Goal: Task Accomplishment & Management: Manage account settings

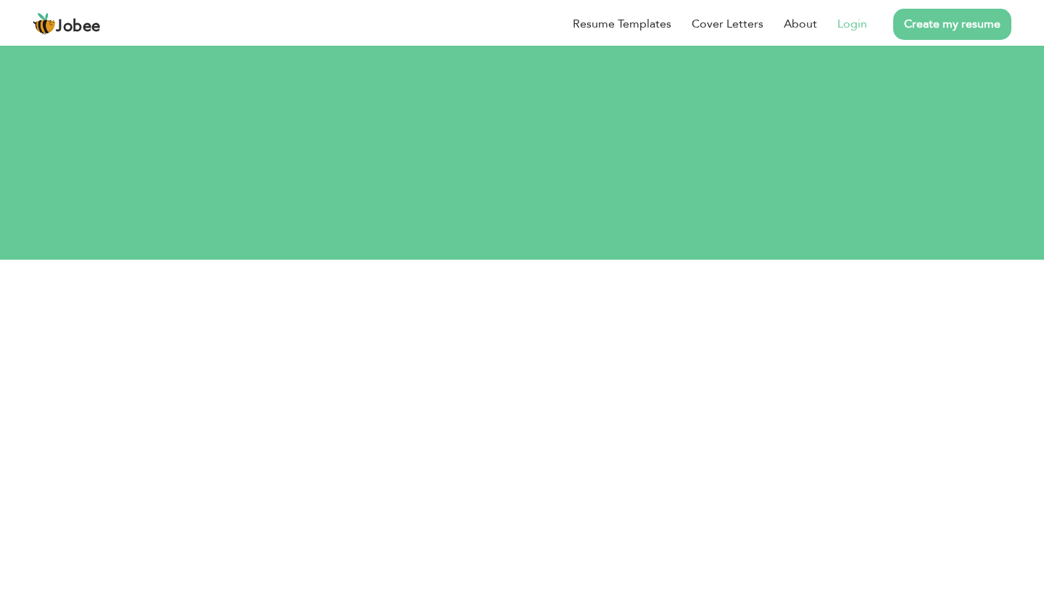
click at [843, 22] on link "Login" at bounding box center [852, 23] width 30 height 17
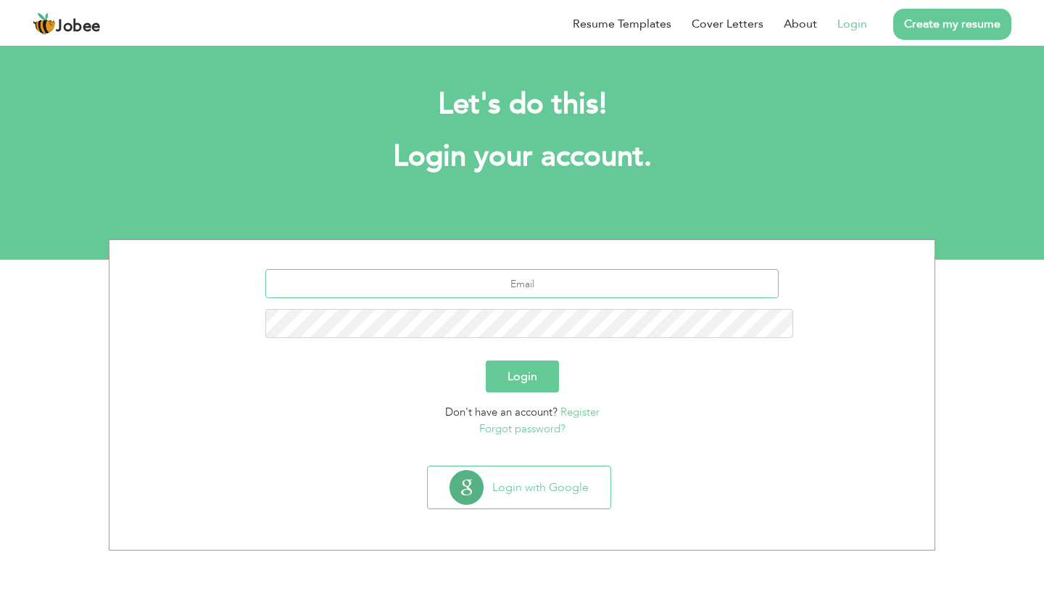
click at [524, 269] on input "text" at bounding box center [522, 283] width 514 height 29
type input "hn893385@gmail.com"
click at [520, 360] on button "Login" at bounding box center [522, 376] width 73 height 32
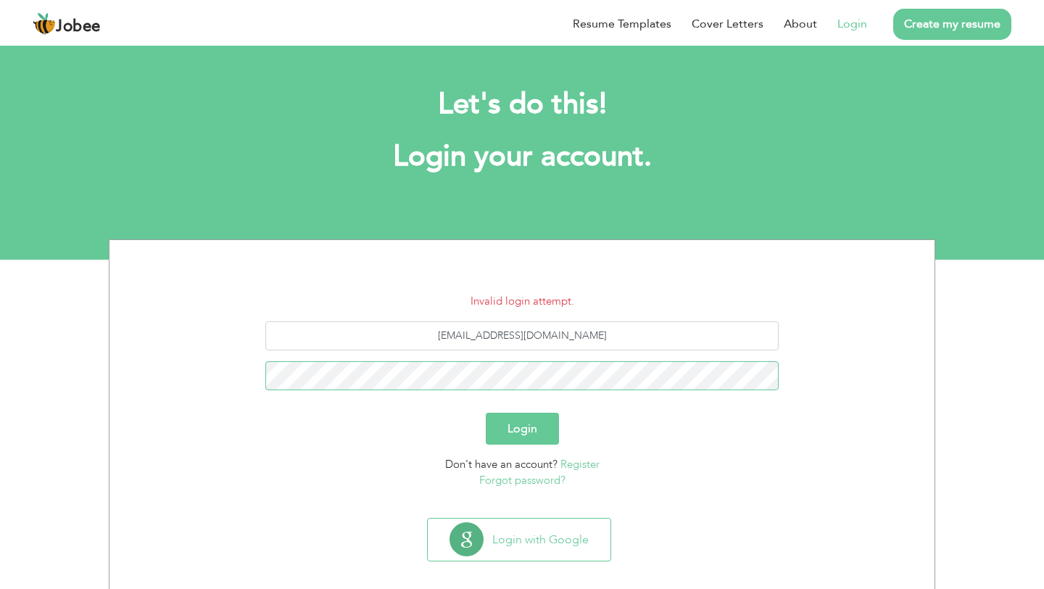
click at [486, 412] on button "Login" at bounding box center [522, 428] width 73 height 32
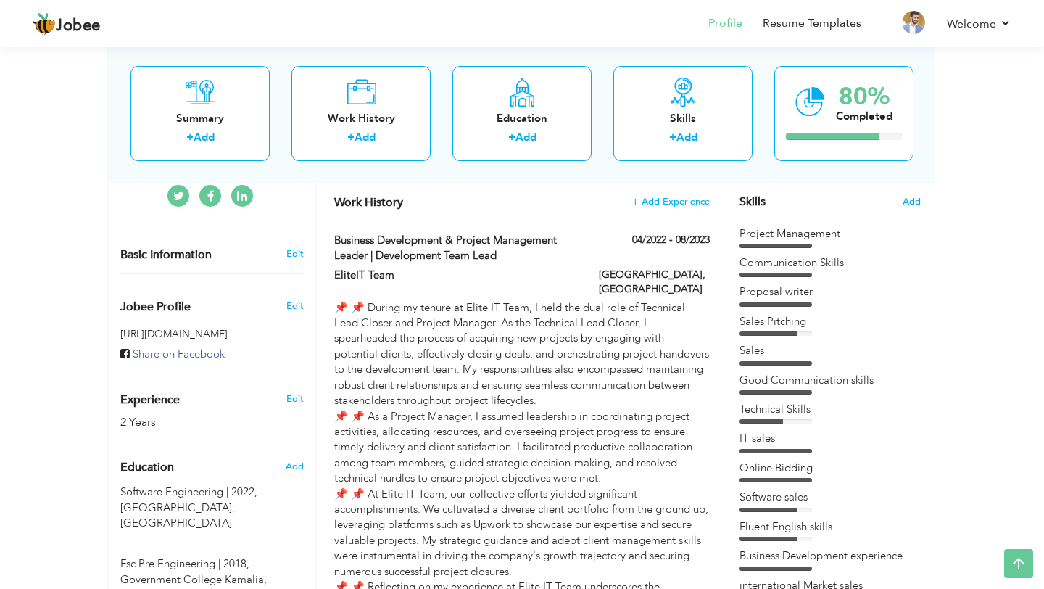
scroll to position [298, 0]
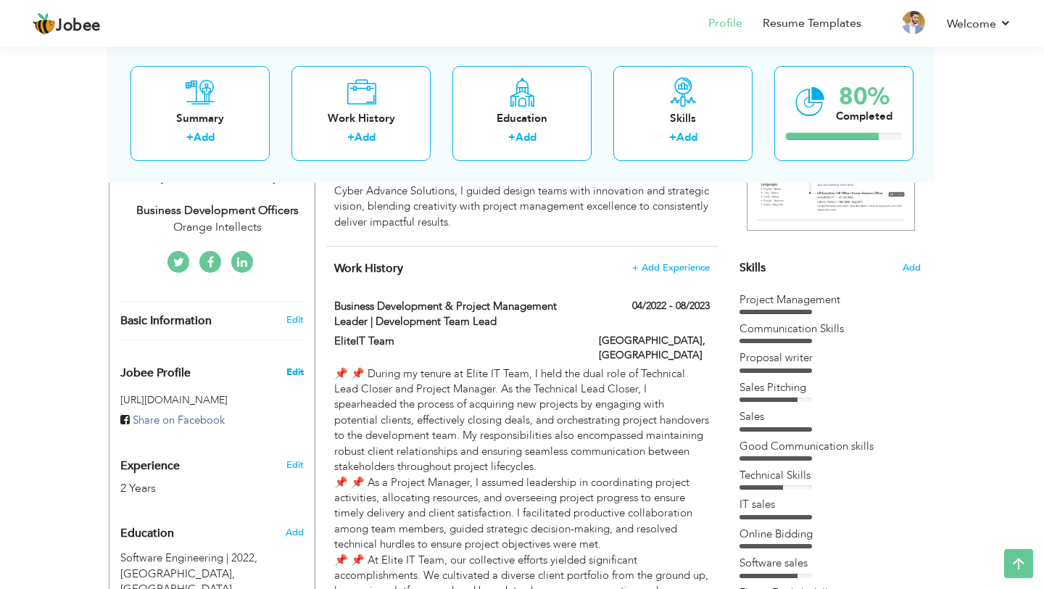
click at [294, 365] on span "Edit" at bounding box center [294, 371] width 17 height 13
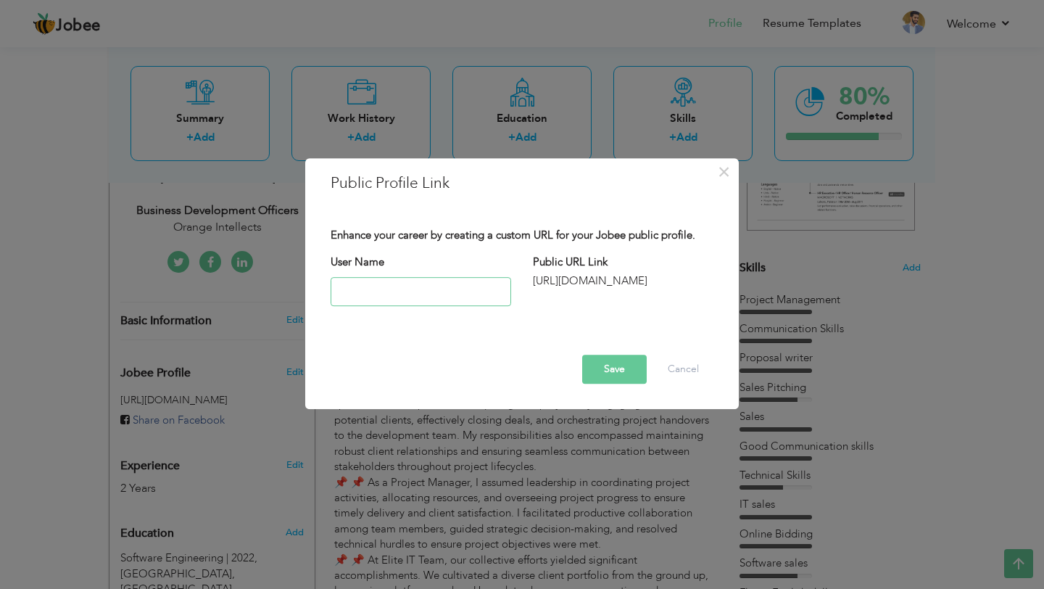
click at [369, 292] on input "text" at bounding box center [421, 291] width 180 height 29
type input "a"
click at [681, 374] on button "Cancel" at bounding box center [683, 368] width 60 height 29
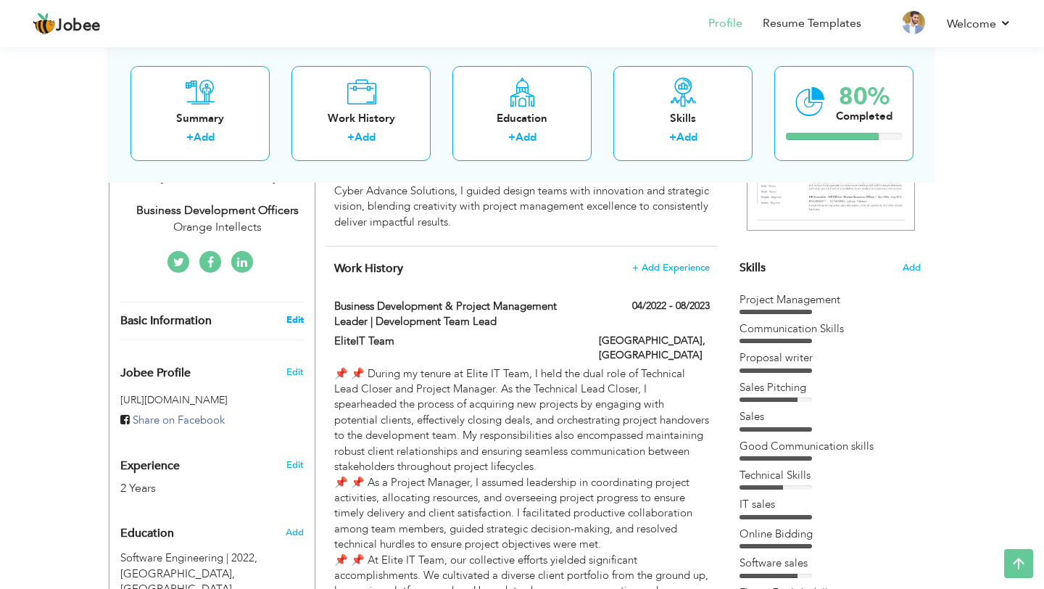
click at [296, 313] on link "Edit" at bounding box center [294, 319] width 17 height 13
type input "[DEMOGRAPHIC_DATA]"
type input "[PERSON_NAME]"
type input "03061162663"
select select "number:166"
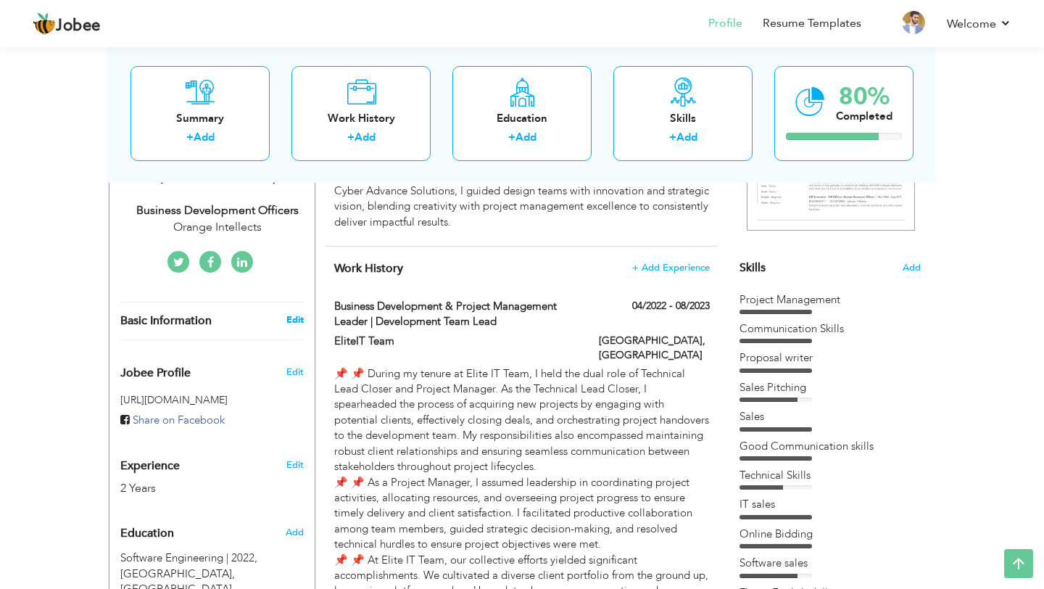
type input "[GEOGRAPHIC_DATA]"
select select "number:4"
type input "Orange Intellects"
type input "Business Development Officers"
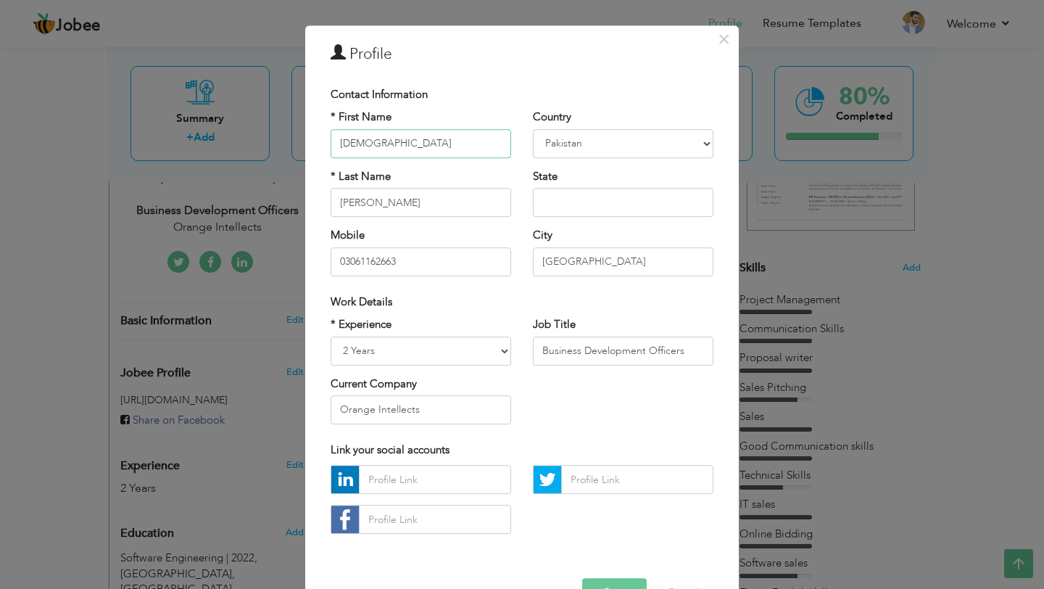
scroll to position [78, 0]
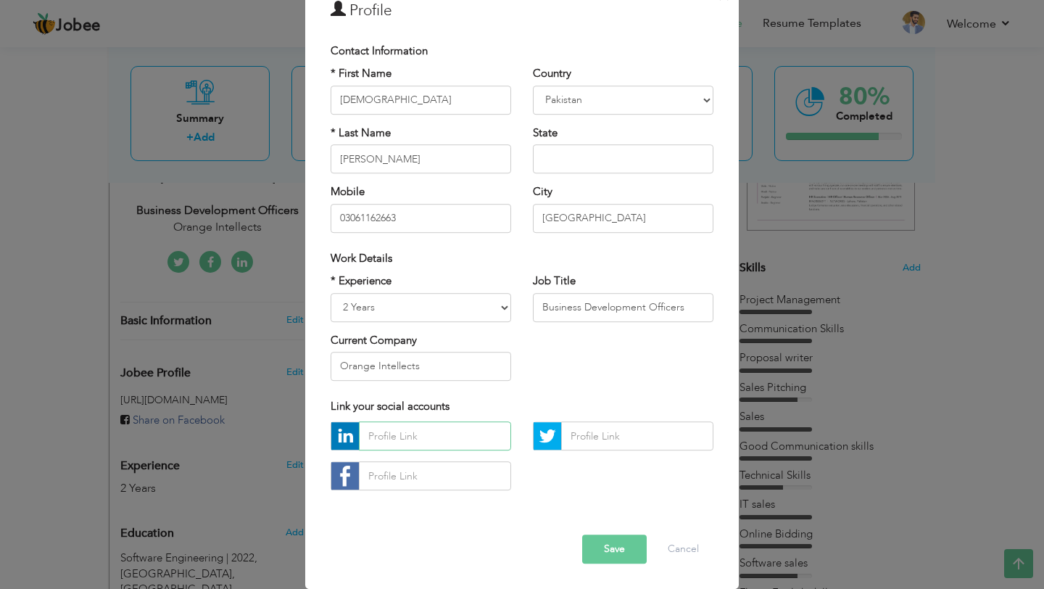
click at [412, 428] on input "text" at bounding box center [435, 436] width 152 height 29
click at [343, 429] on img at bounding box center [345, 437] width 28 height 28
click at [381, 443] on input "text" at bounding box center [435, 436] width 152 height 29
type input "a"
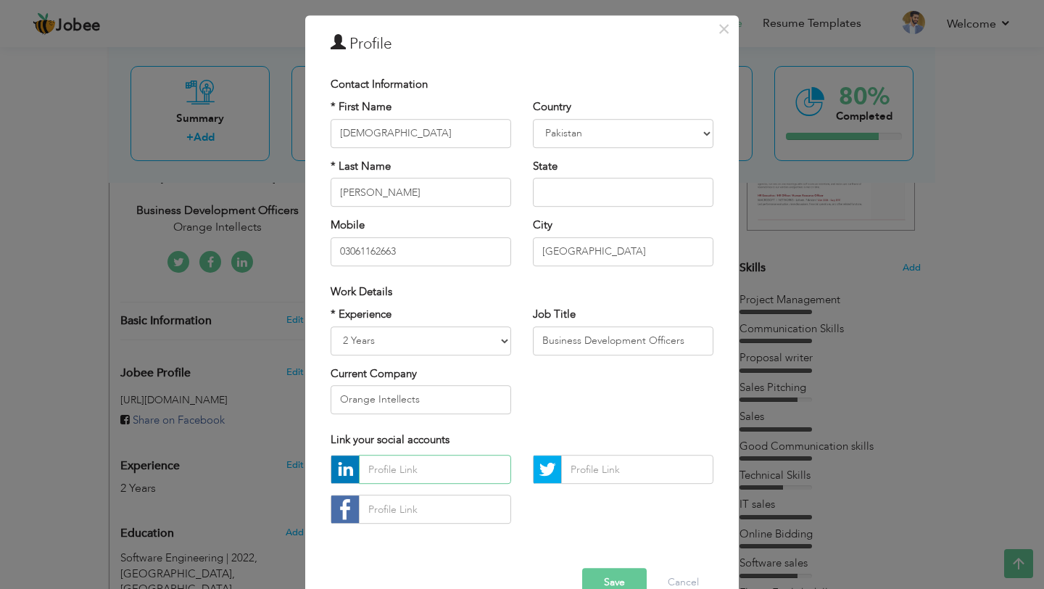
scroll to position [4, 0]
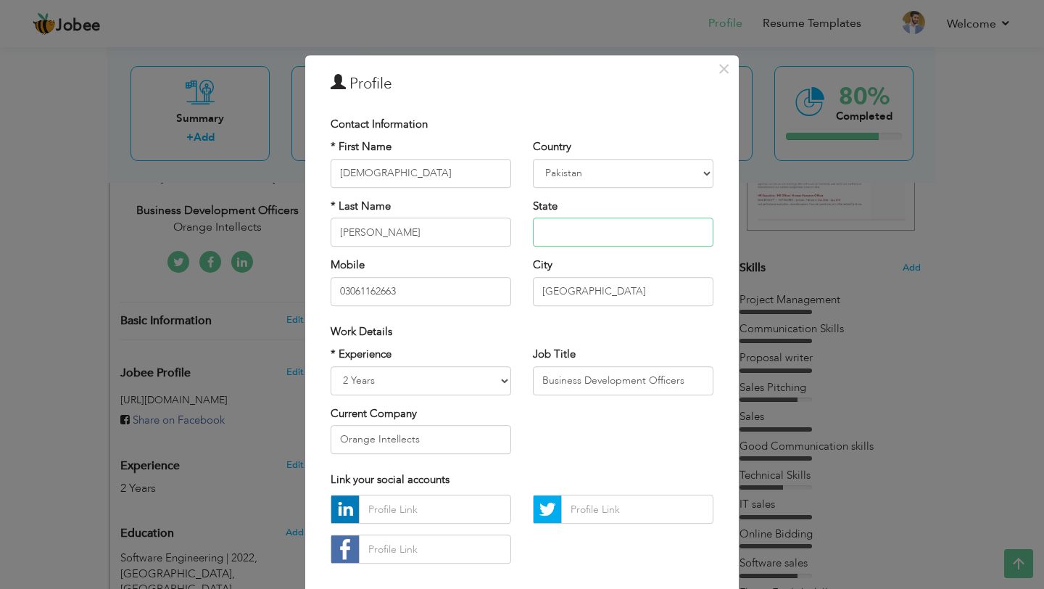
click at [568, 229] on input "text" at bounding box center [623, 231] width 180 height 29
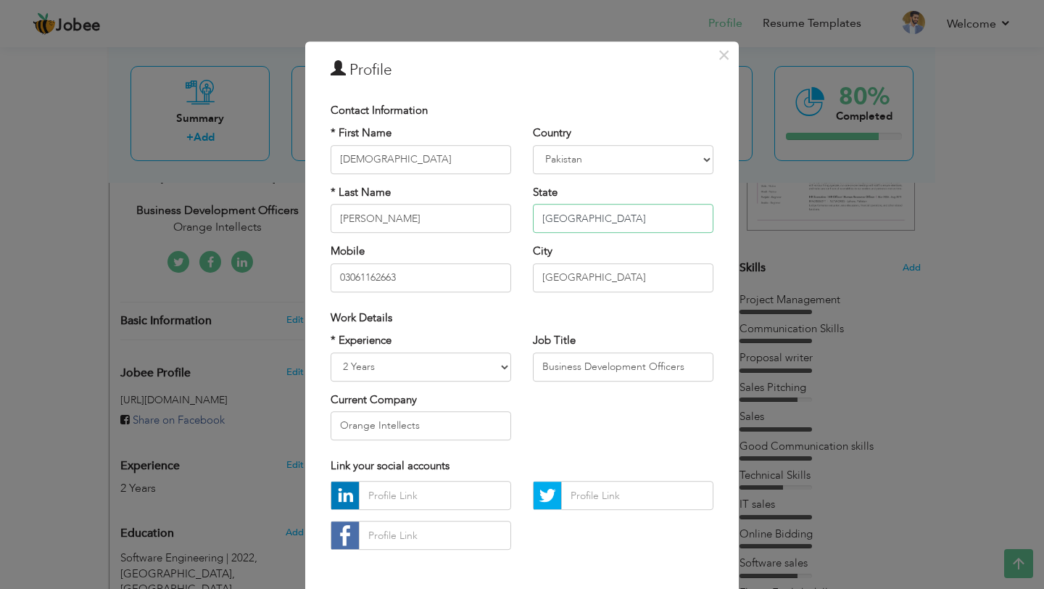
type input "[GEOGRAPHIC_DATA]"
click at [447, 368] on select "Entry Level Less than 1 Year 1 Year 2 Years 3 Years 4 Years 5 Years 6 Years 7 Y…" at bounding box center [421, 366] width 180 height 29
select select "number:8"
click at [331, 352] on select "Entry Level Less than 1 Year 1 Year 2 Years 3 Years 4 Years 5 Years 6 Years 7 Y…" at bounding box center [421, 366] width 180 height 29
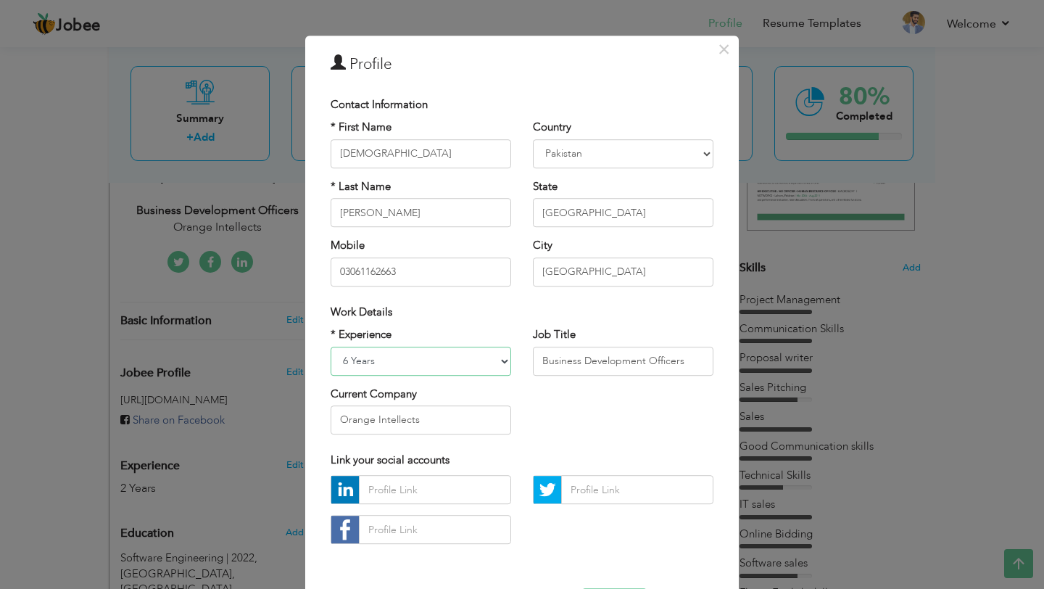
scroll to position [39, 0]
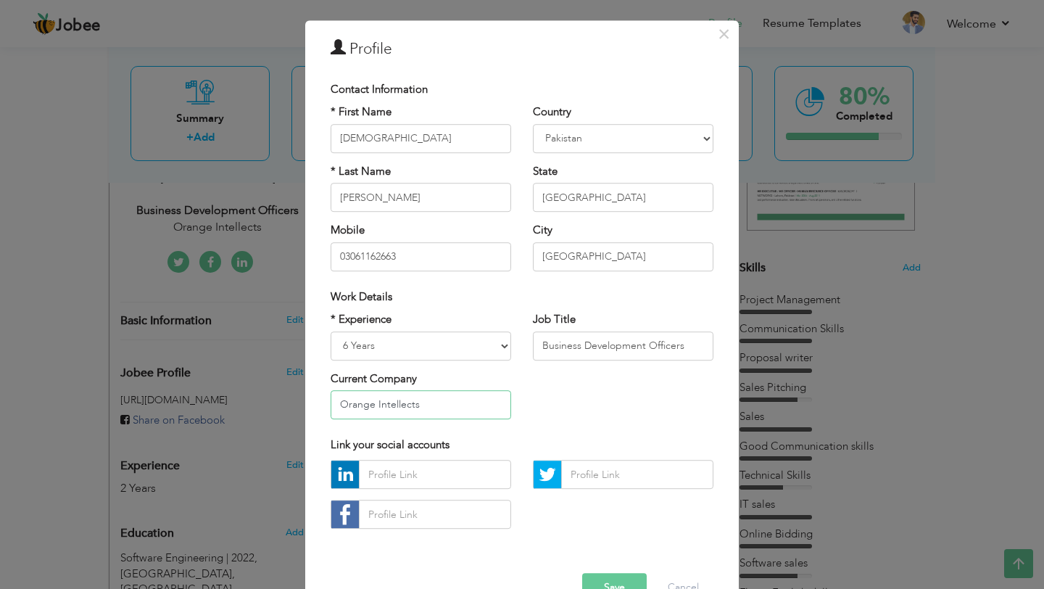
click at [384, 411] on input "Orange Intellects" at bounding box center [421, 404] width 180 height 29
type input "Cyber Advance solutions"
click at [399, 468] on input "text" at bounding box center [435, 474] width 152 height 29
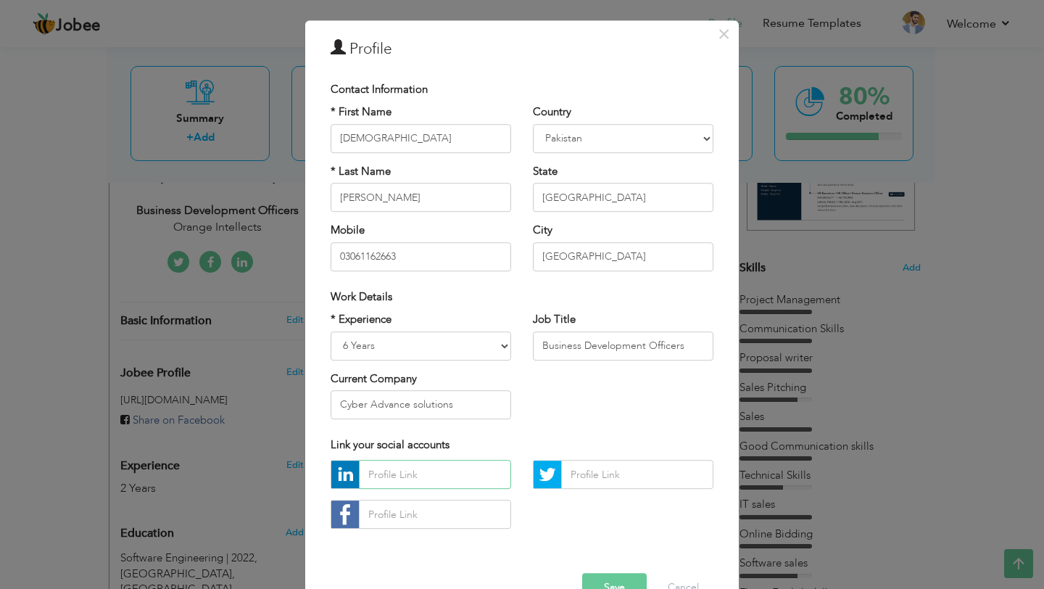
paste input "https://www.linkedin.com/in/muhammad-hassan-nawaz-92646018b/"
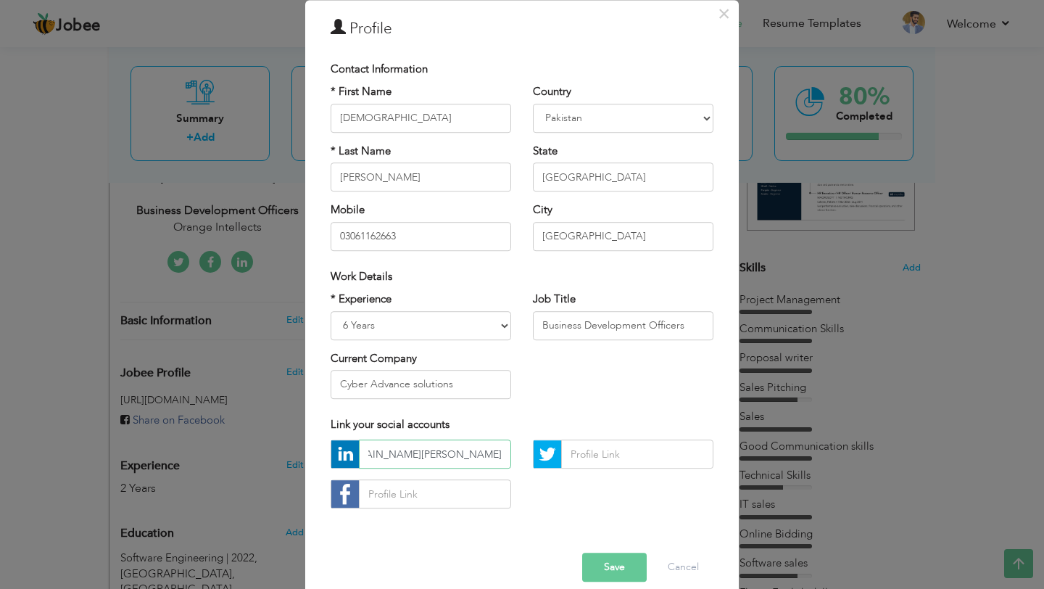
scroll to position [78, 0]
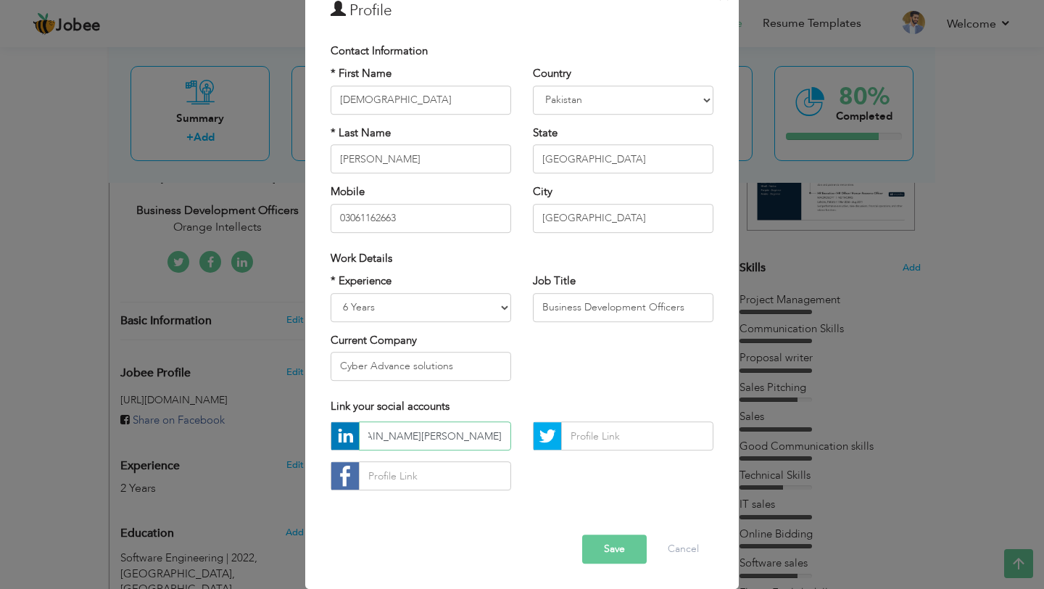
type input "https://www.linkedin.com/in/muhammad-hassan-nawaz-92646018b/"
click at [431, 475] on input "text" at bounding box center [435, 476] width 152 height 29
click at [565, 430] on input "text" at bounding box center [637, 436] width 152 height 29
click at [422, 460] on div "https://www.linkedin.com/in/muhammad-hassan-nawaz-92646018b/" at bounding box center [421, 462] width 202 height 80
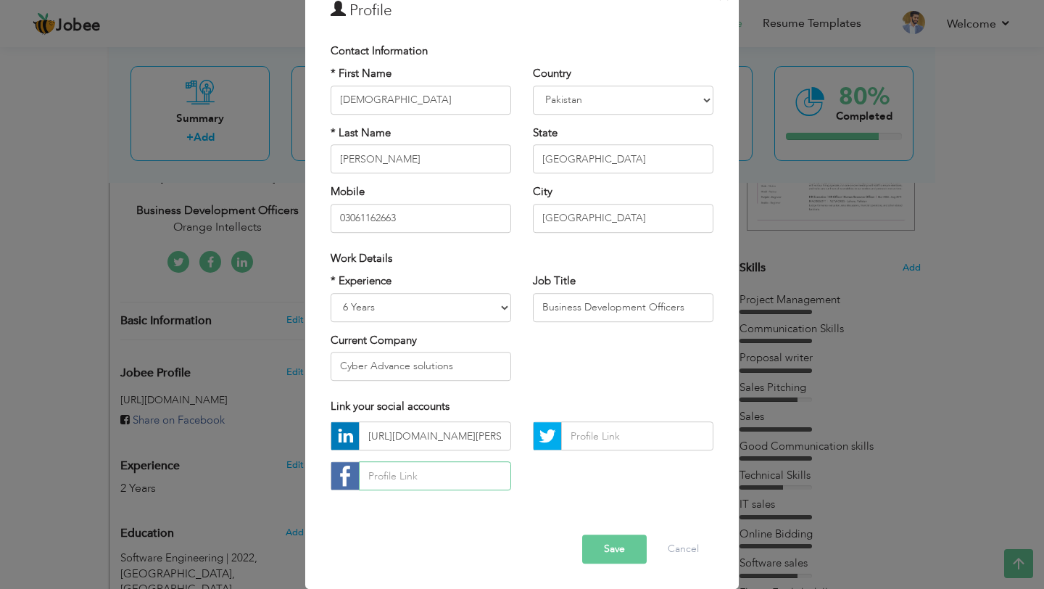
click at [422, 465] on input "text" at bounding box center [435, 476] width 152 height 29
paste input "https://www.facebook.com/muhammad.hassannawaz.564/"
type input "https://www.facebook.com/muhammad.hassannawaz.564/"
click at [591, 446] on input "text" at bounding box center [637, 436] width 152 height 29
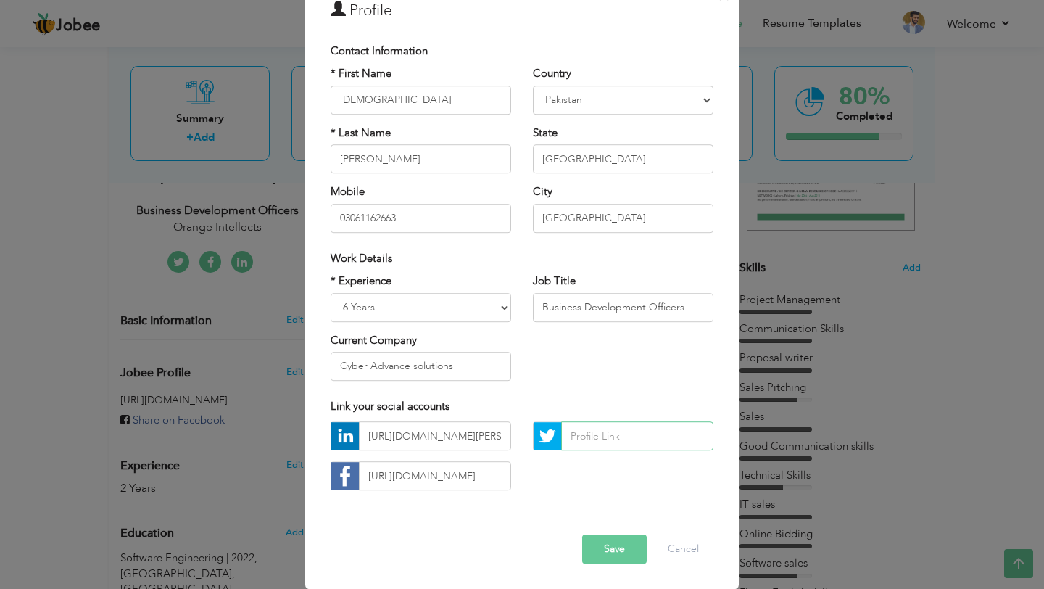
scroll to position [0, 0]
click at [618, 551] on button "Save" at bounding box center [614, 549] width 65 height 29
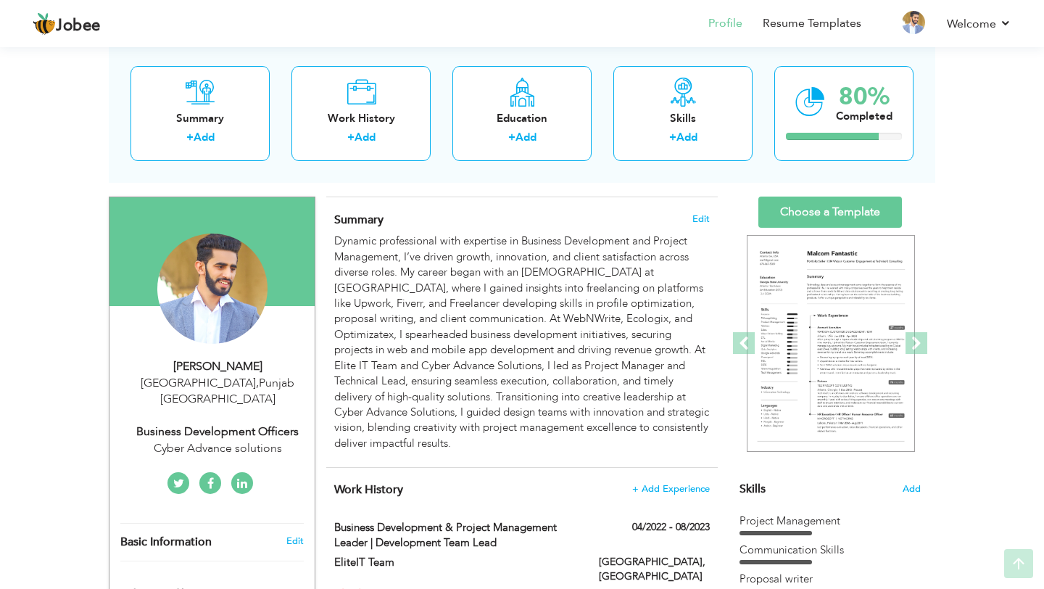
scroll to position [86, 0]
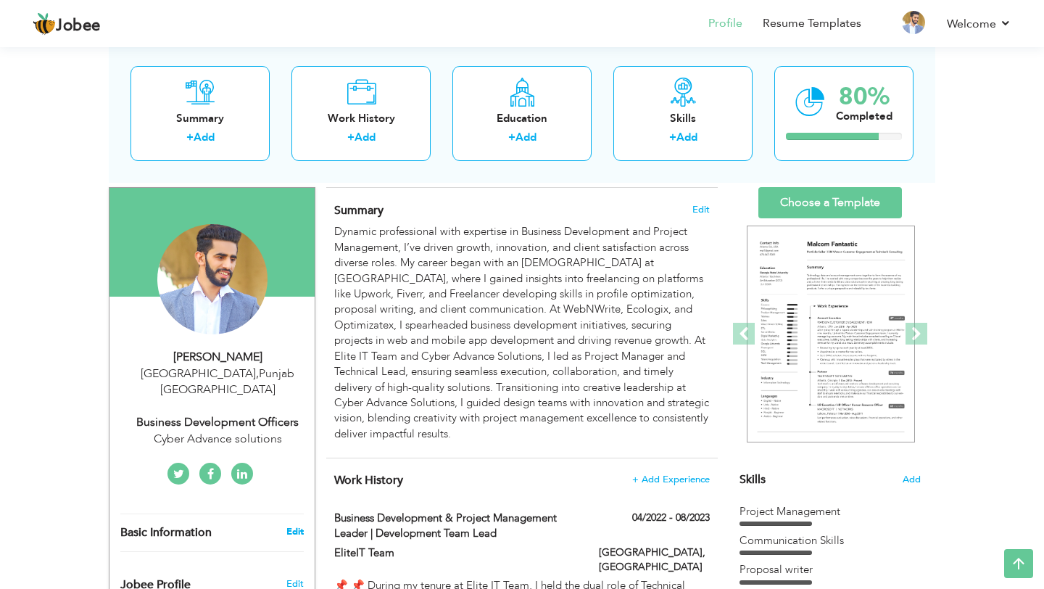
click at [295, 525] on link "Edit" at bounding box center [294, 531] width 17 height 13
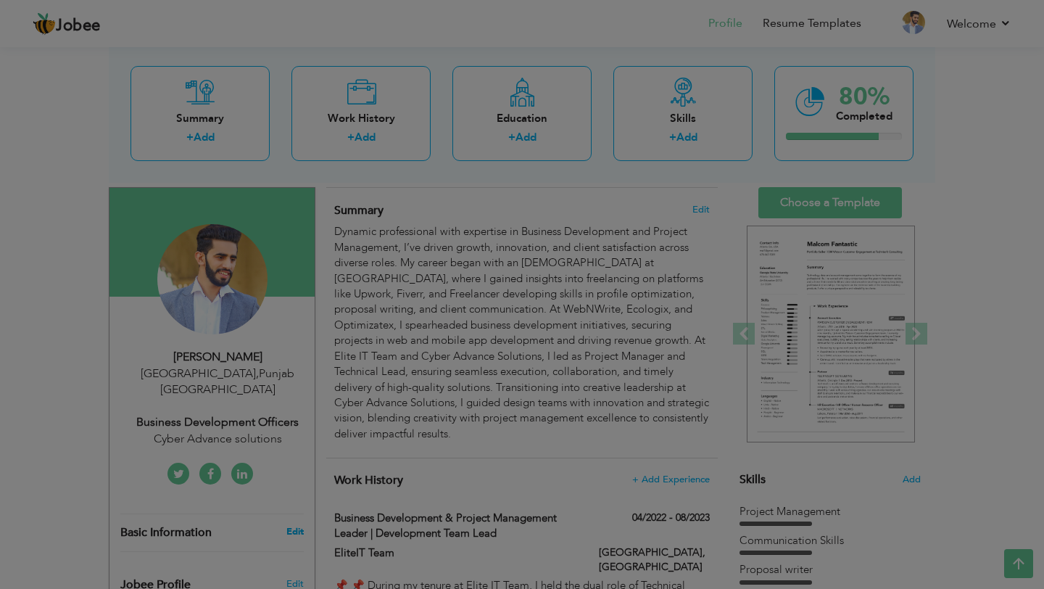
scroll to position [0, 0]
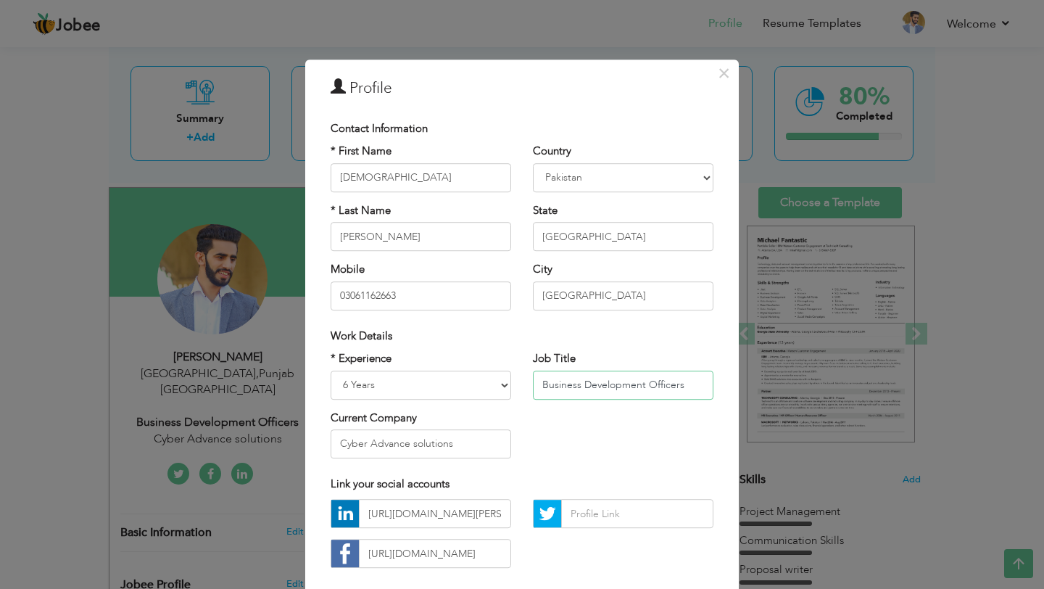
click at [574, 386] on input "Business Development Officers" at bounding box center [623, 384] width 180 height 29
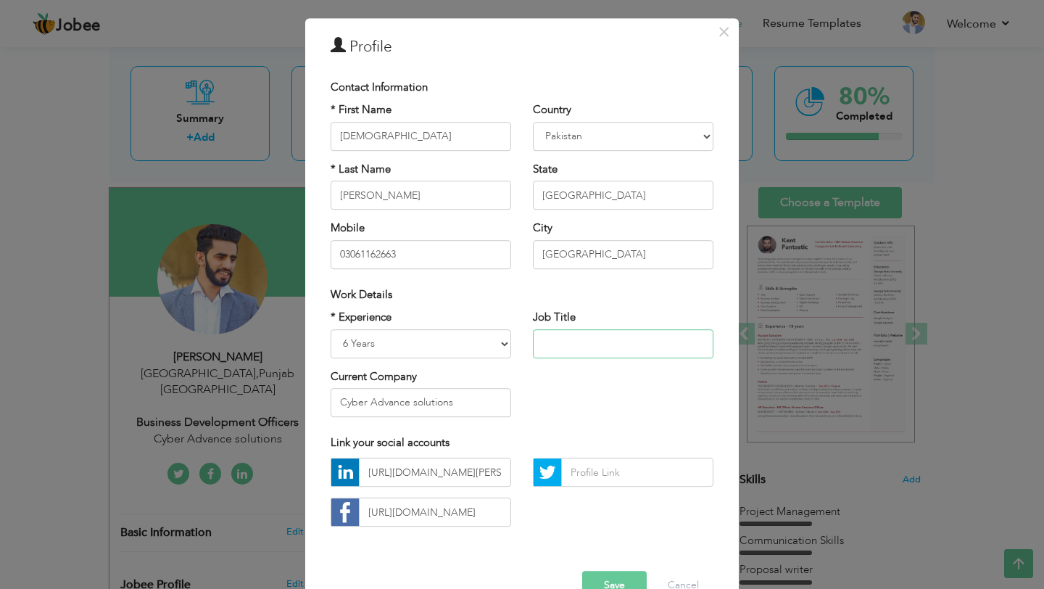
scroll to position [55, 0]
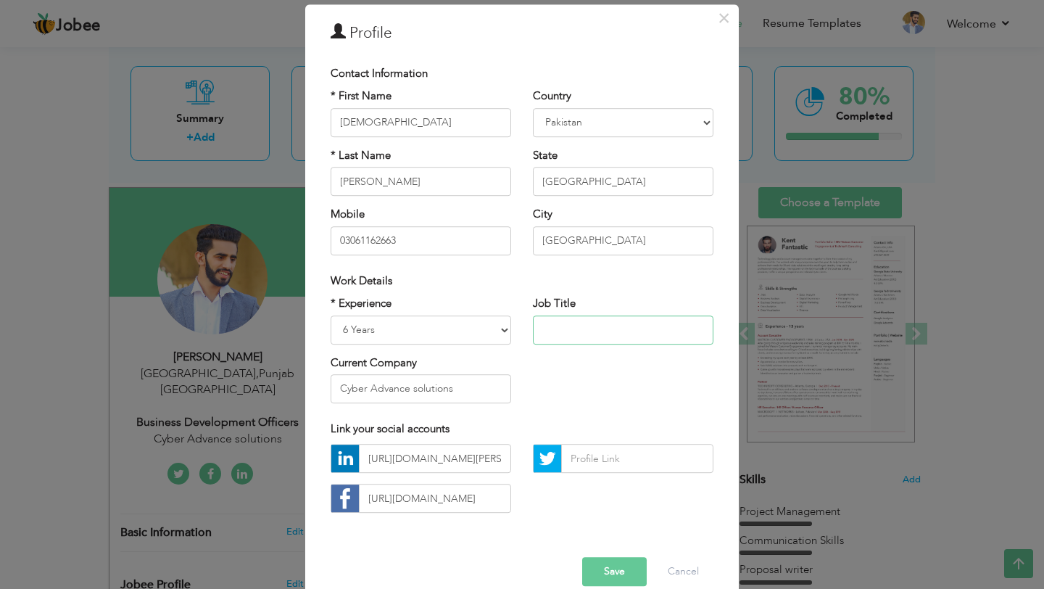
paste input "Business Development & Design Lead | Project Manager & Consultant"
click at [586, 336] on input "Business Development & Design Lead | Project Manager & Consultant" at bounding box center [623, 329] width 180 height 29
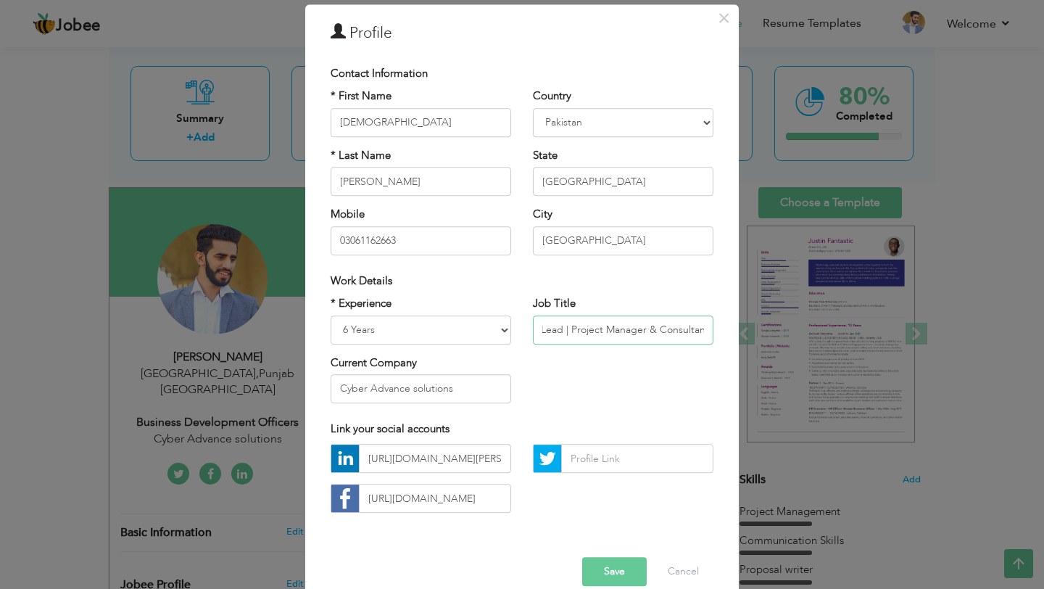
type input "Business Development & Design Lead | Project Manager & Consultant"
click at [605, 563] on button "Save" at bounding box center [614, 571] width 65 height 29
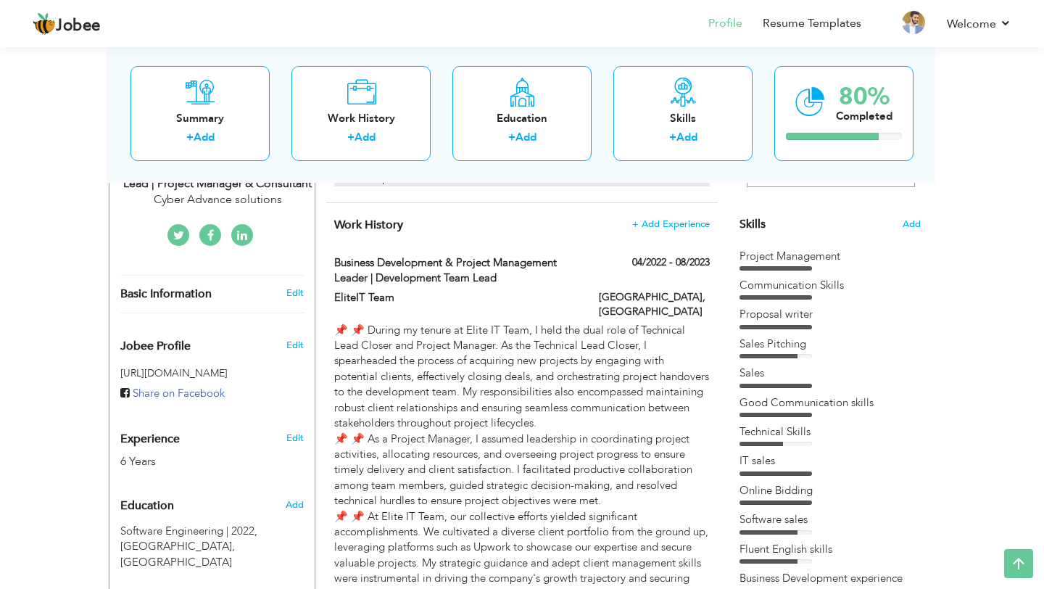
scroll to position [125, 0]
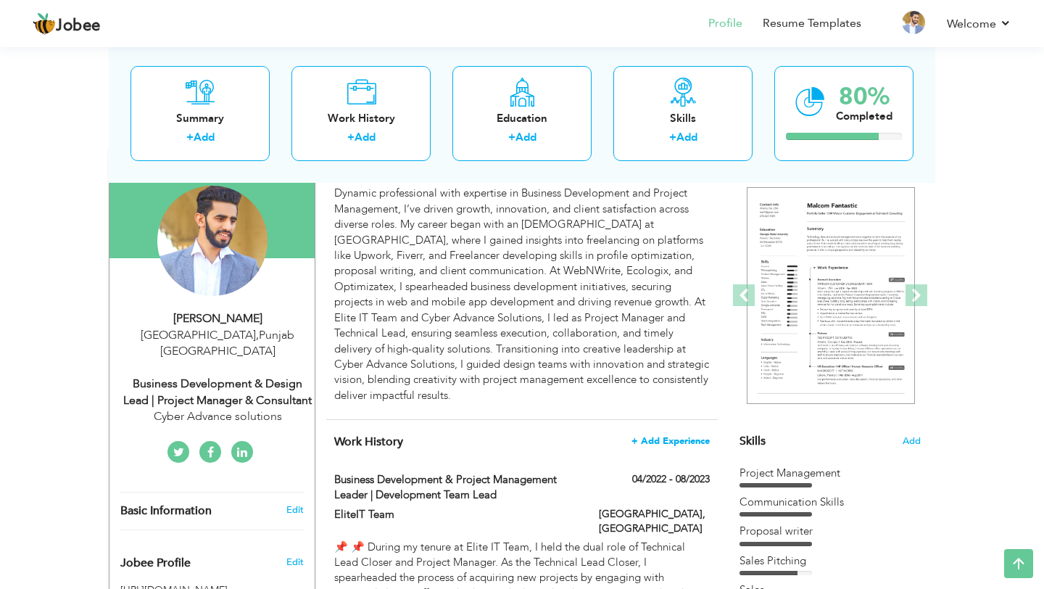
click at [661, 436] on span "+ Add Experience" at bounding box center [670, 441] width 78 height 10
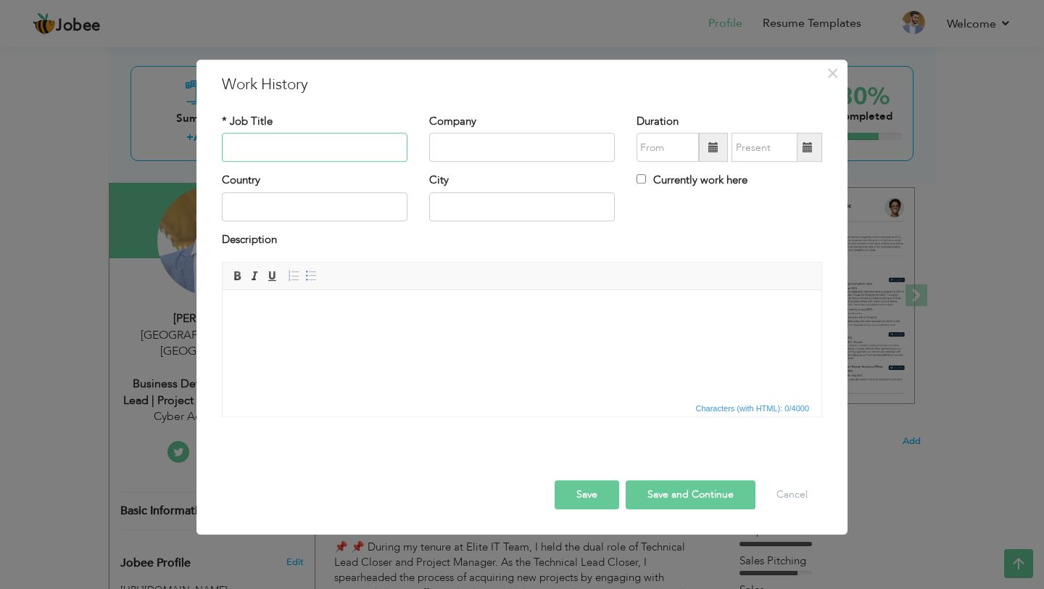
paste input "Business Development & Design Lead | Project Manager & Consultant"
type input "Business Development & Design Lead | Project Manager & Consultant"
click at [473, 146] on input "text" at bounding box center [522, 147] width 186 height 29
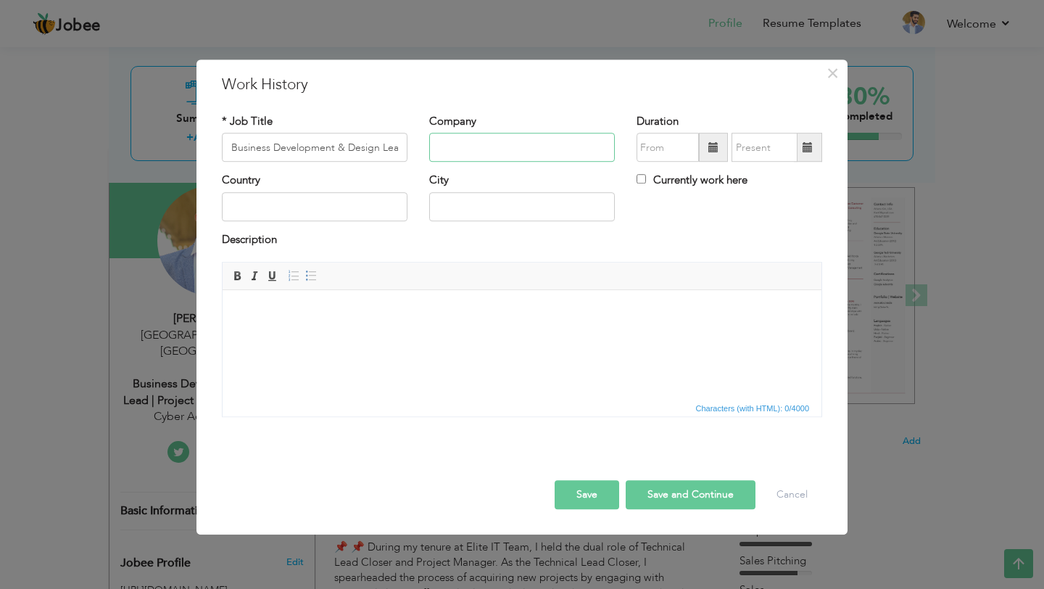
type input "P"
type input "Cyber Advance Solutions"
type input "08/2025"
click at [649, 157] on input "08/2025" at bounding box center [667, 147] width 62 height 29
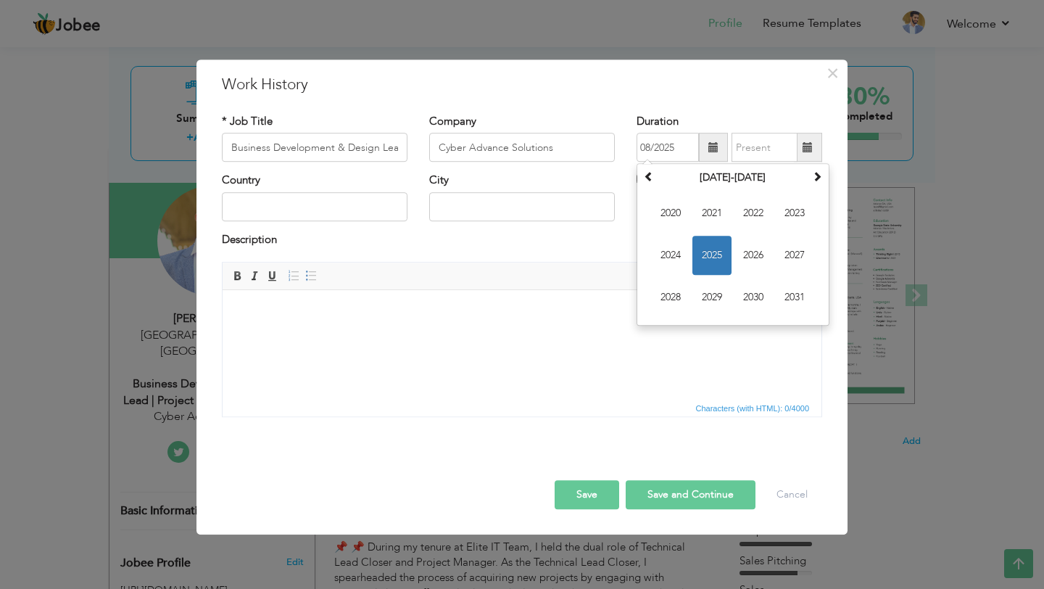
click at [617, 186] on div "City" at bounding box center [521, 202] width 207 height 59
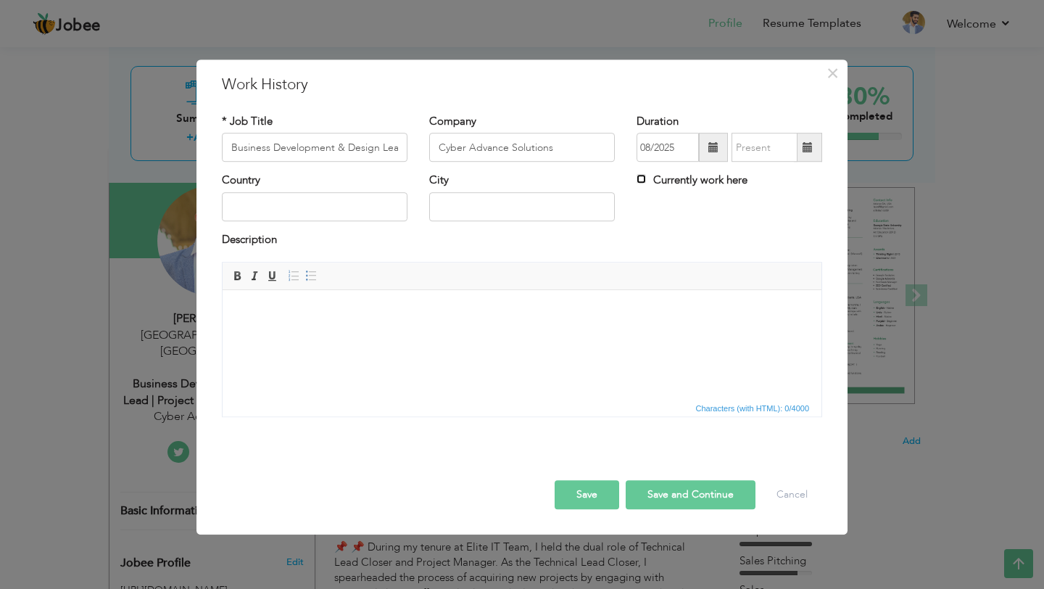
click at [640, 180] on input "Currently work here" at bounding box center [640, 179] width 9 height 9
checkbox input "true"
click at [641, 154] on input "08/2025" at bounding box center [667, 147] width 62 height 29
click at [705, 149] on span at bounding box center [713, 147] width 29 height 29
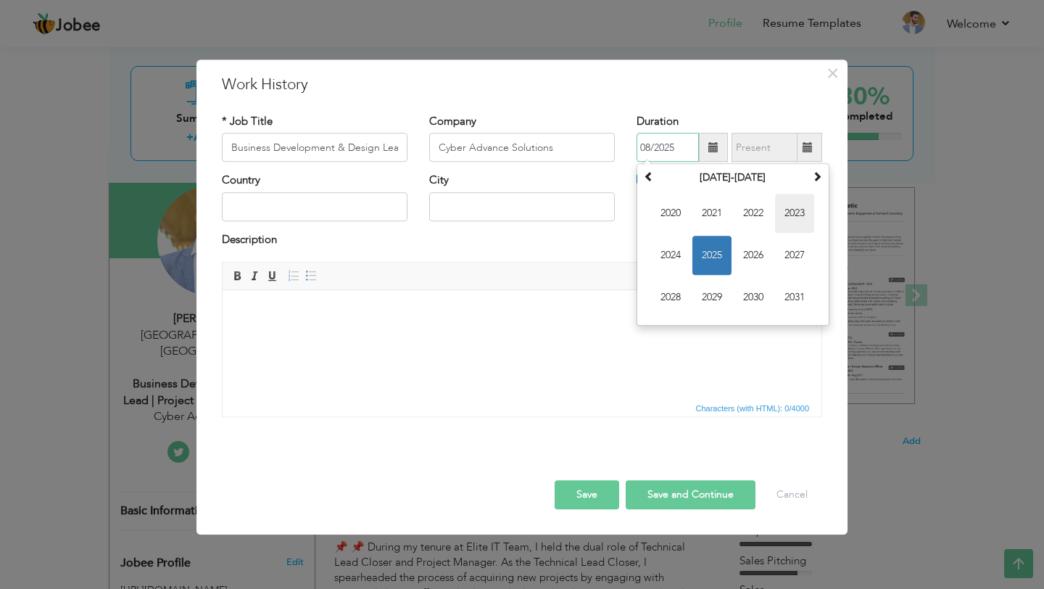
click at [798, 215] on span "2023" at bounding box center [794, 213] width 39 height 39
click at [752, 213] on span "Mar" at bounding box center [753, 213] width 39 height 39
type input "03/2023"
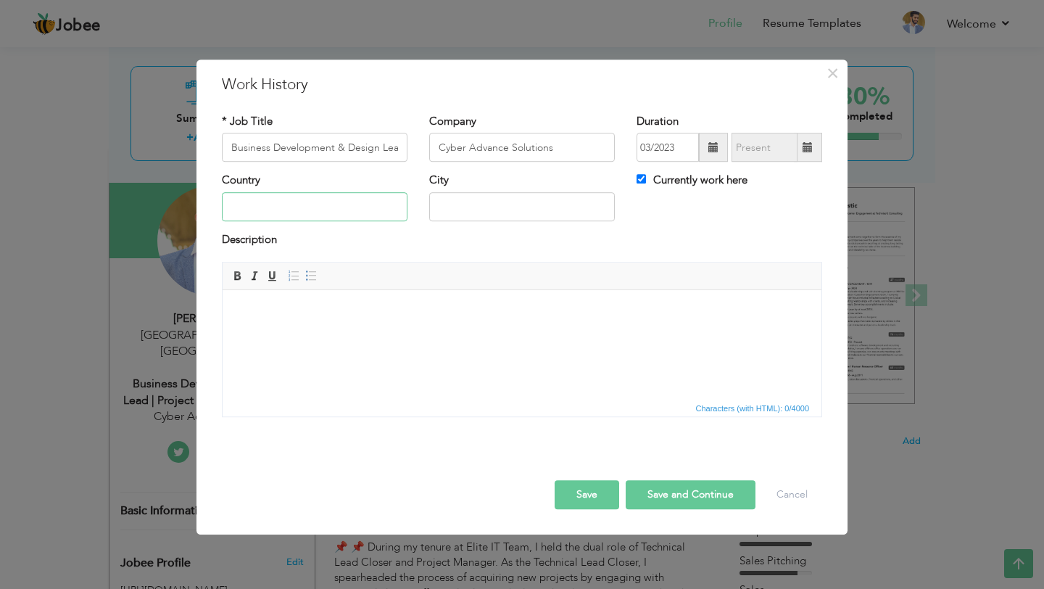
click at [326, 201] on input "text" at bounding box center [315, 206] width 186 height 29
type input "[GEOGRAPHIC_DATA]"
click at [444, 207] on input "text" at bounding box center [522, 206] width 186 height 29
type input "[GEOGRAPHIC_DATA]"
click at [334, 328] on html at bounding box center [522, 312] width 599 height 44
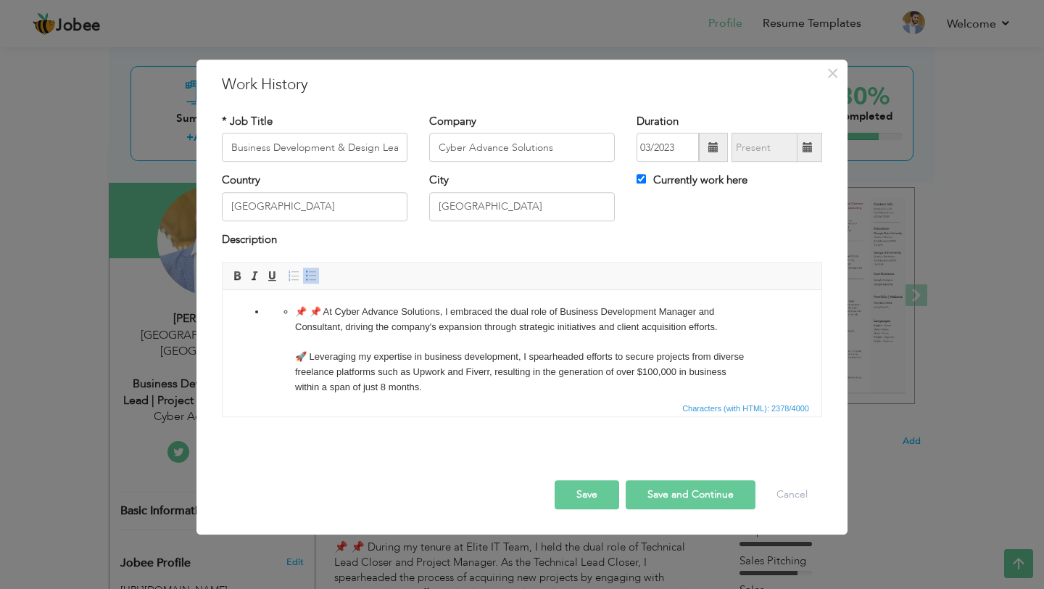
click at [311, 272] on span at bounding box center [311, 276] width 12 height 12
click at [295, 309] on li "📌 📌 At Cyber Advance Solutions, I embraced the dual role of Business Developmen…" at bounding box center [522, 507] width 454 height 407
click at [295, 344] on li "🚀 Leveraging my expertise in business development, I spearheaded efforts to sec…" at bounding box center [522, 523] width 454 height 377
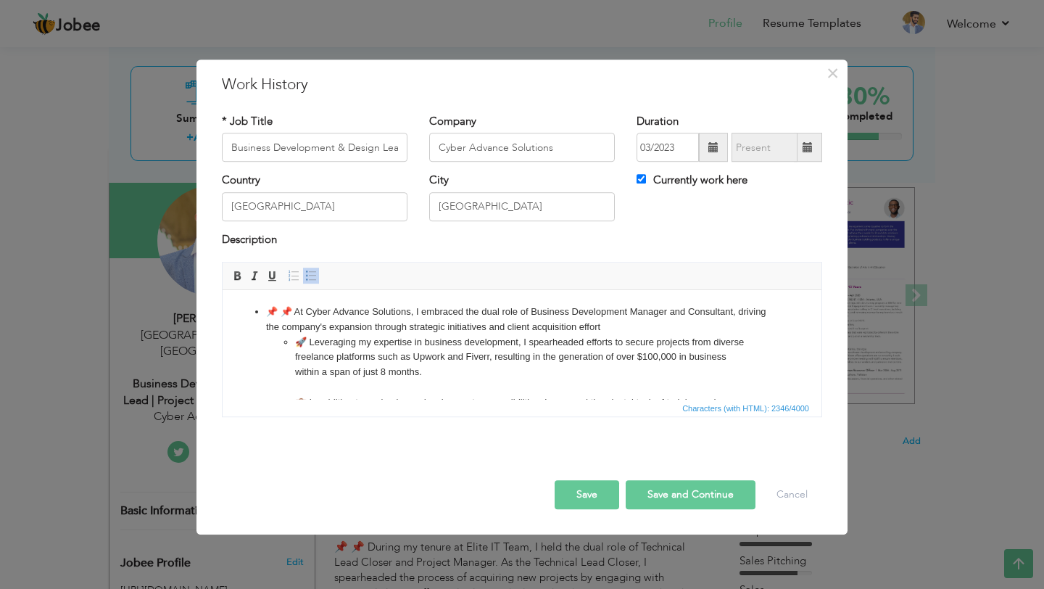
click at [295, 341] on li "🚀 Leveraging my expertise in business development, I spearheaded efforts to sec…" at bounding box center [522, 516] width 454 height 362
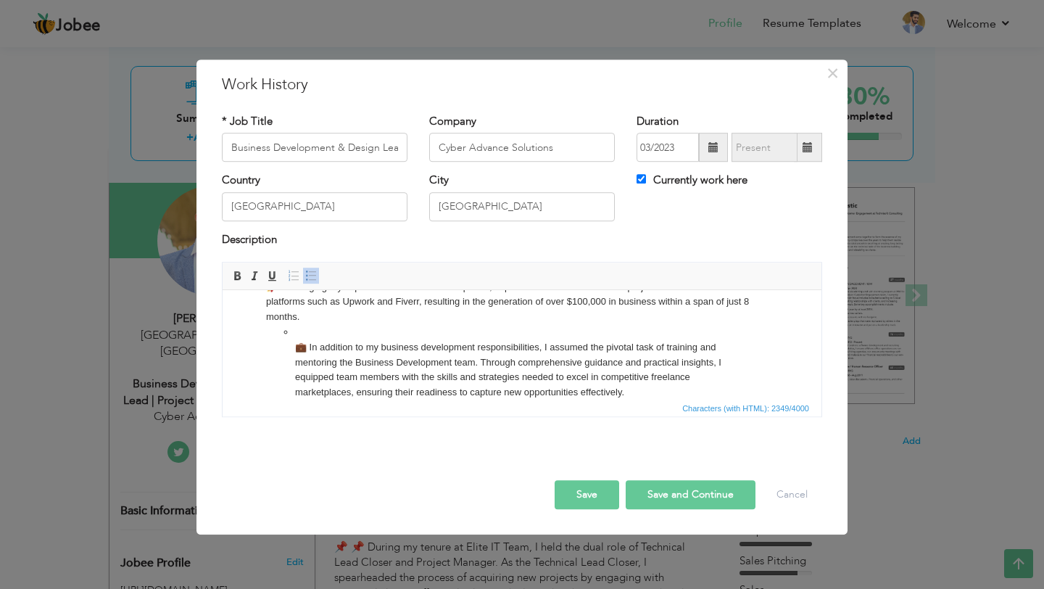
scroll to position [69, 0]
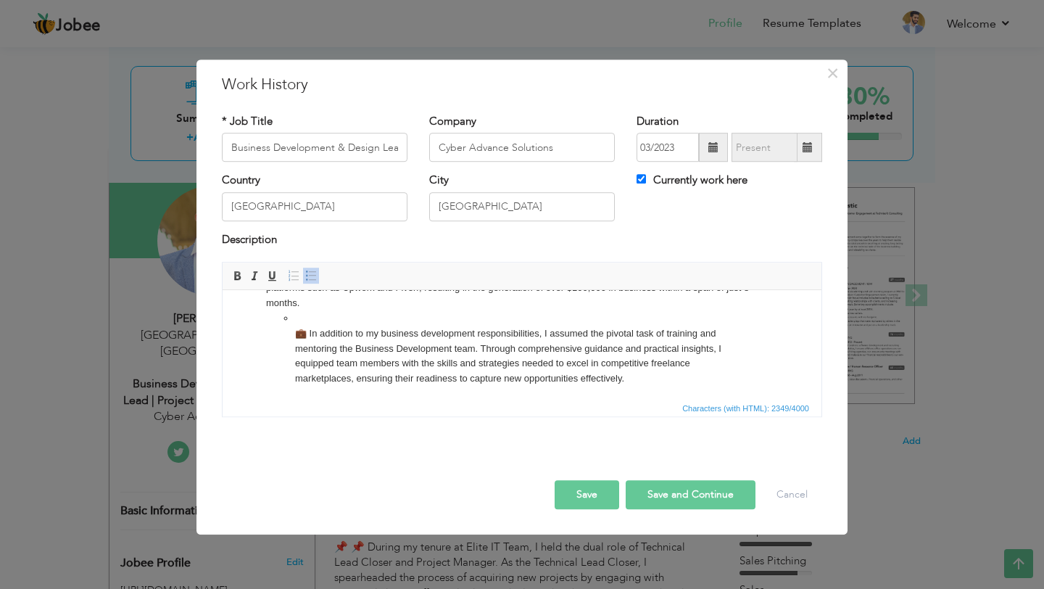
click at [297, 317] on li "💼 In addition to my business development responsibilities, I assumed the pivota…" at bounding box center [522, 469] width 454 height 317
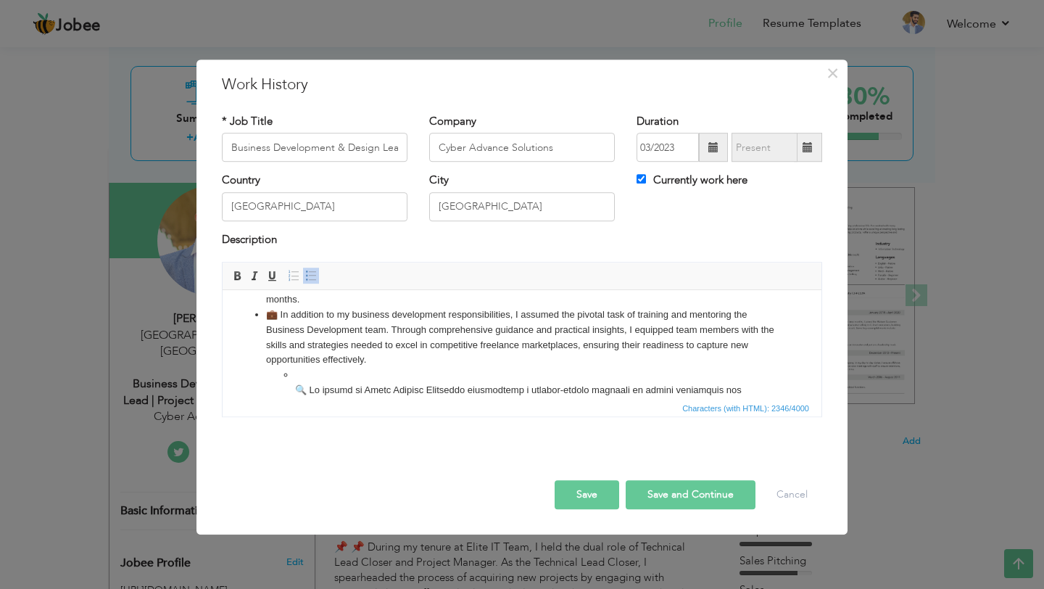
scroll to position [74, 0]
click at [294, 370] on ul at bounding box center [522, 486] width 512 height 241
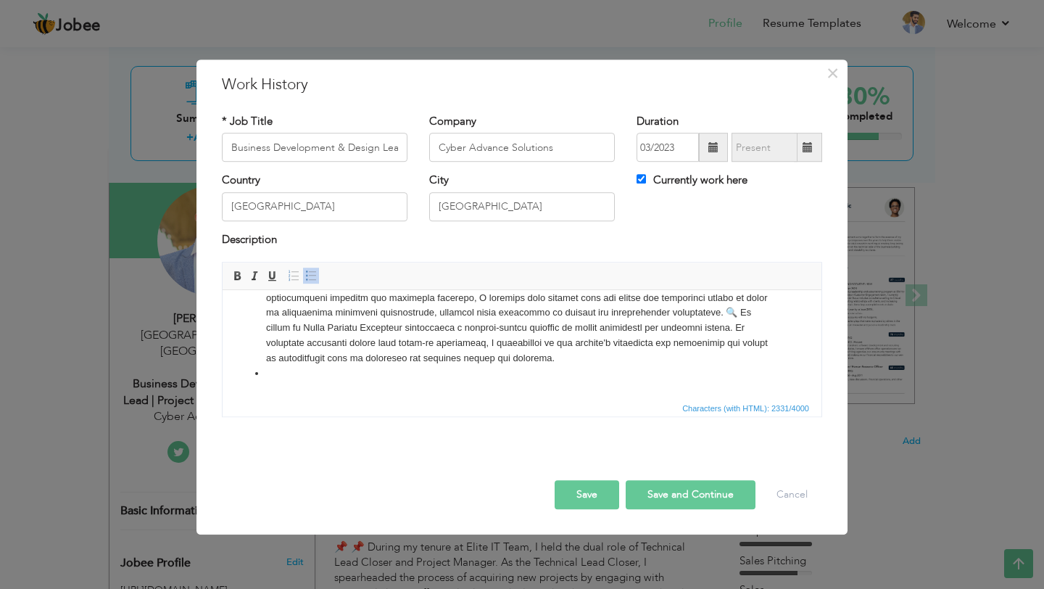
scroll to position [291, 0]
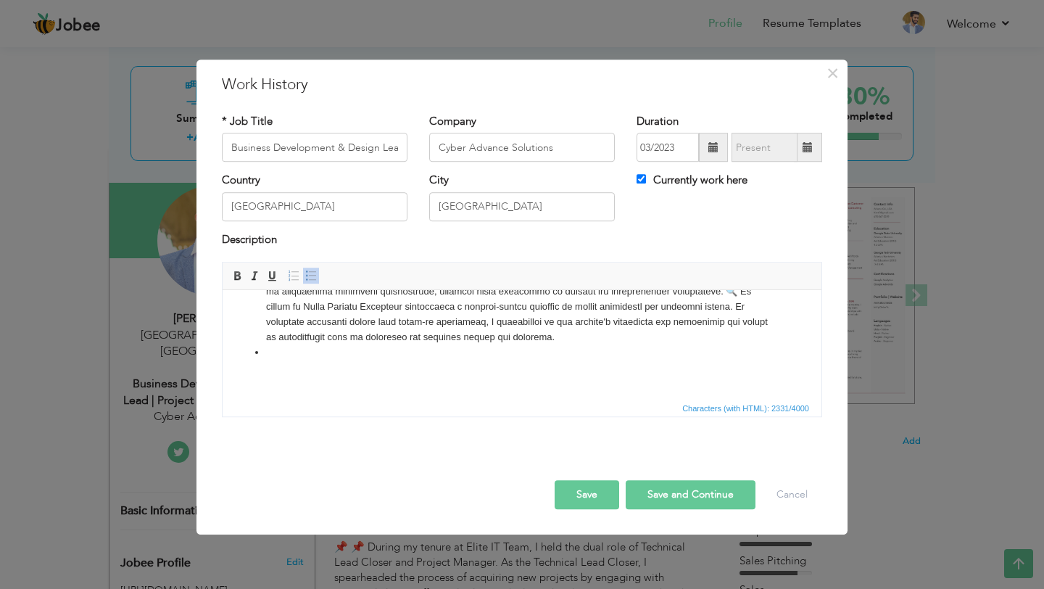
click at [270, 367] on body "📌 📌 At Cyber Advance Solutions, I embraced the dual role of Business Developmen…" at bounding box center [522, 198] width 570 height 371
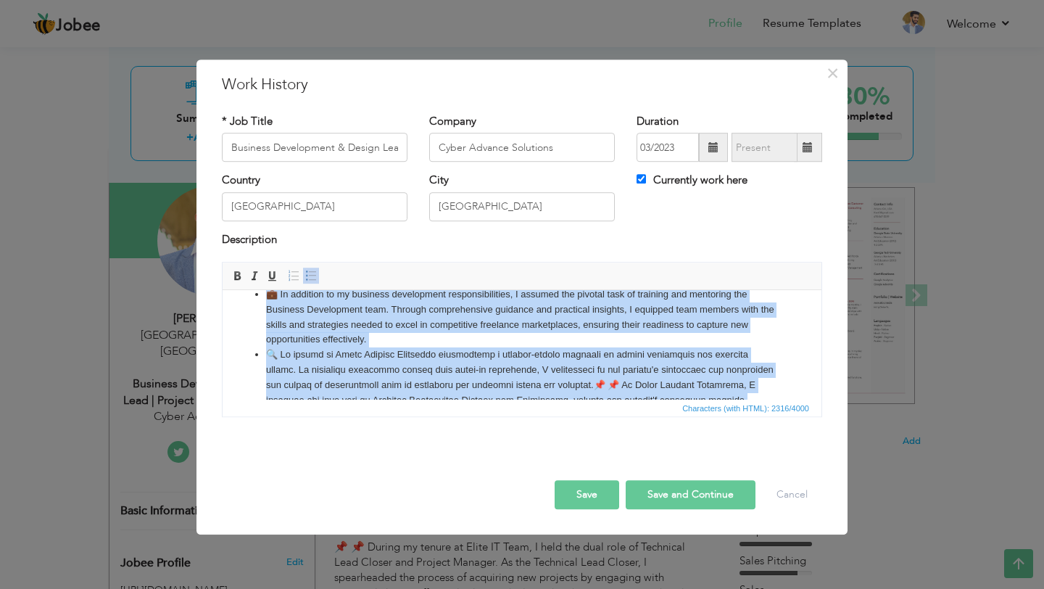
scroll to position [0, 0]
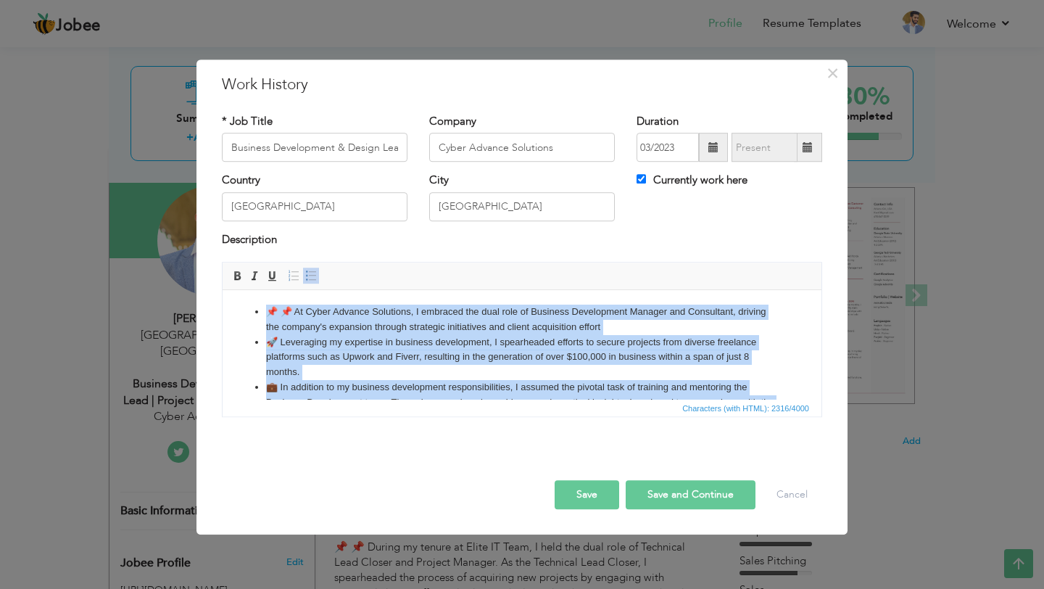
drag, startPoint x: 389, startPoint y: 381, endPoint x: 288, endPoint y: 227, distance: 183.8
click at [288, 290] on html "📌 📌 At Cyber Advance Solutions, I embraced the dual role of Business Developmen…" at bounding box center [522, 470] width 599 height 361
click at [307, 273] on span at bounding box center [311, 276] width 12 height 12
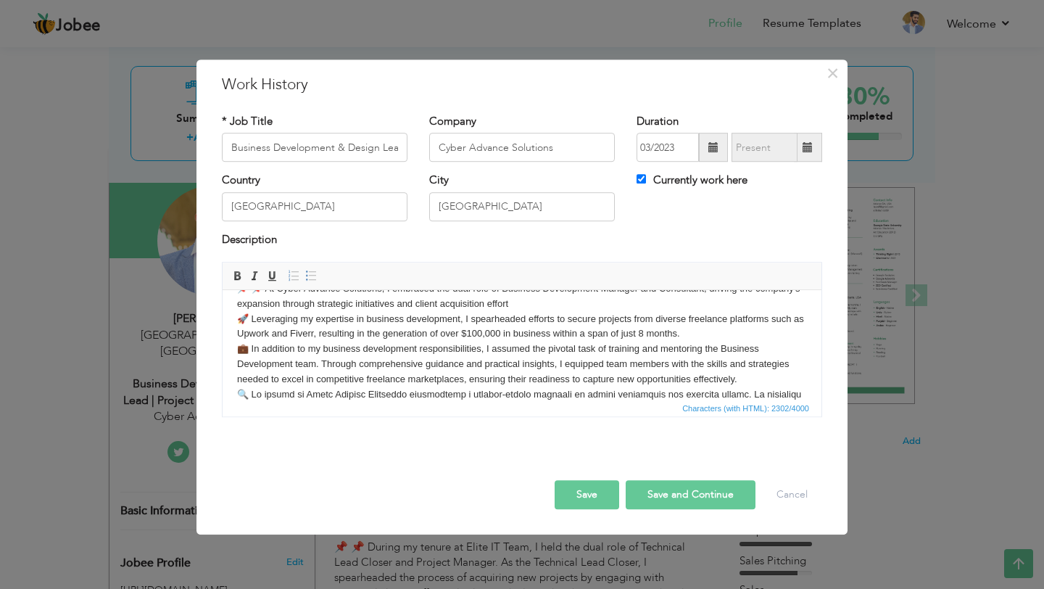
scroll to position [18, 0]
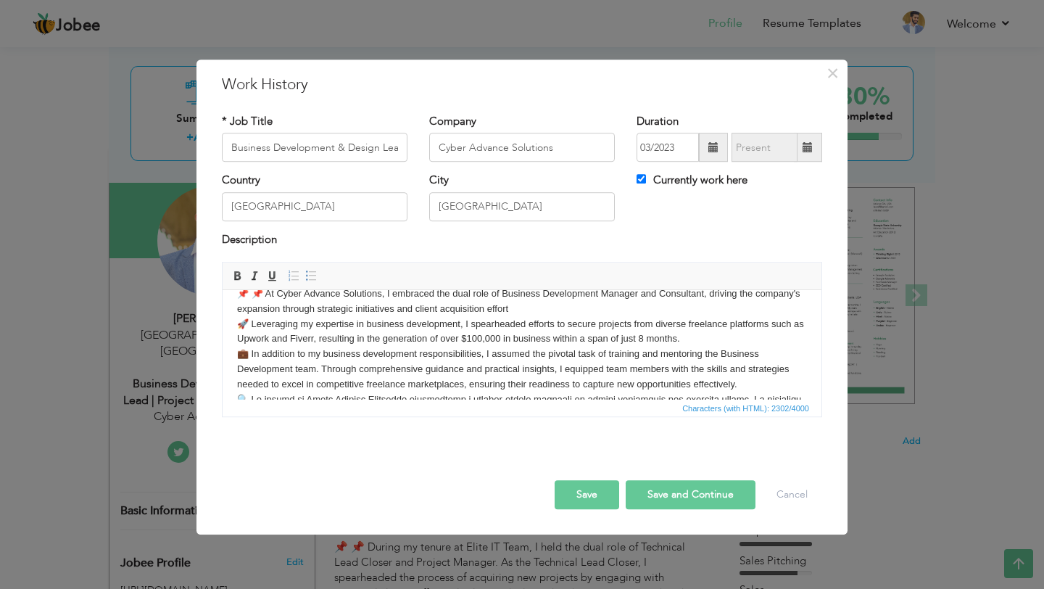
click at [519, 310] on body "📌 📌 At Cyber Advance Solutions, I embraced the dual role of Business Developmen…" at bounding box center [522, 429] width 570 height 286
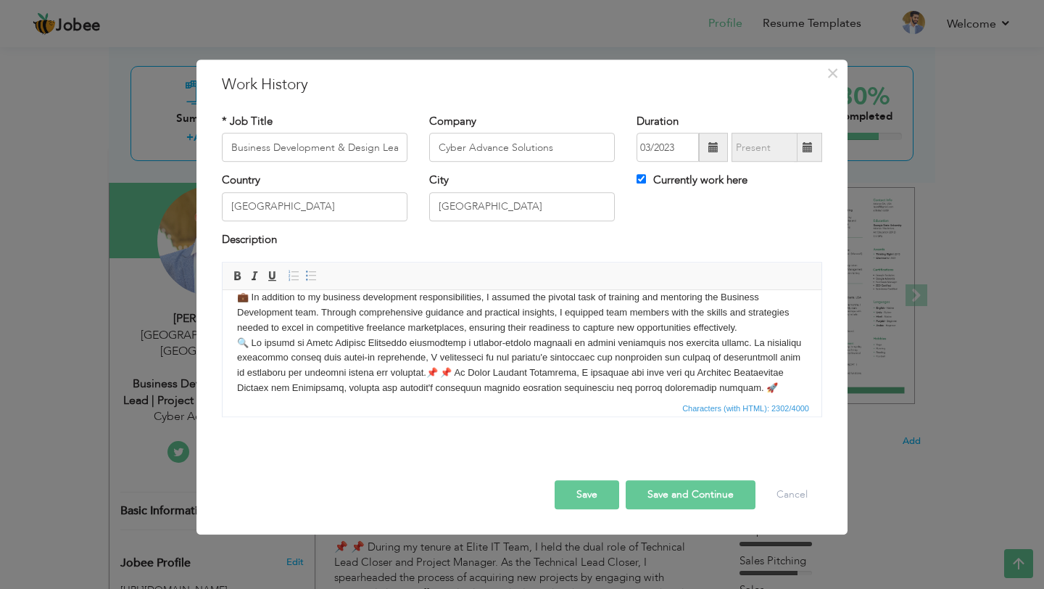
scroll to position [80, 0]
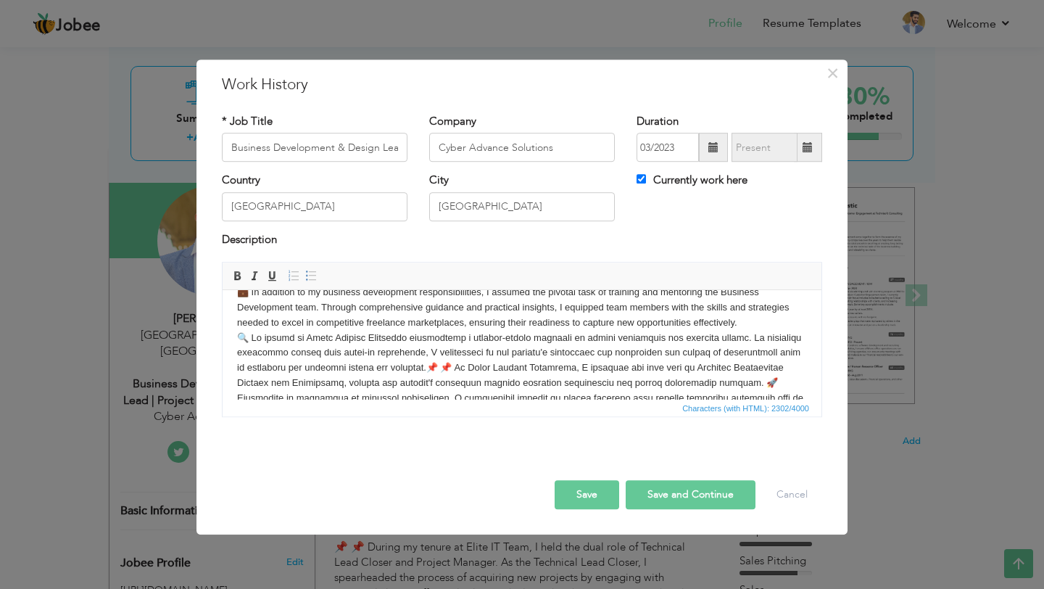
click at [438, 371] on body "📌 📌 At Cyber Advance Solutions, I embraced the dual role of Business Developmen…" at bounding box center [522, 368] width 570 height 286
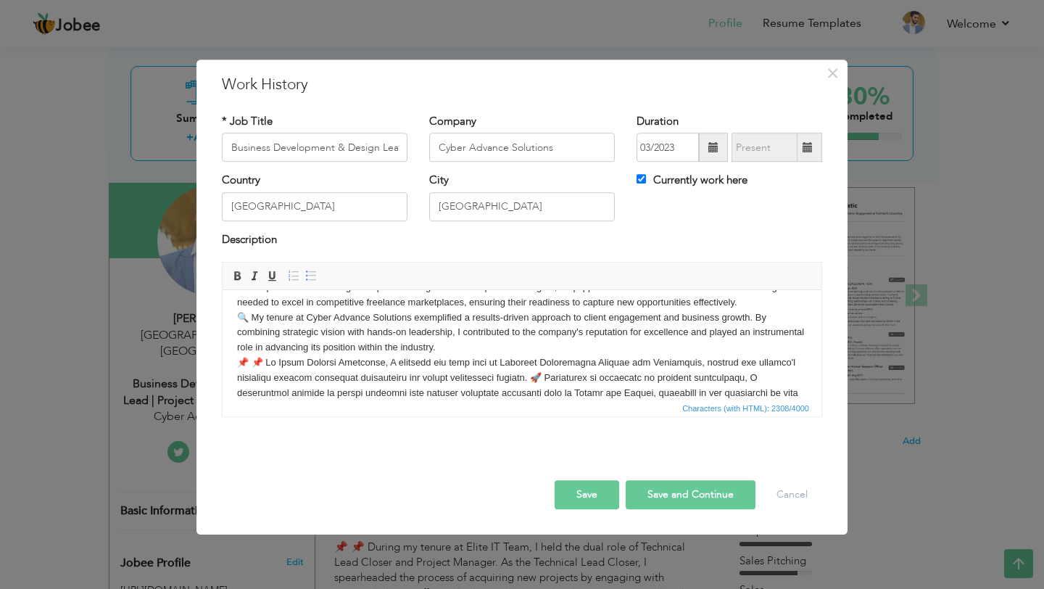
scroll to position [125, 0]
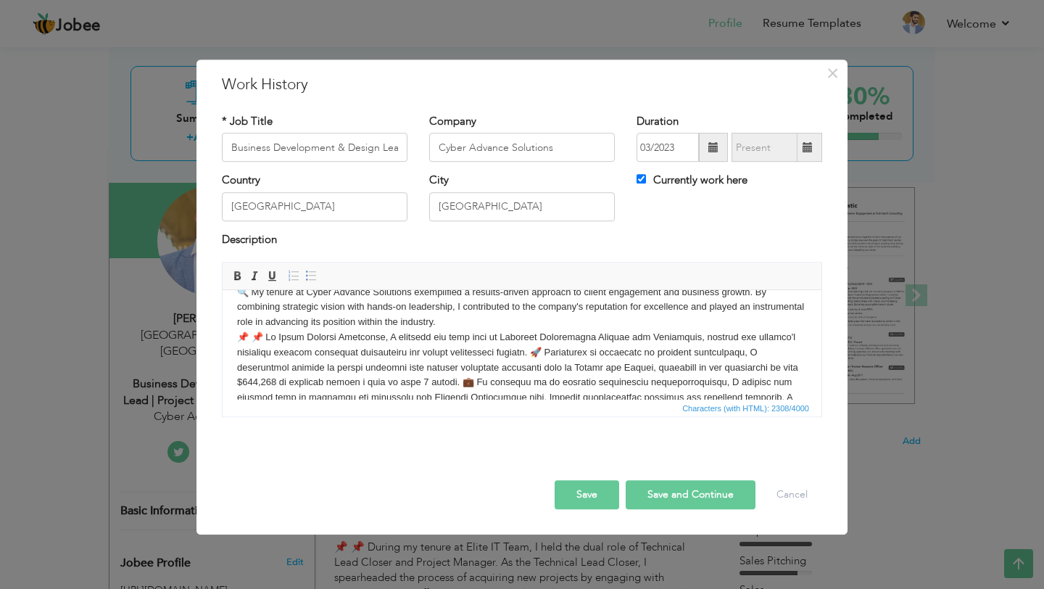
click at [520, 355] on body "📌 📌 At Cyber Advance Solutions, I embraced the dual role of Business Developmen…" at bounding box center [522, 322] width 570 height 286
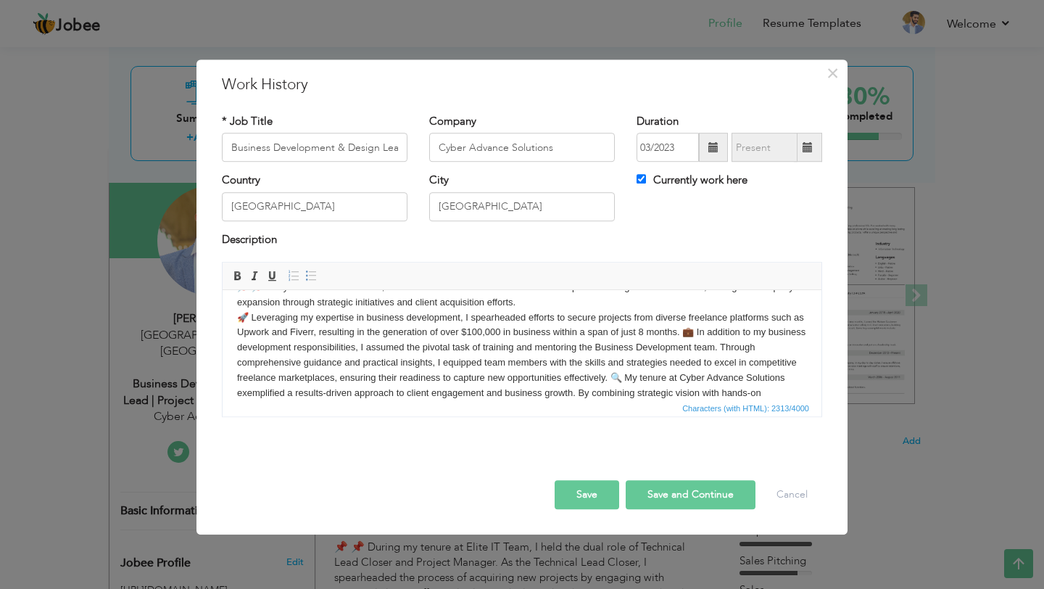
scroll to position [182, 0]
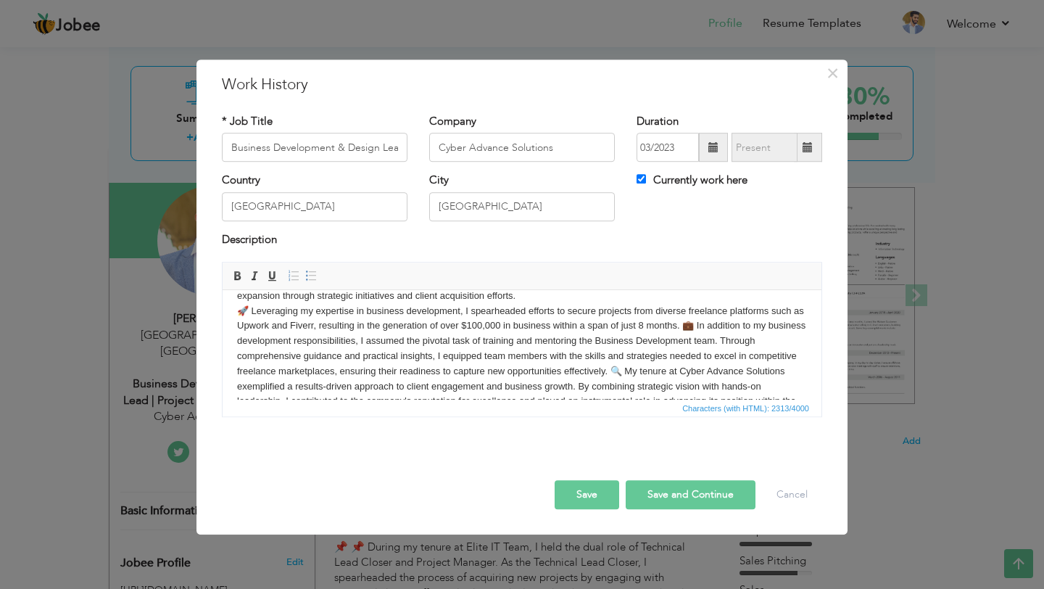
click at [683, 326] on body "📌 📌 At Cyber Advance Solutions, I embraced the dual role of Business Developmen…" at bounding box center [522, 273] width 570 height 302
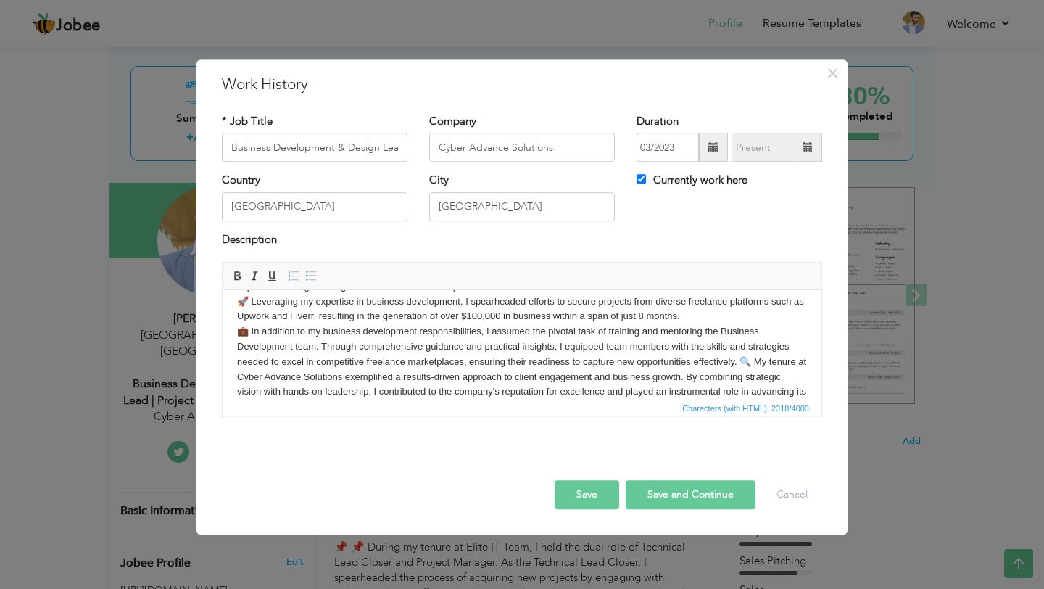
scroll to position [193, 0]
click at [744, 361] on body "📌 📌 At Cyber Advance Solutions, I embraced the dual role of Business Developmen…" at bounding box center [522, 263] width 570 height 302
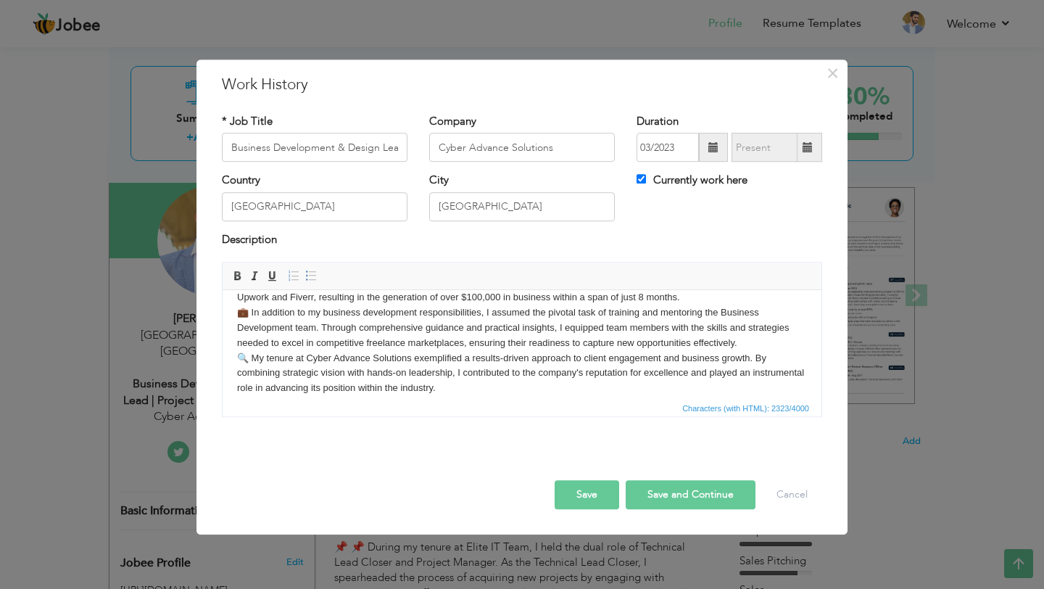
scroll to position [212, 0]
click at [514, 392] on body "📌 📌 At Cyber Advance Solutions, I embraced the dual role of Business Developmen…" at bounding box center [522, 244] width 570 height 302
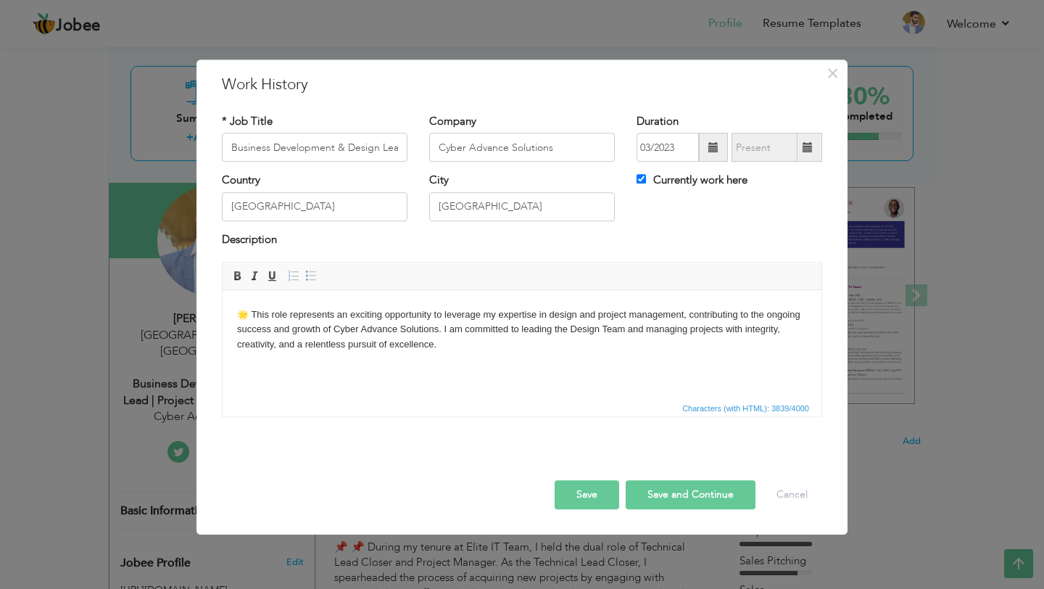
scroll to position [495, 0]
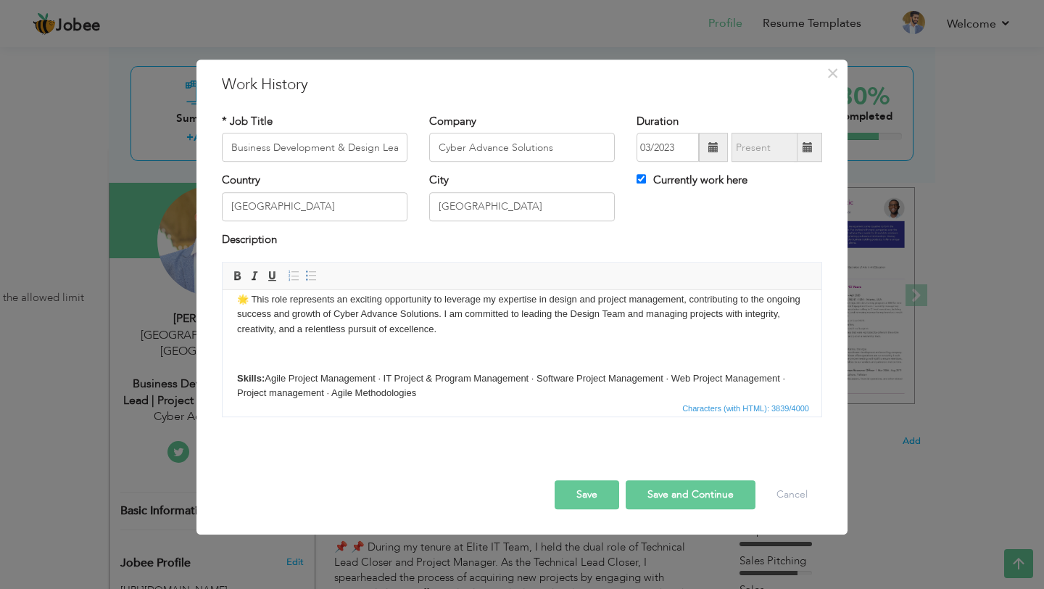
click at [463, 399] on span "Characters (with HTML): 3839/4000" at bounding box center [522, 407] width 599 height 17
click at [439, 397] on p "Skills: Agile Project Management · IT Project & Program Management · Software P…" at bounding box center [522, 386] width 570 height 30
click at [715, 499] on button "Save and Continue" at bounding box center [691, 494] width 130 height 29
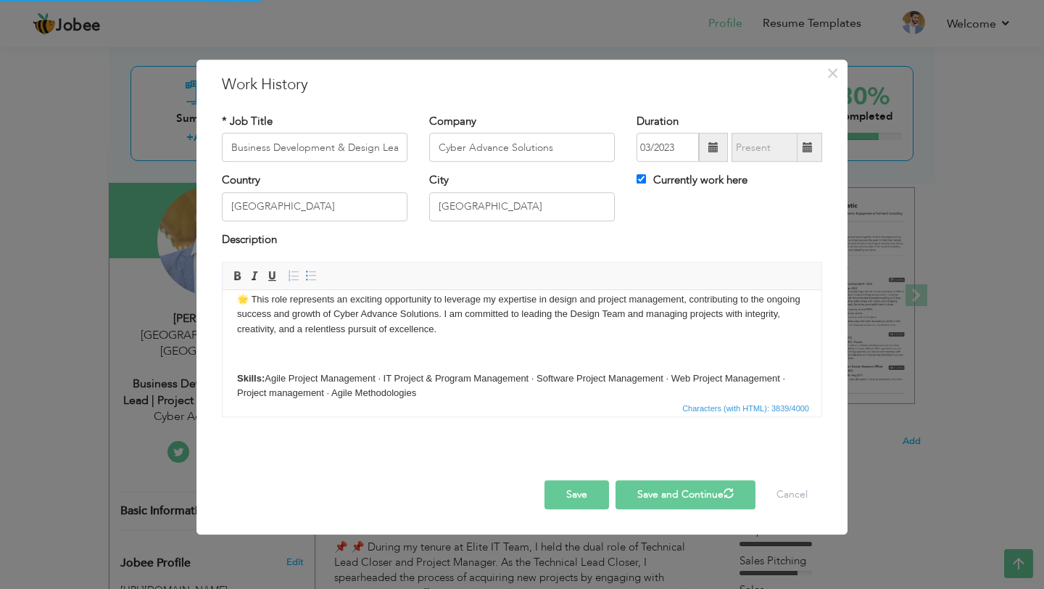
checkbox input "false"
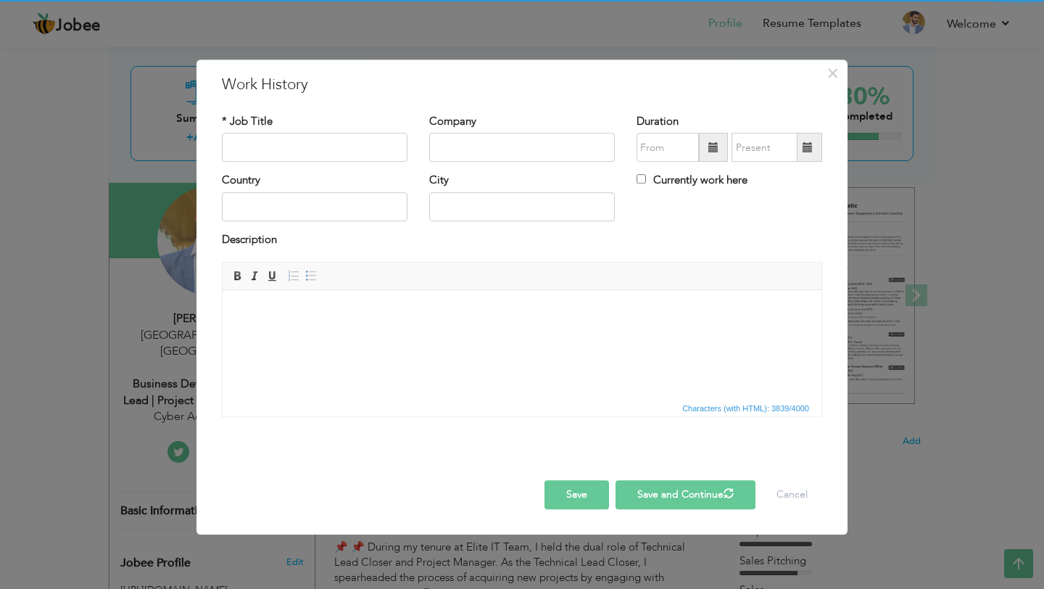
scroll to position [0, 0]
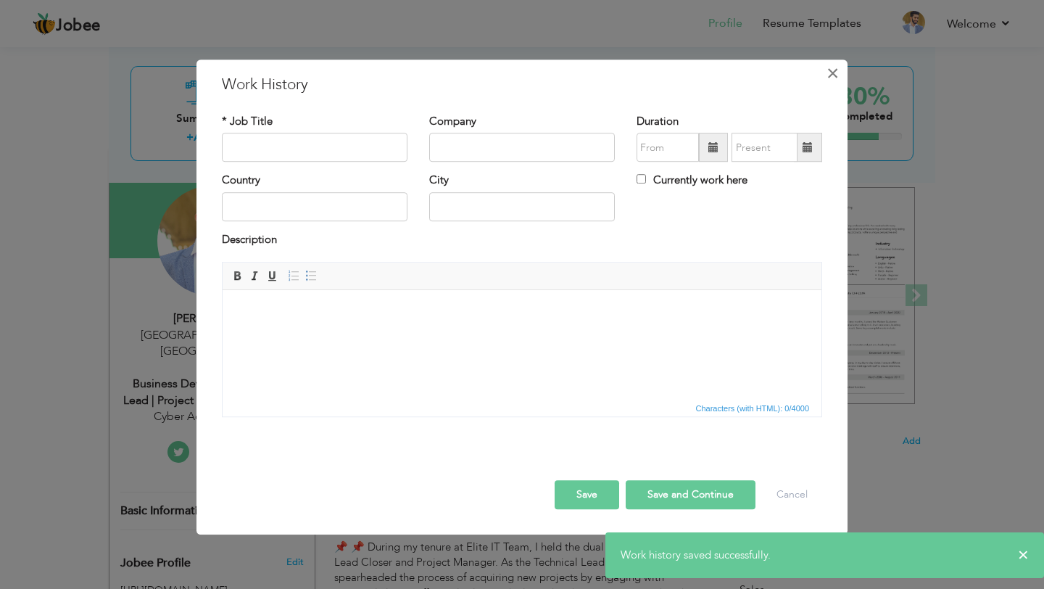
click at [829, 72] on span "×" at bounding box center [832, 73] width 12 height 26
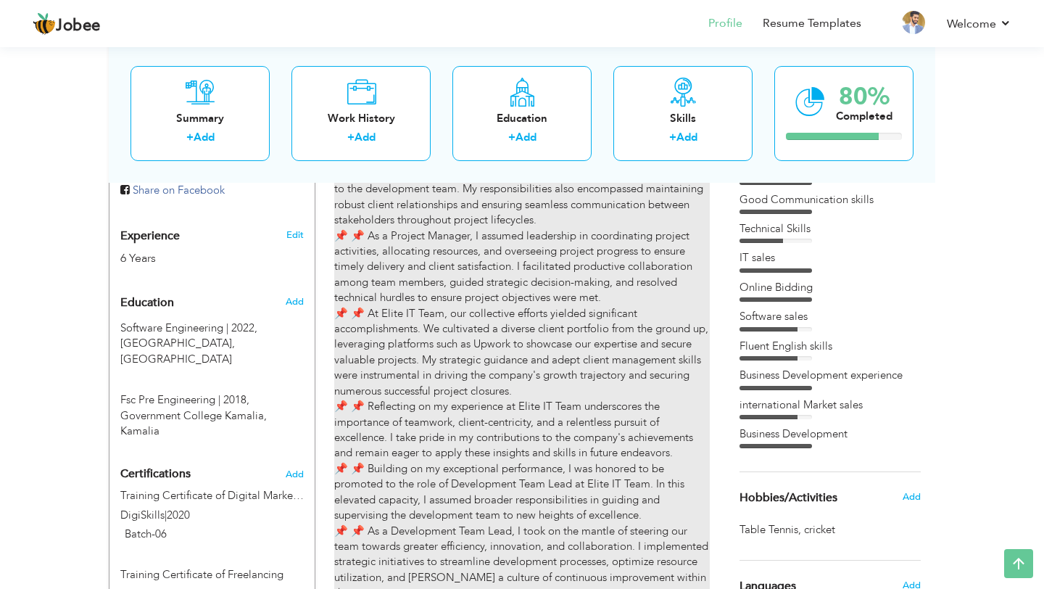
scroll to position [545, 0]
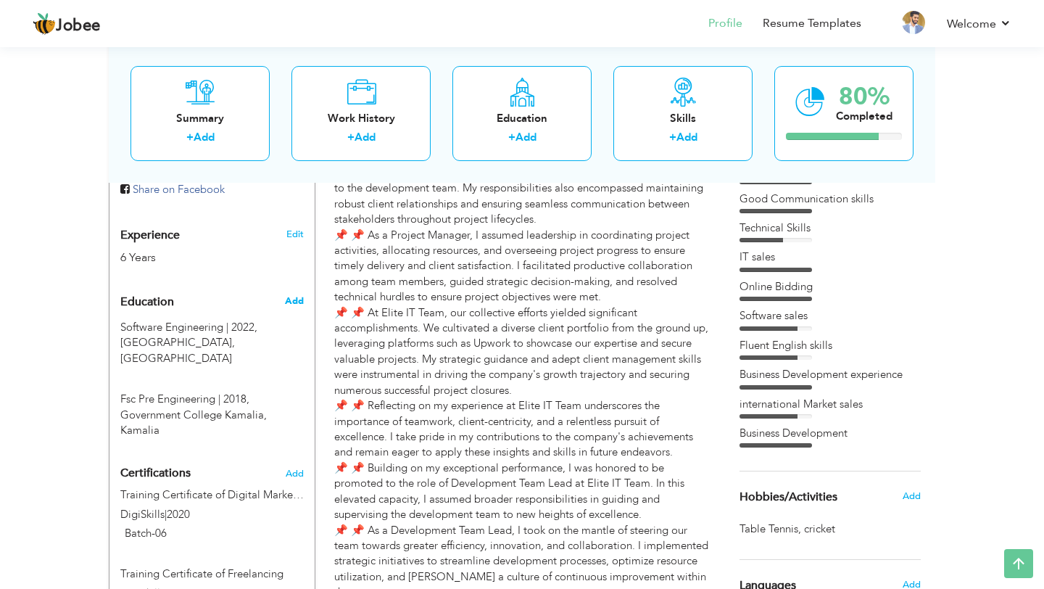
click at [296, 294] on span "Add" at bounding box center [294, 300] width 19 height 13
radio input "true"
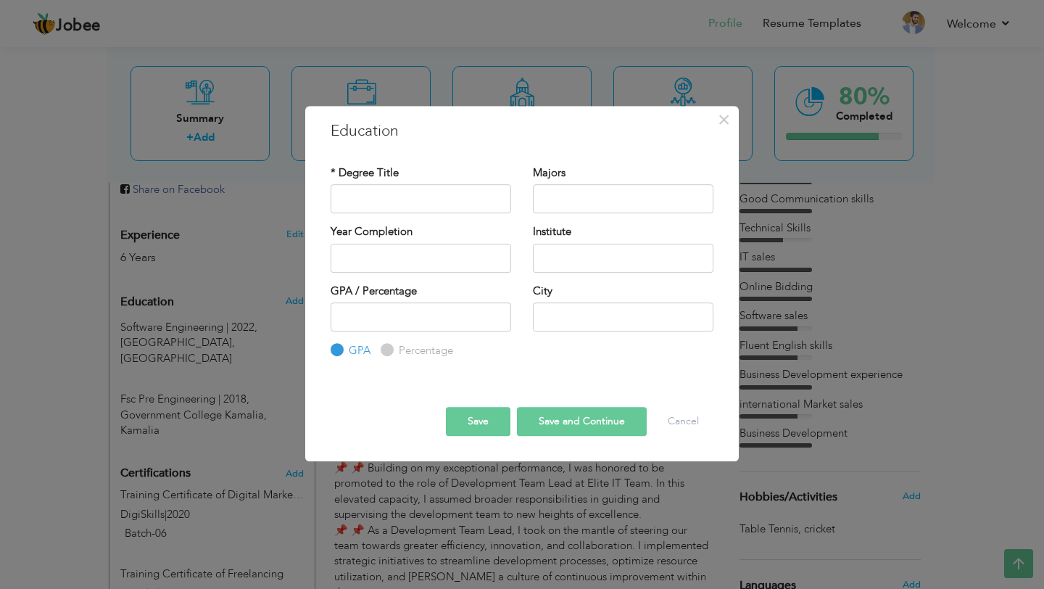
click at [62, 424] on div "× Education * Degree Title Majors Year Completion Institute GPA" at bounding box center [522, 294] width 1044 height 589
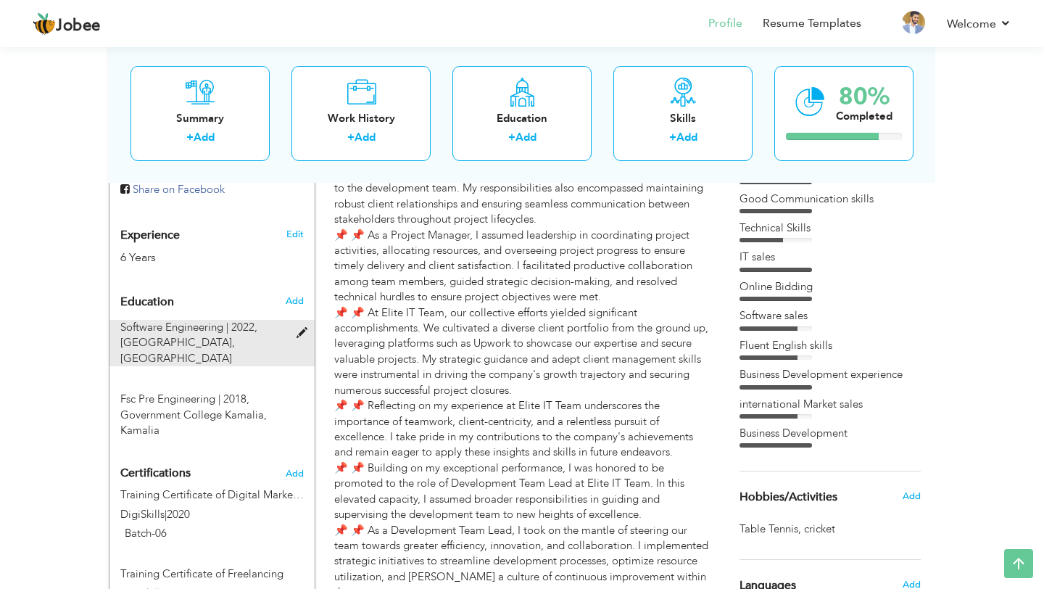
click at [300, 328] on span at bounding box center [305, 333] width 18 height 11
type input "Software Engineering"
type input "2022"
type input "[GEOGRAPHIC_DATA]"
type input "3.12"
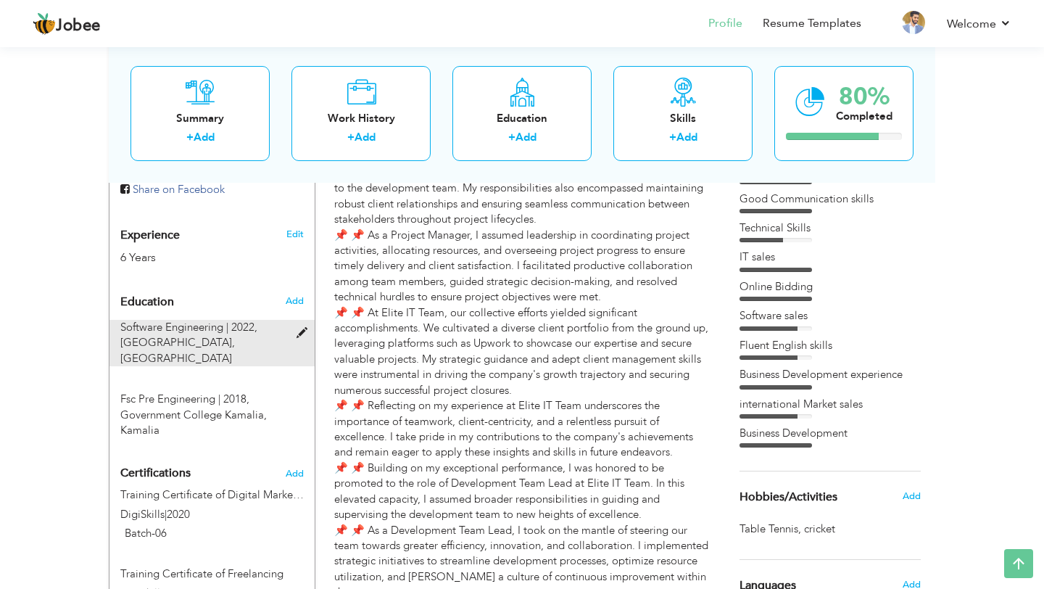
type input "[GEOGRAPHIC_DATA]"
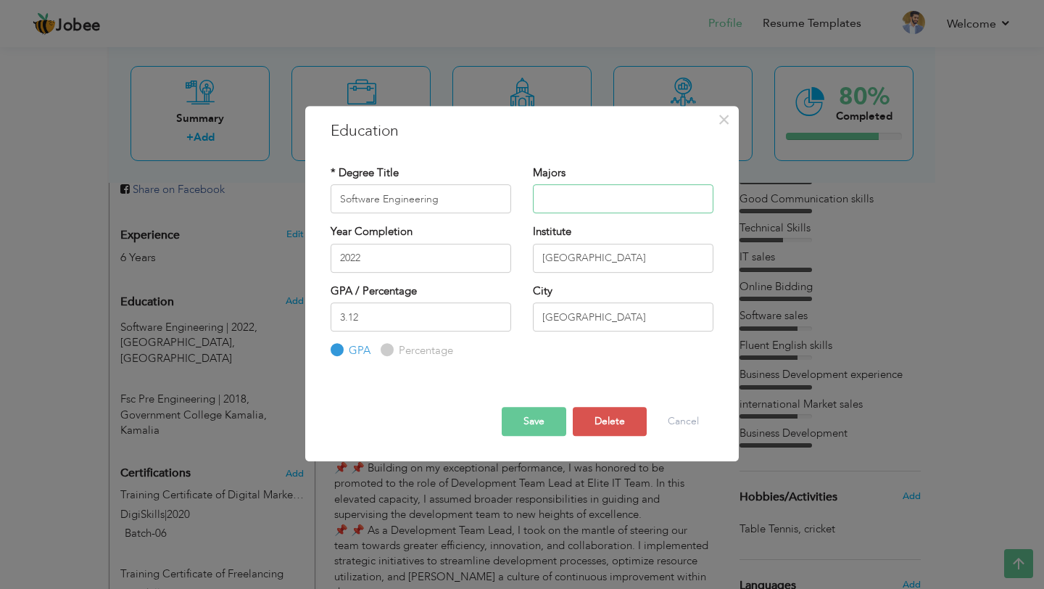
click at [574, 199] on input "text" at bounding box center [623, 198] width 180 height 29
click at [536, 423] on button "Save" at bounding box center [534, 421] width 65 height 29
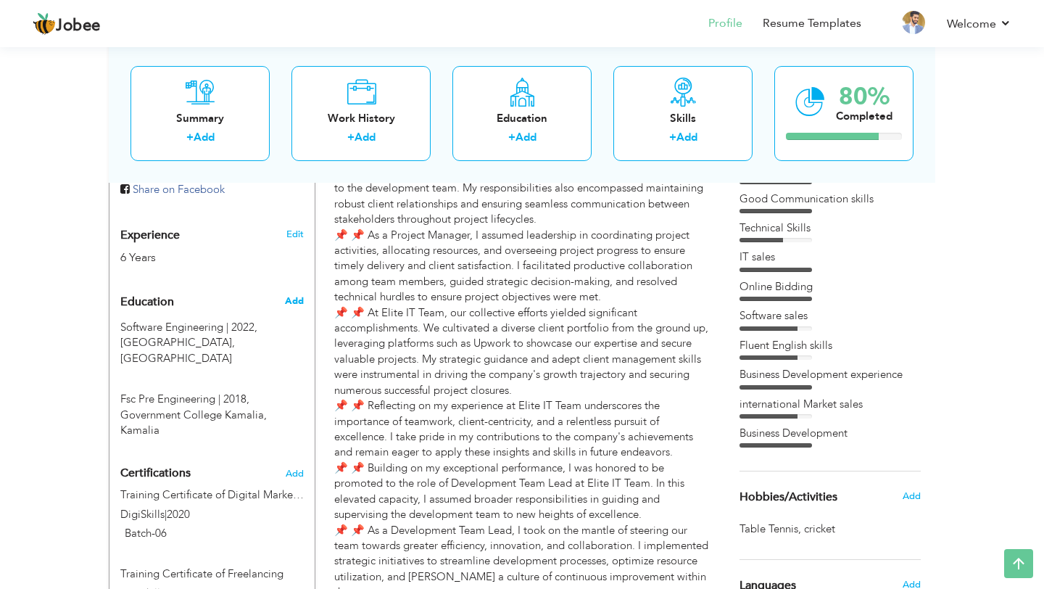
click at [290, 294] on span "Add" at bounding box center [294, 300] width 19 height 13
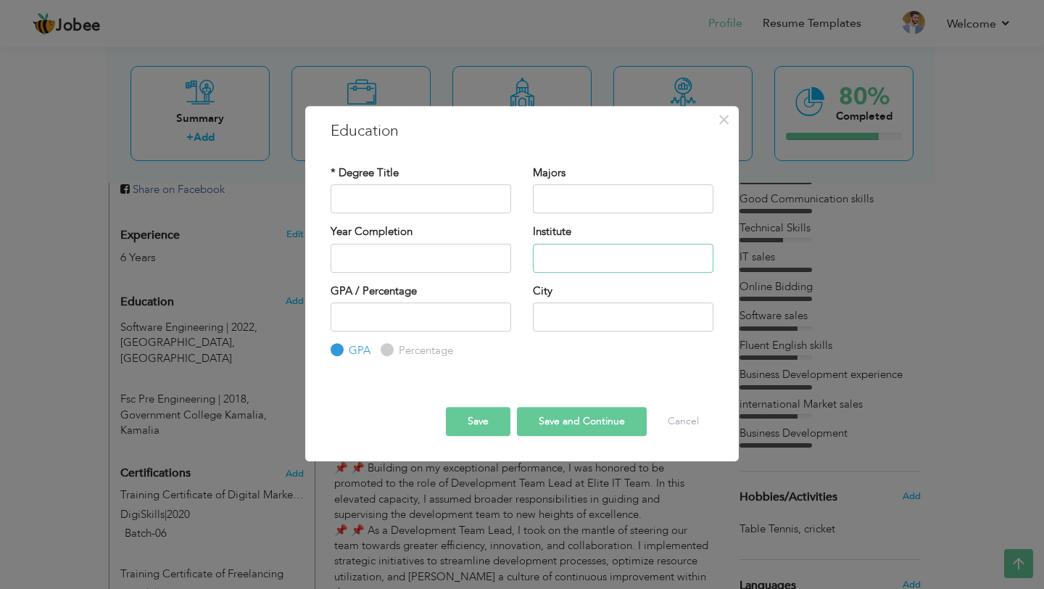
click at [558, 252] on input "text" at bounding box center [623, 258] width 180 height 29
paste input "[GEOGRAPHIC_DATA] No 1 Kamalia"
type input "[GEOGRAPHIC_DATA] No 1 Kamalia"
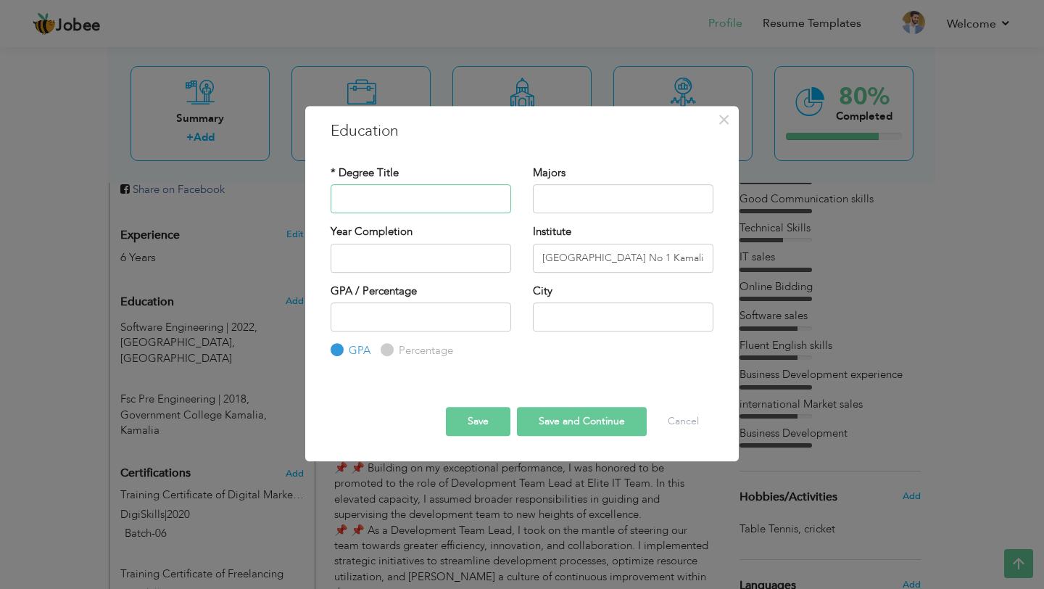
click at [439, 196] on input "text" at bounding box center [421, 198] width 180 height 29
paste input "Matric"
click at [366, 204] on input "Matric" at bounding box center [421, 198] width 180 height 29
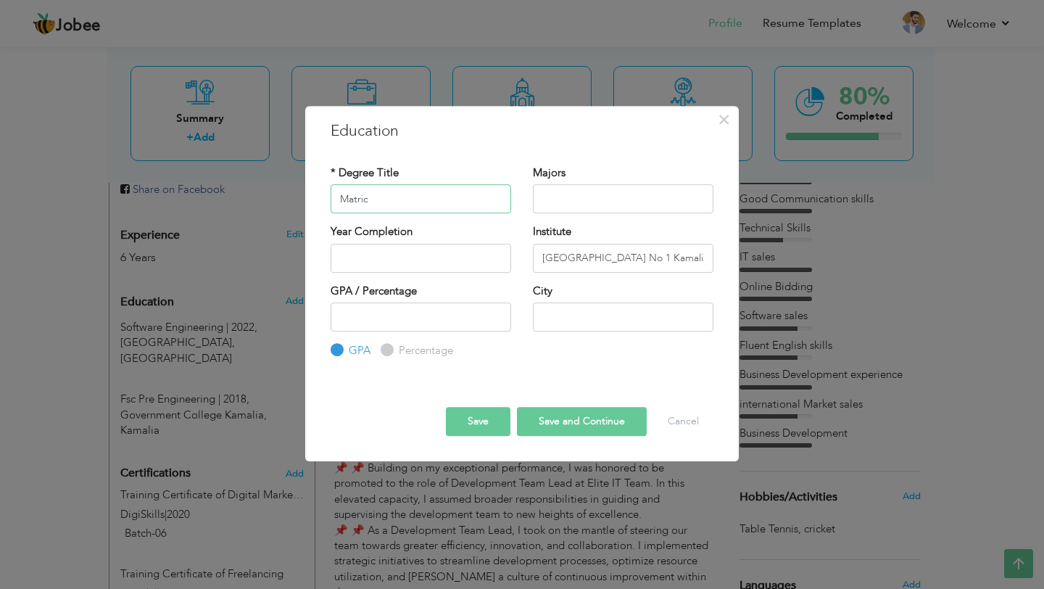
paste input "ulation"
type input "Matriculation"
click at [578, 184] on input "text" at bounding box center [623, 198] width 180 height 29
type input "Science"
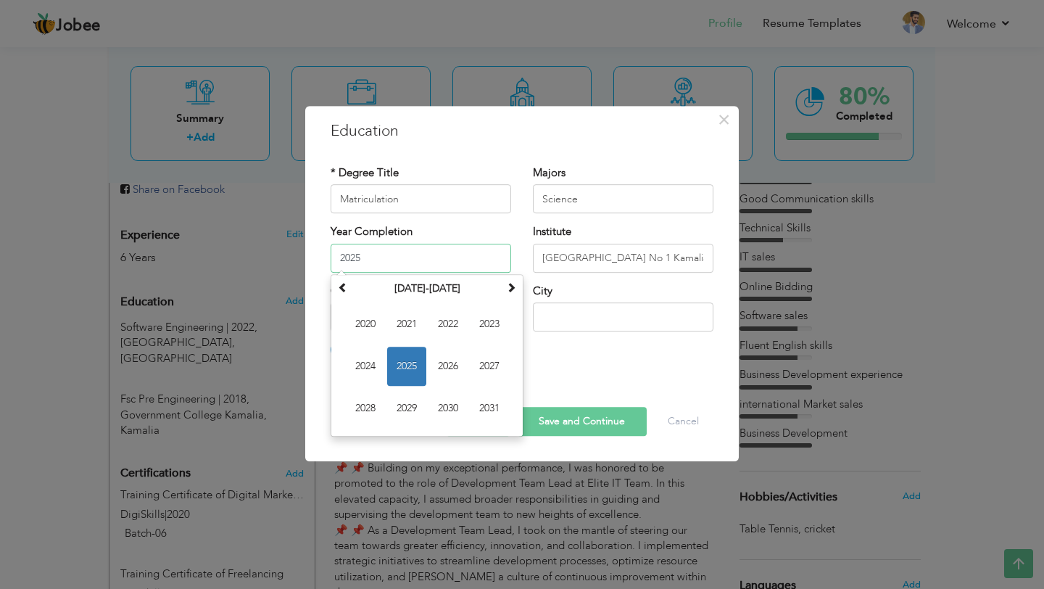
click at [407, 254] on input "2025" at bounding box center [421, 258] width 180 height 29
click at [349, 296] on th at bounding box center [342, 289] width 17 height 22
click at [442, 362] on span "2016" at bounding box center [447, 365] width 39 height 39
type input "2016"
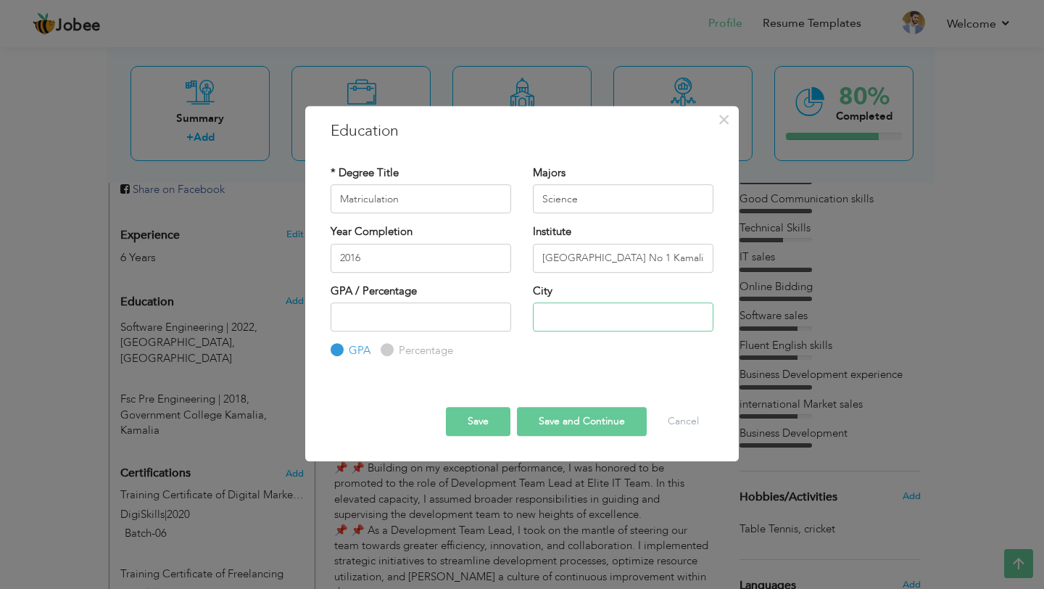
click at [561, 317] on input "text" at bounding box center [623, 316] width 180 height 29
type input "Kamalia"
click at [423, 307] on input "number" at bounding box center [421, 316] width 180 height 29
click at [387, 347] on input "Percentage" at bounding box center [385, 350] width 9 height 9
radio input "true"
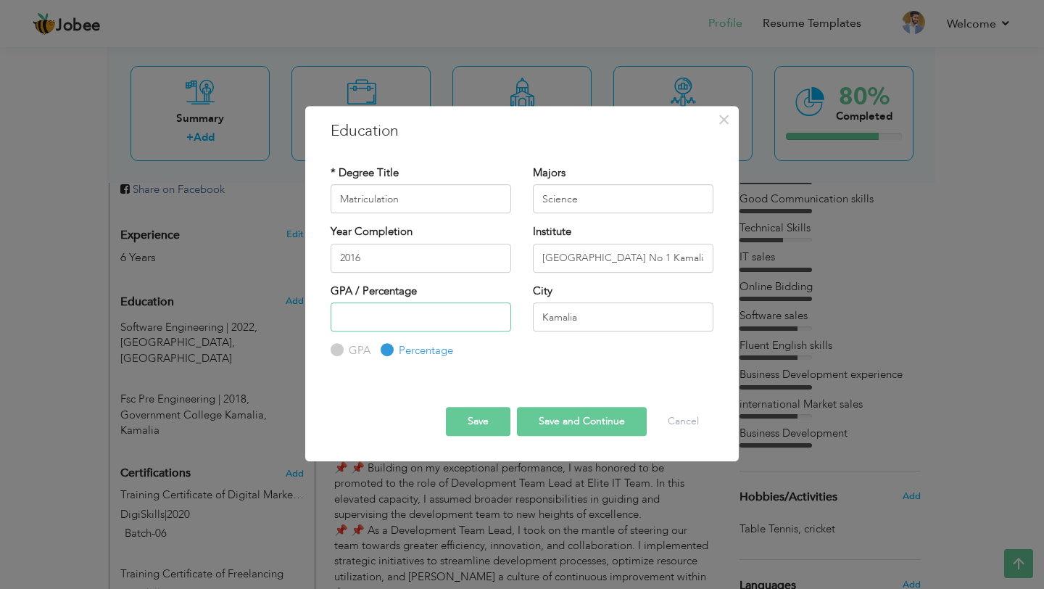
click at [356, 320] on input "number" at bounding box center [421, 316] width 180 height 29
type input "85.5"
click at [480, 428] on button "Save" at bounding box center [478, 421] width 65 height 29
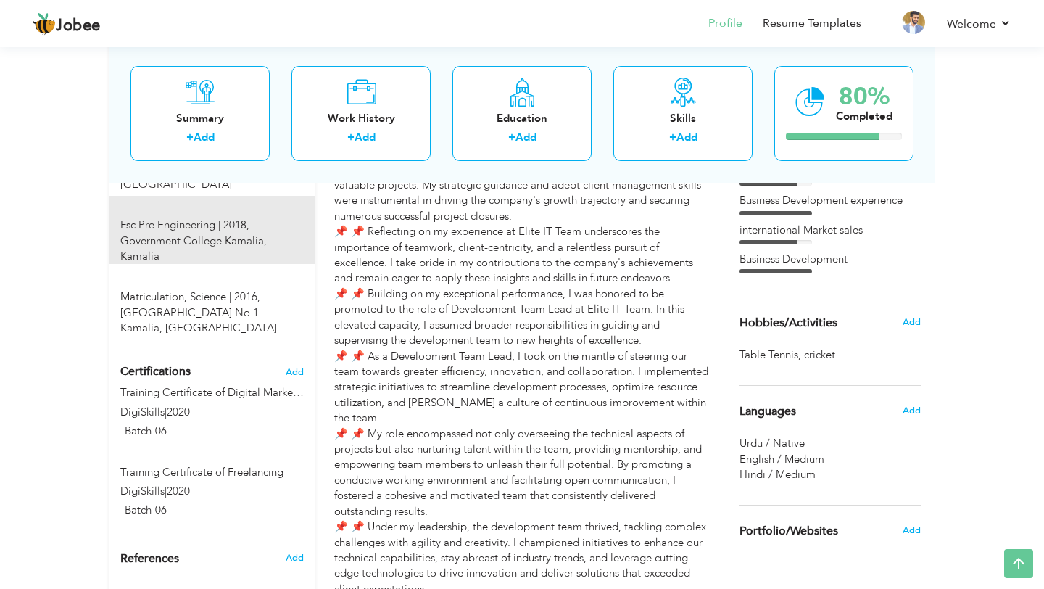
scroll to position [731, 0]
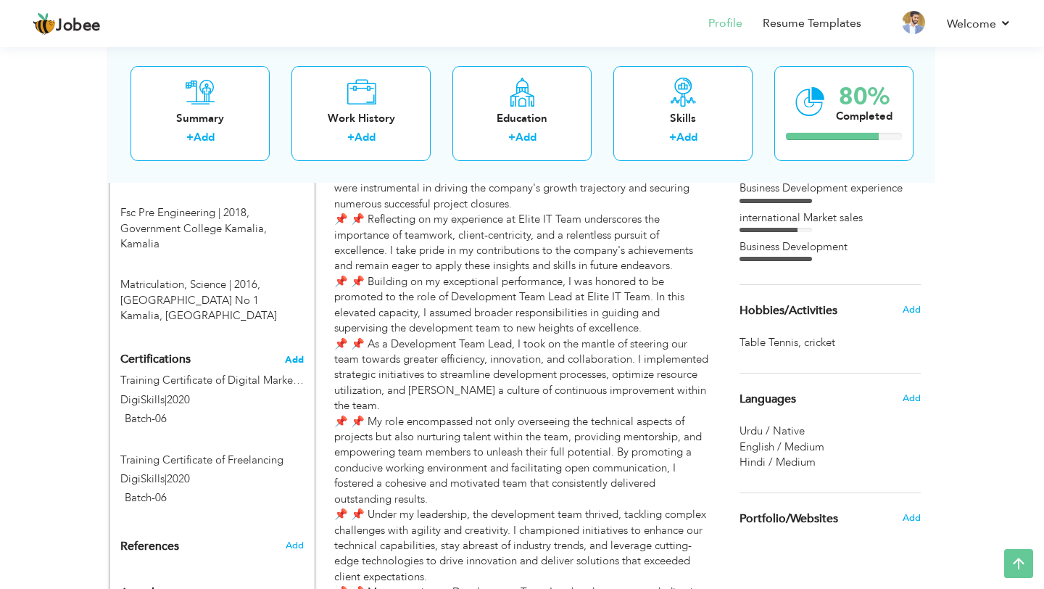
click at [294, 354] on span "Add" at bounding box center [294, 359] width 19 height 10
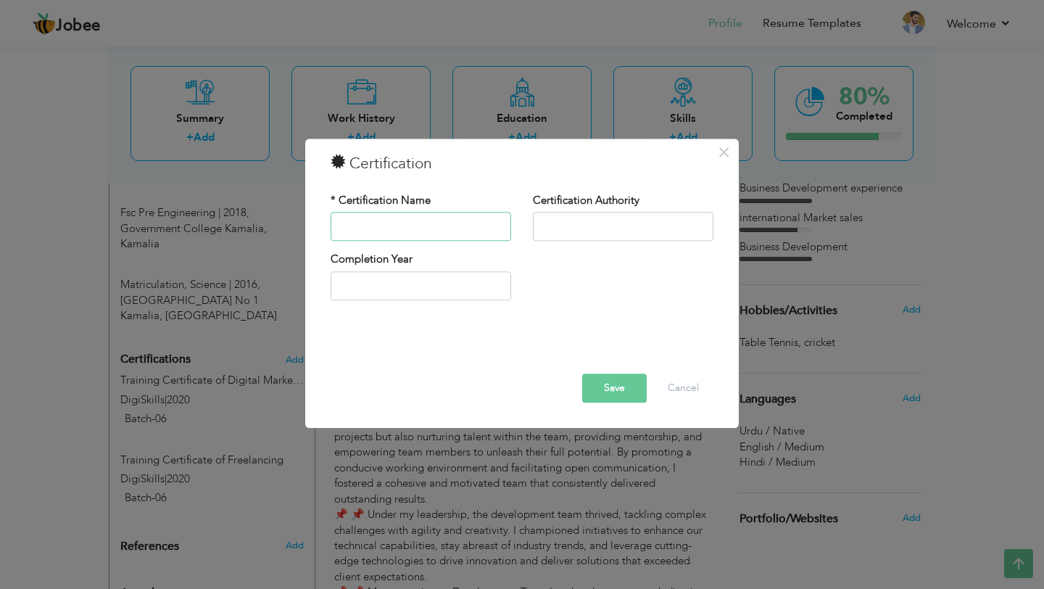
paste input "IEEE IAS NATIONAL WORKSHOP ON ROBOTICS AND INDUSTRIAL AUTOMATION"
type input "IEEE IAS NATIONAL WORKSHOP ON ROBOTICS AND INDUSTRIAL AUTOMATION"
click at [565, 225] on input "text" at bounding box center [623, 226] width 180 height 29
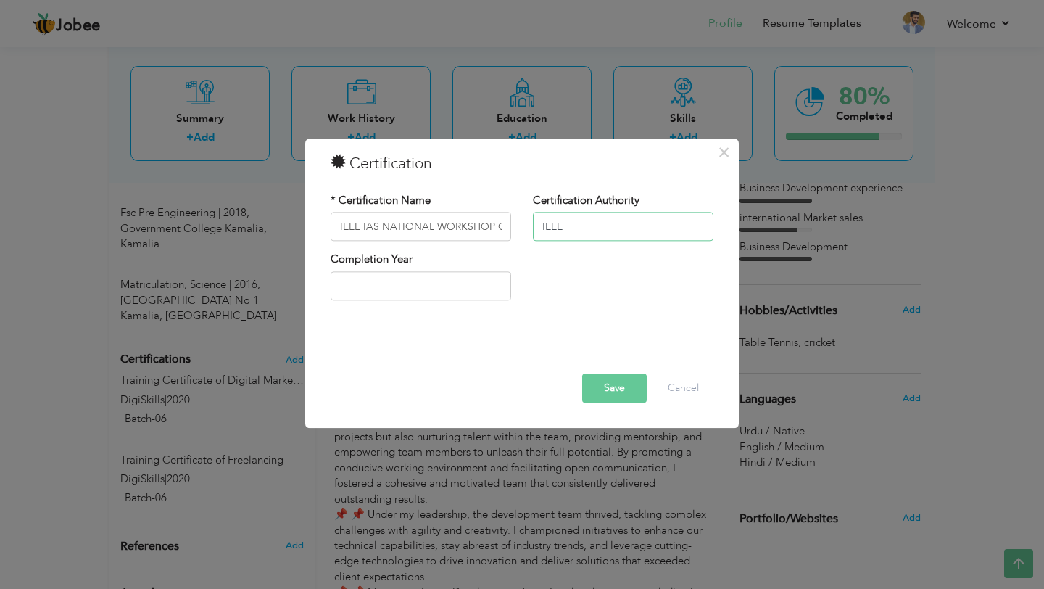
type input "IEEE"
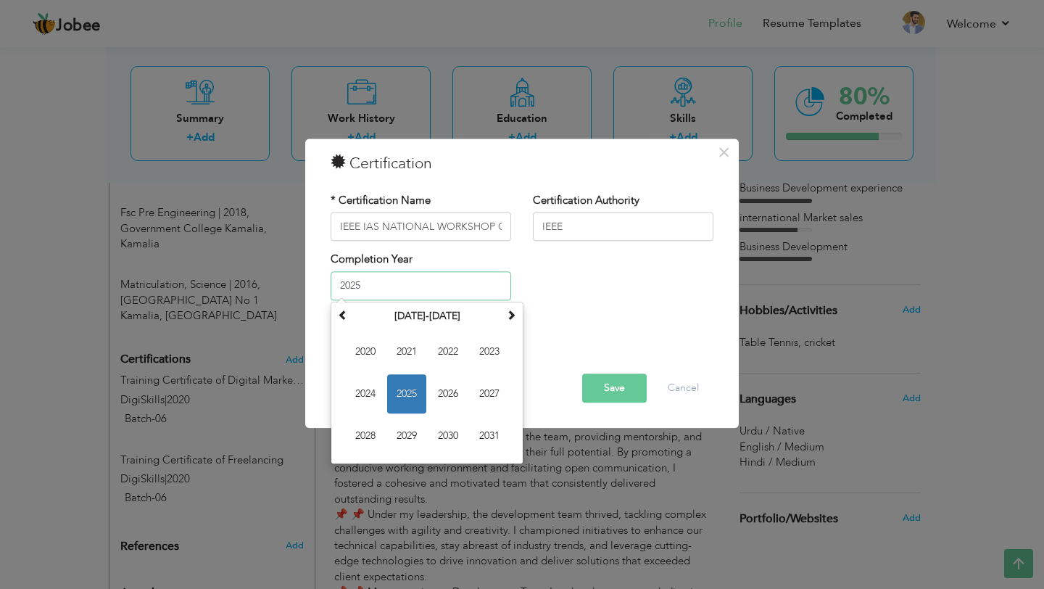
click at [418, 281] on input "2025" at bounding box center [421, 285] width 180 height 29
click at [367, 353] on span "2020" at bounding box center [365, 351] width 39 height 39
type input "2020"
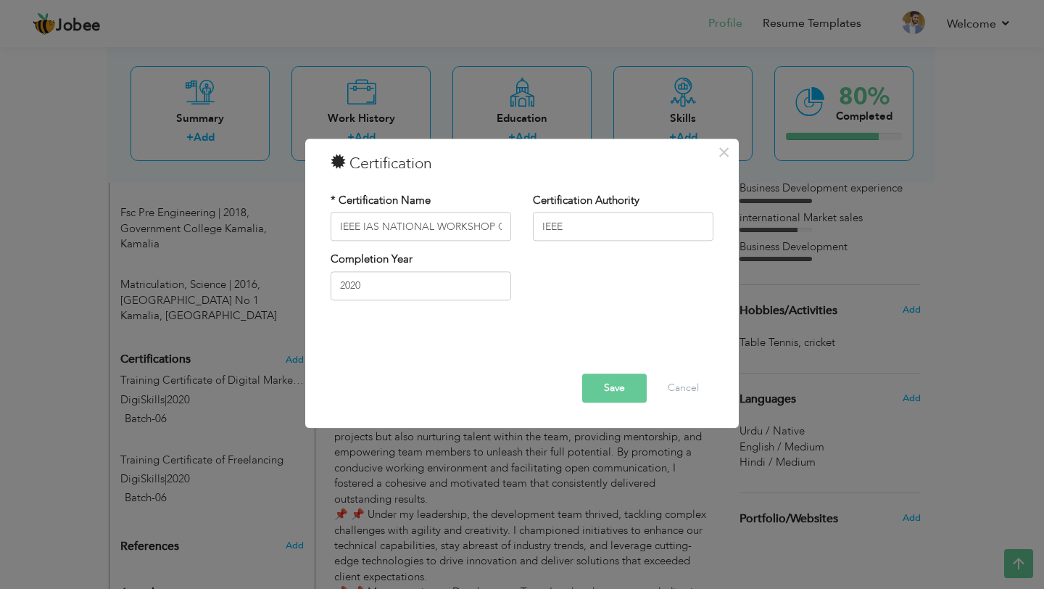
click at [612, 391] on button "Save" at bounding box center [614, 388] width 65 height 29
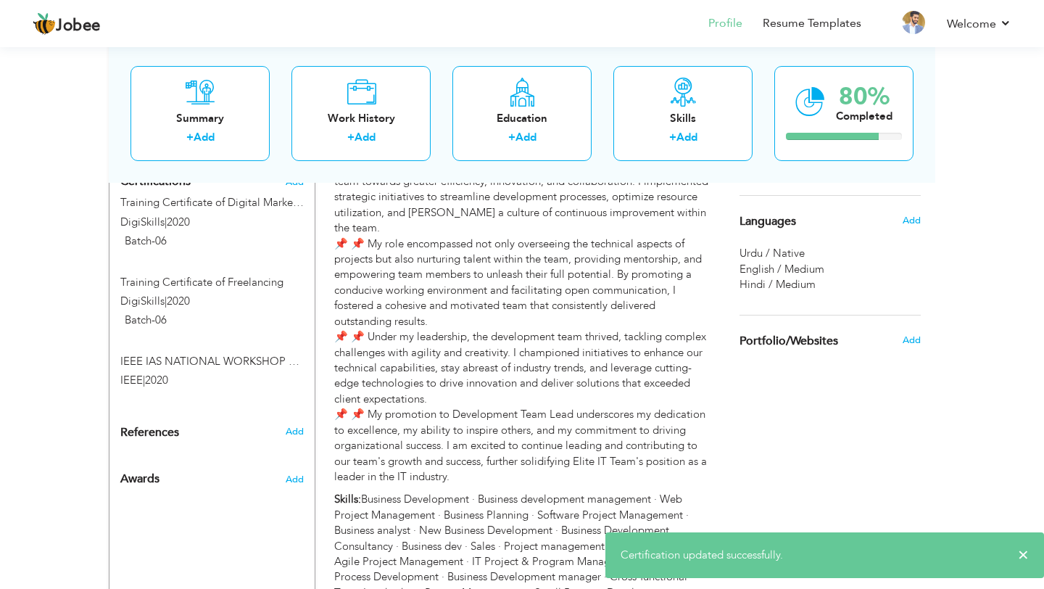
scroll to position [925, 0]
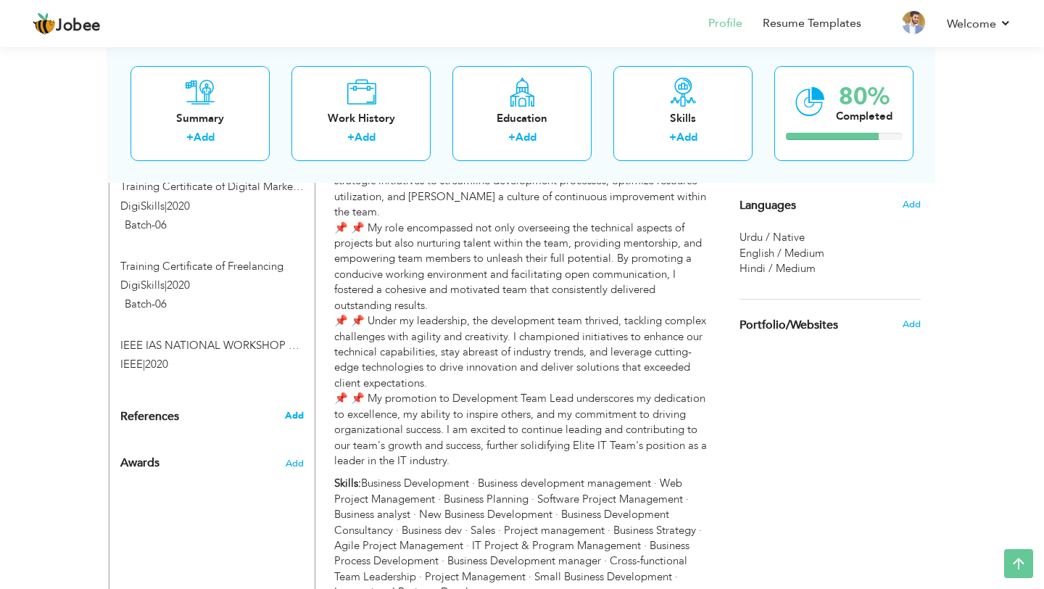
click at [299, 409] on span "Add" at bounding box center [294, 415] width 19 height 13
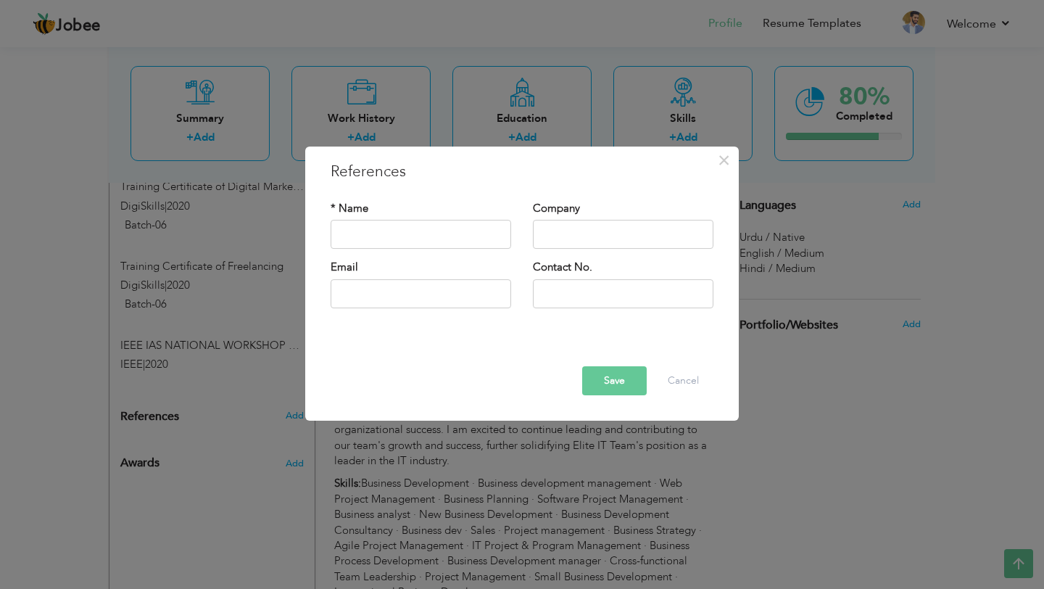
click at [79, 449] on div "× References * Name Company Email" at bounding box center [522, 294] width 1044 height 589
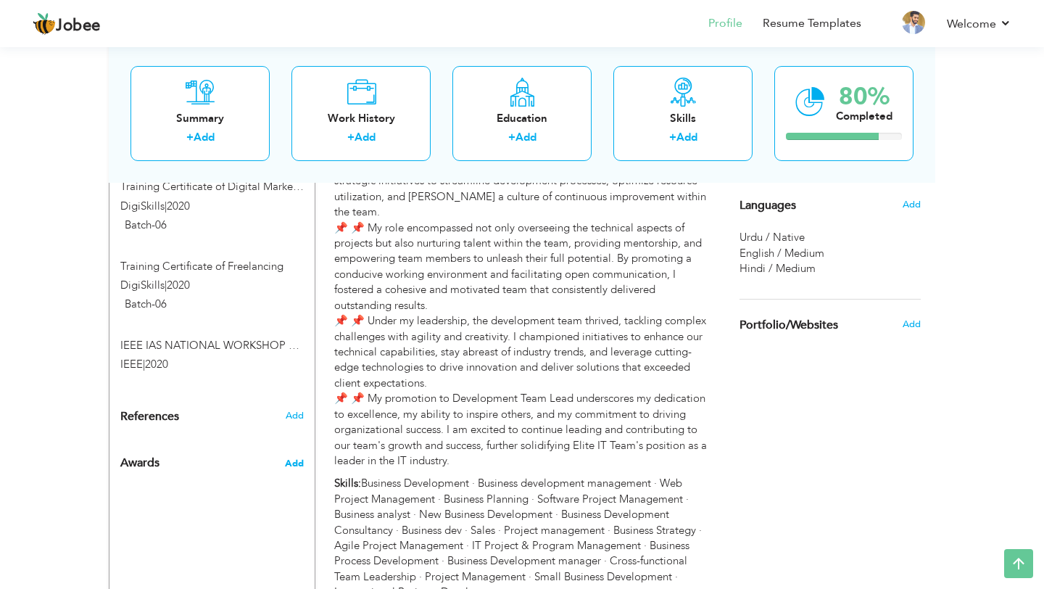
click at [296, 457] on span "Add" at bounding box center [294, 463] width 19 height 13
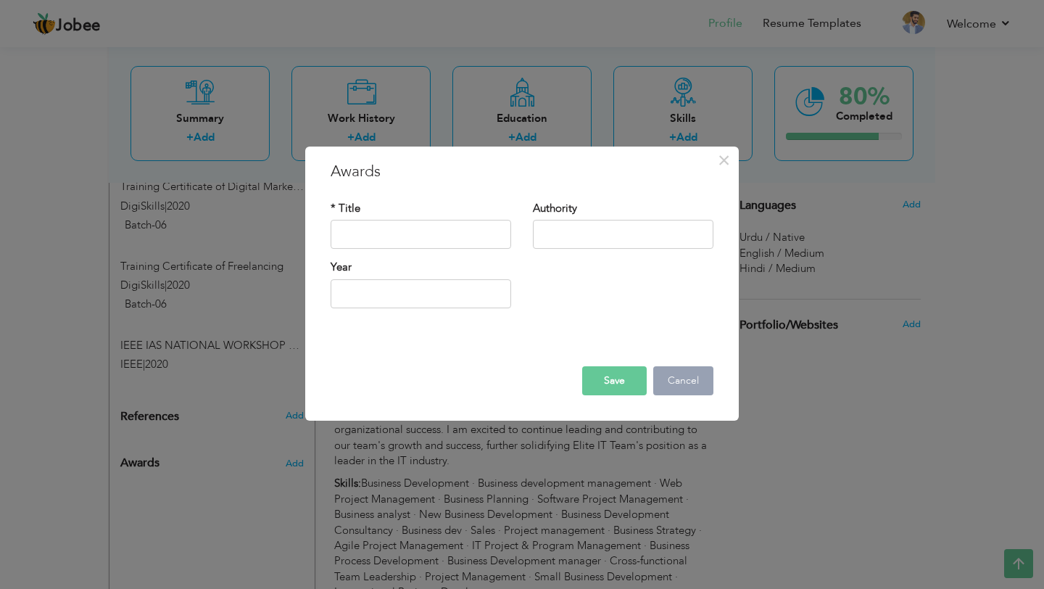
click at [684, 377] on button "Cancel" at bounding box center [683, 380] width 60 height 29
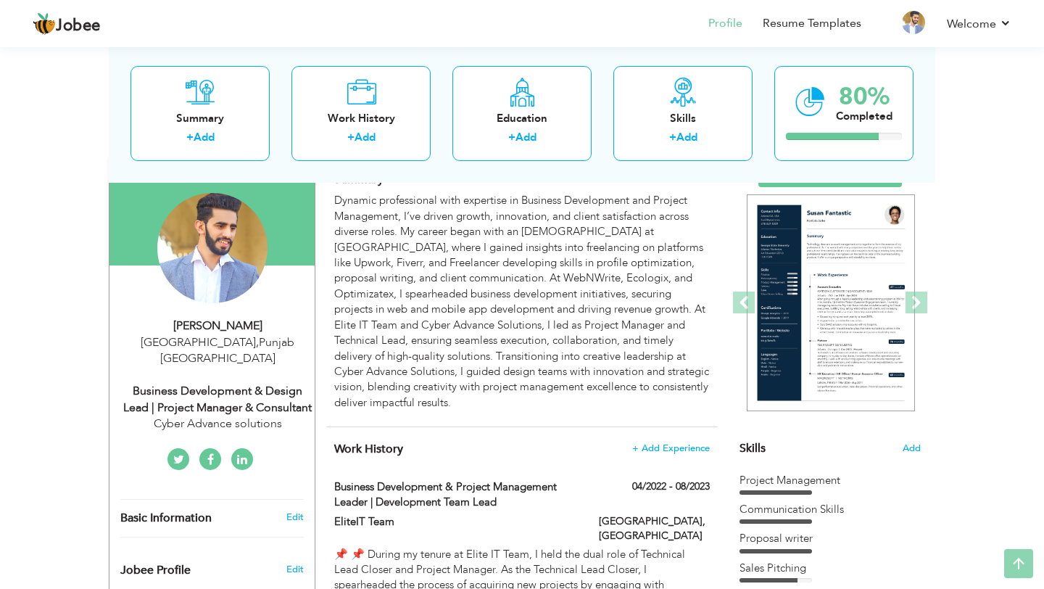
scroll to position [120, 0]
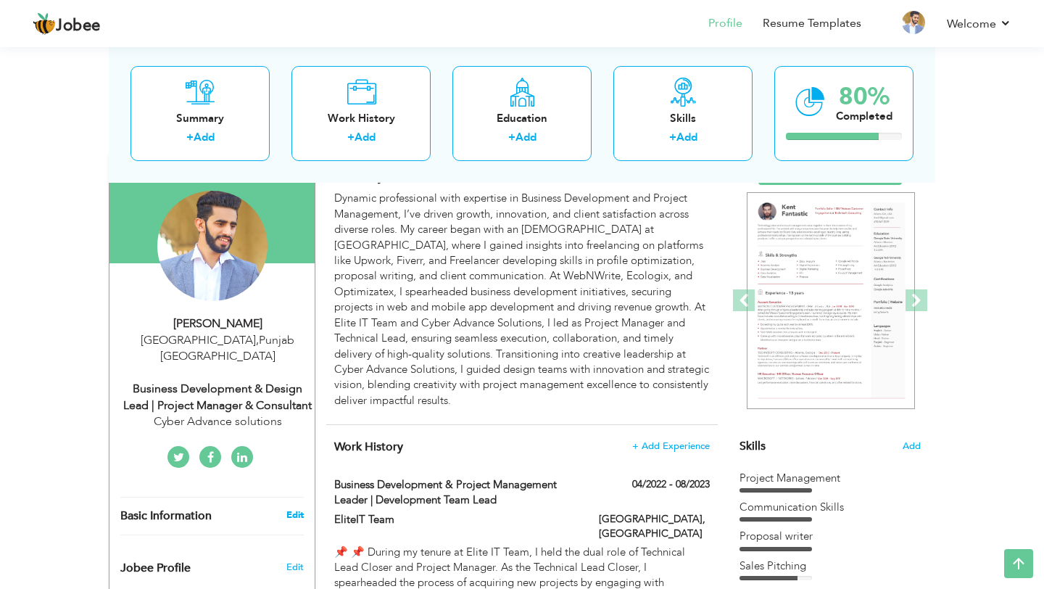
click at [293, 508] on link "Edit" at bounding box center [294, 514] width 17 height 13
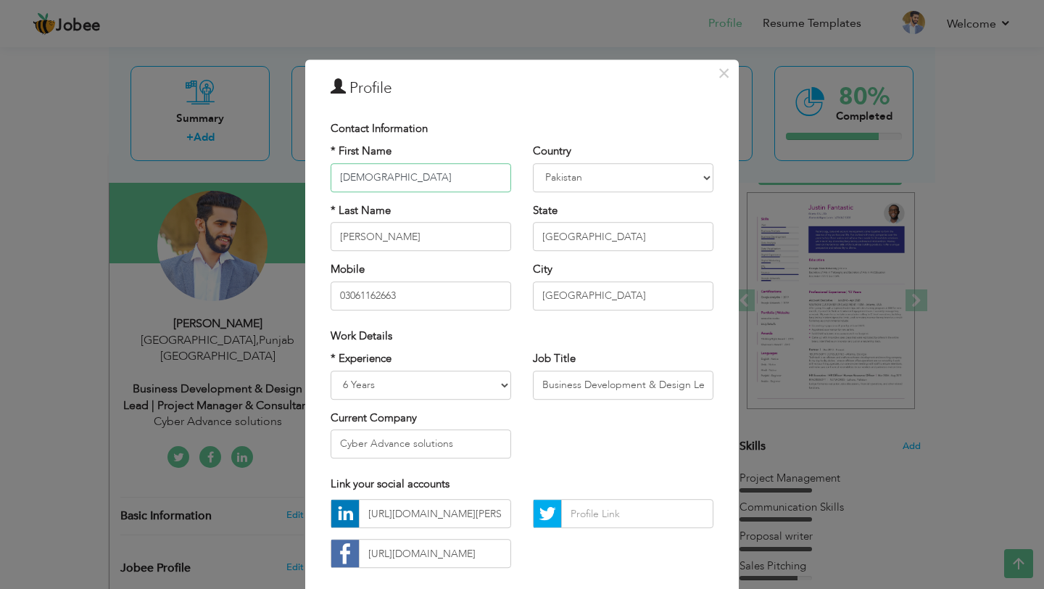
scroll to position [78, 0]
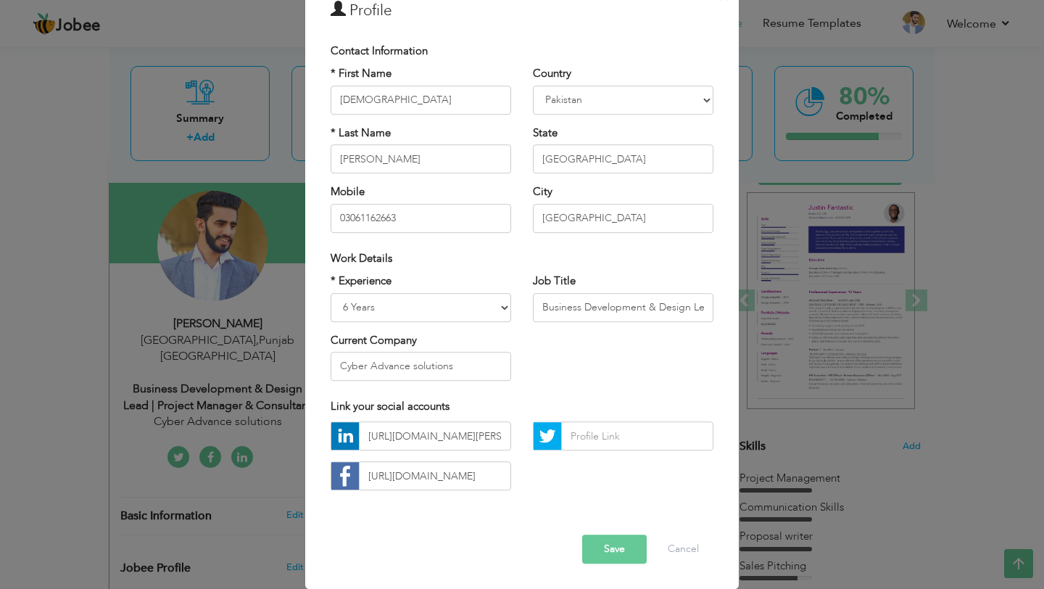
click at [610, 540] on button "Save" at bounding box center [614, 549] width 65 height 29
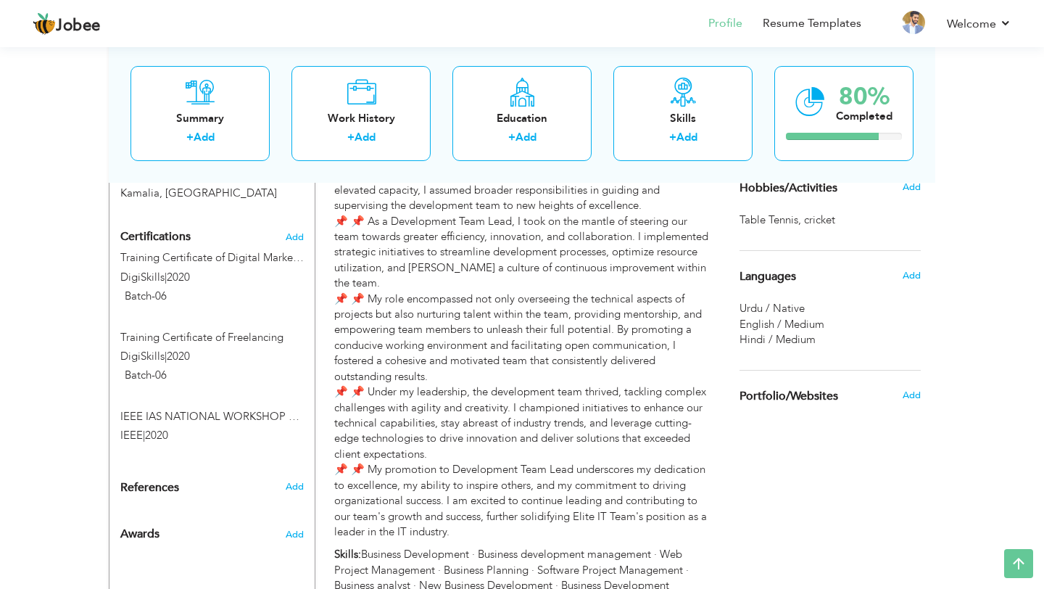
scroll to position [870, 0]
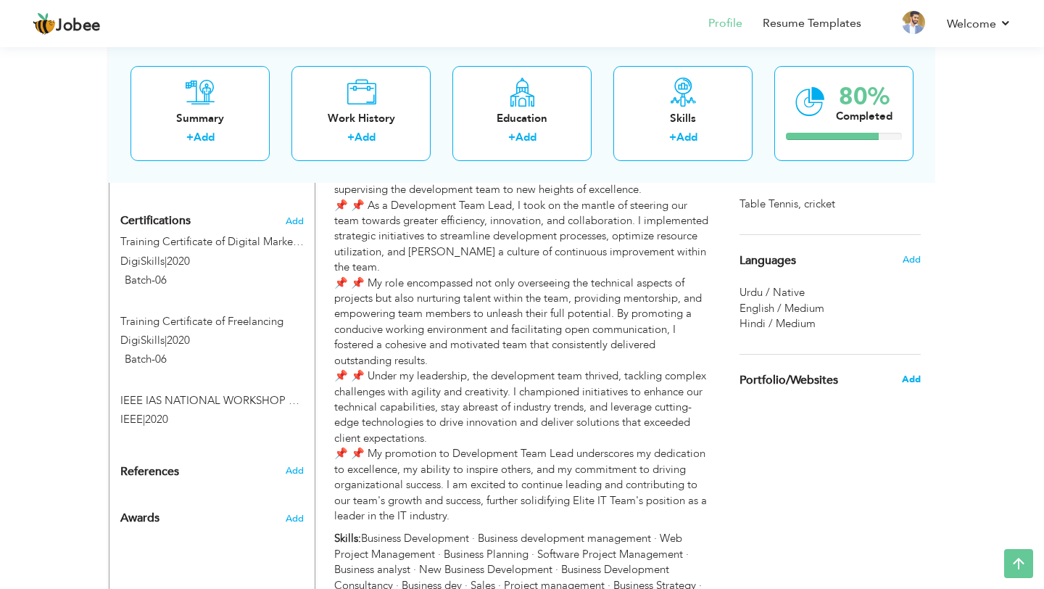
click at [914, 376] on span "Add" at bounding box center [911, 379] width 19 height 13
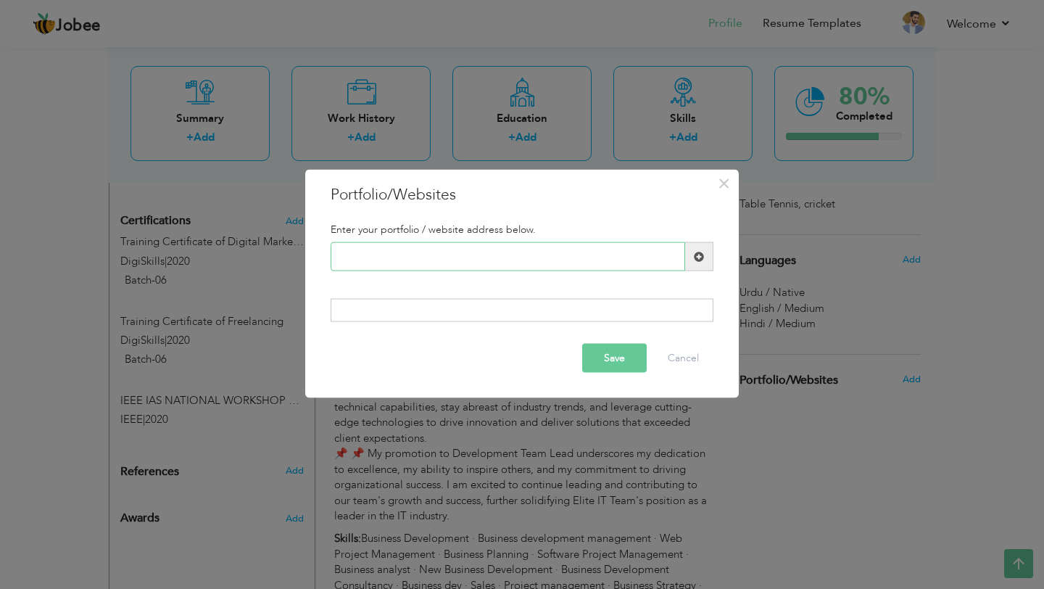
click at [560, 251] on input "text" at bounding box center [508, 256] width 354 height 29
paste input "[URL][DOMAIN_NAME]"
type input "[URL][DOMAIN_NAME]"
click at [700, 260] on span at bounding box center [699, 256] width 10 height 10
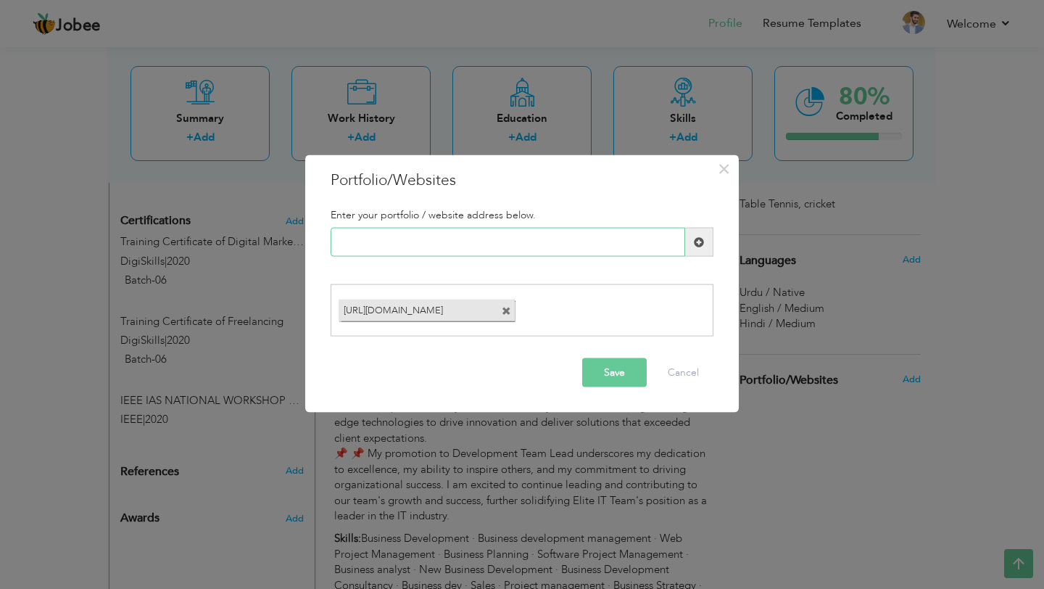
click at [510, 253] on input "text" at bounding box center [508, 242] width 354 height 29
paste input "[URL][DOMAIN_NAME]"
type input "[URL][DOMAIN_NAME]"
paste input "[URL][DOMAIN_NAME]"
type input "[URL][DOMAIN_NAME]"
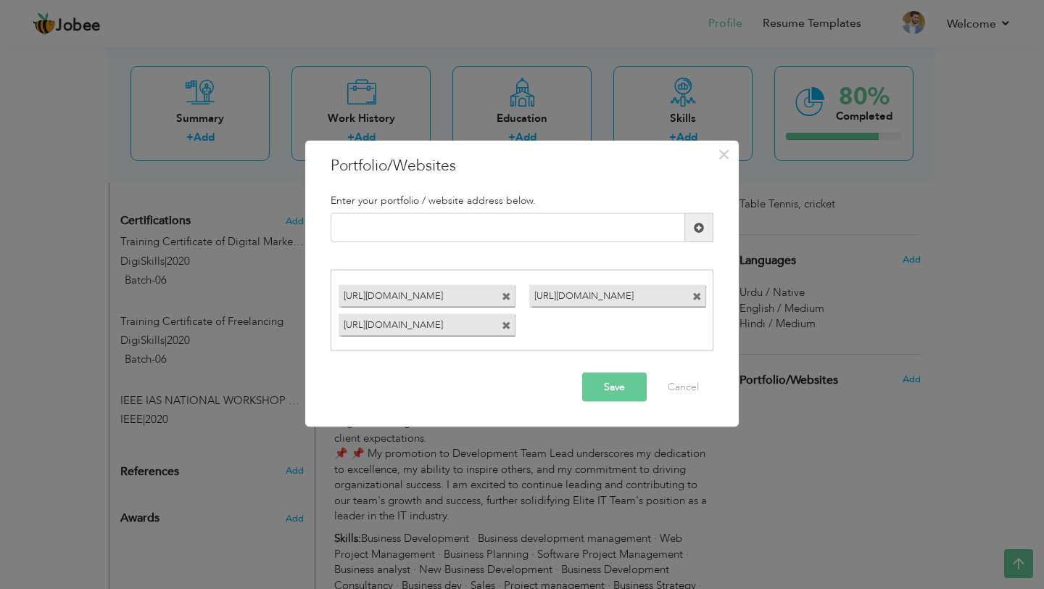
click at [612, 381] on button "Save" at bounding box center [614, 386] width 65 height 29
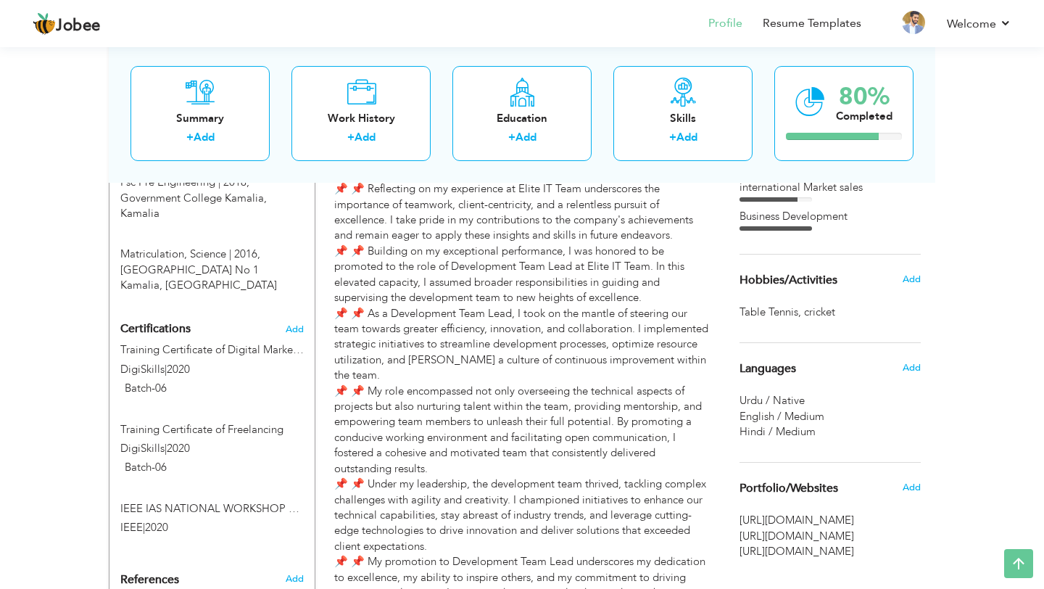
scroll to position [763, 0]
click at [910, 363] on span "Add" at bounding box center [911, 366] width 19 height 13
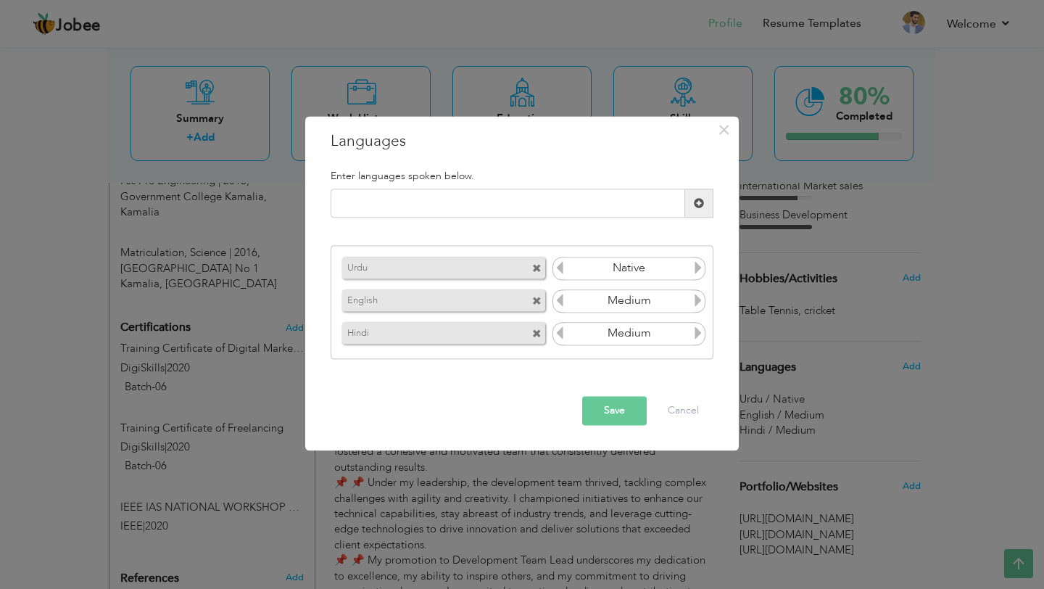
click at [699, 299] on icon at bounding box center [697, 300] width 13 height 13
click at [563, 299] on icon at bounding box center [559, 300] width 13 height 13
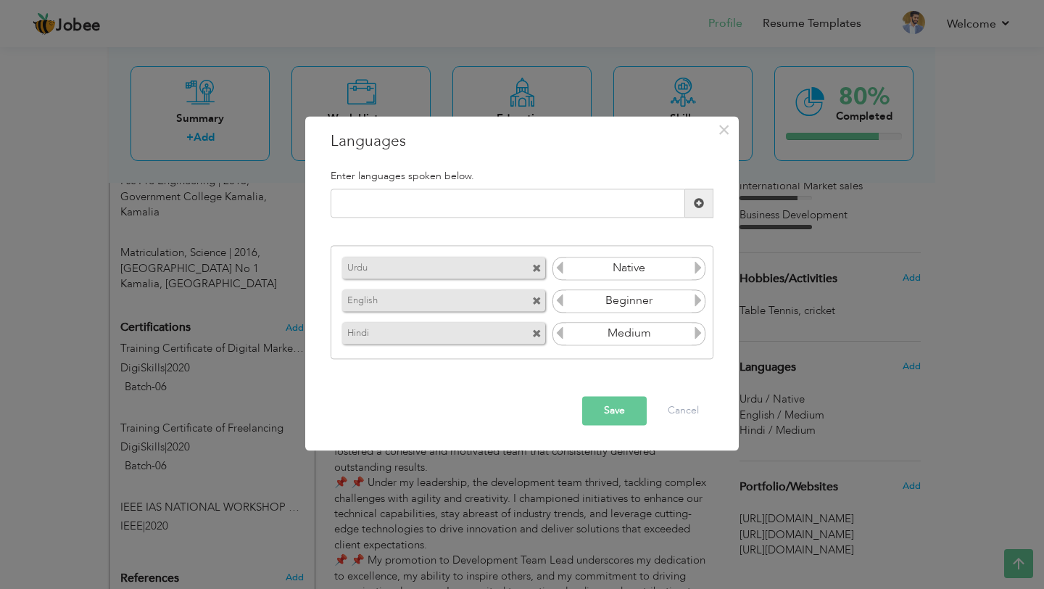
click at [563, 299] on icon at bounding box center [559, 300] width 13 height 13
click at [660, 297] on input "Medium" at bounding box center [628, 301] width 125 height 22
type input "Beginner"
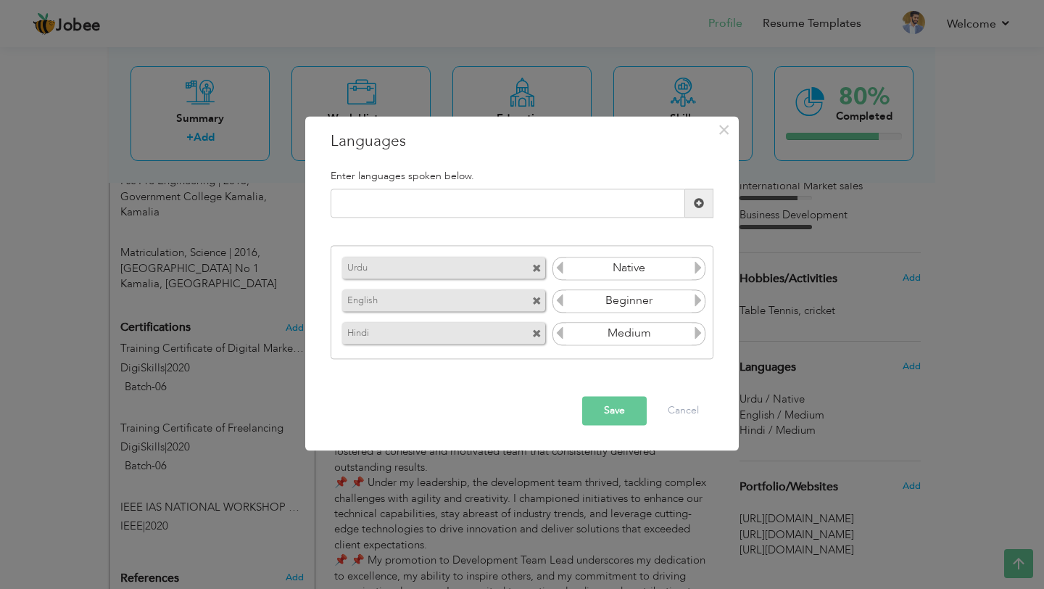
click at [696, 306] on icon at bounding box center [697, 300] width 13 height 13
click at [541, 296] on span at bounding box center [538, 296] width 13 height 15
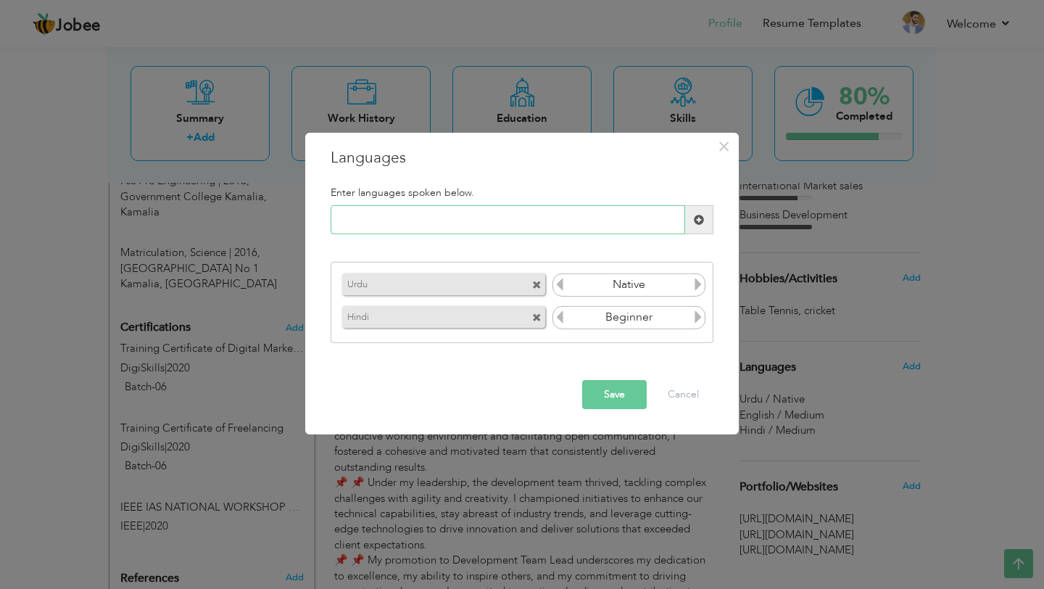
click at [515, 219] on input "text" at bounding box center [508, 219] width 354 height 29
type input "English"
click at [701, 219] on span at bounding box center [699, 220] width 10 height 10
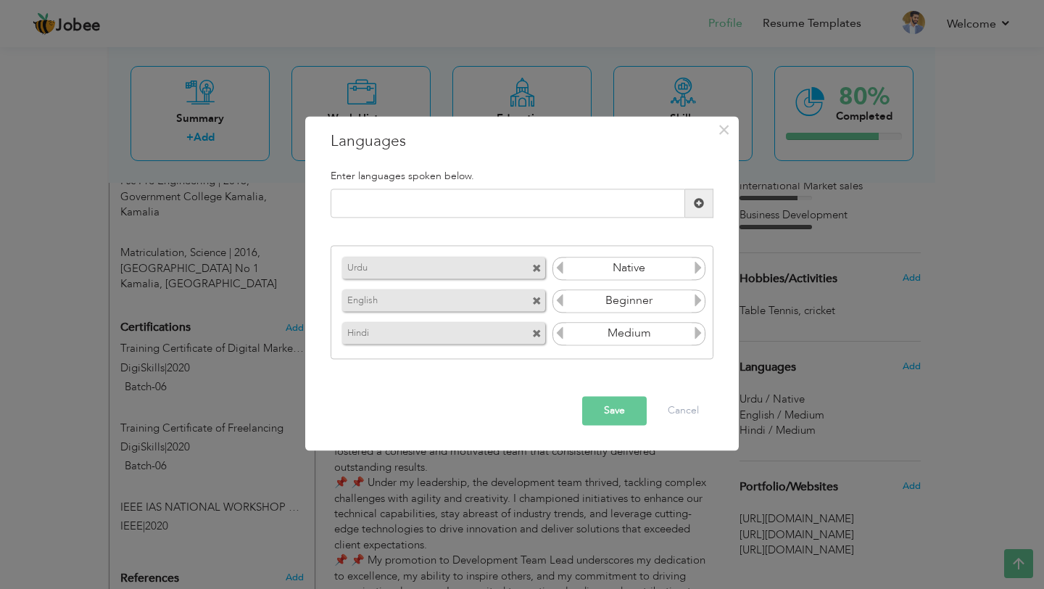
click at [695, 302] on icon at bounding box center [697, 300] width 13 height 13
click at [622, 304] on input "Beginner" at bounding box center [628, 301] width 125 height 22
click at [698, 302] on icon at bounding box center [697, 300] width 13 height 13
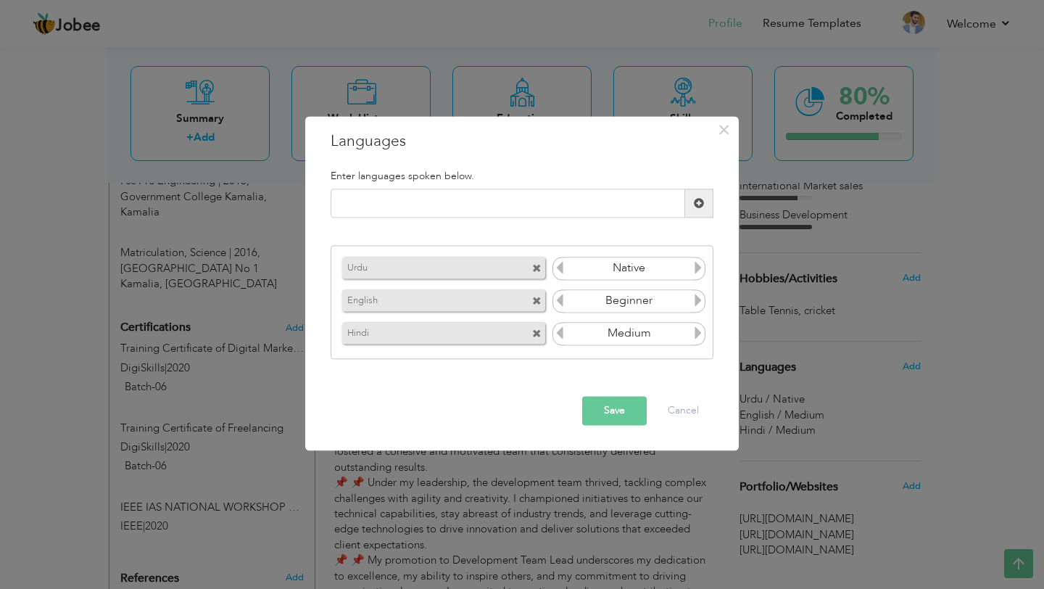
click at [698, 302] on icon at bounding box center [697, 300] width 13 height 13
click at [563, 299] on icon at bounding box center [559, 300] width 13 height 13
click at [560, 304] on icon at bounding box center [559, 300] width 13 height 13
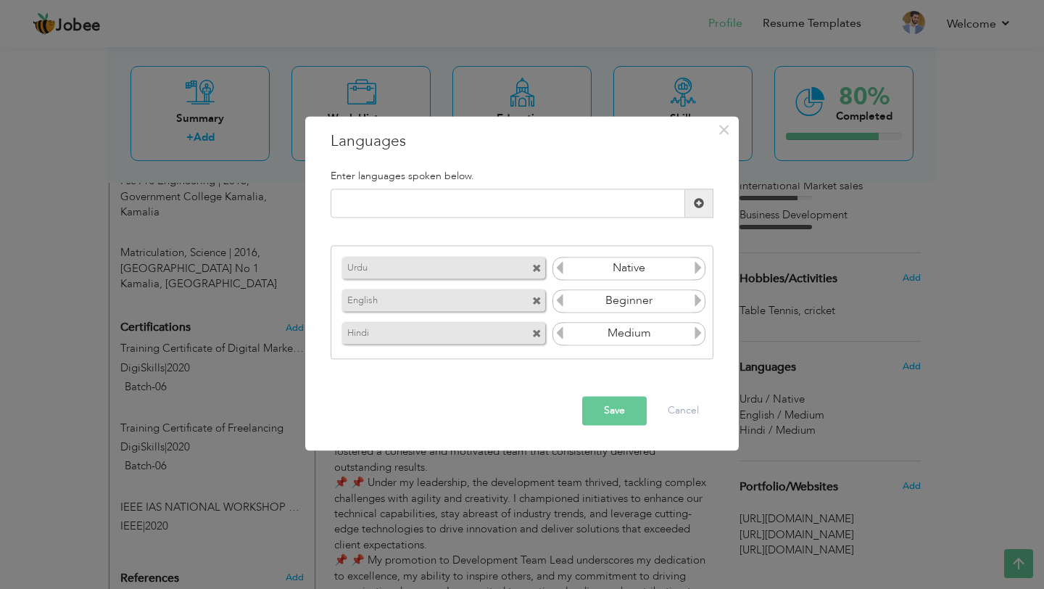
click at [698, 306] on icon at bounding box center [697, 300] width 13 height 13
click at [557, 304] on icon at bounding box center [559, 300] width 13 height 13
click at [633, 411] on button "Save" at bounding box center [614, 410] width 65 height 29
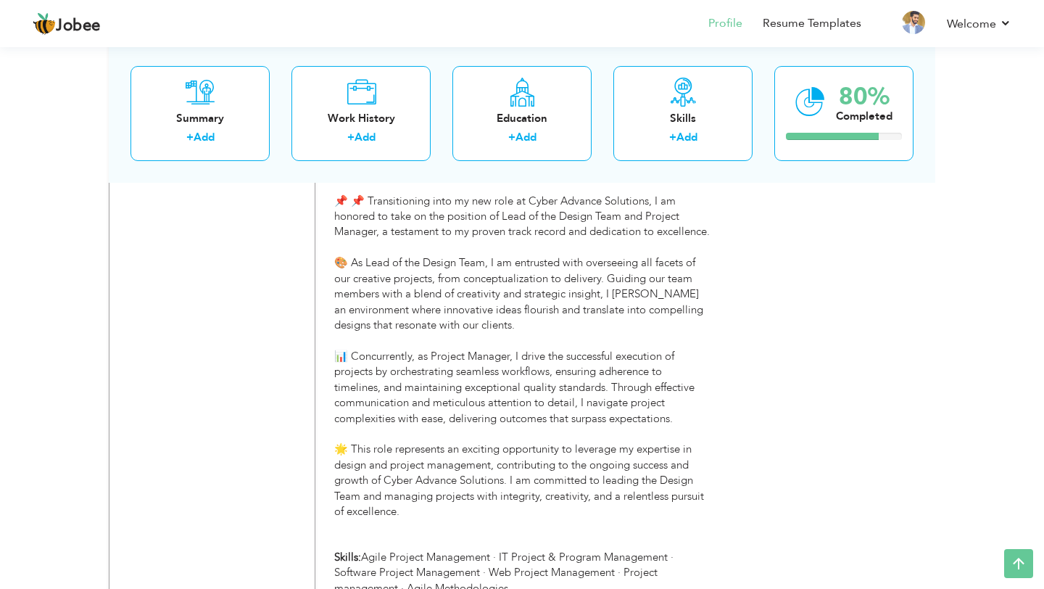
scroll to position [4720, 0]
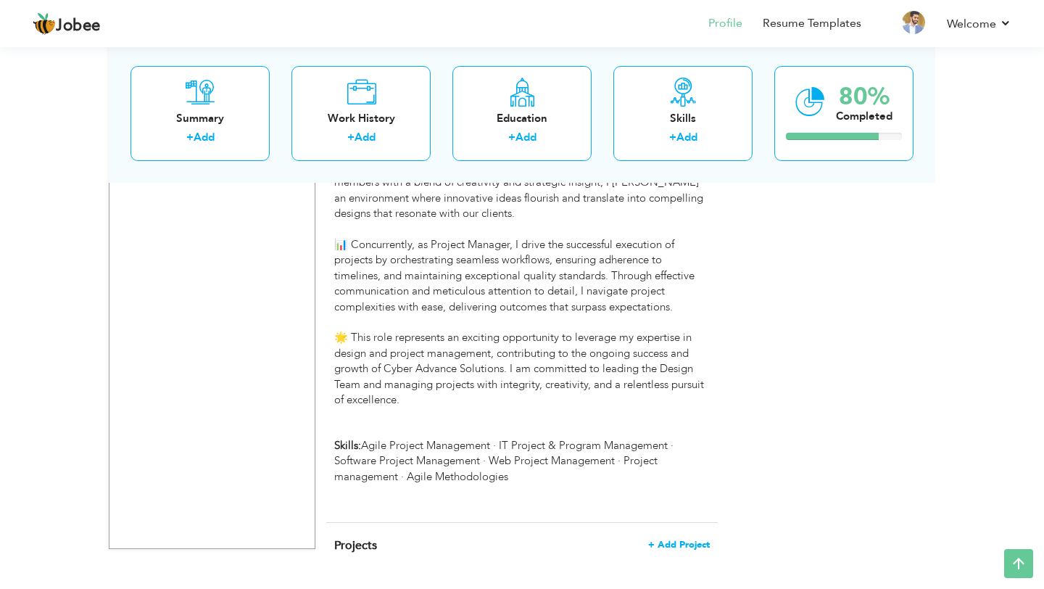
click at [681, 539] on span "+ Add Project" at bounding box center [679, 544] width 62 height 10
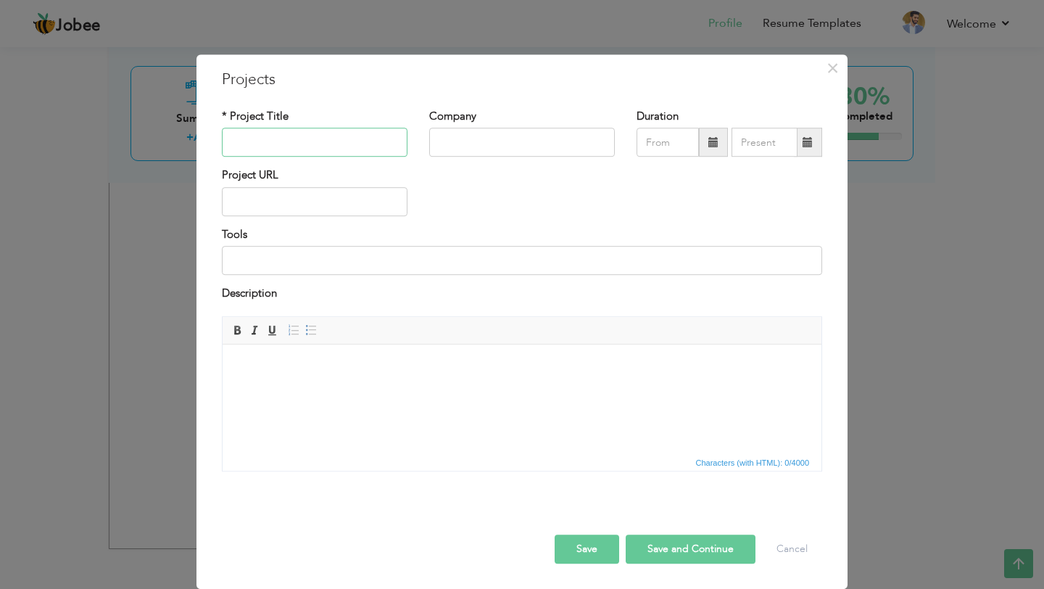
scroll to position [5, 0]
click at [352, 266] on input at bounding box center [522, 260] width 600 height 29
click at [830, 72] on span "×" at bounding box center [832, 68] width 12 height 26
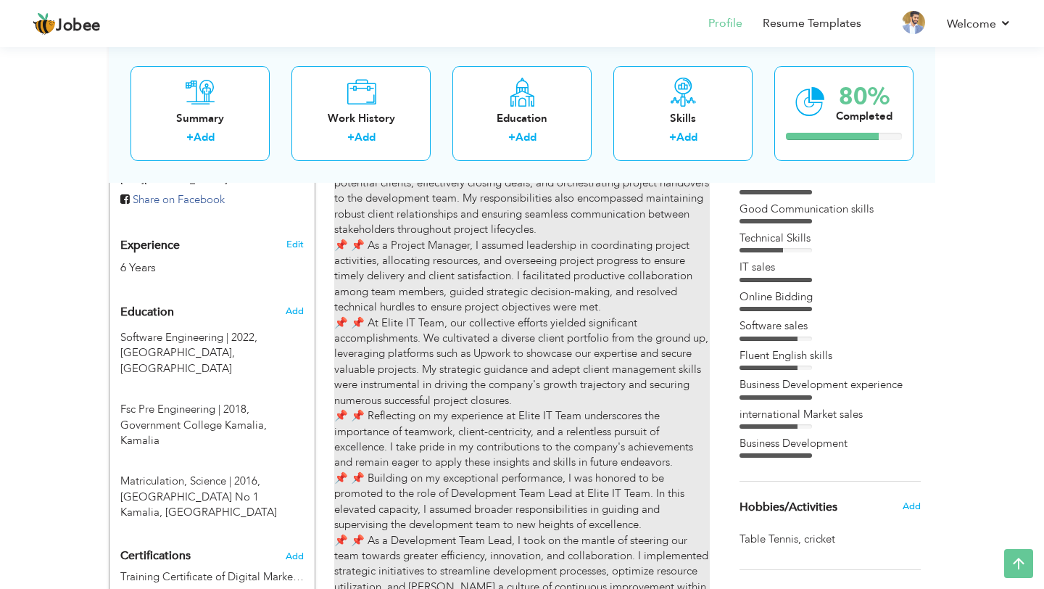
scroll to position [550, 0]
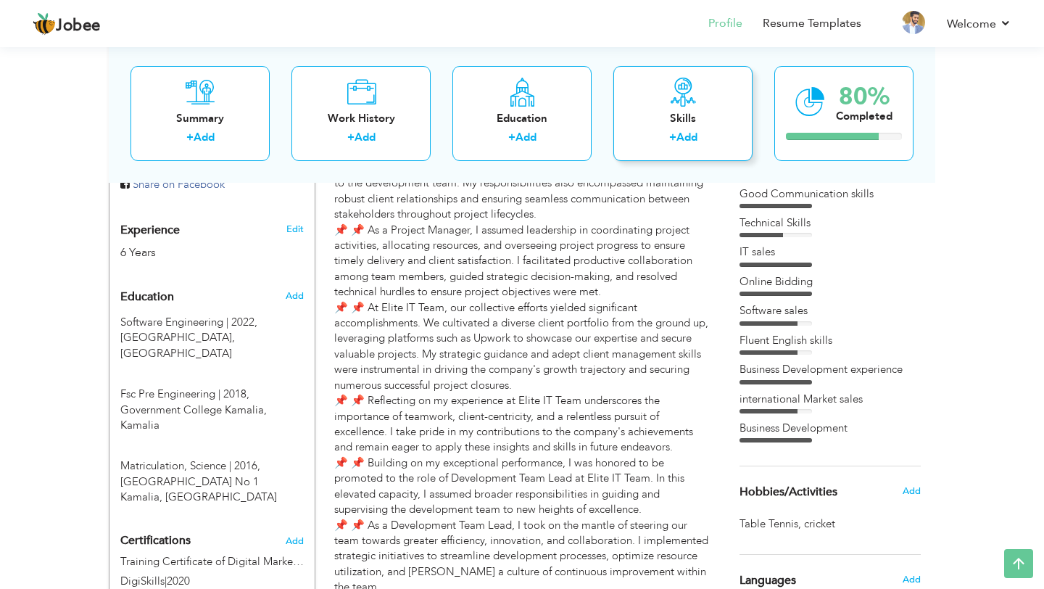
click at [680, 142] on link "Add" at bounding box center [686, 137] width 21 height 14
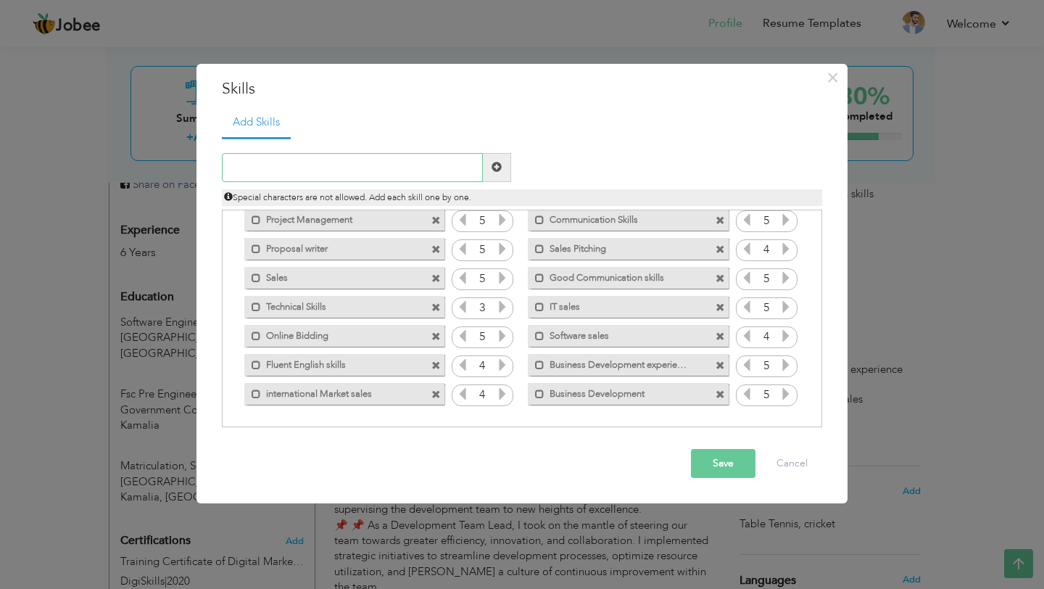
scroll to position [0, 0]
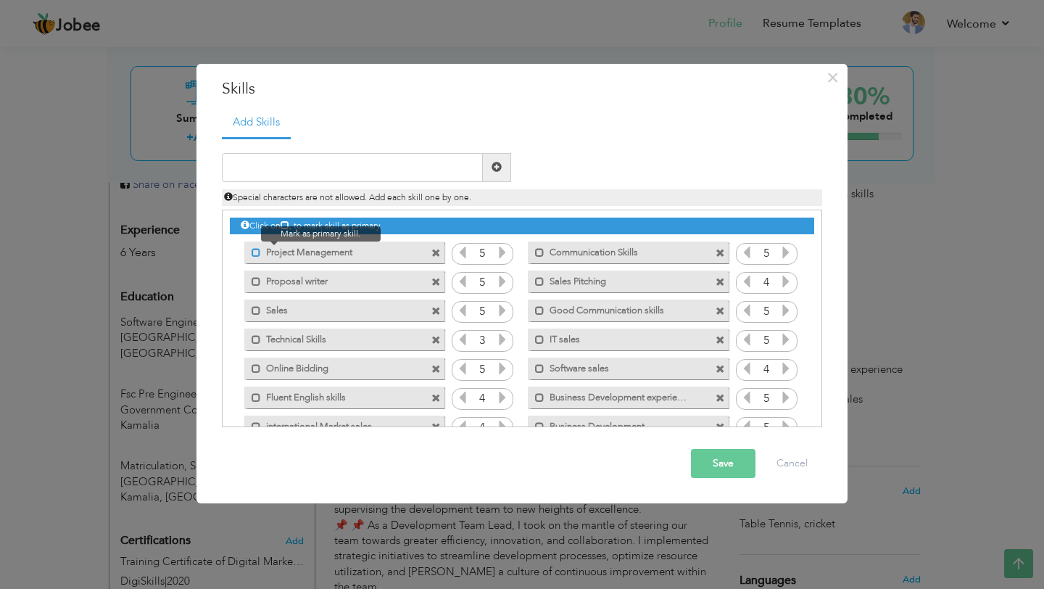
click at [257, 250] on span at bounding box center [256, 252] width 9 height 9
click at [255, 279] on span at bounding box center [256, 281] width 9 height 9
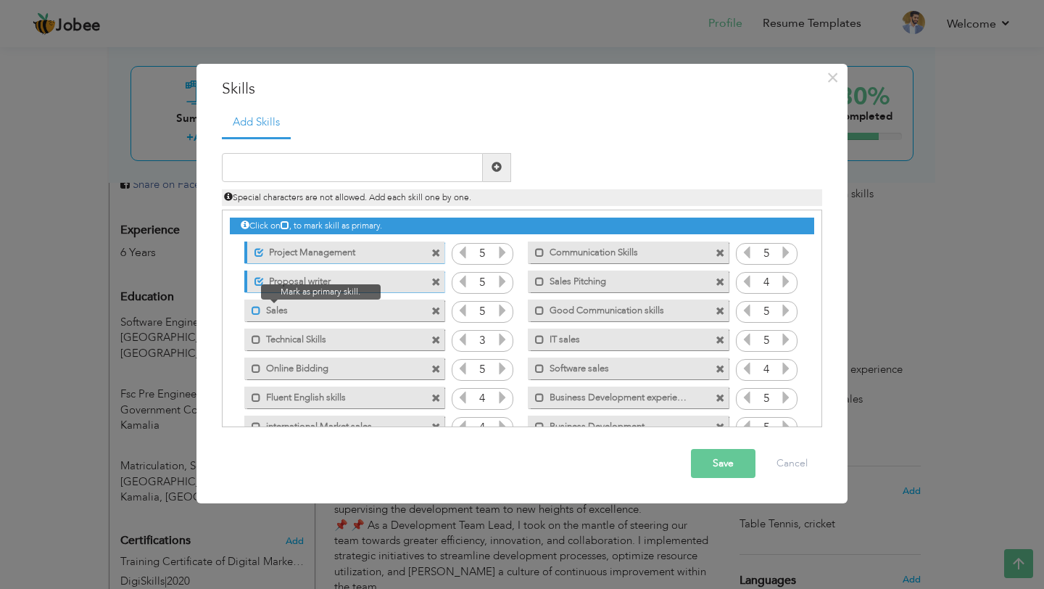
click at [256, 309] on span at bounding box center [256, 310] width 9 height 9
click at [436, 252] on span at bounding box center [435, 253] width 9 height 9
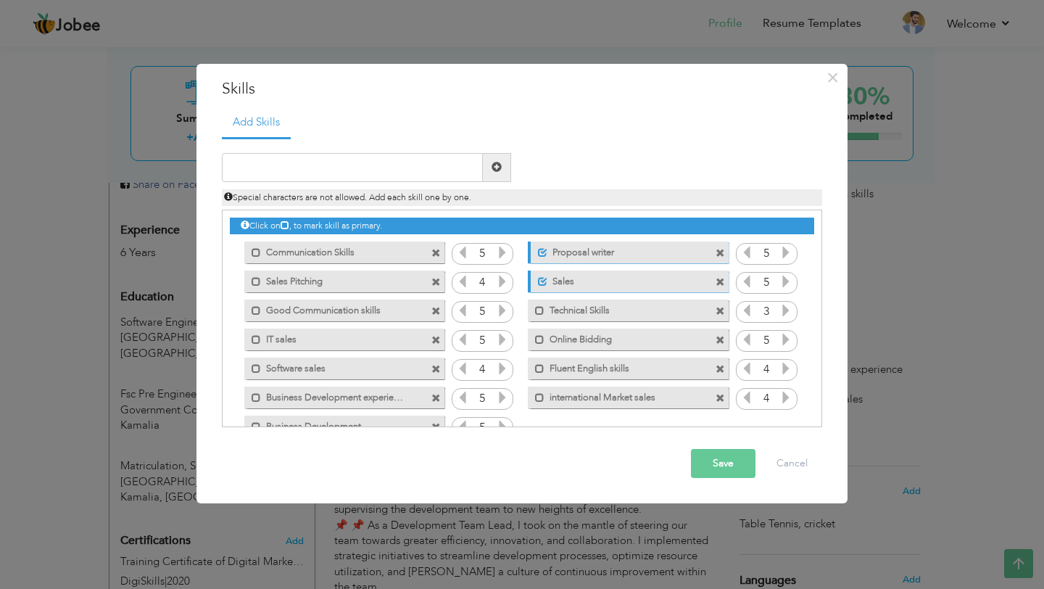
click at [436, 252] on span at bounding box center [435, 253] width 9 height 9
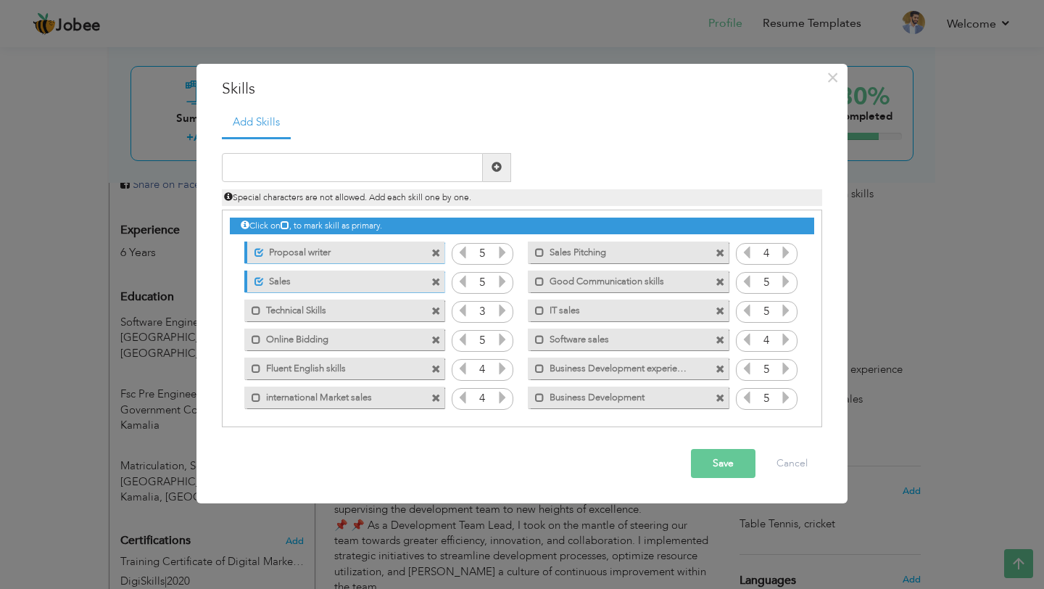
click at [436, 252] on span at bounding box center [435, 253] width 9 height 9
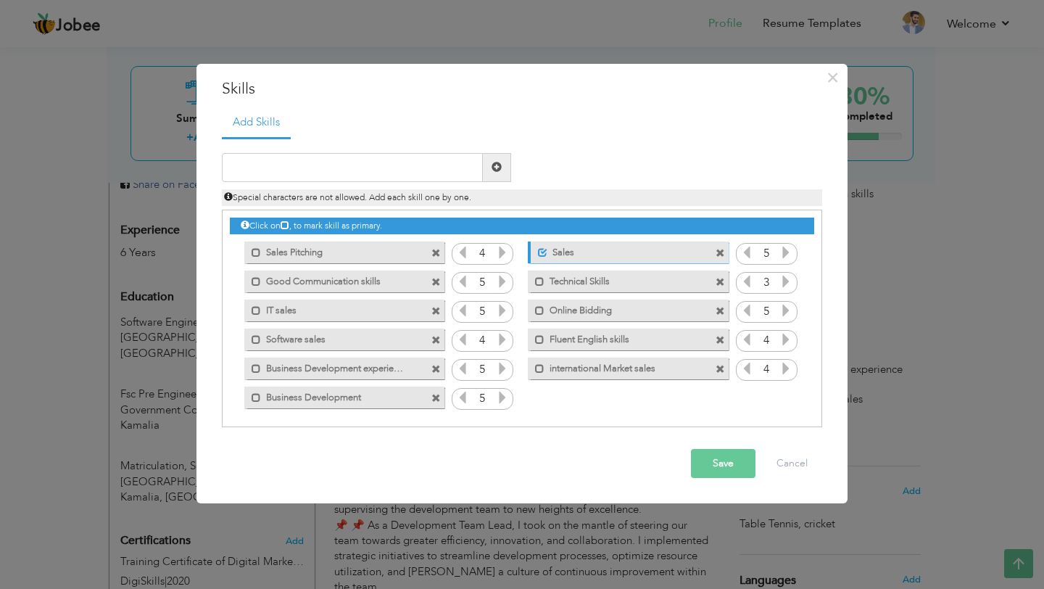
click at [436, 252] on span at bounding box center [435, 253] width 9 height 9
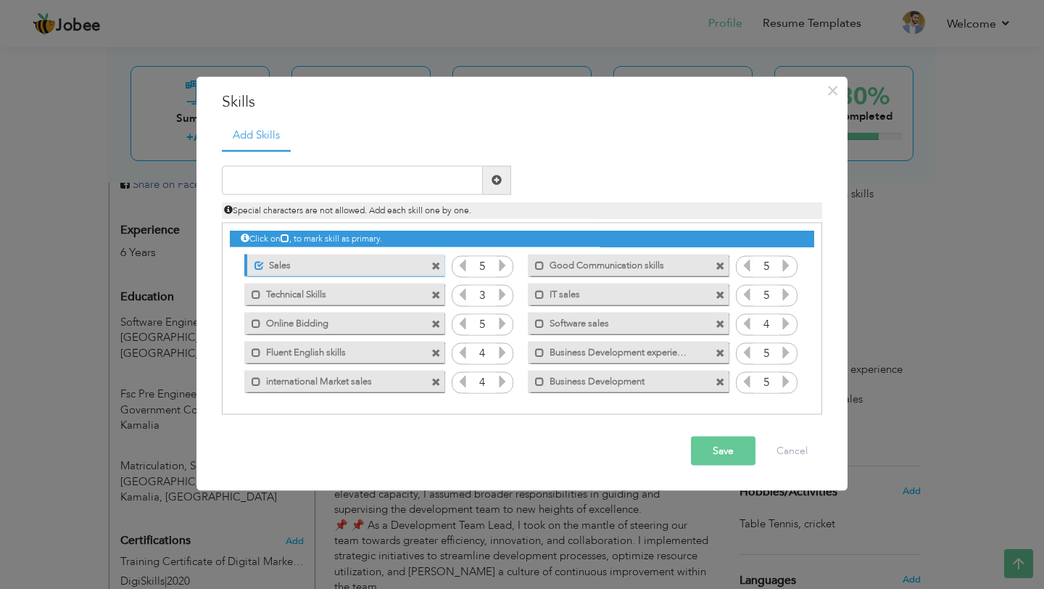
click at [436, 252] on div "Unmark as primary skill. Sales" at bounding box center [341, 265] width 222 height 29
click at [436, 268] on span at bounding box center [435, 266] width 9 height 9
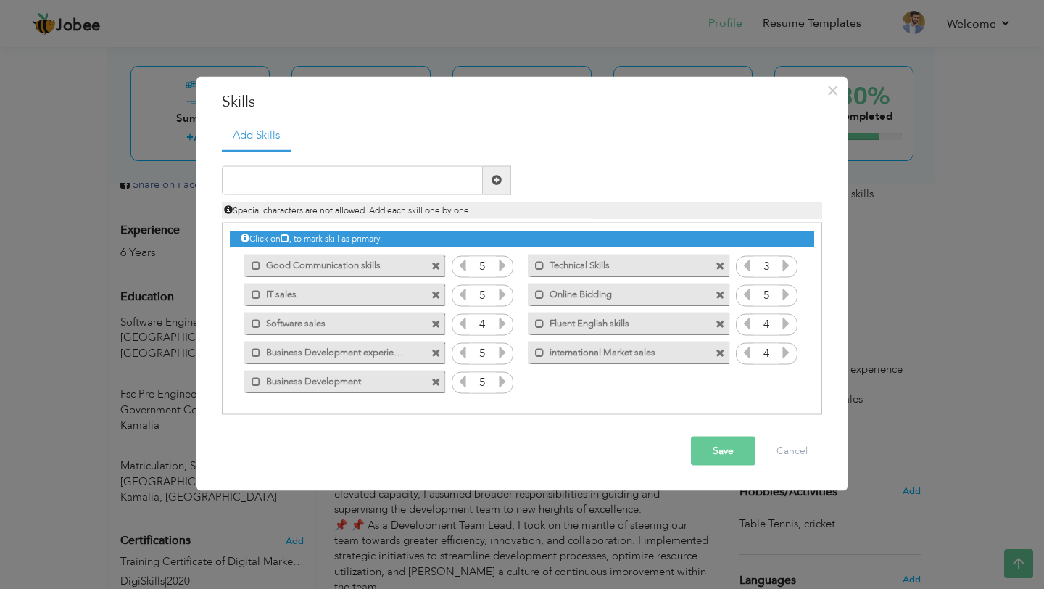
click at [436, 268] on span at bounding box center [435, 266] width 9 height 9
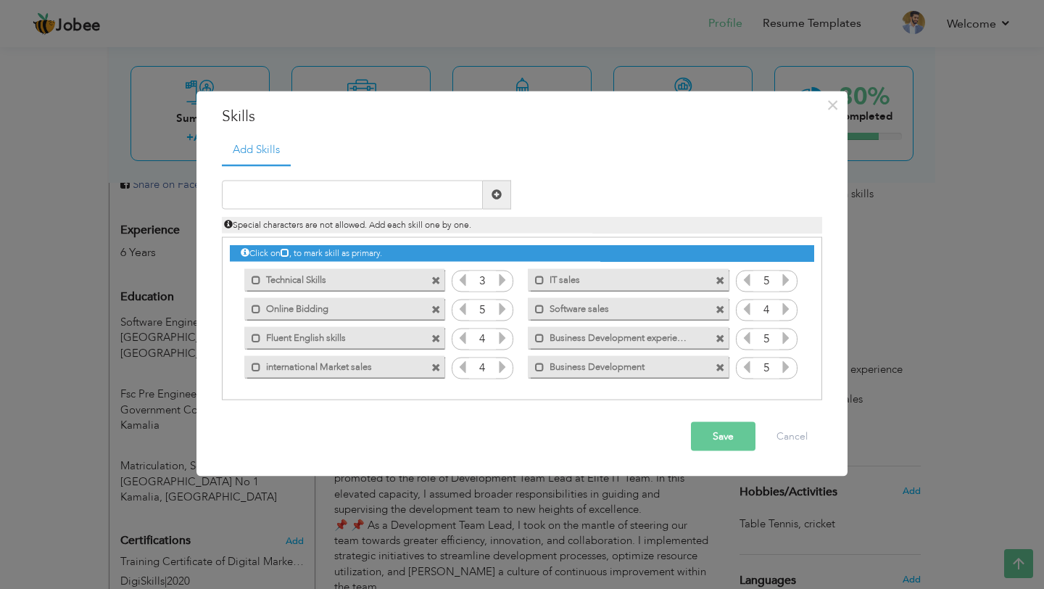
click at [436, 269] on span at bounding box center [437, 276] width 13 height 15
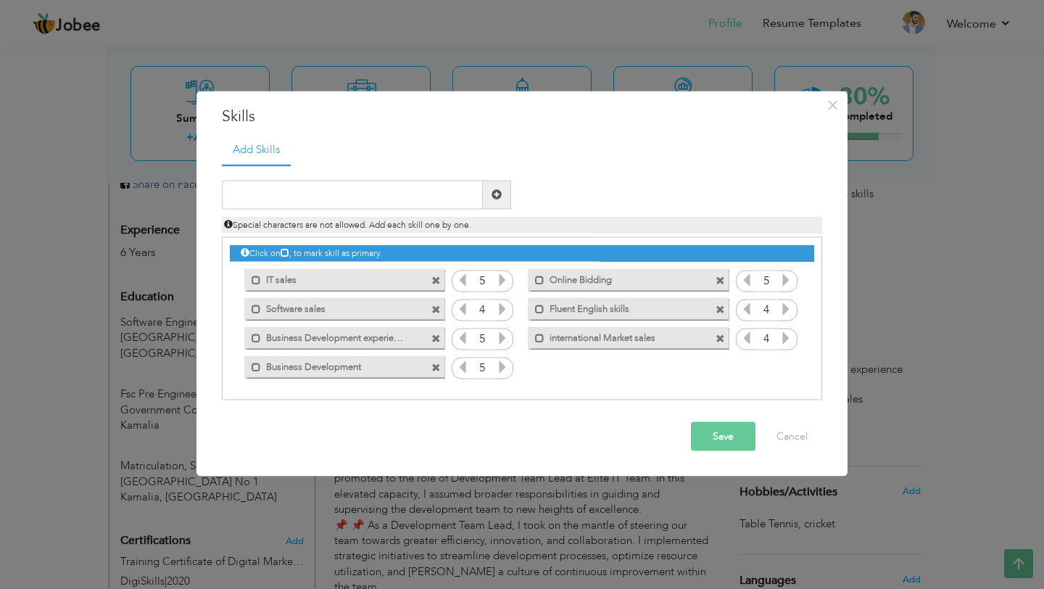
click at [436, 278] on span at bounding box center [435, 280] width 9 height 9
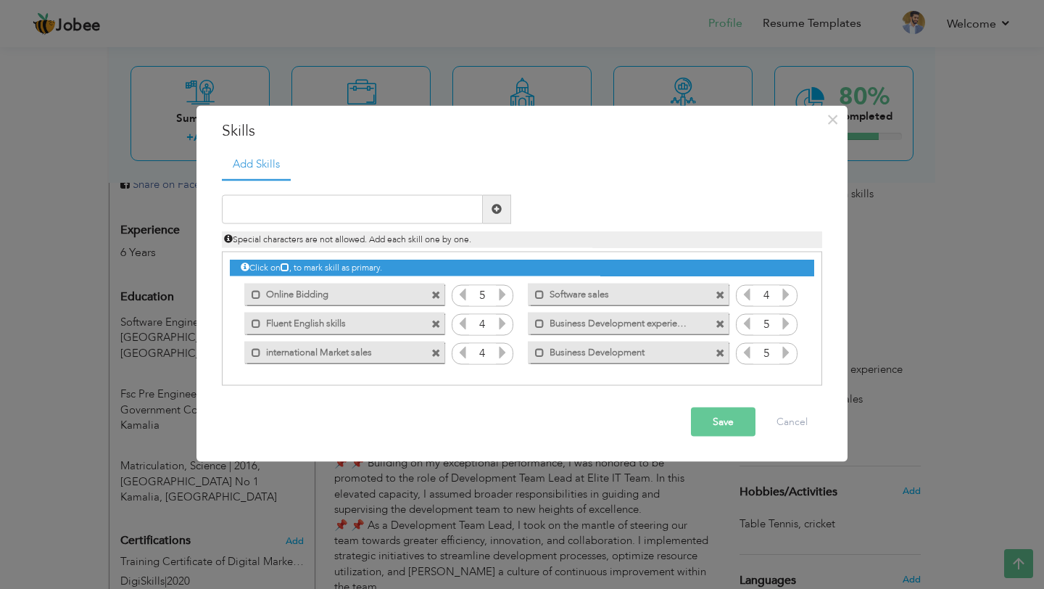
click at [436, 297] on span at bounding box center [435, 295] width 9 height 9
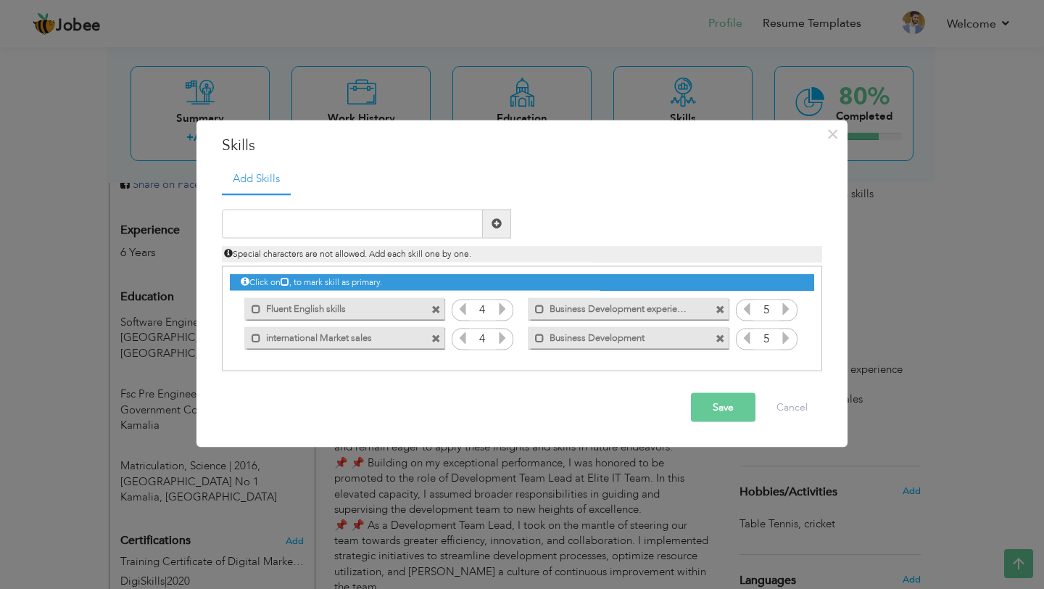
click at [436, 298] on span at bounding box center [437, 305] width 13 height 15
click at [436, 305] on span at bounding box center [435, 309] width 9 height 9
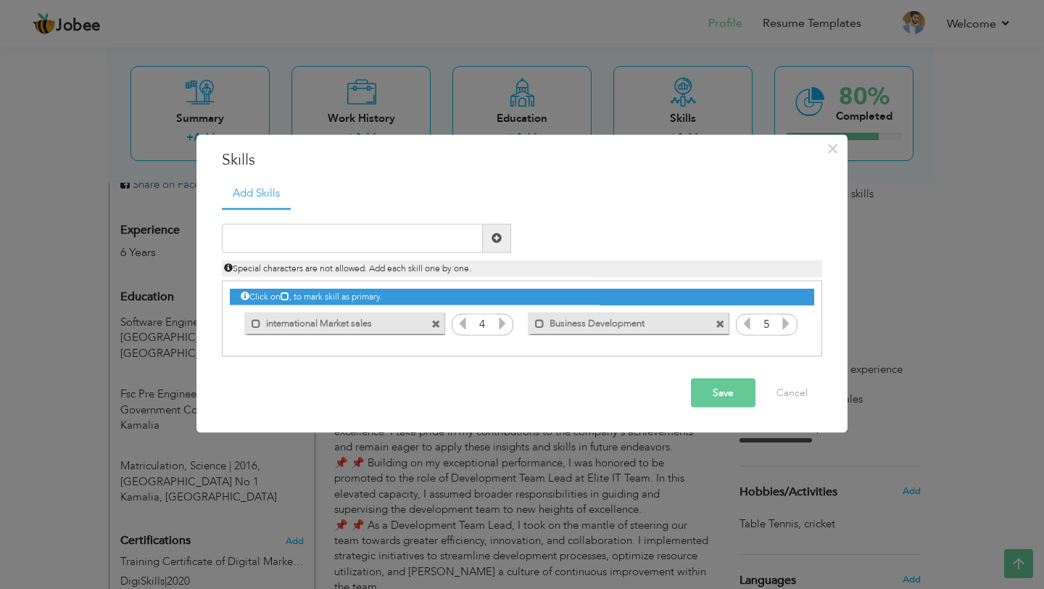
click at [439, 324] on span at bounding box center [435, 324] width 9 height 9
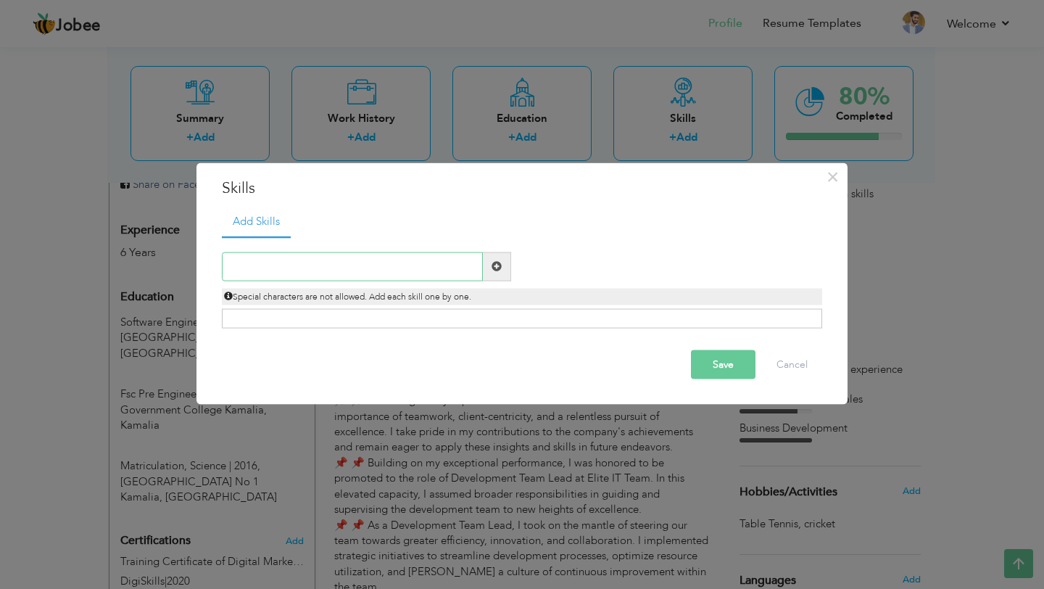
click at [373, 274] on input "text" at bounding box center [352, 266] width 261 height 29
paste input "Agile (Scrum, Kanban)"
type input "Agile (Scrum, Kanban)"
click at [499, 267] on span at bounding box center [496, 266] width 10 height 10
click at [436, 265] on input "text" at bounding box center [352, 266] width 261 height 29
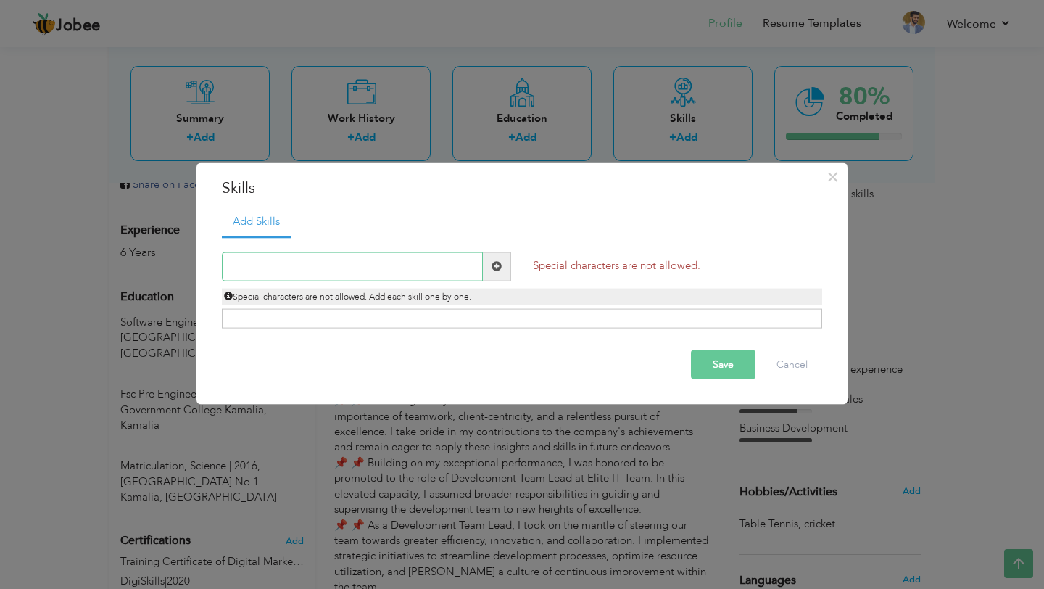
paste input "Agile (Scrum, Kanban)"
click at [416, 259] on input "Agile (Scrum, Kanban)" at bounding box center [352, 266] width 261 height 29
type input "A"
paste input "Agile, Scrum, Kanban, Waterfall, Sprint Planning,"
type input "Agile, Scrum, Kanban, Waterfall, Sprint Planning,"
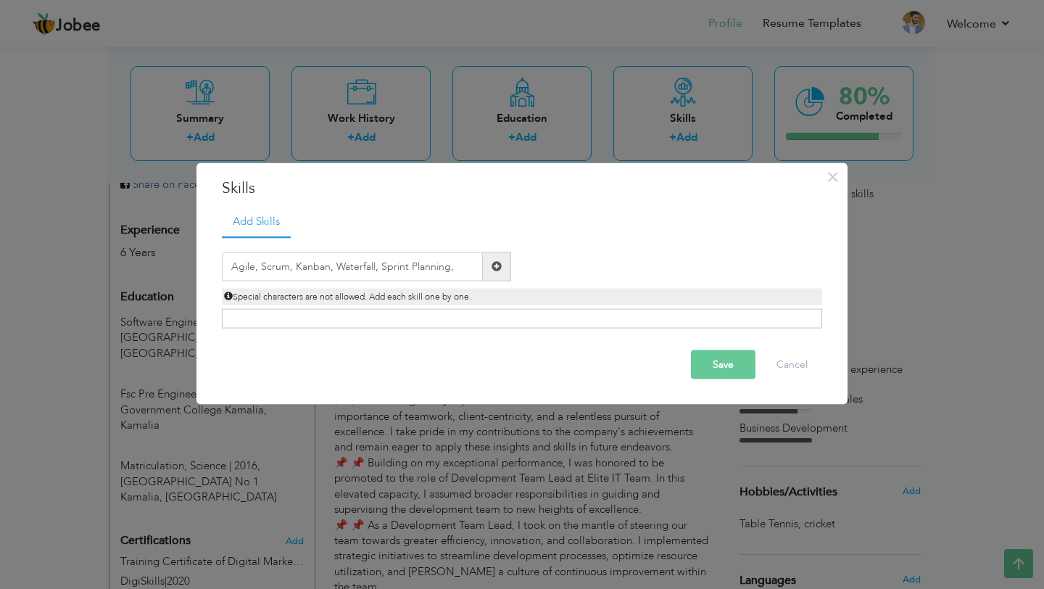
click at [491, 265] on span at bounding box center [496, 266] width 10 height 10
click at [418, 260] on input "text" at bounding box center [352, 266] width 261 height 29
paste input "Agile"
click at [432, 275] on input "Agile" at bounding box center [352, 266] width 261 height 29
type input "A"
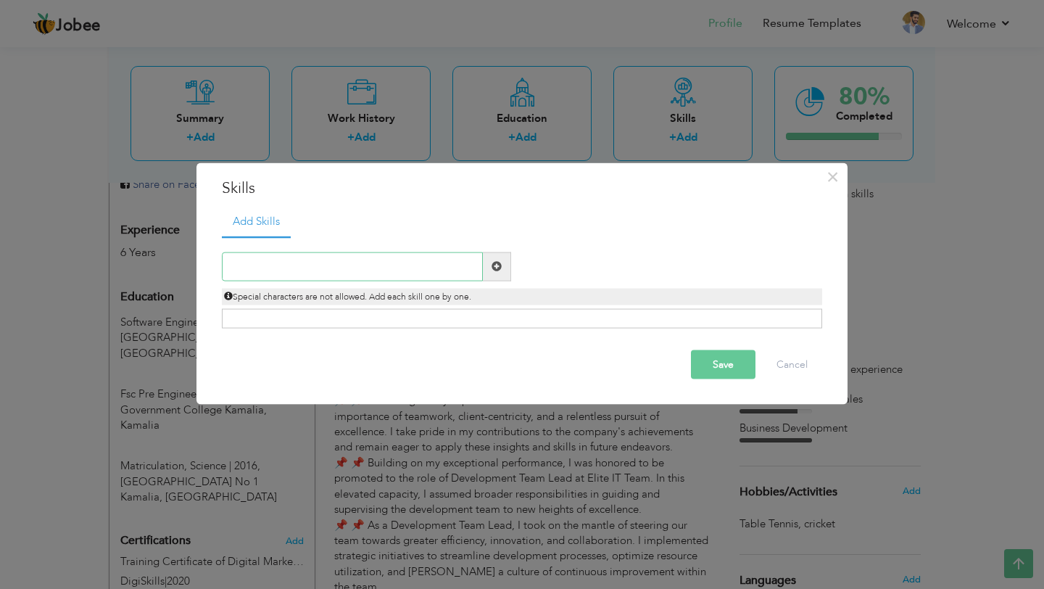
paste input "Lead Generation"
type input "Lead Generation"
click at [489, 267] on span at bounding box center [497, 266] width 28 height 29
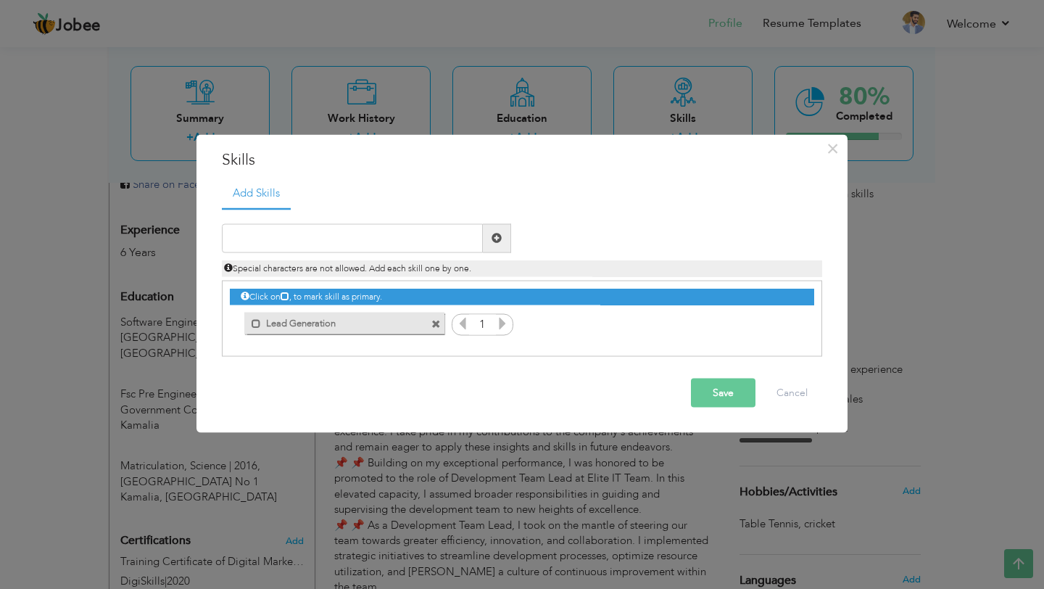
click at [502, 325] on icon at bounding box center [502, 322] width 13 height 13
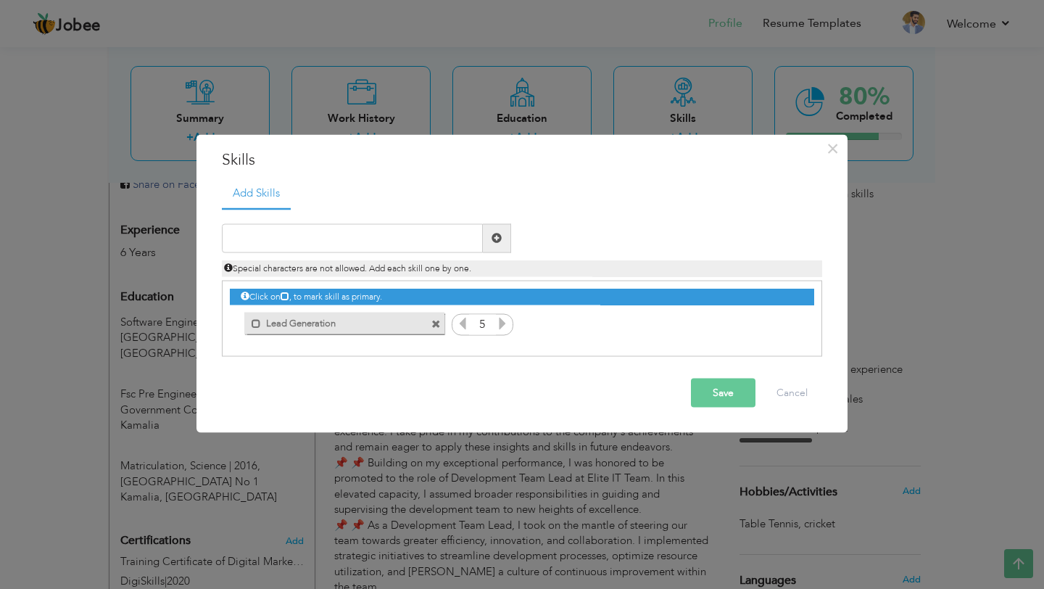
click at [502, 325] on icon at bounding box center [502, 322] width 13 height 13
click at [356, 250] on input "text" at bounding box center [352, 237] width 261 height 29
paste input "Proposal Writing"
type input "Proposal Writing"
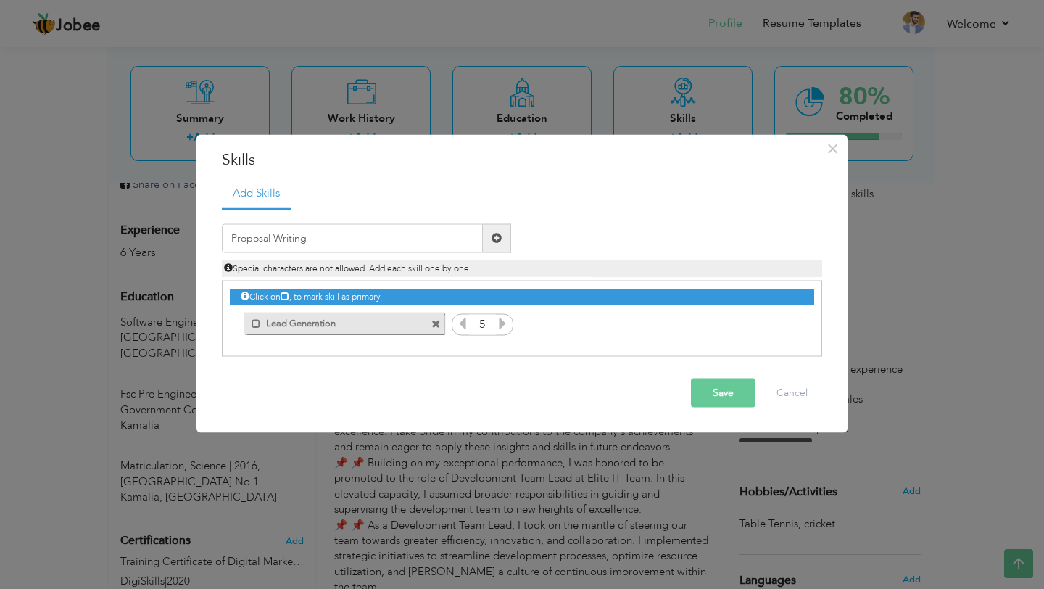
click at [492, 235] on span at bounding box center [496, 238] width 10 height 10
click at [787, 327] on icon at bounding box center [785, 322] width 13 height 13
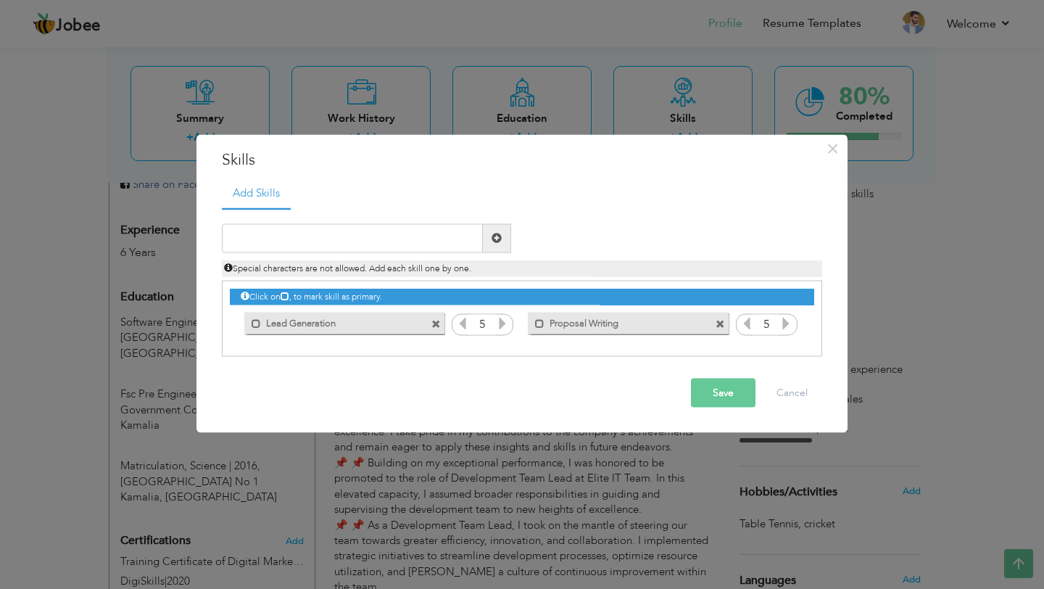
click at [787, 327] on icon at bounding box center [785, 322] width 13 height 13
click at [274, 236] on input "text" at bounding box center [352, 237] width 261 height 29
paste input "Bidding Strategy"
type input "Bidding Strategy"
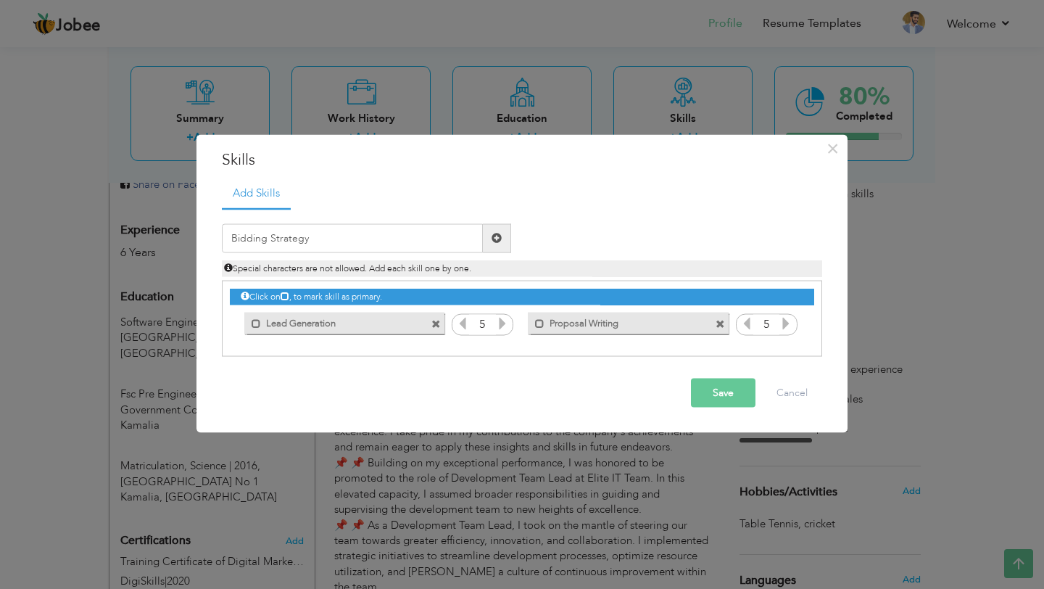
click at [496, 240] on span at bounding box center [496, 238] width 10 height 10
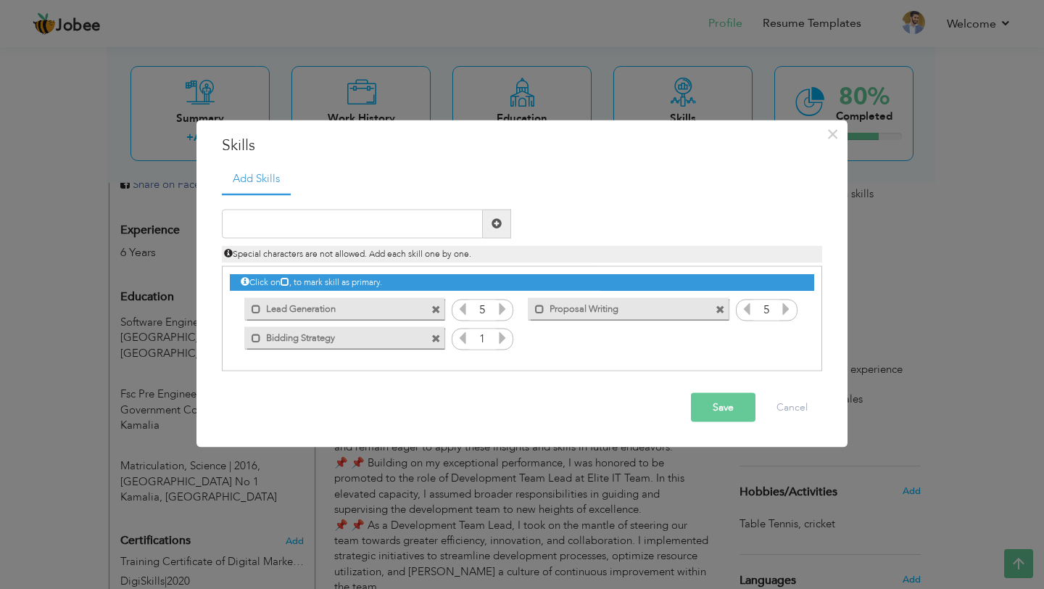
click at [499, 336] on icon at bounding box center [502, 337] width 13 height 13
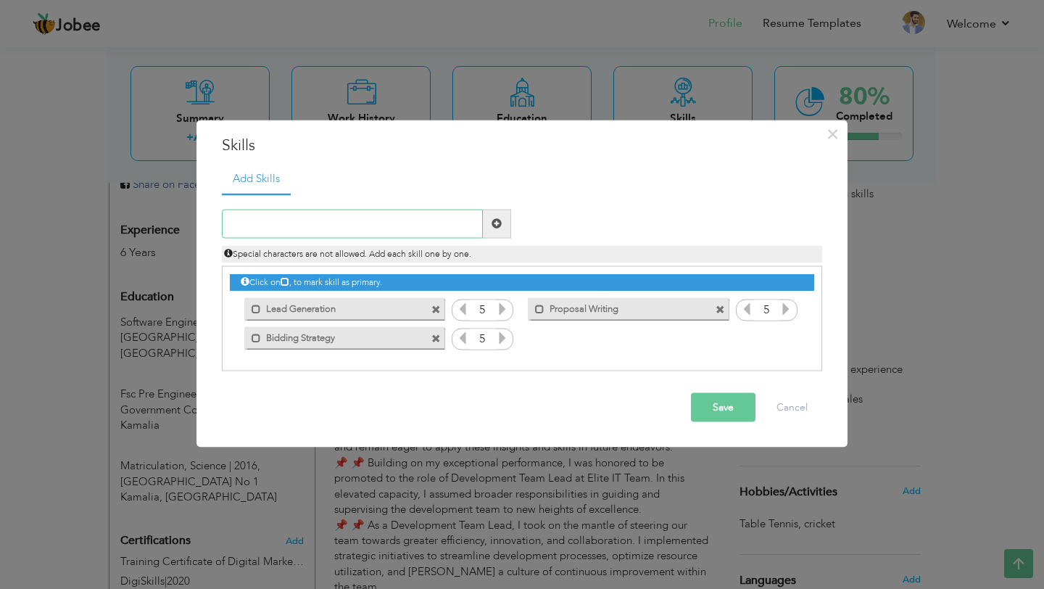
click at [379, 214] on input "text" at bounding box center [352, 223] width 261 height 29
paste input "Upwork"
type input "Upwork"
click at [498, 236] on span at bounding box center [497, 223] width 28 height 29
click at [789, 336] on icon at bounding box center [785, 337] width 13 height 13
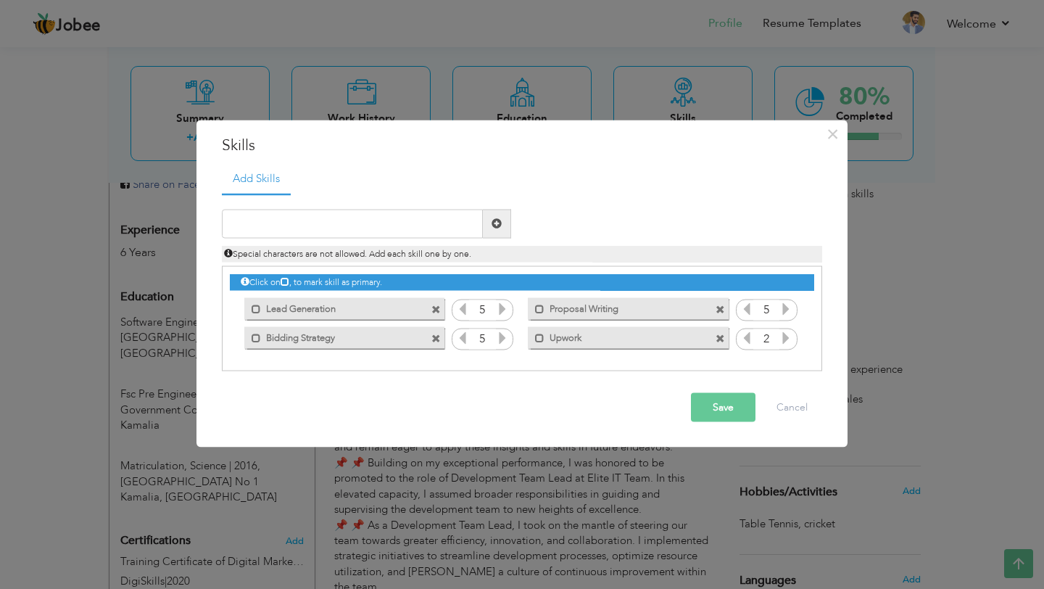
click at [789, 336] on icon at bounding box center [785, 337] width 13 height 13
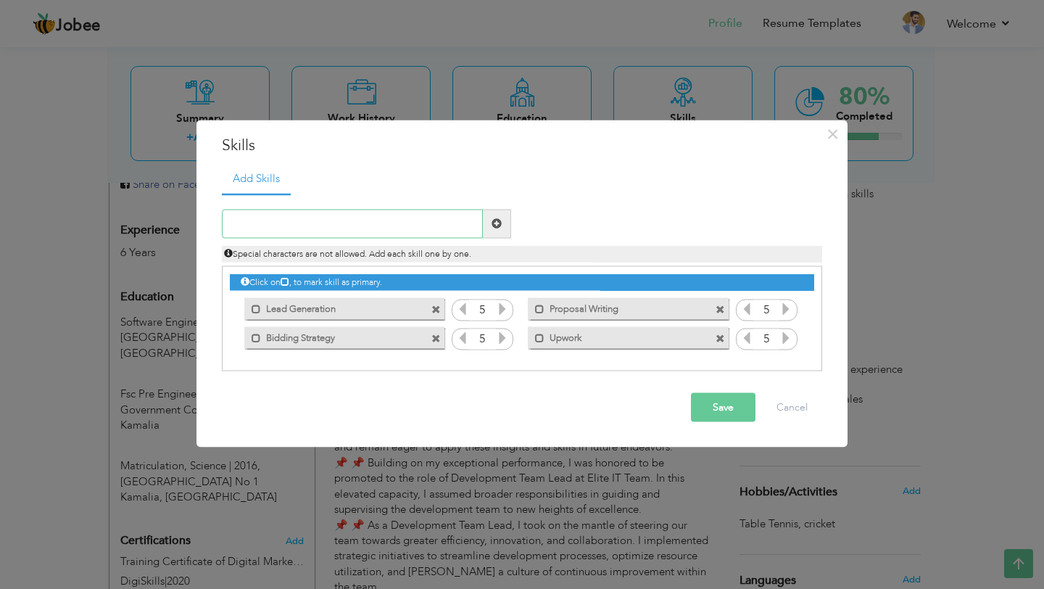
click at [346, 223] on input "text" at bounding box center [352, 223] width 261 height 29
paste input "Fiverr"
type input "Fiverr"
click at [489, 223] on span at bounding box center [497, 223] width 28 height 29
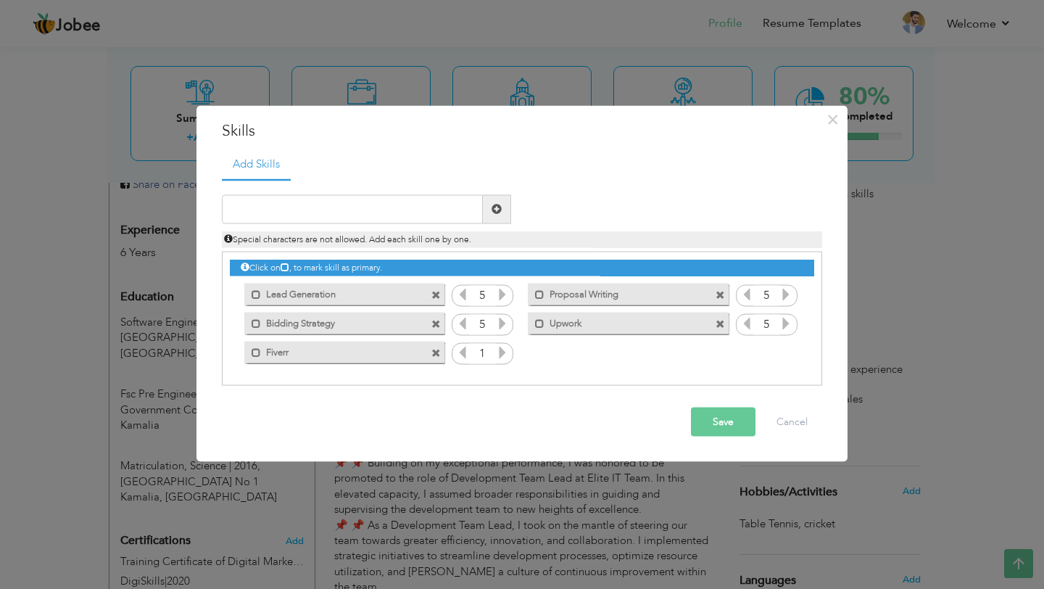
click at [502, 356] on icon at bounding box center [502, 351] width 13 height 13
click at [466, 349] on icon at bounding box center [462, 351] width 13 height 13
click at [549, 357] on div "Click on , to mark skill as primary. Unmark as primary skill. Project Managemen…" at bounding box center [522, 309] width 584 height 115
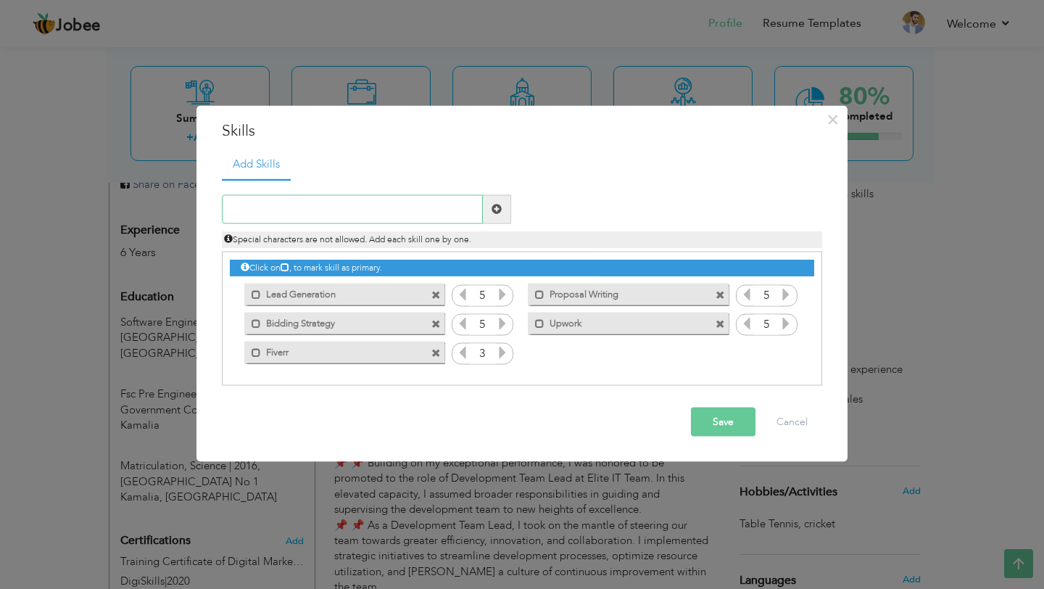
click at [346, 209] on input "text" at bounding box center [352, 208] width 261 height 29
paste input "Freelancer"
type input "Freelancer"
click at [780, 356] on icon at bounding box center [785, 351] width 13 height 13
click at [294, 211] on input "text" at bounding box center [352, 208] width 261 height 29
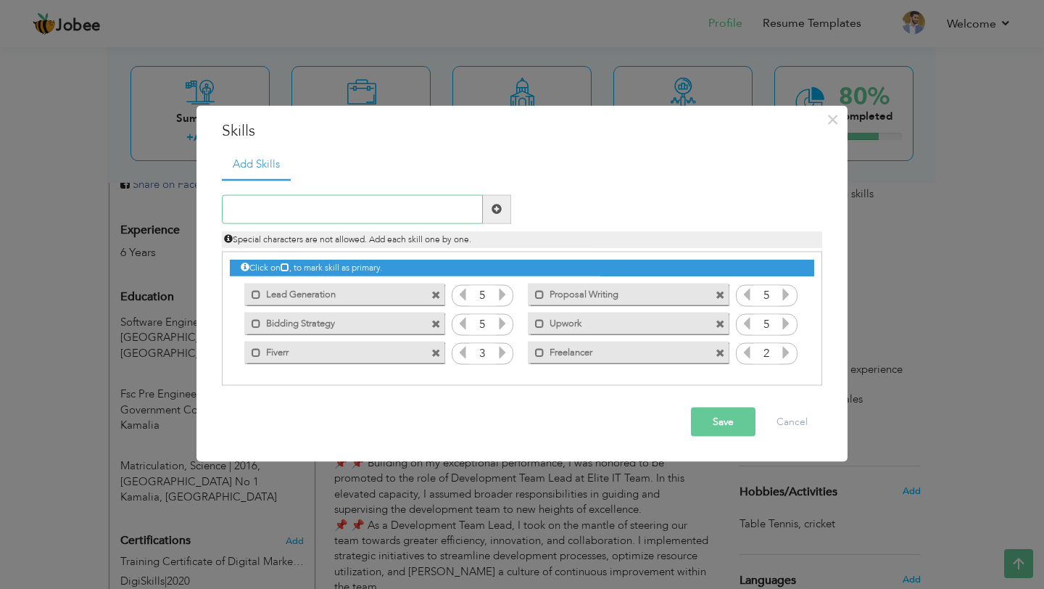
paste input "Guru"
type input "Guru"
click at [494, 209] on span at bounding box center [496, 209] width 10 height 10
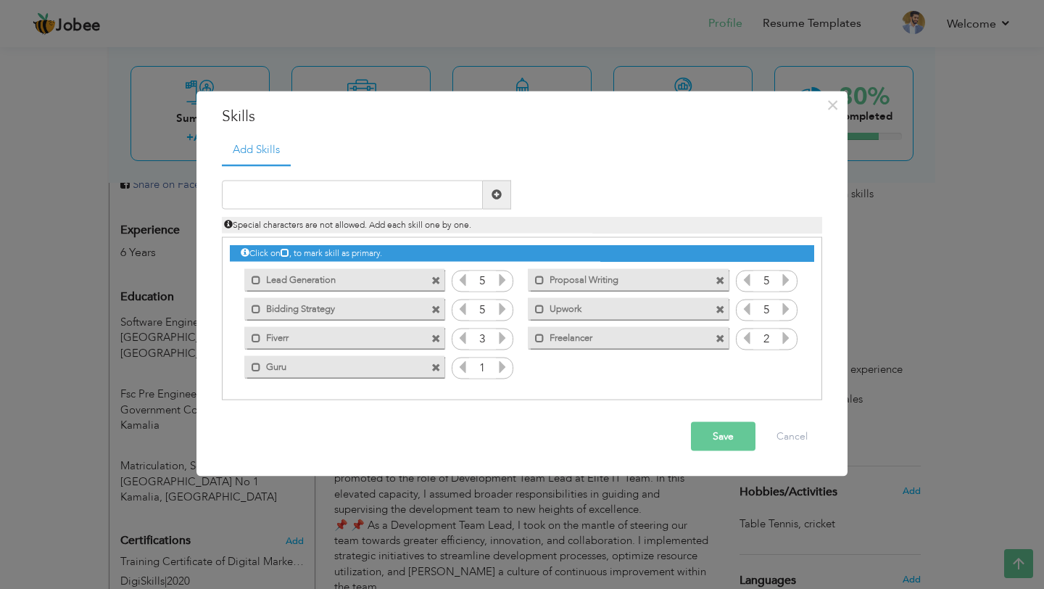
click at [500, 367] on icon at bounding box center [502, 366] width 13 height 13
click at [462, 366] on icon at bounding box center [462, 366] width 13 height 13
click at [374, 193] on input "text" at bounding box center [352, 194] width 261 height 29
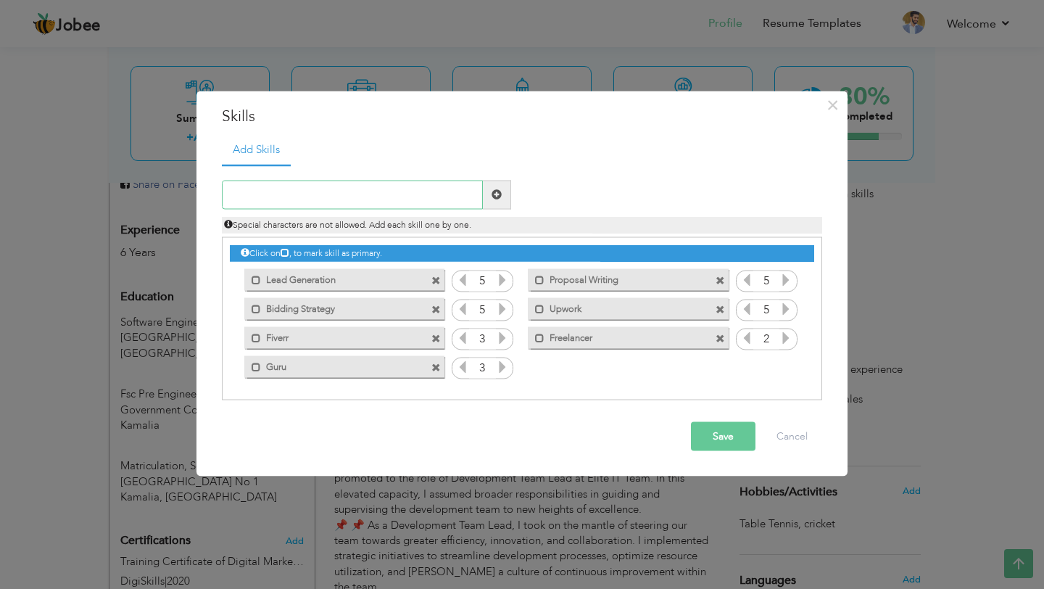
paste input "Client Communication"
type input "Client Communication"
click at [496, 197] on span at bounding box center [496, 194] width 10 height 10
click at [786, 370] on icon at bounding box center [785, 366] width 13 height 13
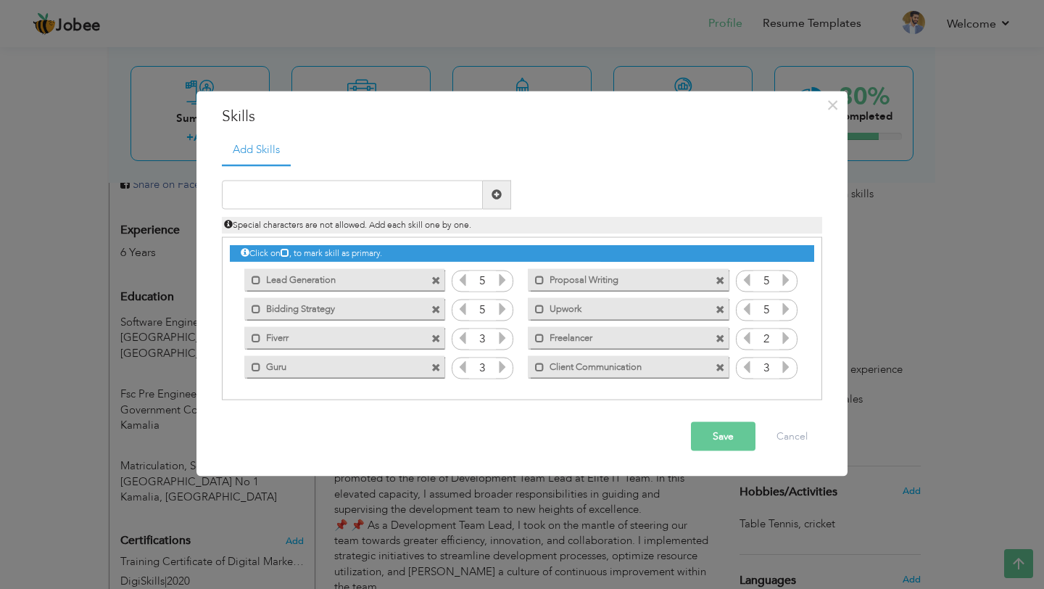
click at [786, 370] on icon at bounding box center [785, 366] width 13 height 13
click at [397, 194] on input "text" at bounding box center [352, 194] width 261 height 29
paste input "Negotiation"
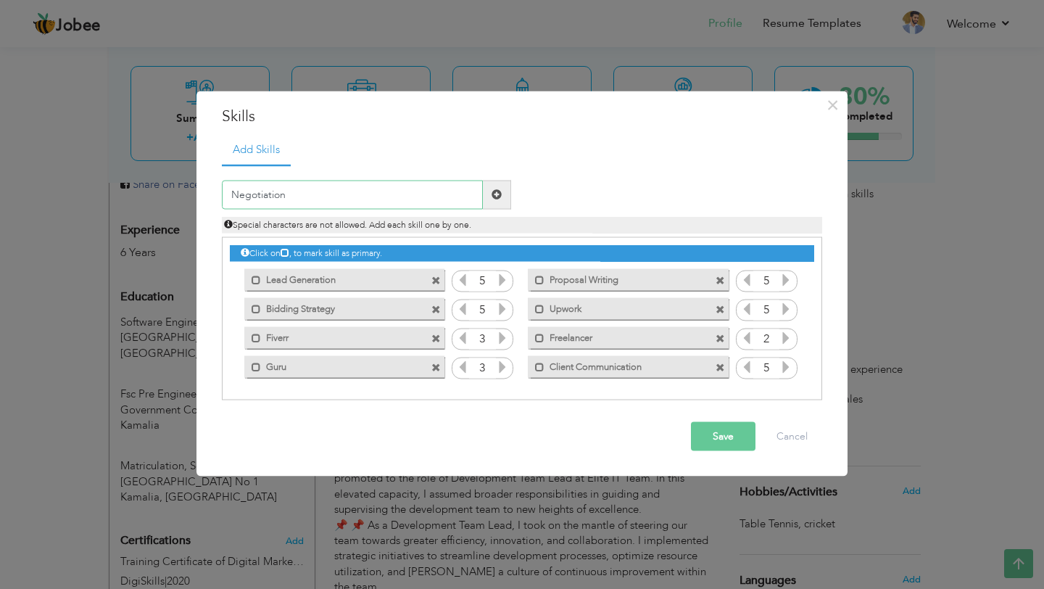
type input "Negotiation"
click at [485, 188] on span at bounding box center [497, 194] width 28 height 29
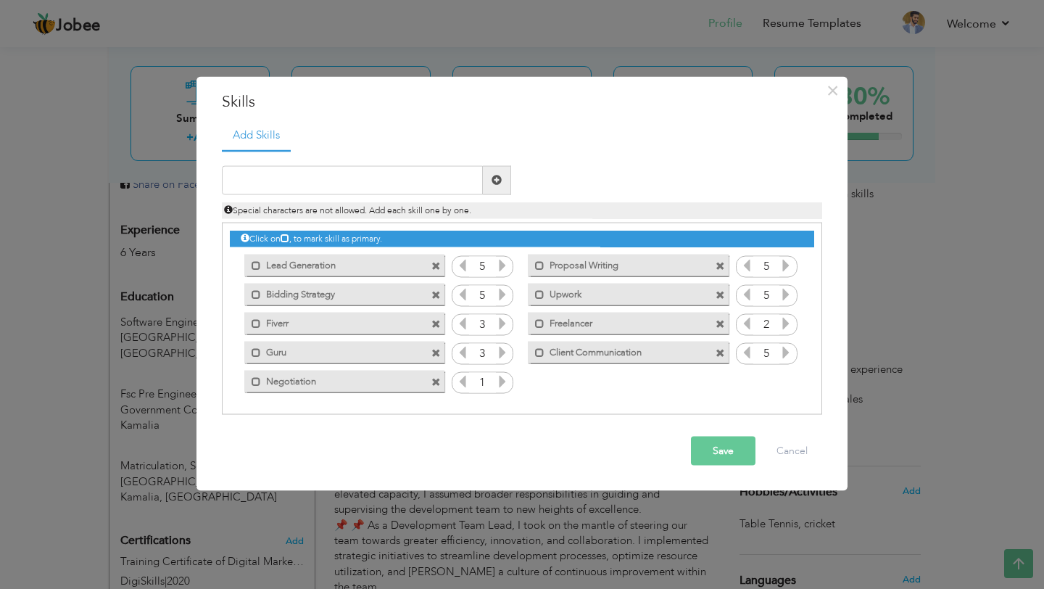
click at [504, 383] on icon at bounding box center [502, 380] width 13 height 13
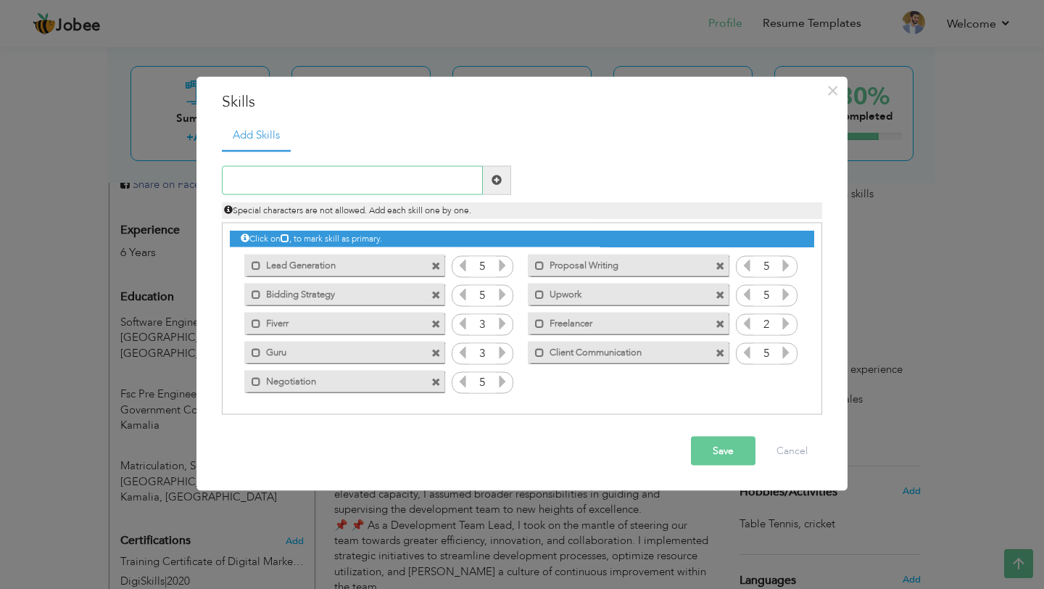
click at [371, 185] on input "text" at bounding box center [352, 179] width 261 height 29
paste input "Deal Closing"
type input "Deal Closing"
click at [499, 180] on span at bounding box center [496, 180] width 10 height 10
click at [789, 381] on icon at bounding box center [785, 380] width 13 height 13
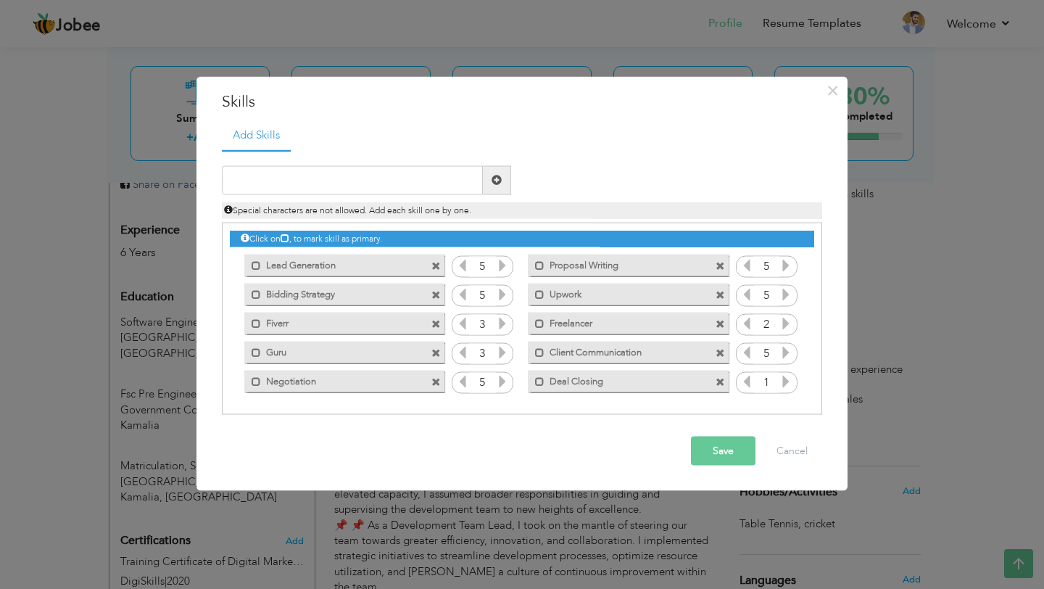
click at [789, 381] on icon at bounding box center [785, 380] width 13 height 13
click at [352, 174] on input "text" at bounding box center [352, 179] width 261 height 29
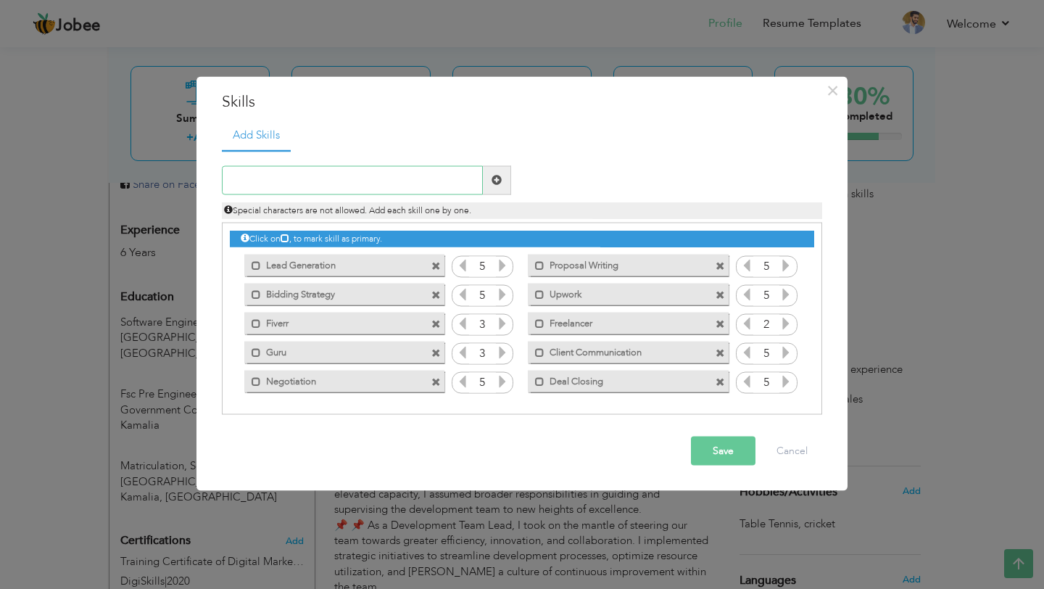
paste input "Contract Management"
type input "Contract Management"
click at [495, 178] on span at bounding box center [496, 180] width 10 height 10
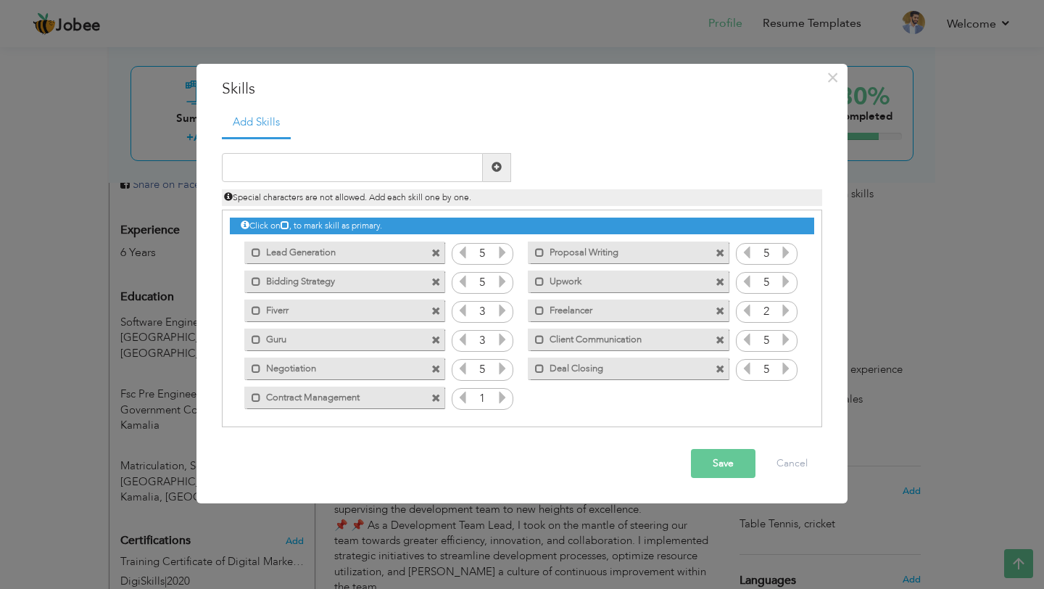
click at [501, 402] on icon at bounding box center [502, 397] width 13 height 13
click at [398, 177] on input "text" at bounding box center [352, 167] width 261 height 29
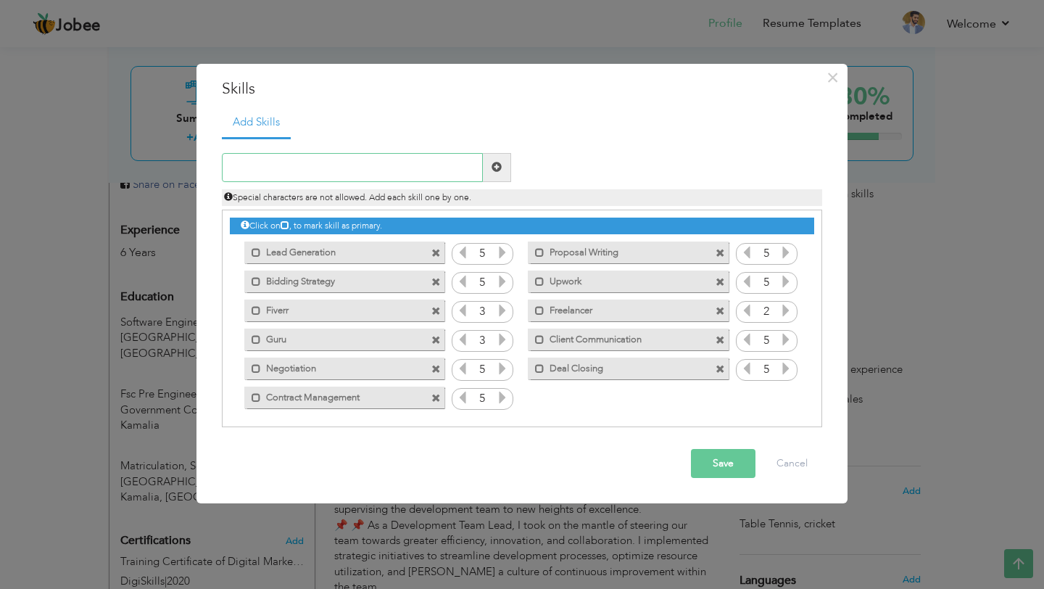
paste input "CRM HubSpot"
type input "CRM HubSpot"
click at [490, 175] on span at bounding box center [497, 167] width 28 height 29
click at [779, 394] on icon at bounding box center [785, 397] width 13 height 13
click at [365, 157] on input "text" at bounding box center [352, 167] width 261 height 29
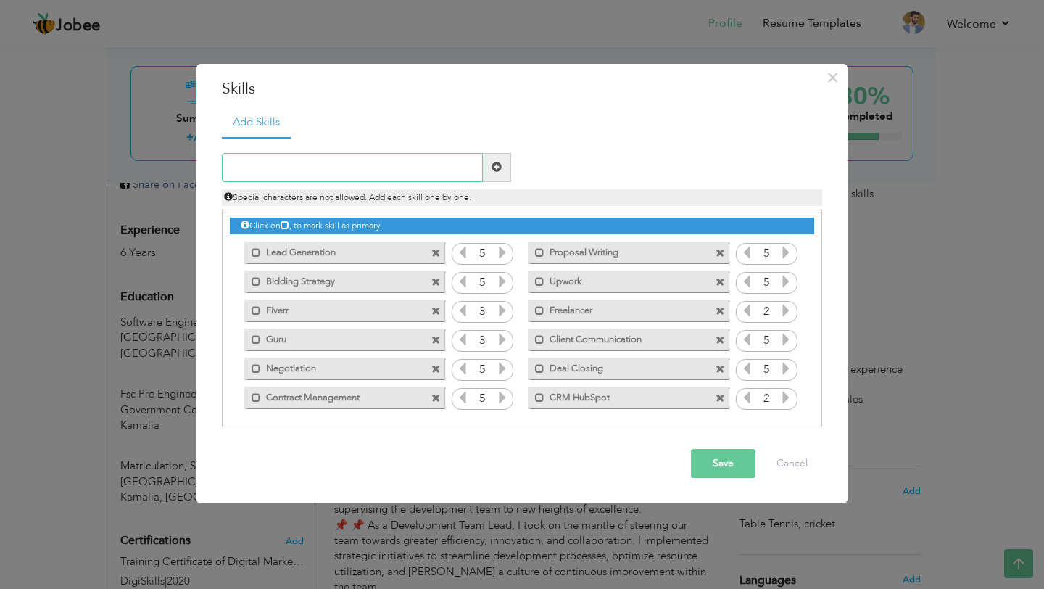
paste input "Zoho CRM"
type input "Zoho CRM"
click at [507, 175] on span at bounding box center [497, 167] width 28 height 29
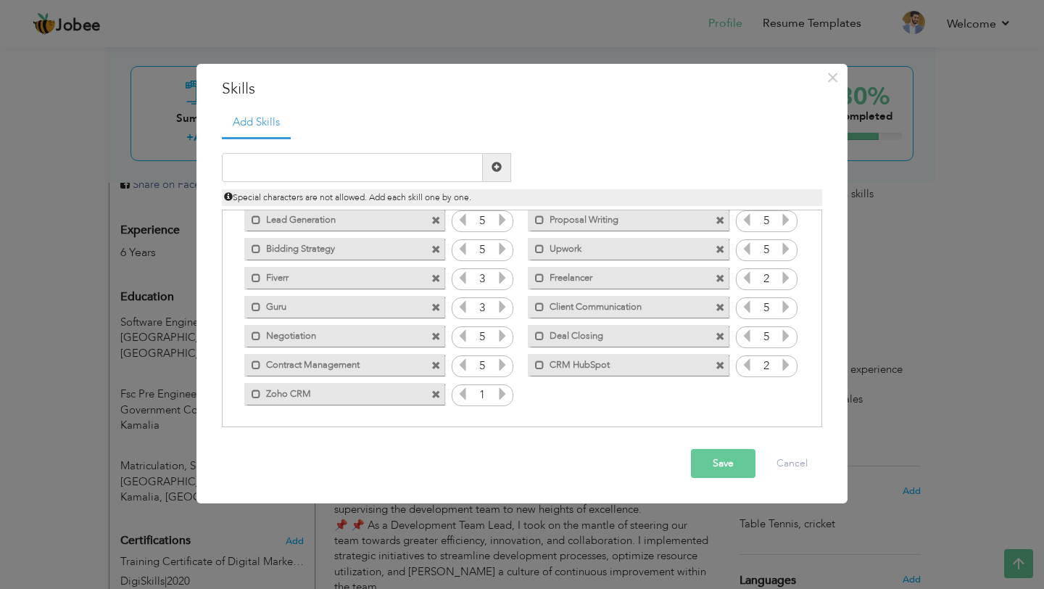
click at [503, 391] on icon at bounding box center [502, 393] width 13 height 13
click at [379, 172] on input "text" at bounding box center [352, 167] width 261 height 29
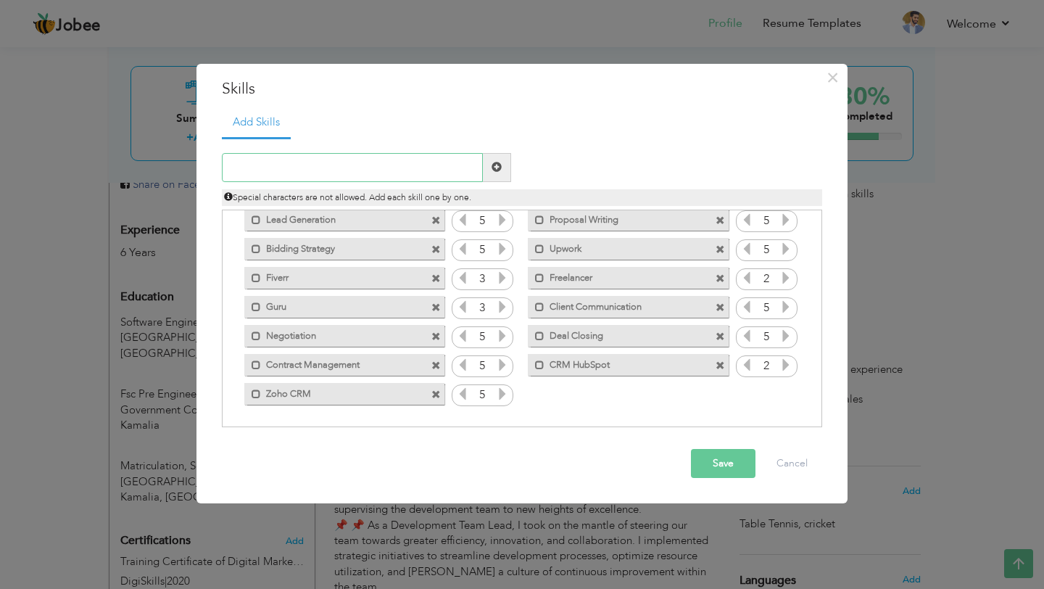
paste input "Pipedrive"
type input "Pipedrive"
click at [494, 172] on span at bounding box center [496, 167] width 10 height 10
click at [784, 396] on icon at bounding box center [785, 393] width 13 height 13
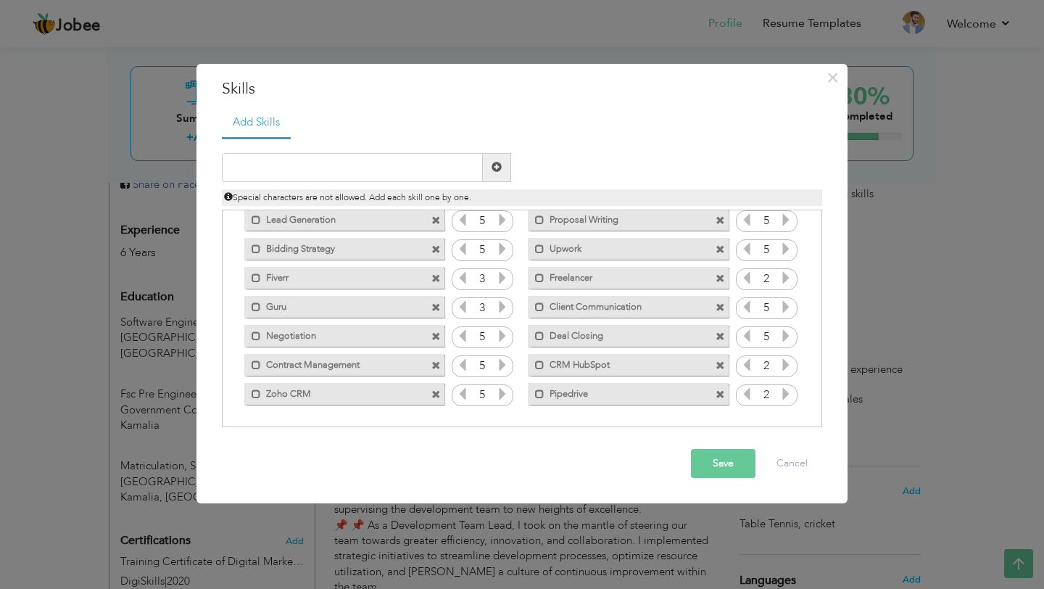
click at [784, 396] on icon at bounding box center [785, 393] width 13 height 13
click at [265, 182] on div "Special characters are not allowed. Add each skill one by one." at bounding box center [522, 194] width 622 height 24
click at [254, 154] on input "text" at bounding box center [352, 167] width 261 height 29
paste input "Sales Strategy"
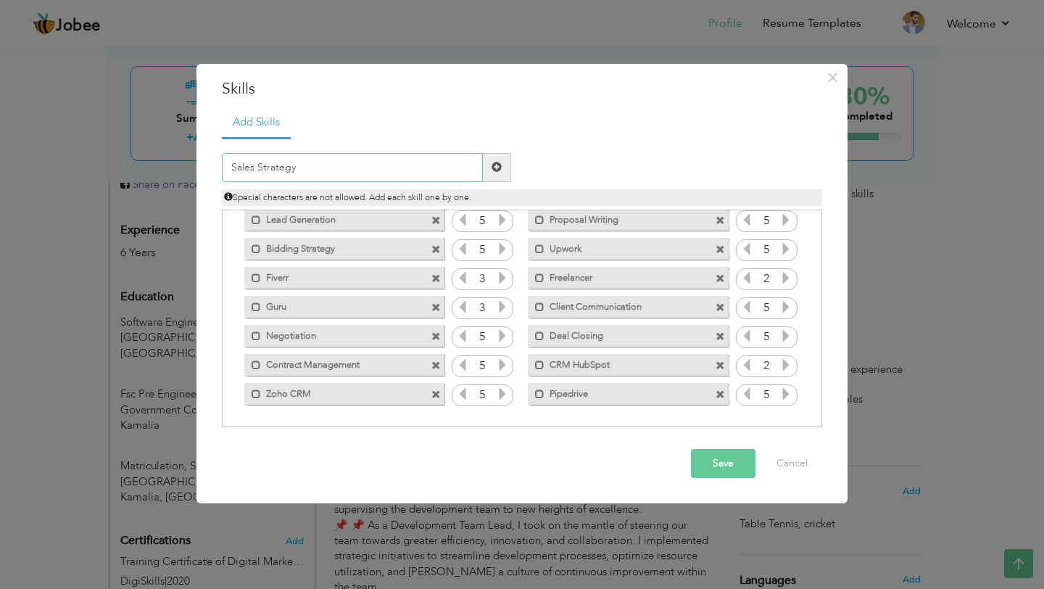
type input "Sales Strategy"
click at [491, 173] on span at bounding box center [497, 167] width 28 height 29
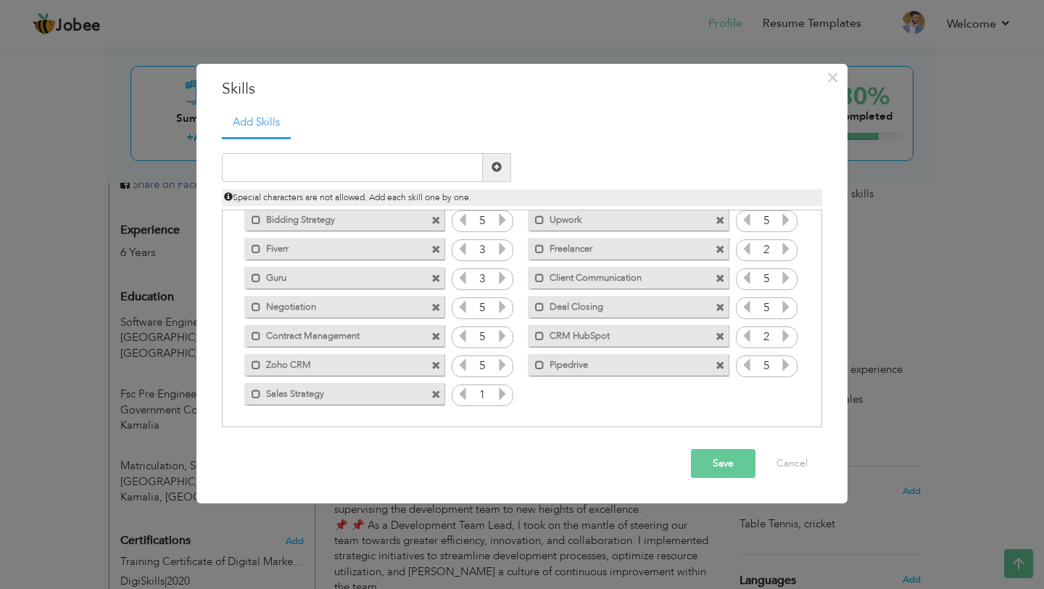
click at [502, 398] on icon at bounding box center [502, 393] width 13 height 13
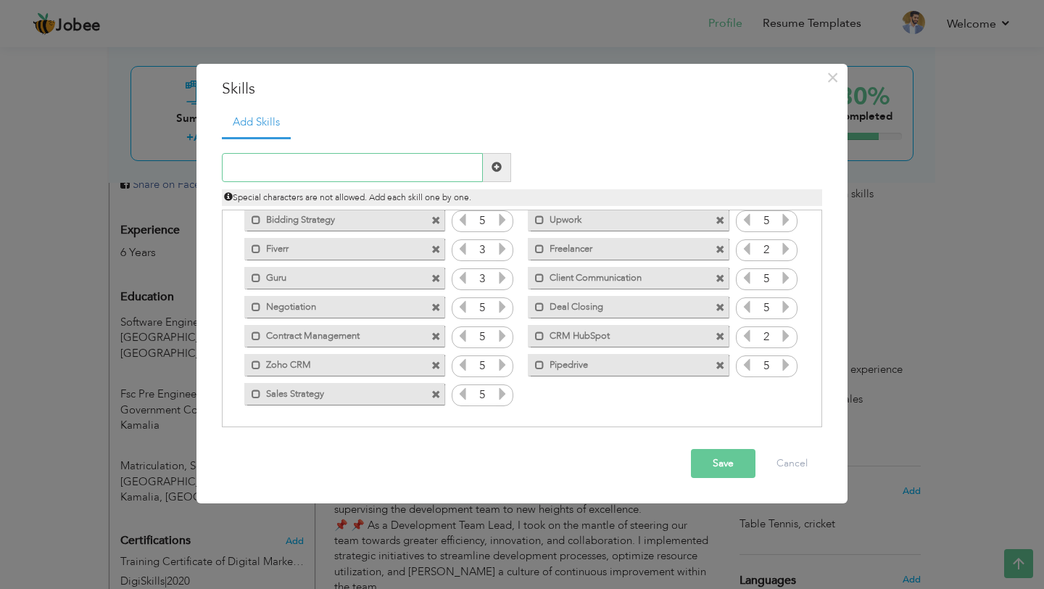
click at [327, 178] on input "text" at bounding box center [352, 167] width 261 height 29
paste input "Revenue Growth"
type input "Revenue Growth"
click at [496, 165] on span at bounding box center [496, 167] width 10 height 10
click at [780, 391] on icon at bounding box center [785, 393] width 13 height 13
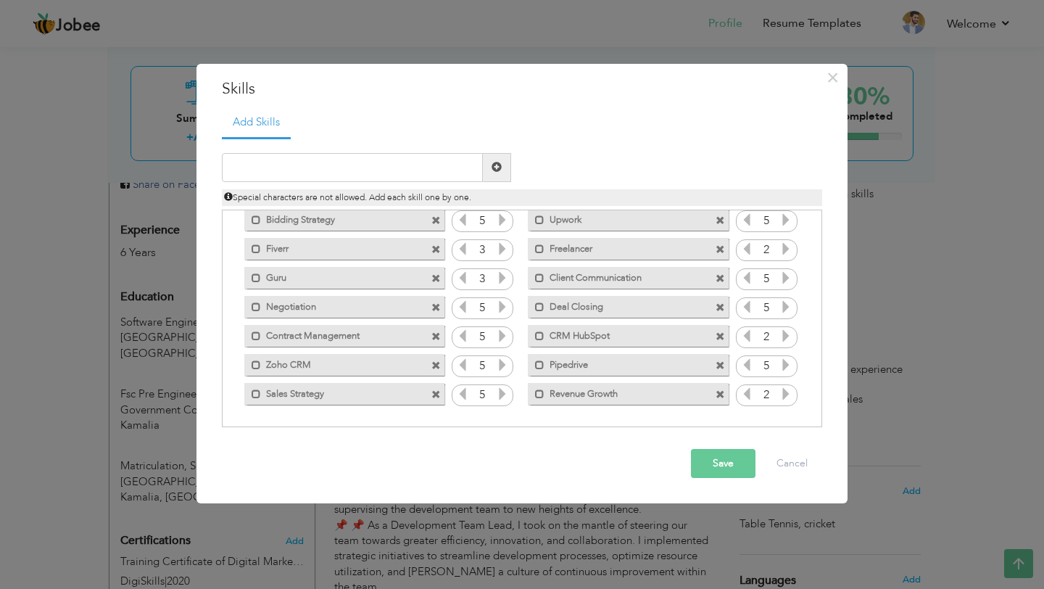
click at [780, 391] on icon at bounding box center [785, 393] width 13 height 13
click at [380, 165] on input "text" at bounding box center [352, 167] width 261 height 29
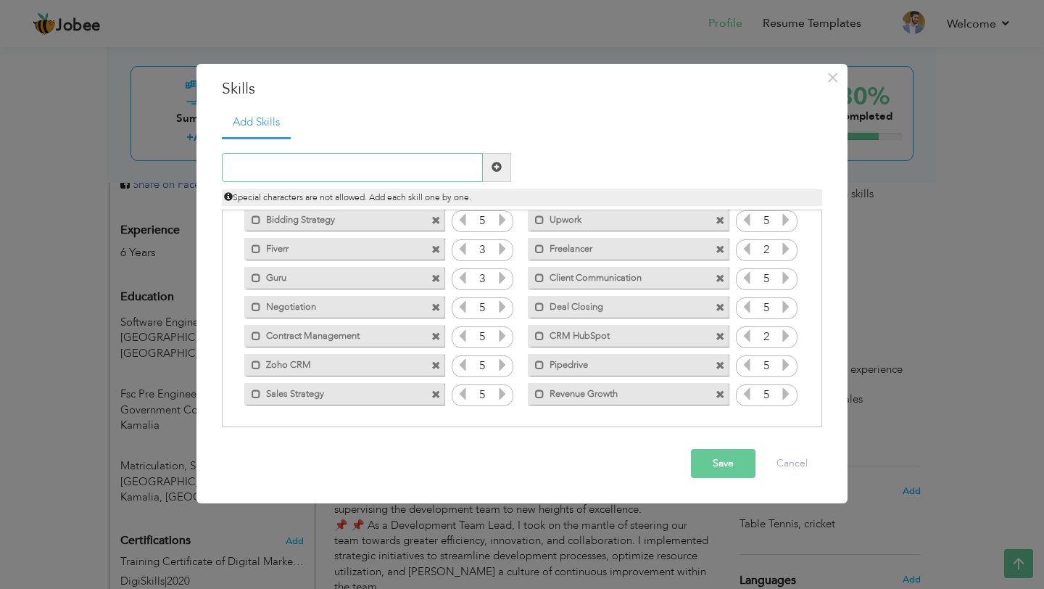
paste input "Market Research"
type input "Market Research"
click at [509, 167] on span at bounding box center [497, 167] width 28 height 29
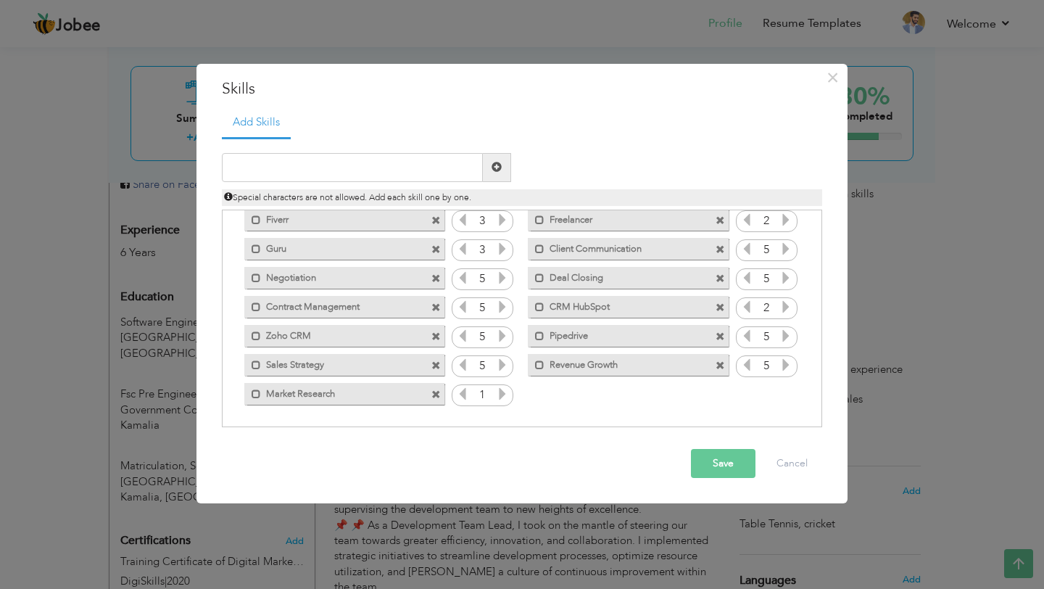
click at [501, 388] on icon at bounding box center [502, 393] width 13 height 13
click at [361, 163] on input "text" at bounding box center [352, 167] width 261 height 29
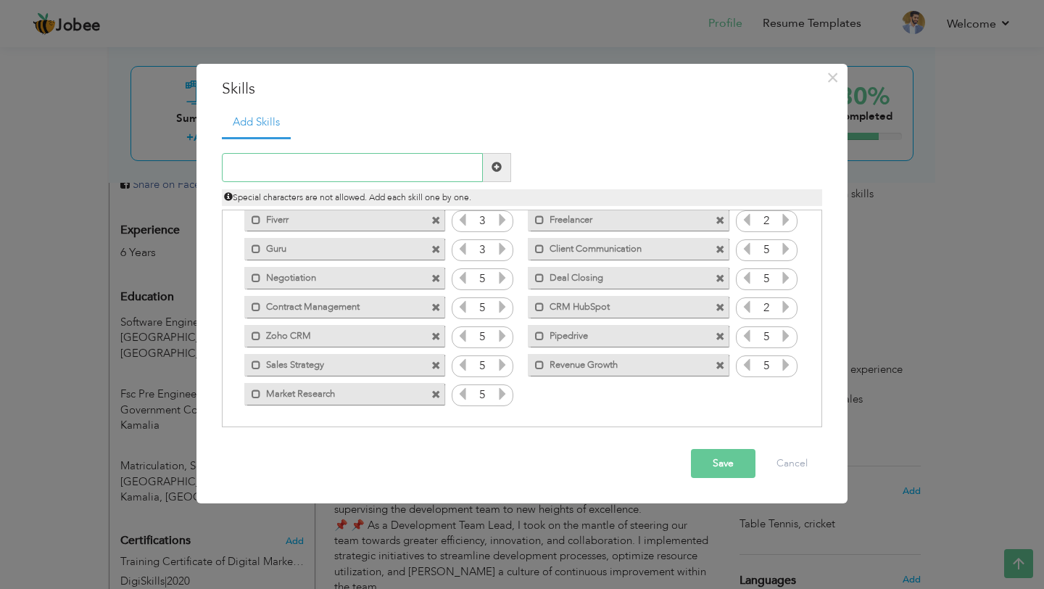
paste input "Business Expansion"
type input "Business Expansion"
click at [490, 171] on span at bounding box center [497, 167] width 28 height 29
click at [781, 394] on icon at bounding box center [785, 393] width 13 height 13
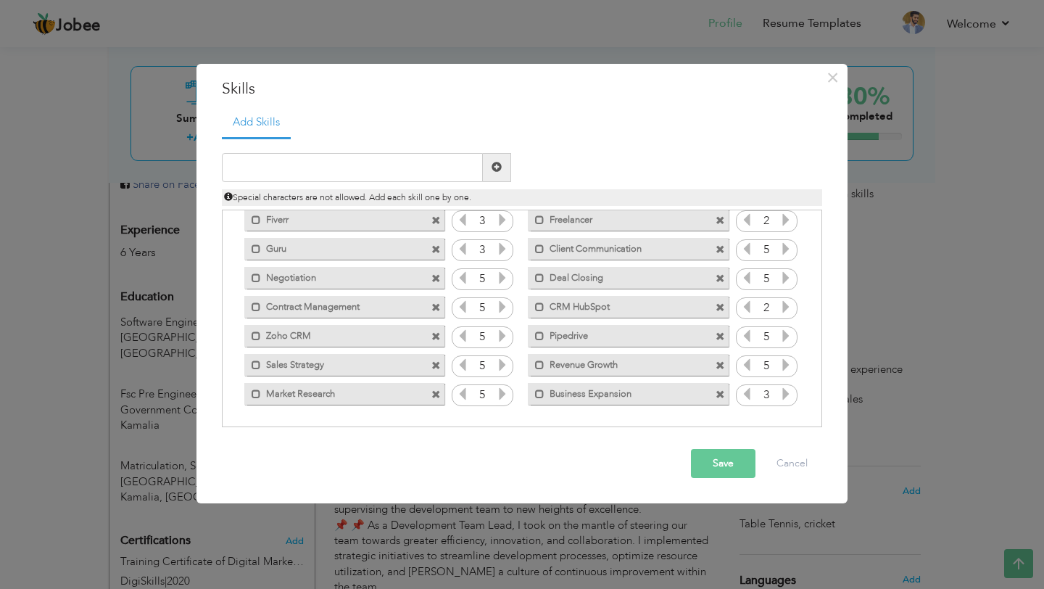
click at [781, 394] on icon at bounding box center [785, 393] width 13 height 13
click at [391, 172] on input "text" at bounding box center [352, 167] width 261 height 29
paste input "Team Leadership"
type input "Team Leadership"
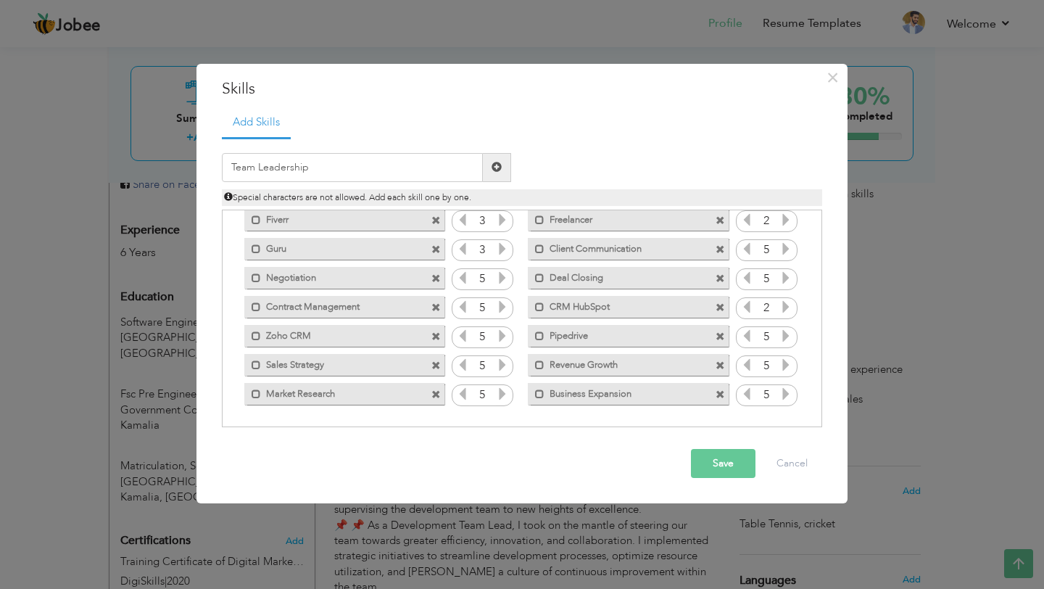
click at [496, 163] on span at bounding box center [496, 167] width 10 height 10
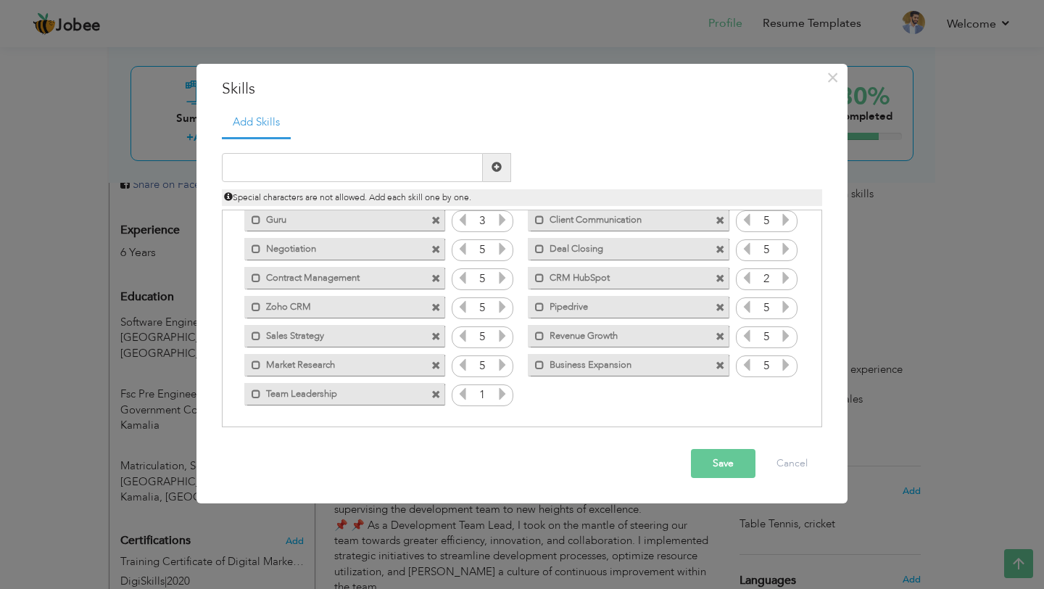
click at [502, 387] on icon at bounding box center [502, 393] width 13 height 13
click at [325, 164] on input "text" at bounding box center [352, 167] width 261 height 29
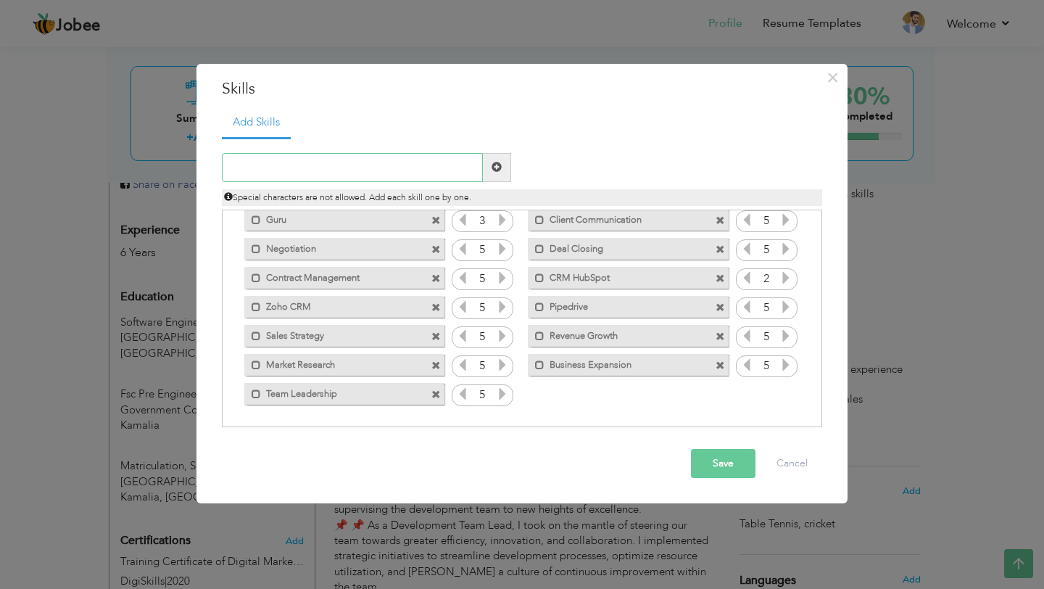
paste input "Cross-functional Collaboration"
type input "Cross-functional Collaboration"
click at [497, 165] on span at bounding box center [496, 167] width 10 height 10
click at [781, 393] on icon at bounding box center [785, 393] width 13 height 13
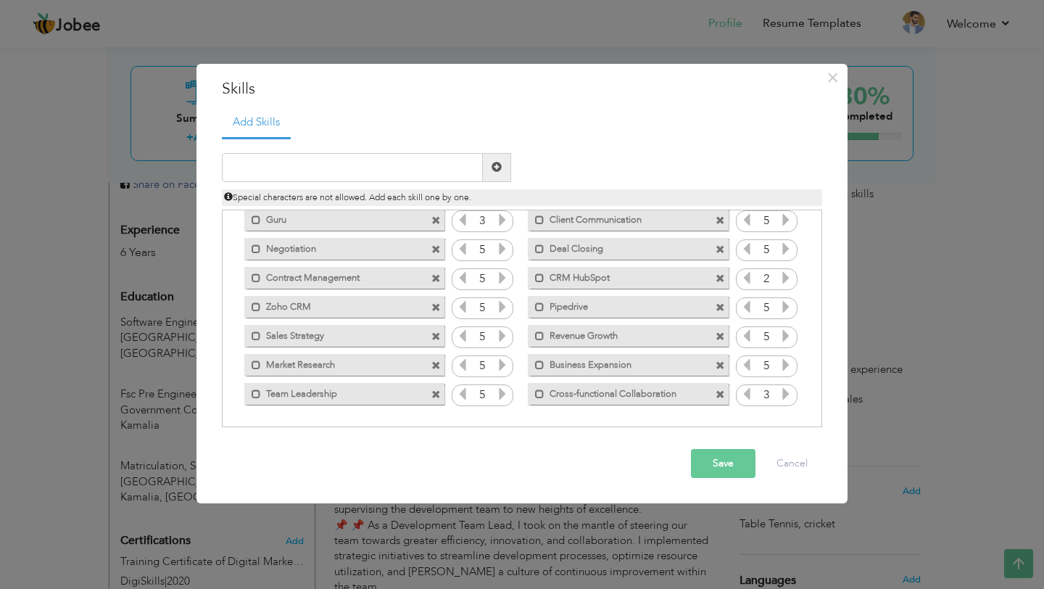
click at [781, 393] on icon at bounding box center [785, 393] width 13 height 13
click at [325, 160] on input "text" at bounding box center [352, 167] width 261 height 29
paste input "Mentoring"
type input "Mentoring"
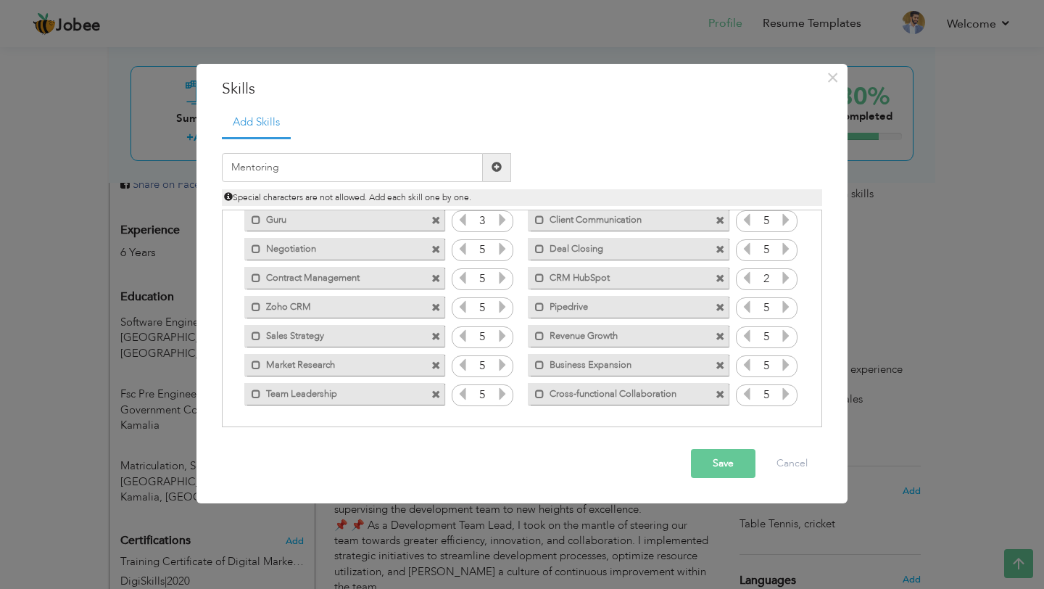
click at [486, 160] on span at bounding box center [497, 167] width 28 height 29
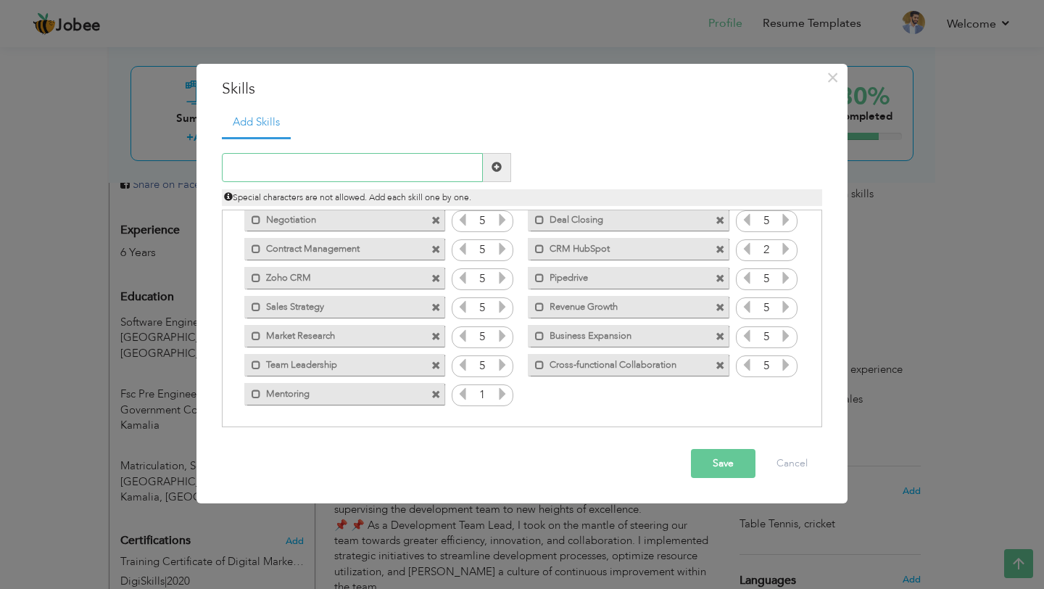
click at [282, 175] on input "text" at bounding box center [352, 167] width 261 height 29
paste input "Performance Management"
type input "Performance Management"
click at [508, 165] on span at bounding box center [497, 167] width 28 height 29
click at [329, 165] on input "text" at bounding box center [352, 167] width 261 height 29
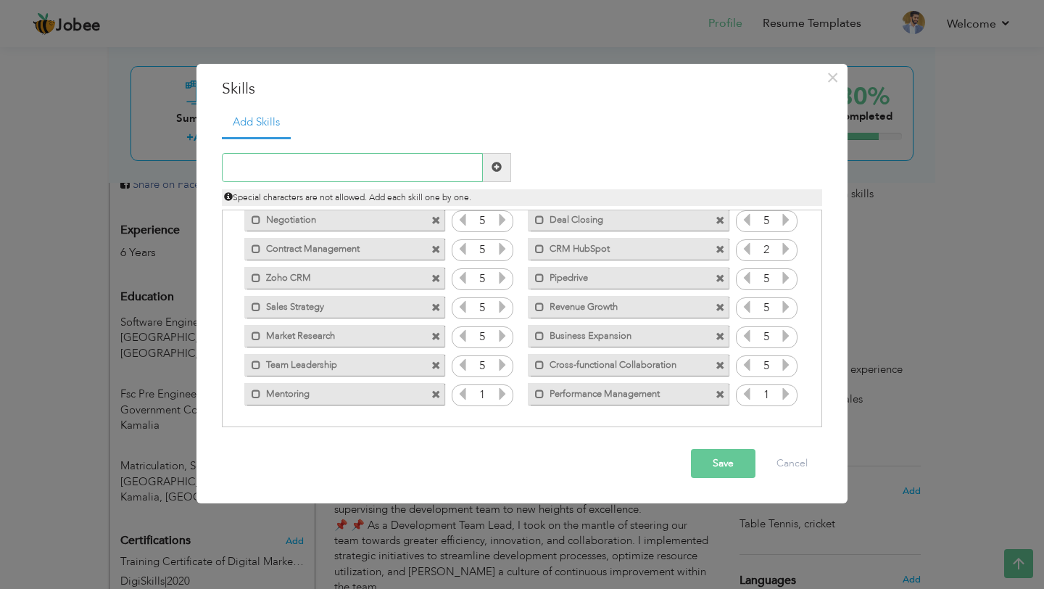
click at [340, 172] on input "text" at bounding box center [352, 167] width 261 height 29
paste input "Team Motivation"
type input "Team Motivation"
click at [491, 166] on span at bounding box center [496, 167] width 10 height 10
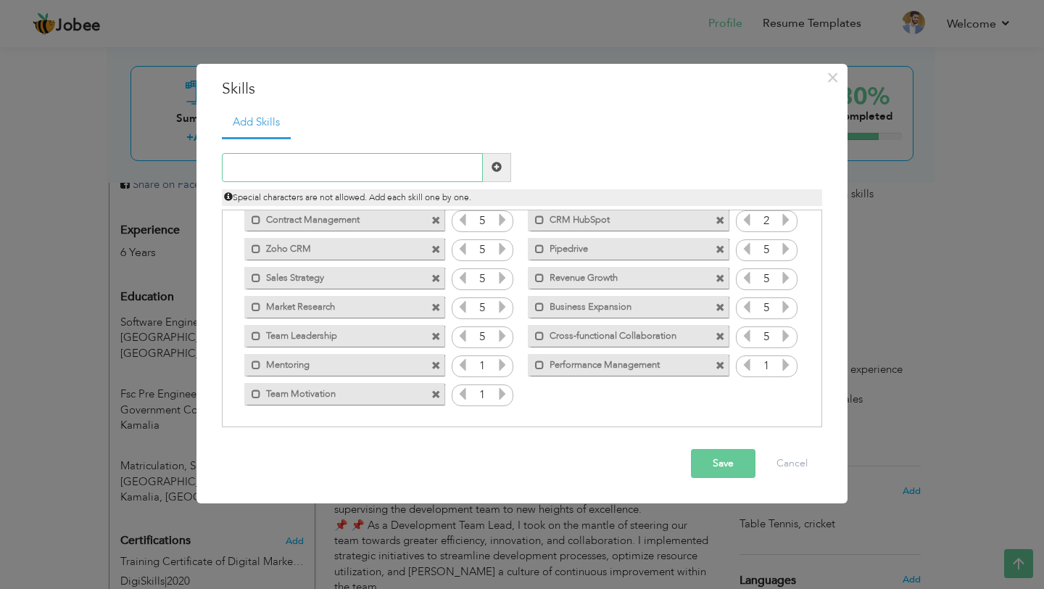
click at [365, 178] on input "text" at bounding box center [352, 167] width 261 height 29
paste input "Jira Trello Asana ClickUp Microsoft Project Slack"
type input "Jira Trello Asana ClickUp Microsoft Project Slack"
click at [718, 392] on span at bounding box center [719, 394] width 9 height 9
click at [404, 166] on input "text" at bounding box center [352, 167] width 261 height 29
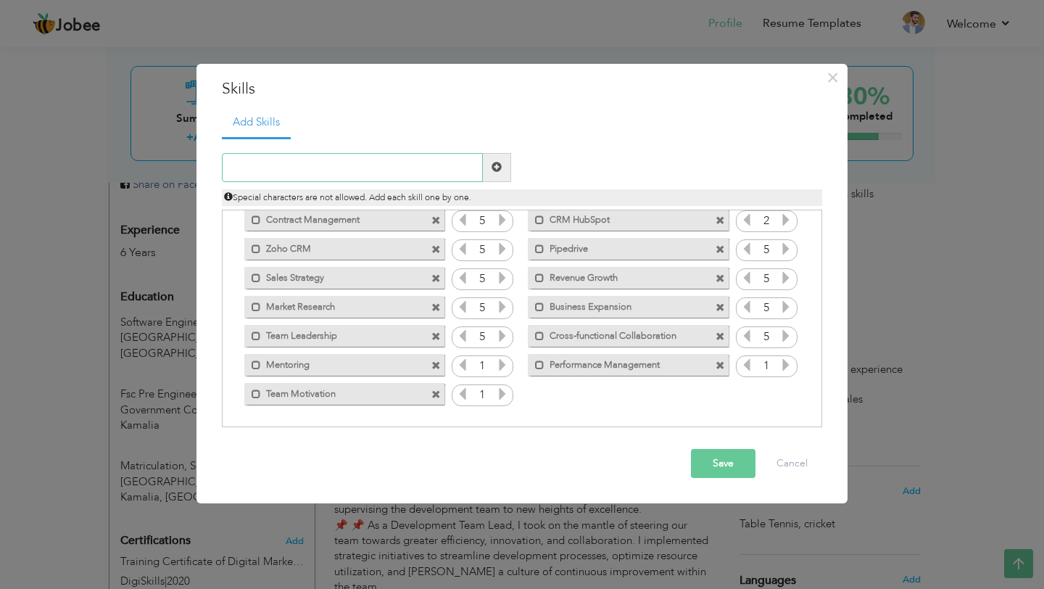
paste input "Jira"
type input "Jira"
click at [501, 163] on span at bounding box center [496, 167] width 10 height 10
click at [293, 170] on input "text" at bounding box center [352, 167] width 261 height 29
paste input "[PERSON_NAME]"
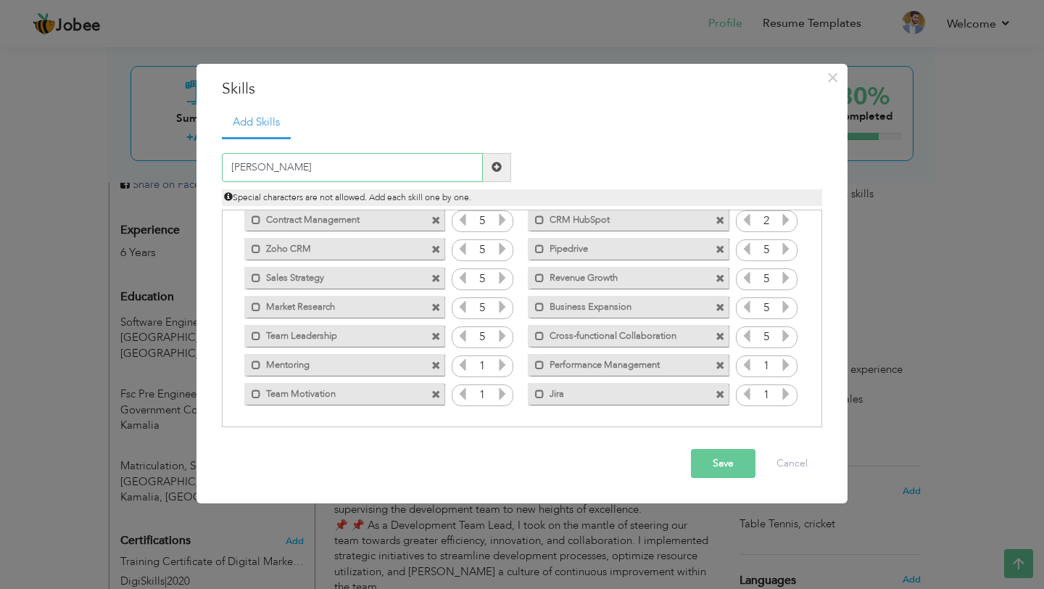
type input "[PERSON_NAME]"
click at [499, 169] on span at bounding box center [496, 167] width 10 height 10
click at [290, 165] on input "text" at bounding box center [352, 167] width 261 height 29
paste input "Asana"
type input "Asana"
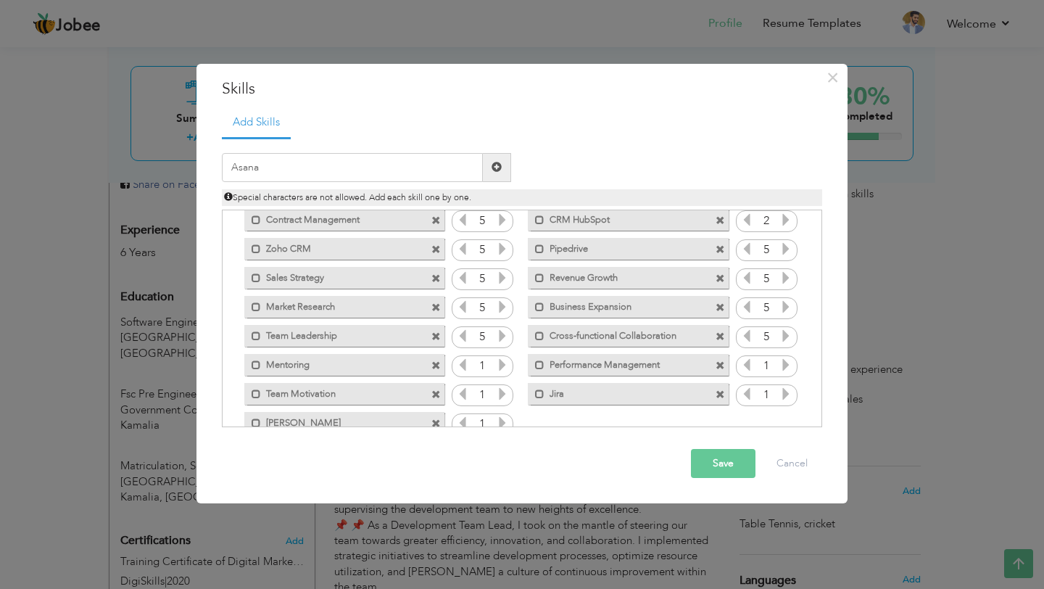
click at [494, 165] on span at bounding box center [496, 167] width 10 height 10
click at [299, 166] on input "text" at bounding box center [352, 167] width 261 height 29
paste input "ClickUp"
type input "ClickUp"
click at [494, 167] on span at bounding box center [496, 167] width 10 height 10
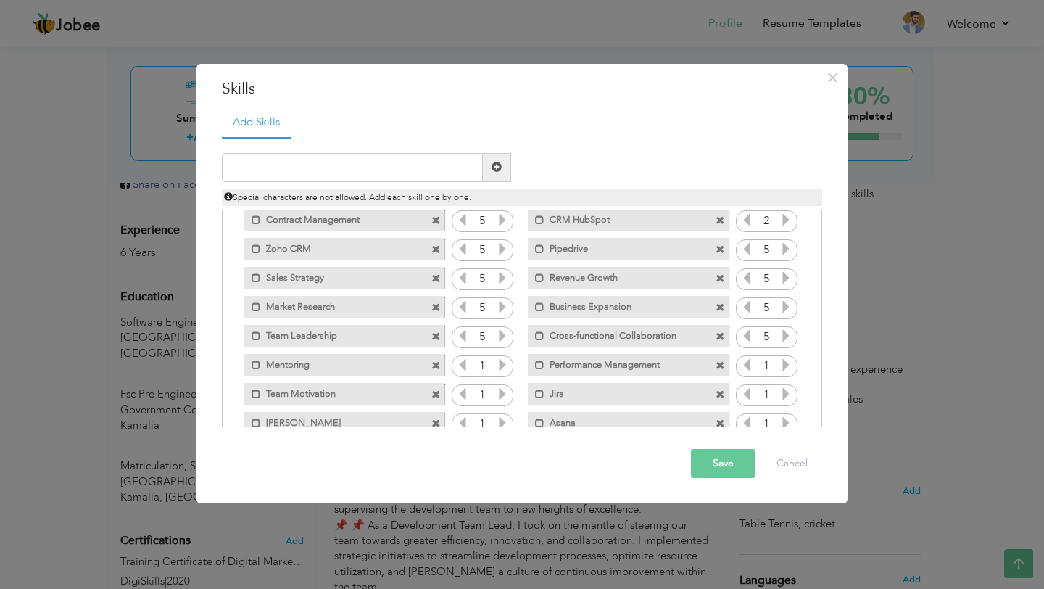
scroll to position [236, 0]
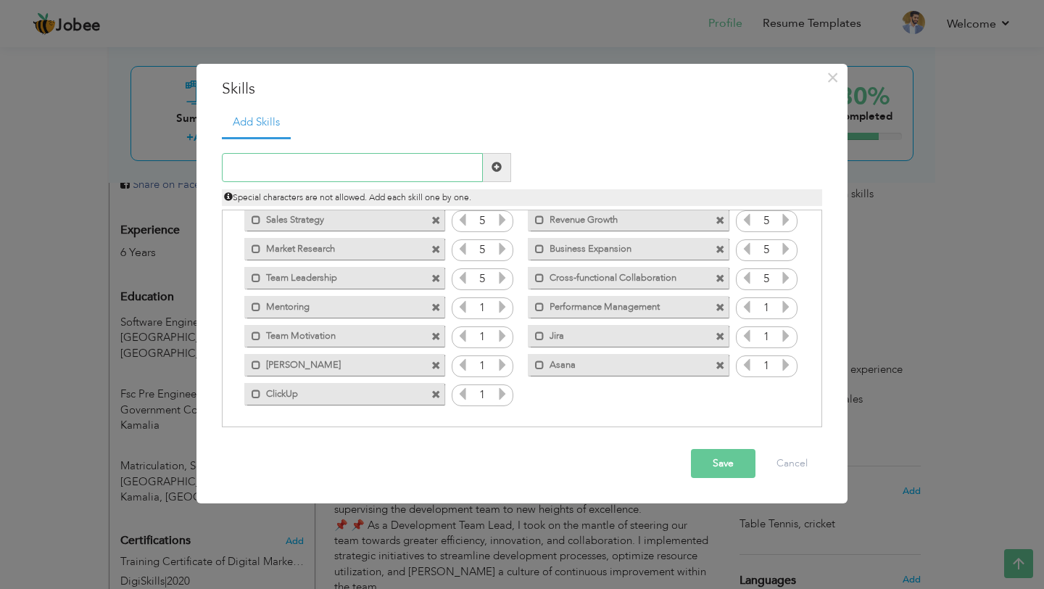
click at [243, 168] on input "text" at bounding box center [352, 167] width 261 height 29
paste input "Microsoft Project"
type input "Microsoft Project"
click at [505, 168] on span at bounding box center [497, 167] width 28 height 29
click at [379, 151] on div "Duplicate entry" at bounding box center [522, 282] width 600 height 290
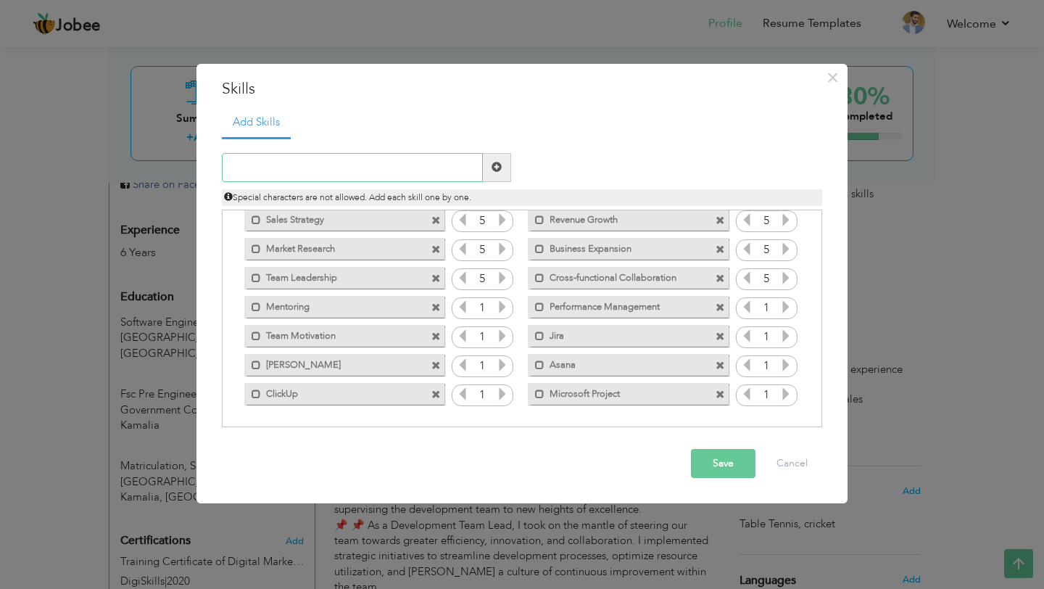
click at [379, 166] on input "text" at bounding box center [352, 167] width 261 height 29
paste input "Slack"
type input "Slack"
click at [487, 167] on span at bounding box center [497, 167] width 28 height 29
click at [333, 183] on div "Special characters are not allowed. Add each skill one by one." at bounding box center [522, 194] width 622 height 24
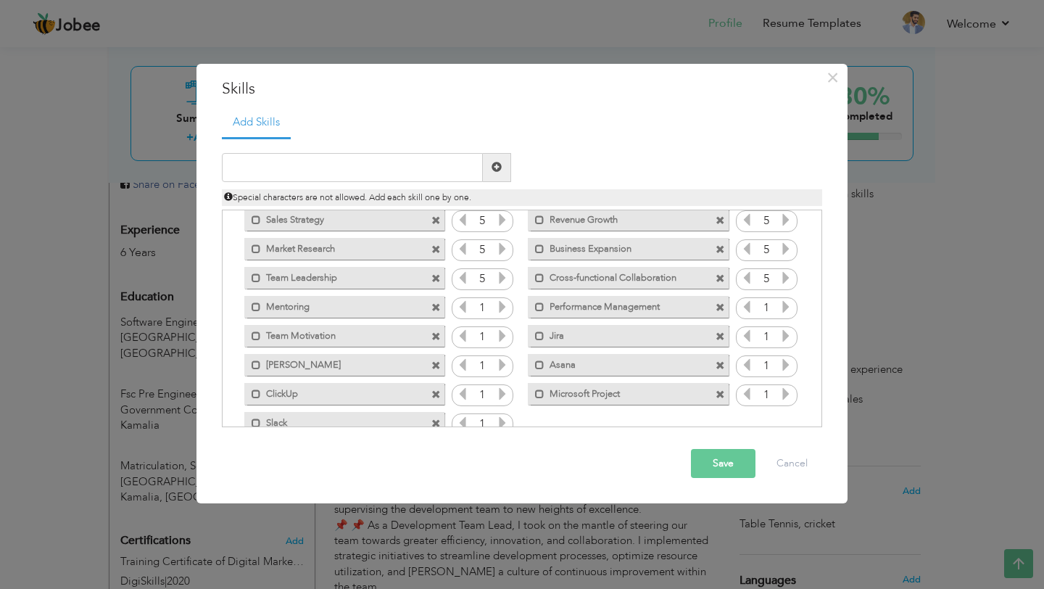
click at [327, 149] on div "Duplicate entry" at bounding box center [522, 282] width 600 height 290
click at [333, 171] on input "text" at bounding box center [352, 167] width 261 height 29
paste input "Microsoft Teams"
type input "Microsoft Teams"
click at [499, 168] on span at bounding box center [496, 167] width 10 height 10
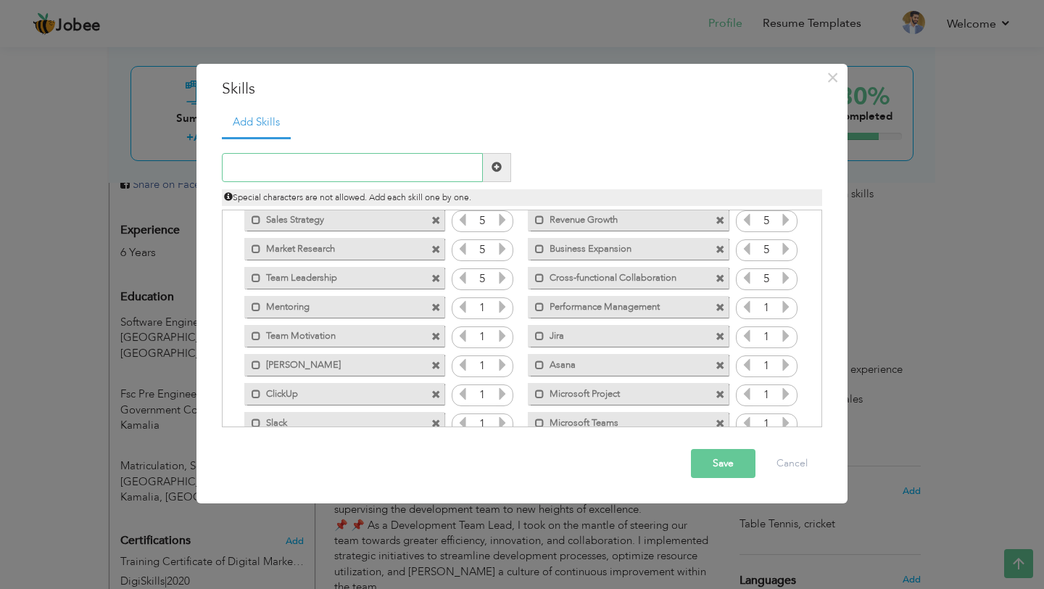
click at [250, 171] on input "text" at bounding box center [352, 167] width 261 height 29
paste input "Google Workspace"
type input "Google Workspace"
click at [494, 172] on span at bounding box center [496, 167] width 10 height 10
click at [336, 193] on span "Special characters are not allowed. Add each skill one by one." at bounding box center [347, 197] width 247 height 12
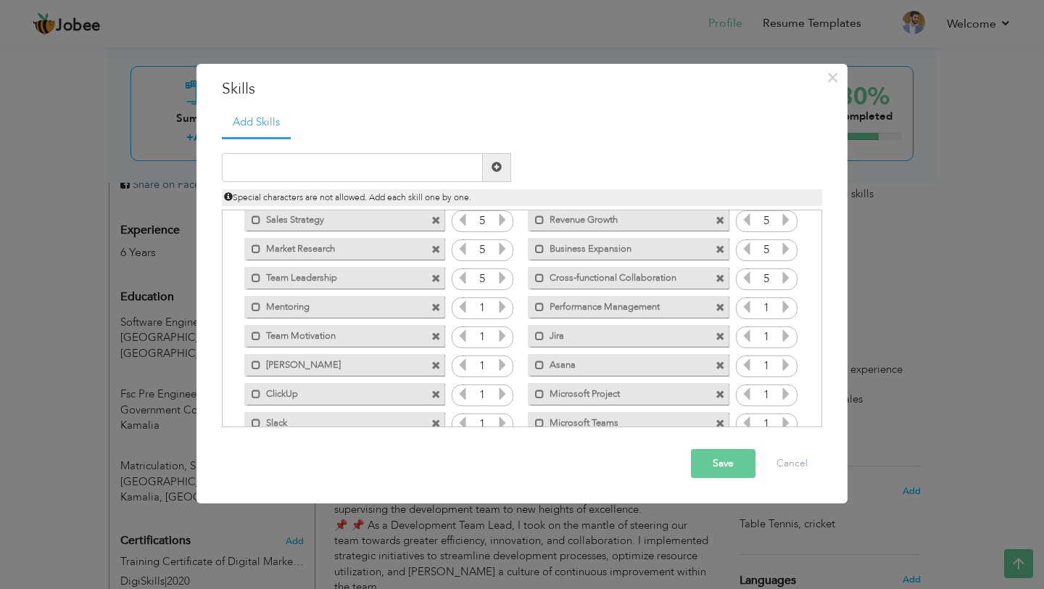
click at [333, 185] on div "Special characters are not allowed. Add each skill one by one." at bounding box center [522, 194] width 622 height 24
click at [333, 183] on div "Special characters are not allowed. Add each skill one by one." at bounding box center [522, 194] width 622 height 24
click at [327, 171] on input "text" at bounding box center [352, 167] width 261 height 29
paste input "Zoom"
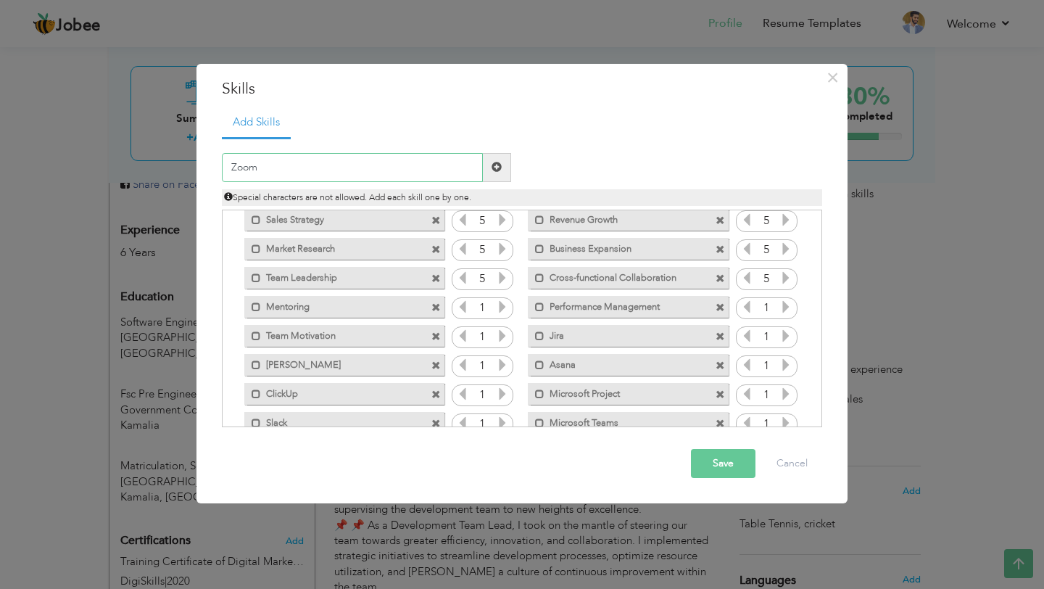
type input "Zoom"
click at [508, 173] on span at bounding box center [497, 167] width 28 height 29
click at [288, 168] on input "text" at bounding box center [352, 167] width 261 height 29
paste input "Git"
type input "Git"
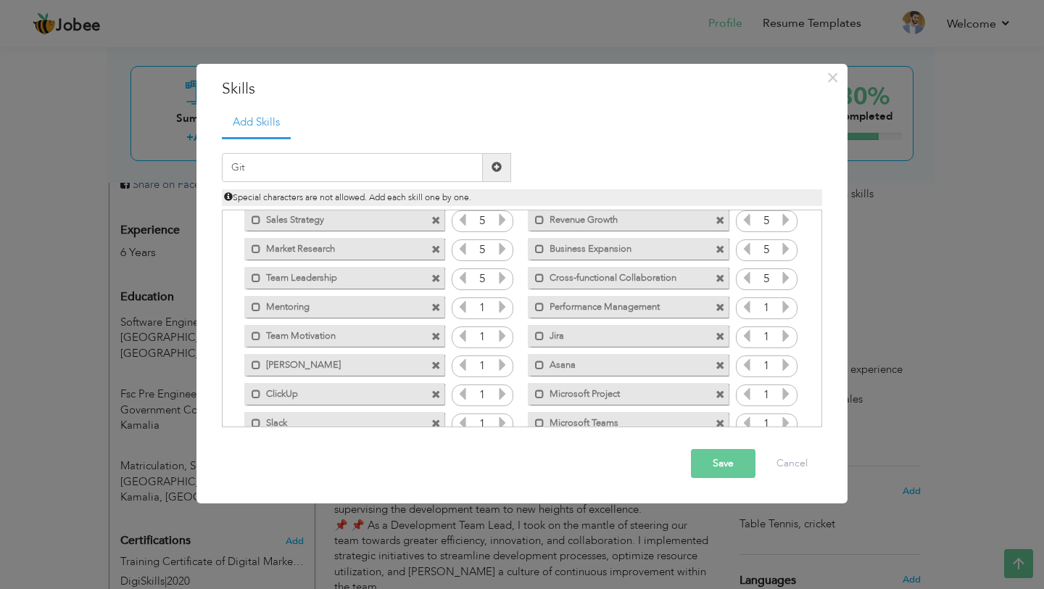
click at [498, 173] on span at bounding box center [497, 167] width 28 height 29
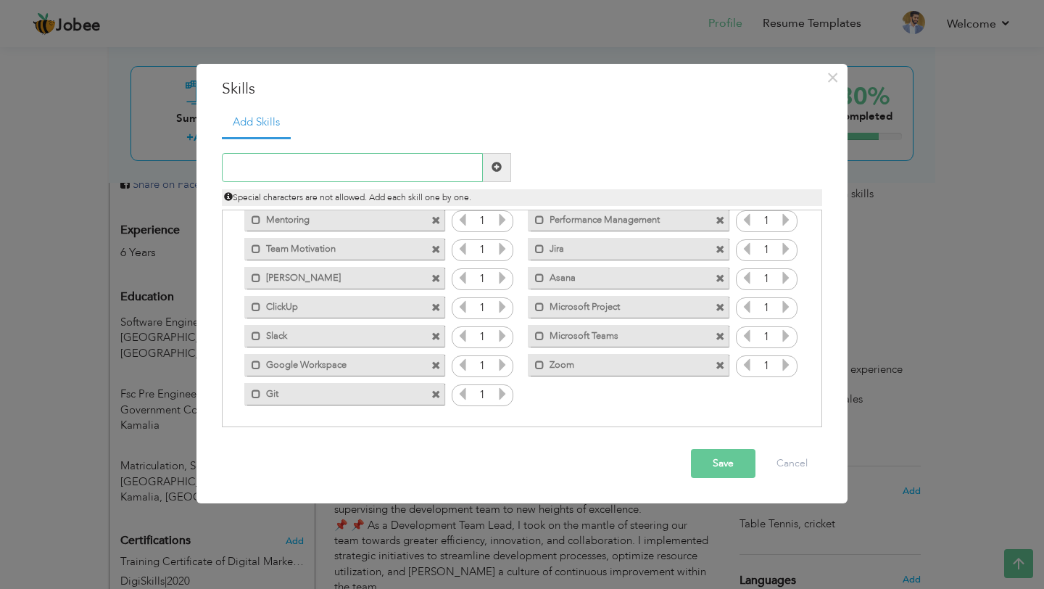
click at [312, 158] on input "text" at bounding box center [352, 167] width 261 height 29
paste input "GitHub"
type input "GitHub"
click at [512, 163] on div "GitHub" at bounding box center [366, 167] width 311 height 29
click at [485, 182] on div "Special characters are not allowed. Add each skill one by one." at bounding box center [522, 194] width 622 height 24
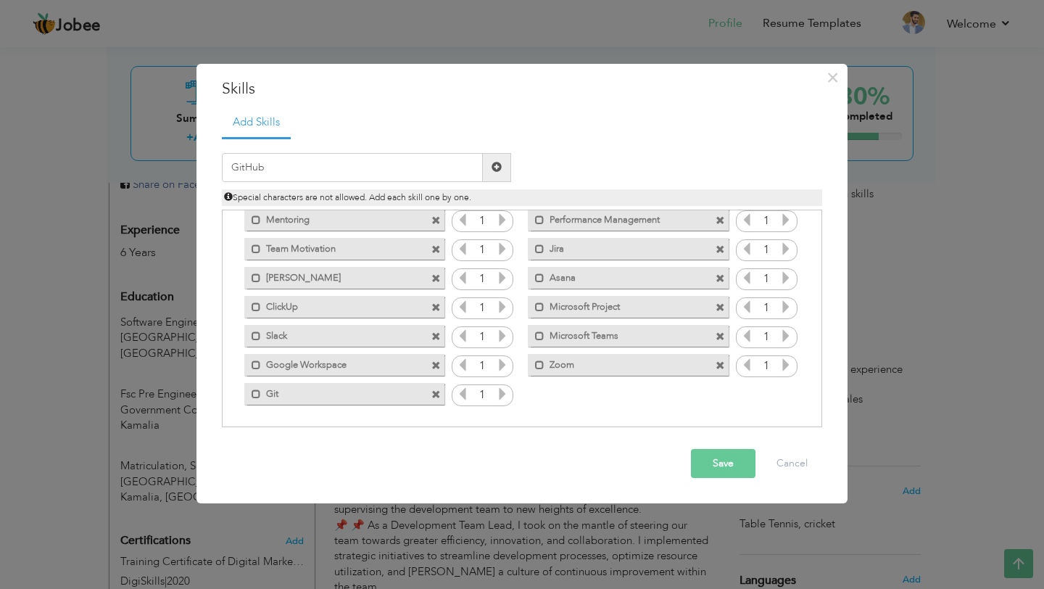
click at [491, 168] on span at bounding box center [496, 167] width 10 height 10
click at [344, 167] on input "text" at bounding box center [352, 167] width 261 height 29
paste input "Bitbucket"
type input "Bitbucket"
click at [491, 180] on span at bounding box center [497, 167] width 28 height 29
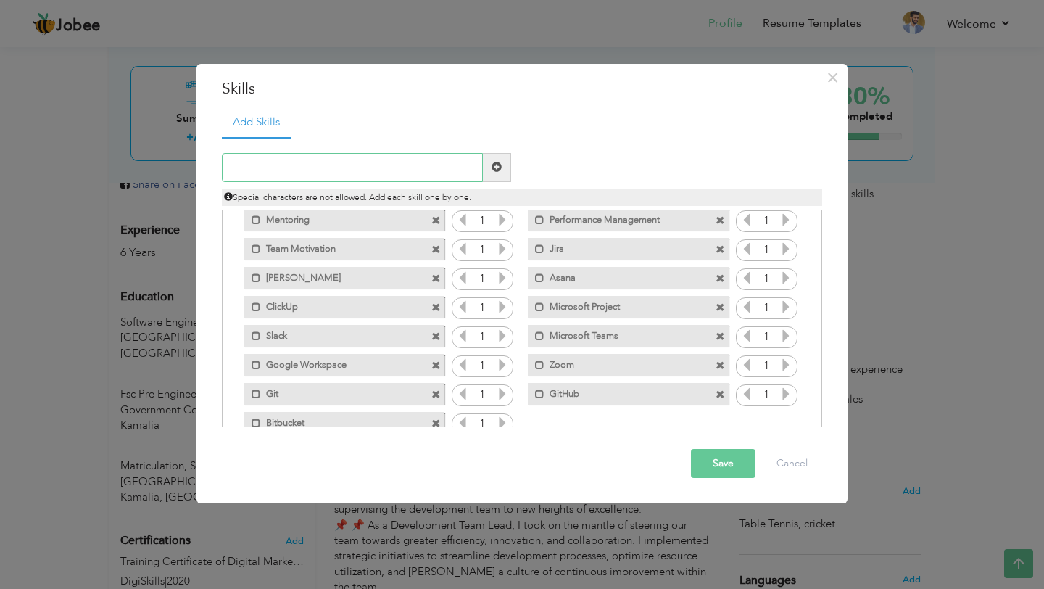
click at [349, 173] on input "text" at bounding box center [352, 167] width 261 height 29
paste input "Confluence"
type input "Confluence"
click at [494, 178] on span at bounding box center [497, 167] width 28 height 29
click at [389, 165] on input "text" at bounding box center [352, 167] width 261 height 29
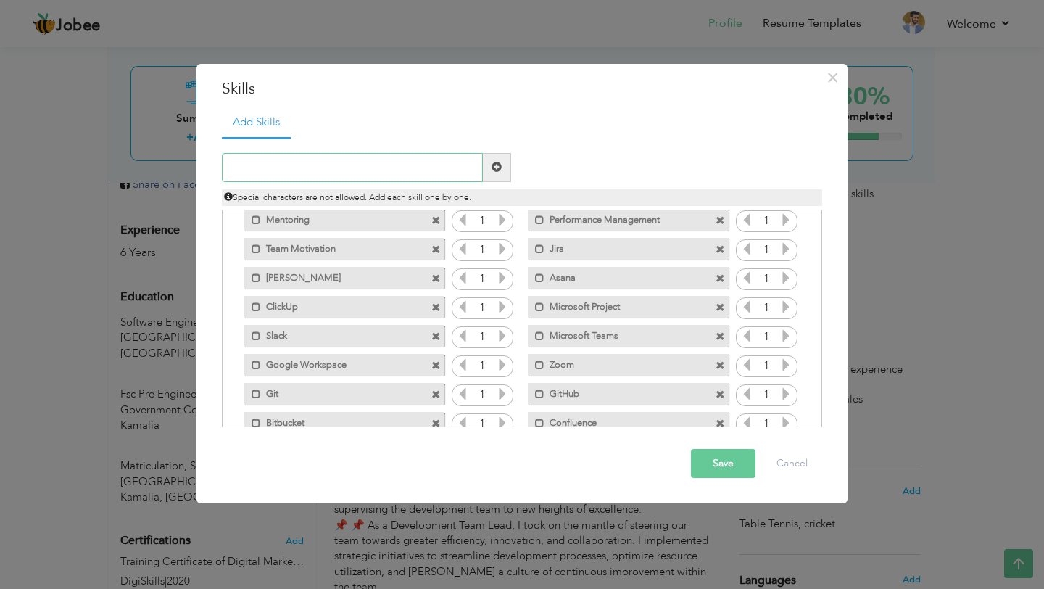
paste input "Notion"
type input "Notion"
click at [512, 148] on div "Notion Duplicate entry Unmark as primary skill. 5 5 5 4 Sales 5 5" at bounding box center [522, 282] width 600 height 290
click at [497, 183] on div "Special characters are not allowed. Add each skill one by one." at bounding box center [522, 194] width 622 height 24
click at [497, 175] on span at bounding box center [497, 167] width 28 height 29
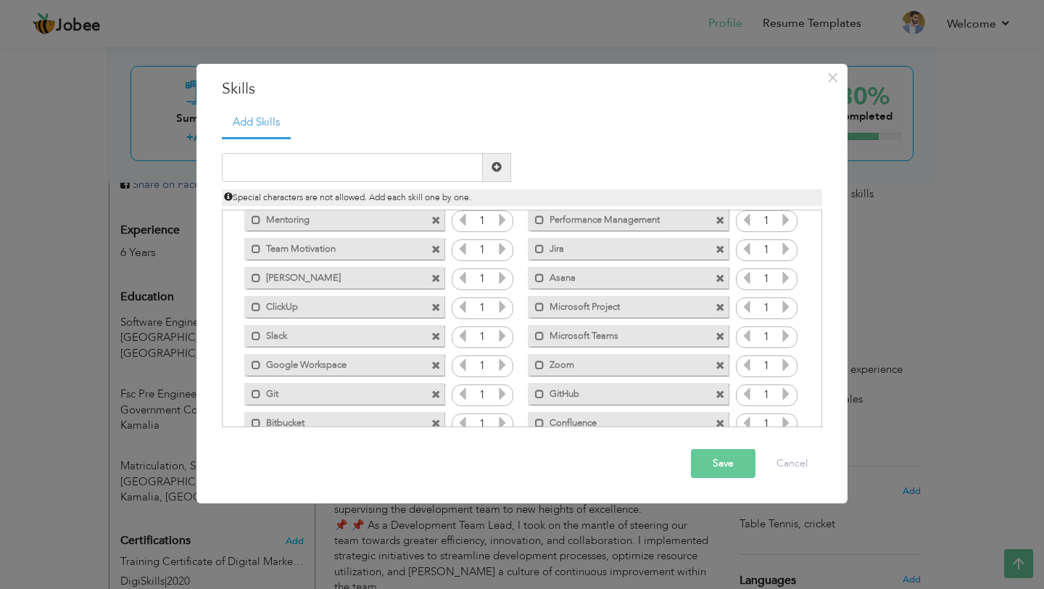
scroll to position [381, 0]
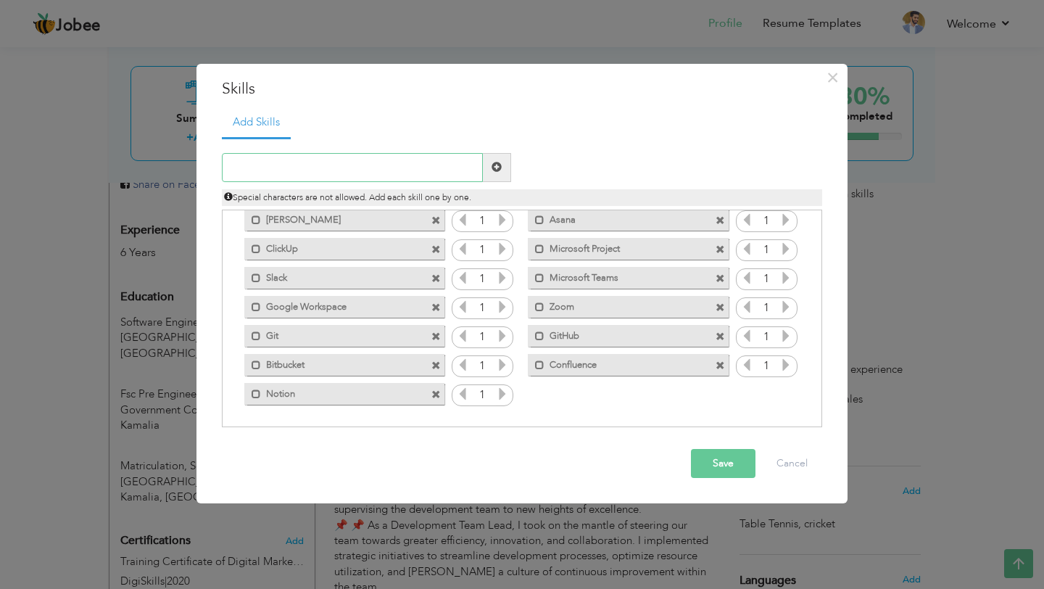
click at [402, 170] on input "text" at bounding box center [352, 167] width 261 height 29
paste input "Microsoft Office Word Excel PowerPoint"
type input "Microsoft Office Word Excel PowerPoint"
click at [504, 168] on span at bounding box center [497, 167] width 28 height 29
click at [335, 173] on input "text" at bounding box center [352, 167] width 261 height 29
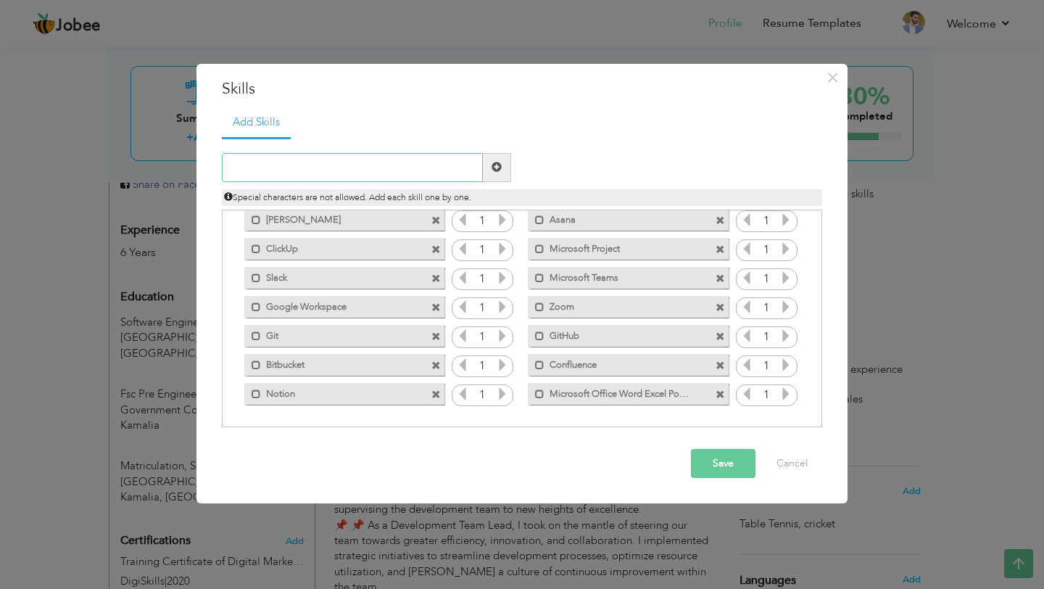
paste input "Google Docs"
type input "Google Docs"
click at [495, 171] on span at bounding box center [496, 167] width 10 height 10
click at [317, 164] on input "text" at bounding box center [352, 167] width 261 height 29
paste input "Google Sheets"
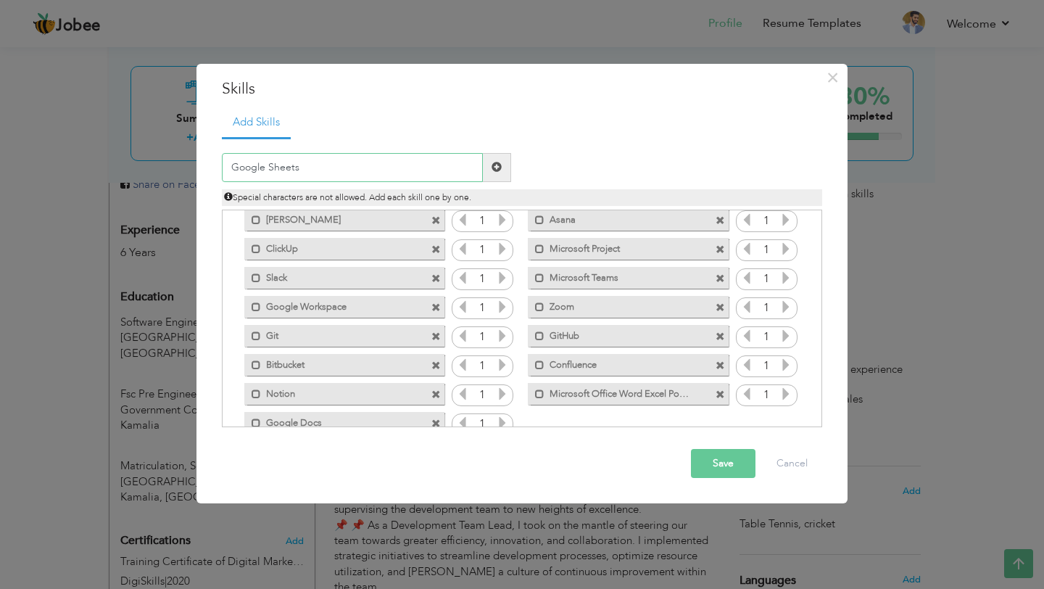
type input "Google Sheets"
click at [503, 180] on span at bounding box center [497, 167] width 28 height 29
click at [347, 167] on input "text" at bounding box center [352, 167] width 261 height 29
paste input "QuickBooks"
type input "QuickBooks"
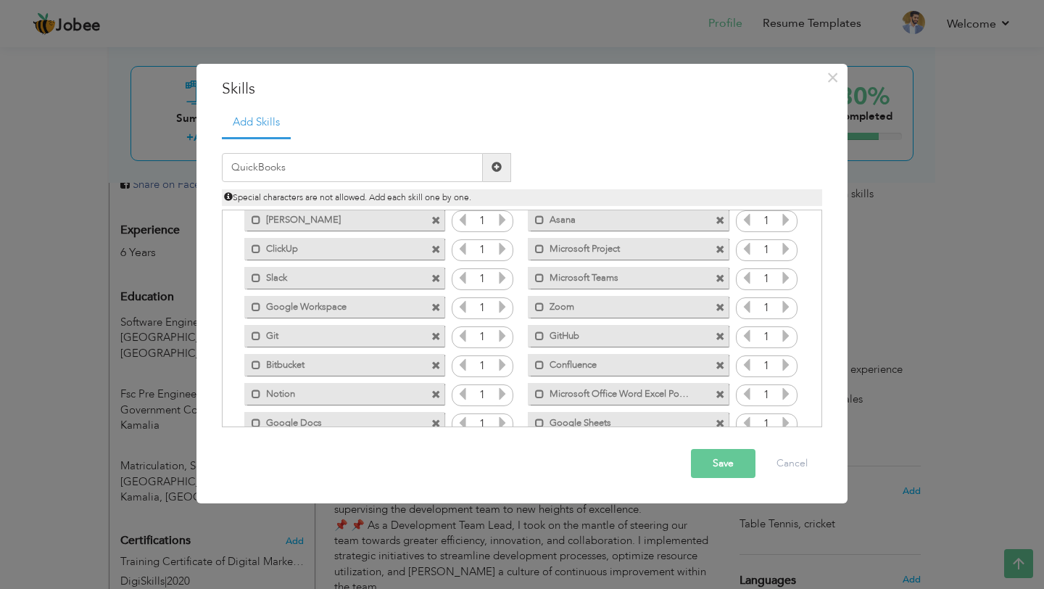
click at [497, 169] on span at bounding box center [496, 167] width 10 height 10
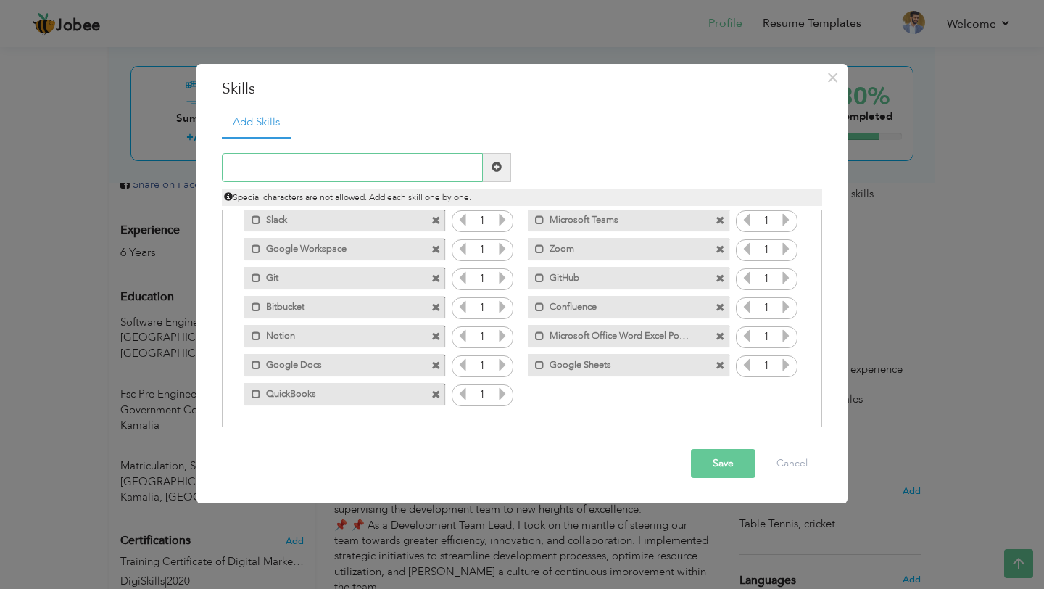
click at [366, 167] on input "text" at bounding box center [352, 167] width 261 height 29
paste input "Software Development Lifecycle SDLC"
type input "Software Development Lifecycle SDLC"
click at [507, 168] on span at bounding box center [497, 167] width 28 height 29
click at [337, 169] on input "text" at bounding box center [352, 167] width 261 height 29
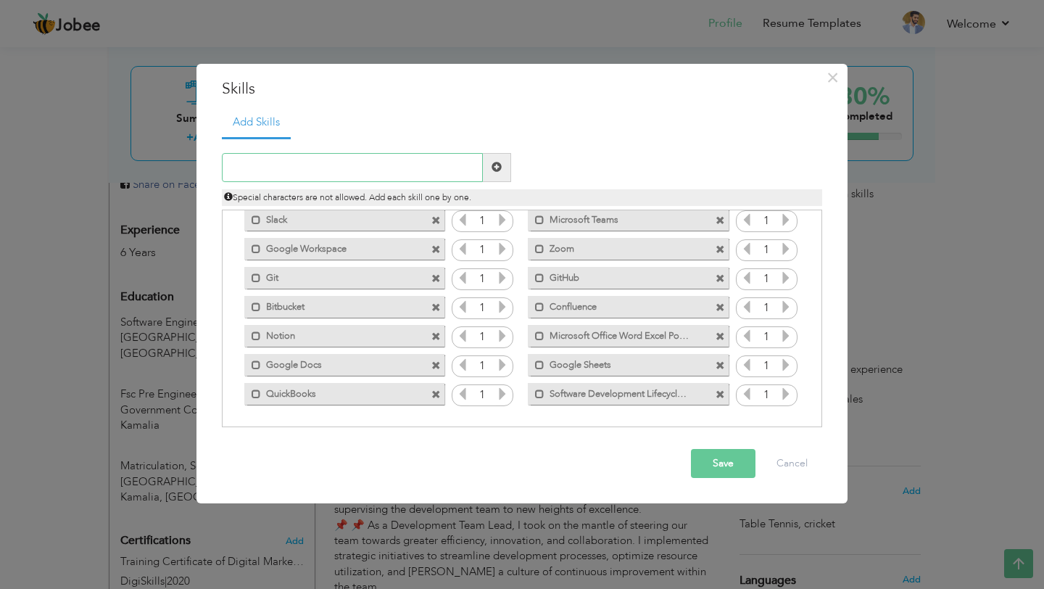
paste input "Wireframing"
type input "Wireframing"
click at [731, 460] on button "Save" at bounding box center [723, 463] width 65 height 29
click at [453, 179] on input "text" at bounding box center [352, 167] width 261 height 29
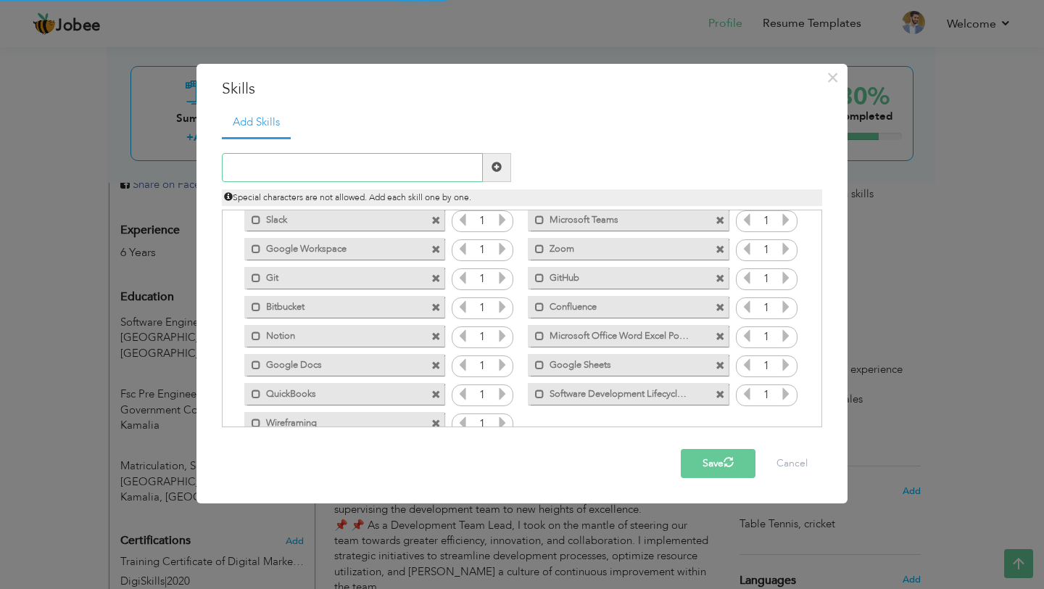
paste input "Wireframing"
type input "Wireframing"
click at [496, 172] on span at bounding box center [496, 167] width 10 height 10
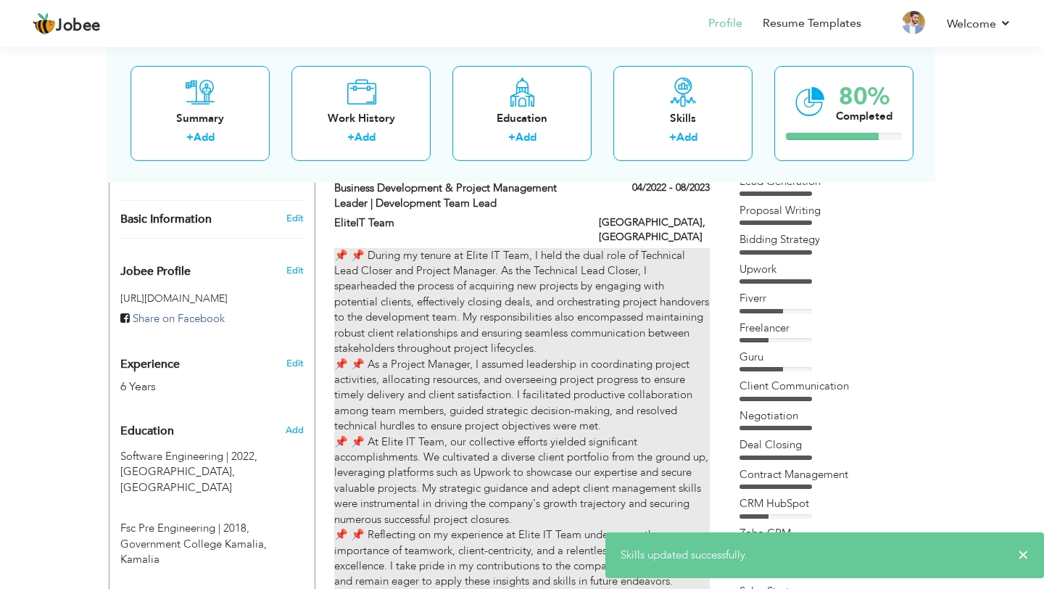
scroll to position [0, 0]
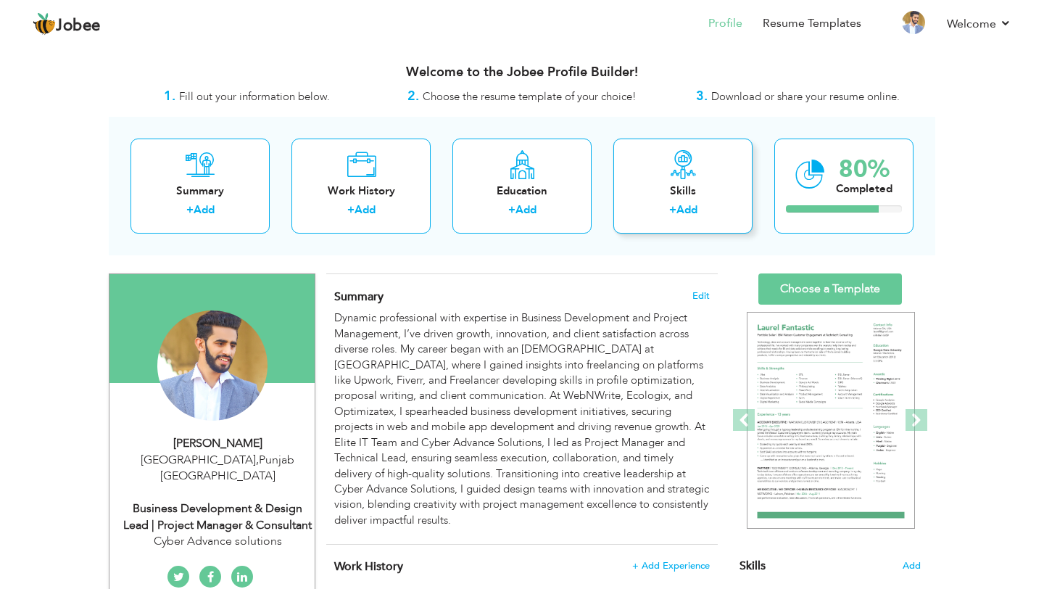
click at [678, 219] on div "+ Add" at bounding box center [683, 211] width 116 height 19
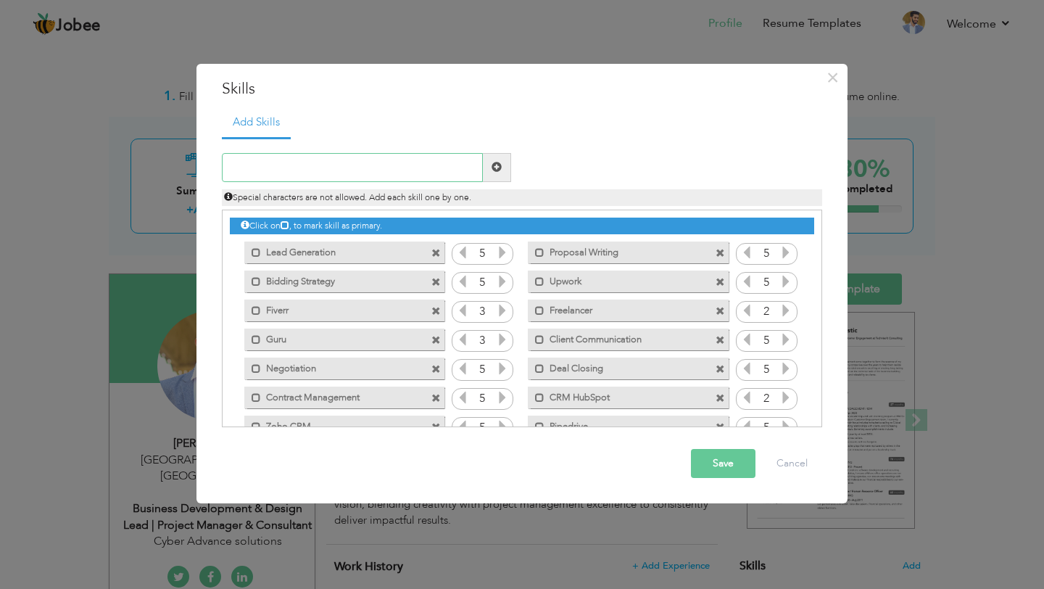
click at [321, 171] on input "text" at bounding box center [352, 167] width 261 height 29
click at [338, 160] on input "text" at bounding box center [352, 167] width 261 height 29
paste input "Prototyping"
type input "Prototyping"
click at [504, 170] on span at bounding box center [497, 167] width 28 height 29
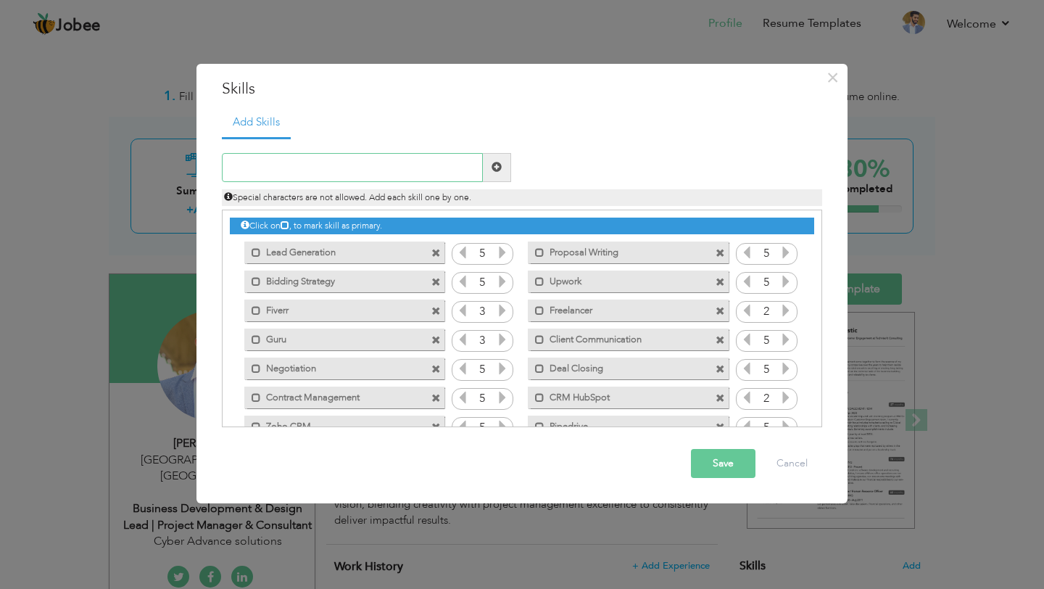
click at [336, 161] on input "text" at bounding box center [352, 167] width 261 height 29
paste input "Figma"
type input "Figma"
click at [513, 166] on div "Figma" at bounding box center [366, 167] width 311 height 29
click at [499, 166] on span at bounding box center [496, 167] width 10 height 10
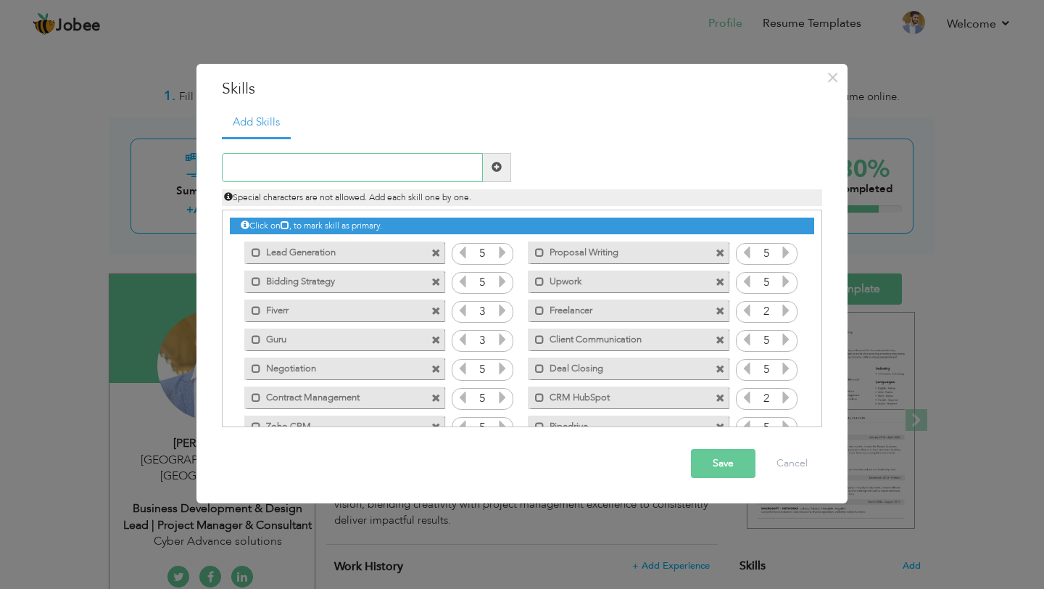
click at [370, 179] on input "text" at bounding box center [352, 167] width 261 height 29
paste input "UI UX Collaboration"
type input "UI UX Collaboration"
click at [502, 174] on span at bounding box center [497, 167] width 28 height 29
click at [374, 172] on input "text" at bounding box center [352, 167] width 261 height 29
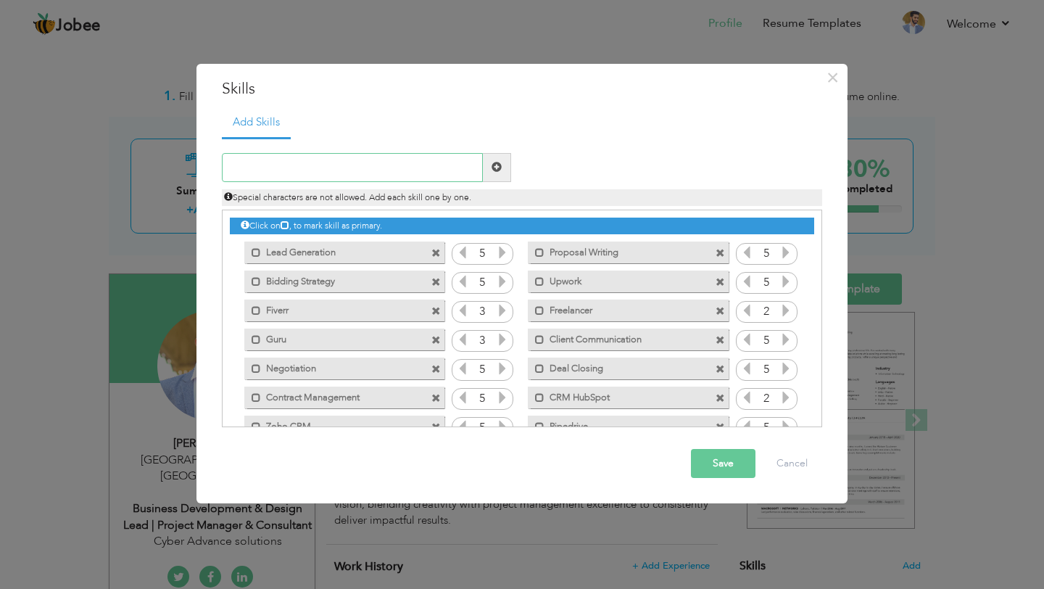
paste input "Requirement Documentation"
type input "Requirement Documentation"
click at [499, 162] on span at bounding box center [496, 167] width 10 height 10
click at [360, 162] on input "text" at bounding box center [352, 167] width 261 height 29
paste input "Product Roadmap"
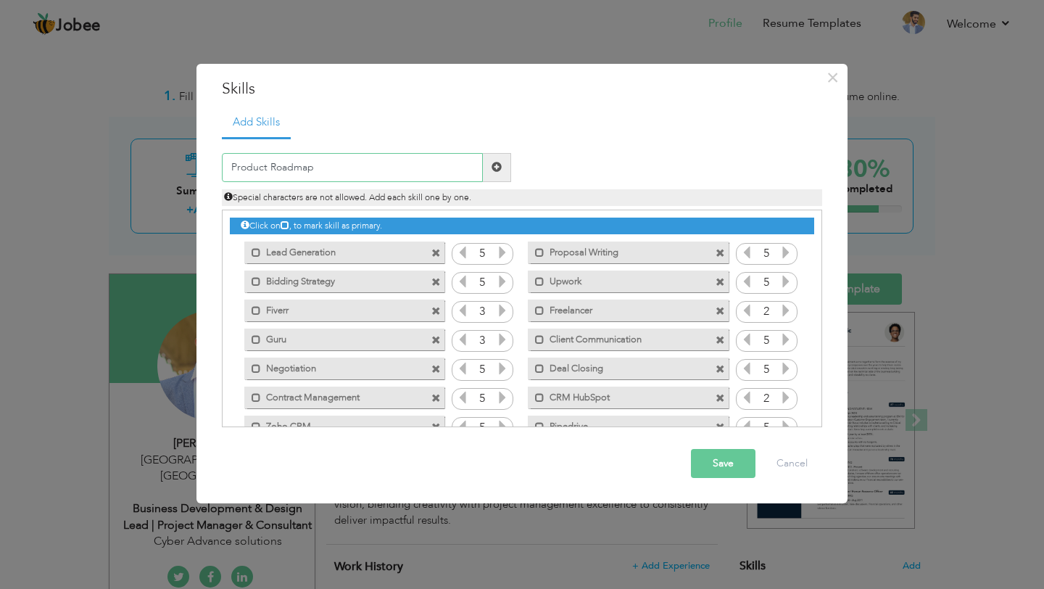
type input "Product Roadmap"
click at [489, 172] on span at bounding box center [497, 167] width 28 height 29
click at [386, 171] on input "text" at bounding box center [352, 167] width 261 height 29
paste input "User Acceptance Testing UAT"
type input "User Acceptance Testing UAT"
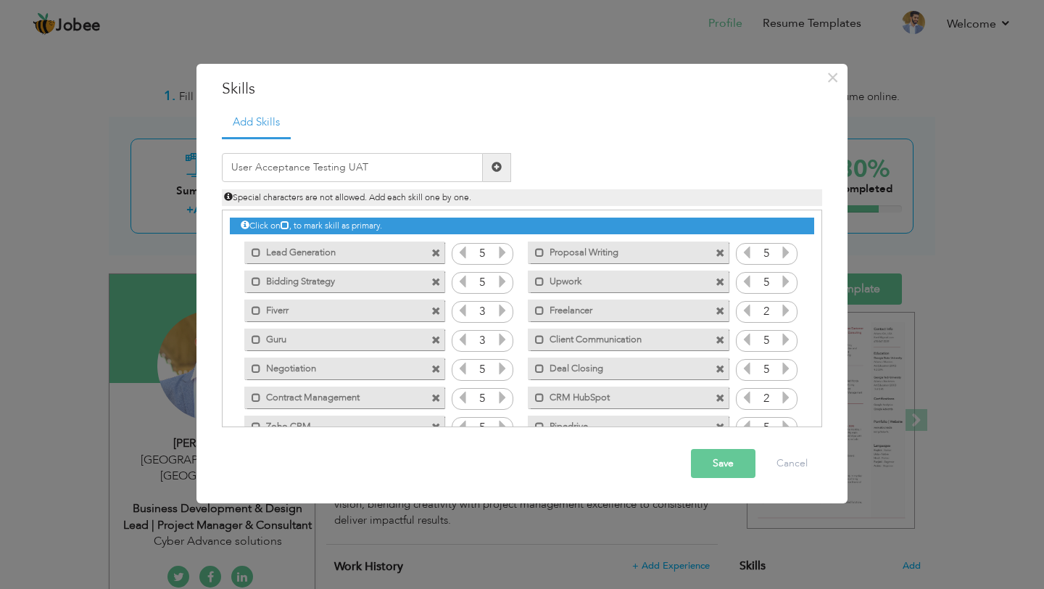
click at [503, 162] on span at bounding box center [497, 167] width 28 height 29
click at [375, 165] on input "text" at bounding box center [352, 167] width 261 height 29
paste input "Technical Documentation"
type input "Technical Documentation"
click at [497, 175] on span at bounding box center [497, 167] width 28 height 29
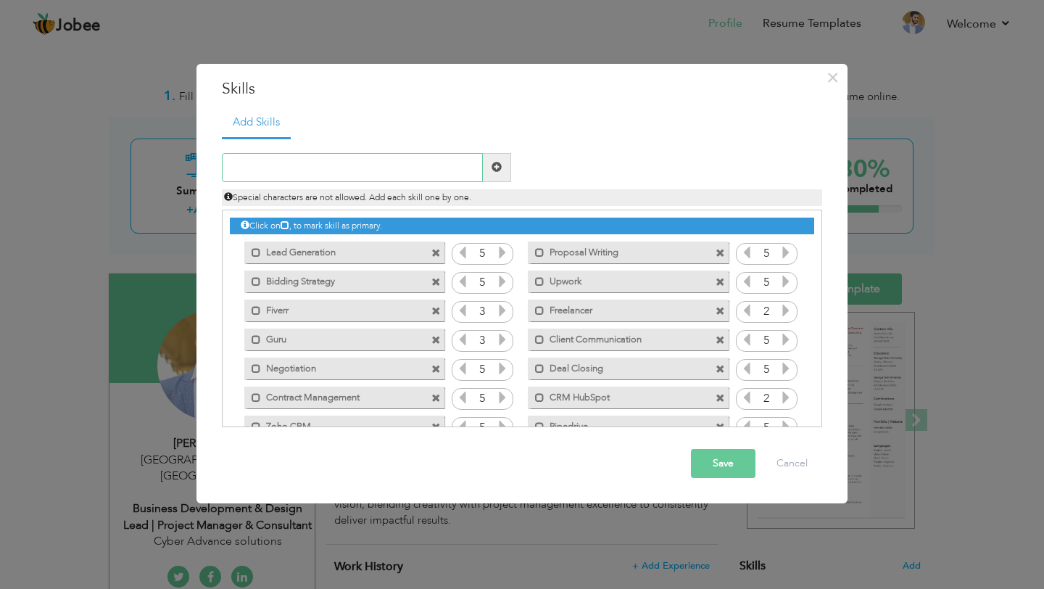
click at [349, 167] on input "text" at bounding box center [352, 167] width 261 height 29
paste input "Negotiation"
type input "Negotiation"
click at [495, 172] on span at bounding box center [496, 167] width 10 height 10
click at [296, 155] on input "text" at bounding box center [352, 167] width 261 height 29
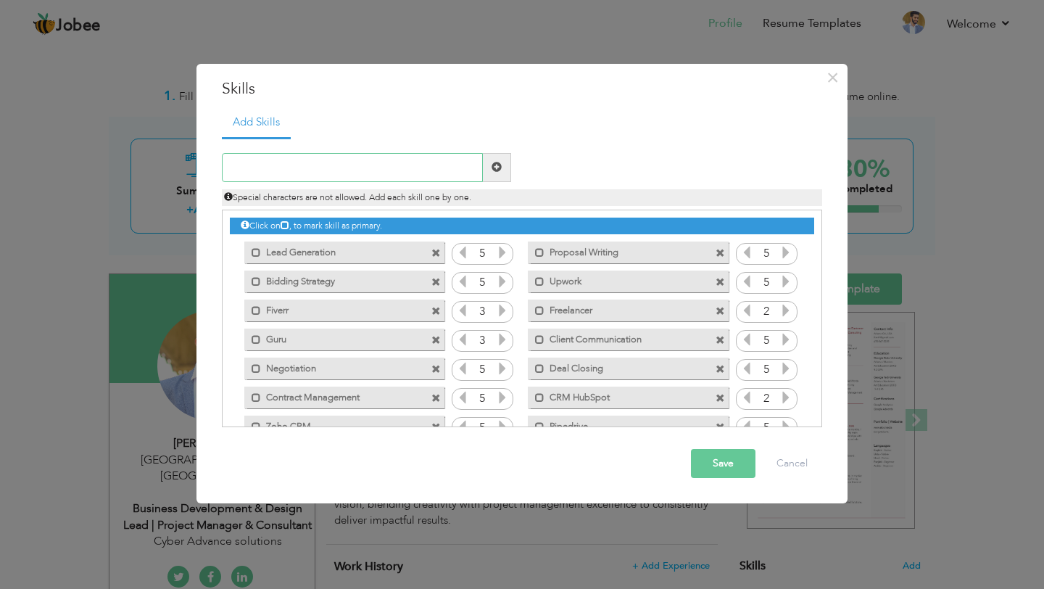
paste input "Persuasion"
type input "Persuasion"
click at [512, 180] on div "Persuasion" at bounding box center [366, 167] width 311 height 29
click at [497, 168] on span at bounding box center [496, 167] width 10 height 10
click at [310, 157] on input "text" at bounding box center [352, 167] width 261 height 29
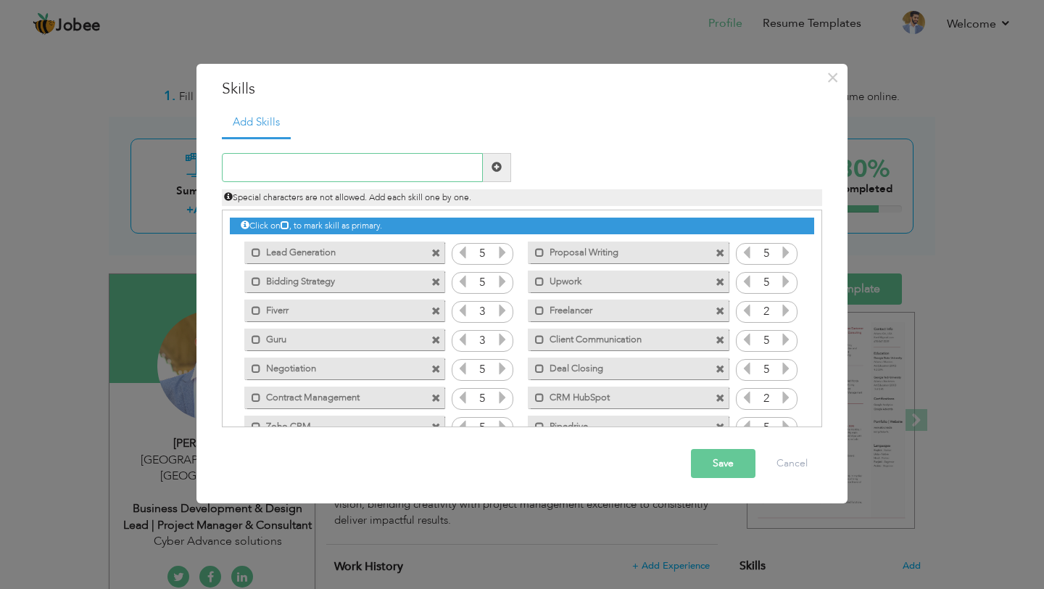
paste input "Problem Solving"
type input "Problem Solving"
click at [502, 163] on span at bounding box center [497, 167] width 28 height 29
click at [360, 177] on input "text" at bounding box center [352, 167] width 261 height 29
paste input "Analytical Thinking"
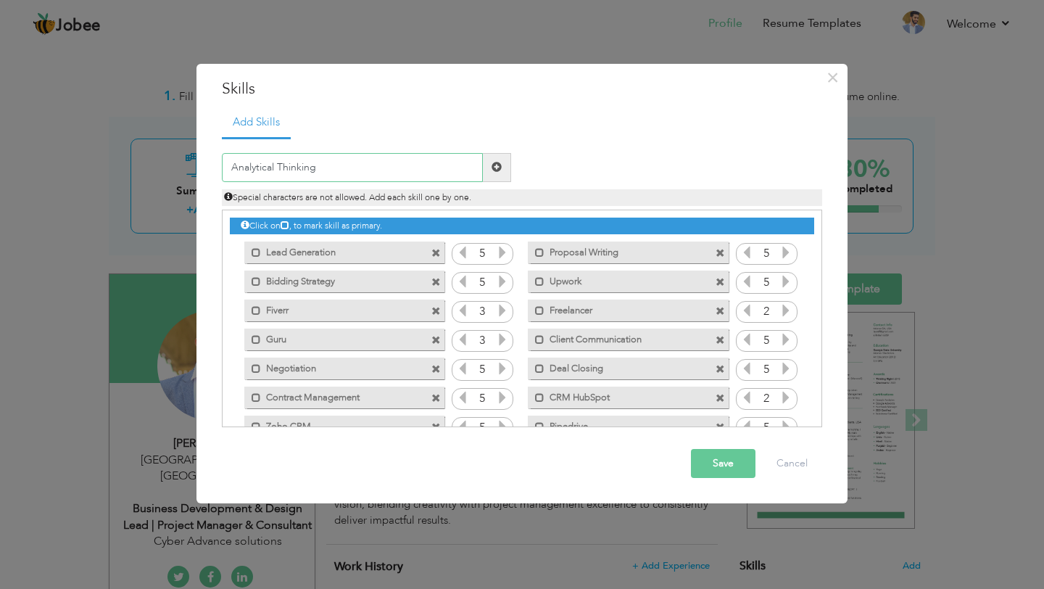
type input "Analytical Thinking"
click at [497, 178] on span at bounding box center [497, 167] width 28 height 29
click at [360, 155] on input "text" at bounding box center [352, 167] width 261 height 29
paste input "Business Communication"
type input "Business Communication"
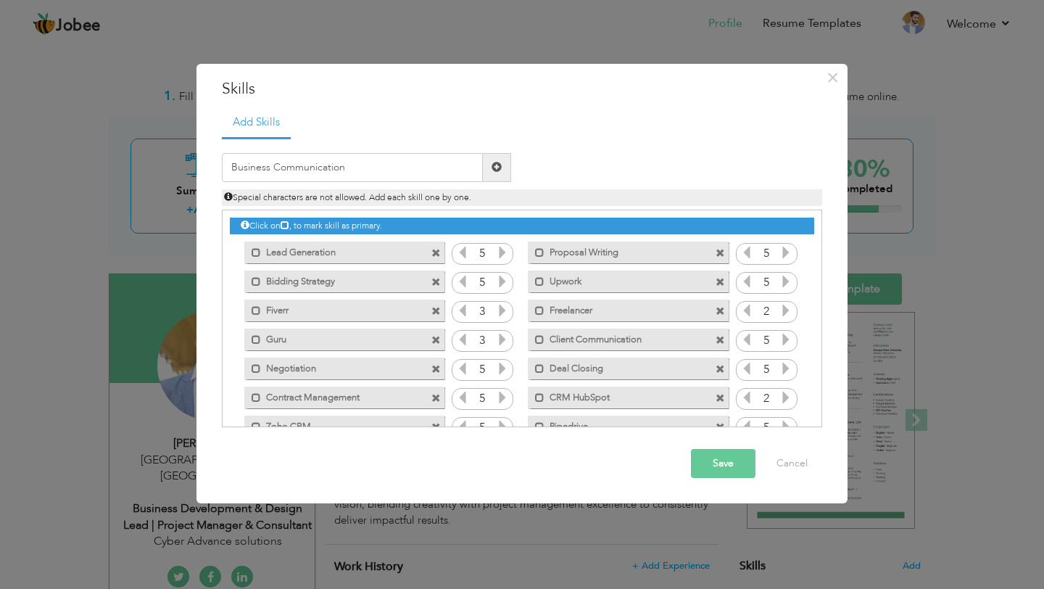
click at [499, 177] on span at bounding box center [497, 167] width 28 height 29
click at [300, 167] on input "text" at bounding box center [352, 167] width 261 height 29
paste input "Strategic Thinking"
type input "Strategic Thinking"
click at [510, 172] on span at bounding box center [497, 167] width 28 height 29
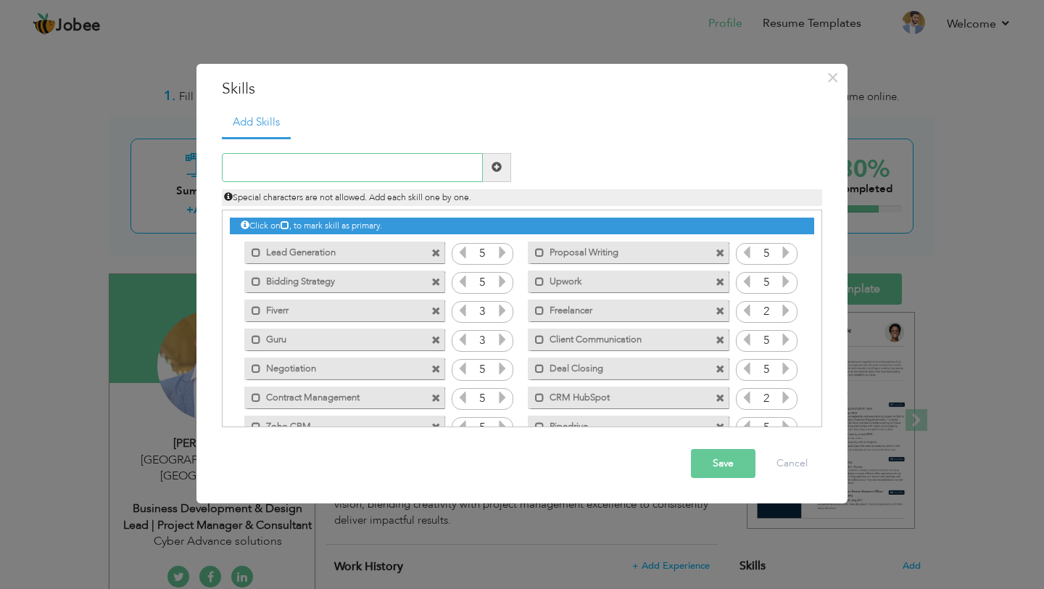
click at [367, 173] on input "text" at bounding box center [352, 167] width 261 height 29
paste input "Decision Making"
type input "Decision Making"
click at [494, 173] on span at bounding box center [497, 167] width 28 height 29
click at [410, 134] on ul "Add Skills" at bounding box center [522, 122] width 600 height 30
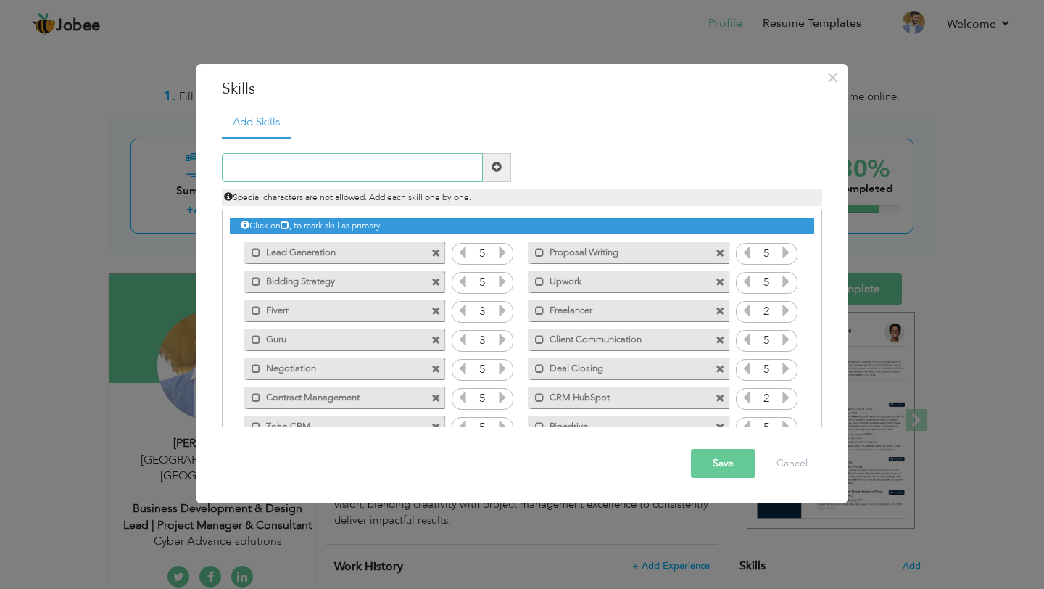
click at [409, 154] on input "text" at bounding box center [352, 167] width 261 height 29
paste input "Client Relationship Management"
type input "Client Relationship Management"
click at [504, 175] on span at bounding box center [497, 167] width 28 height 29
click at [383, 171] on input "text" at bounding box center [352, 167] width 261 height 29
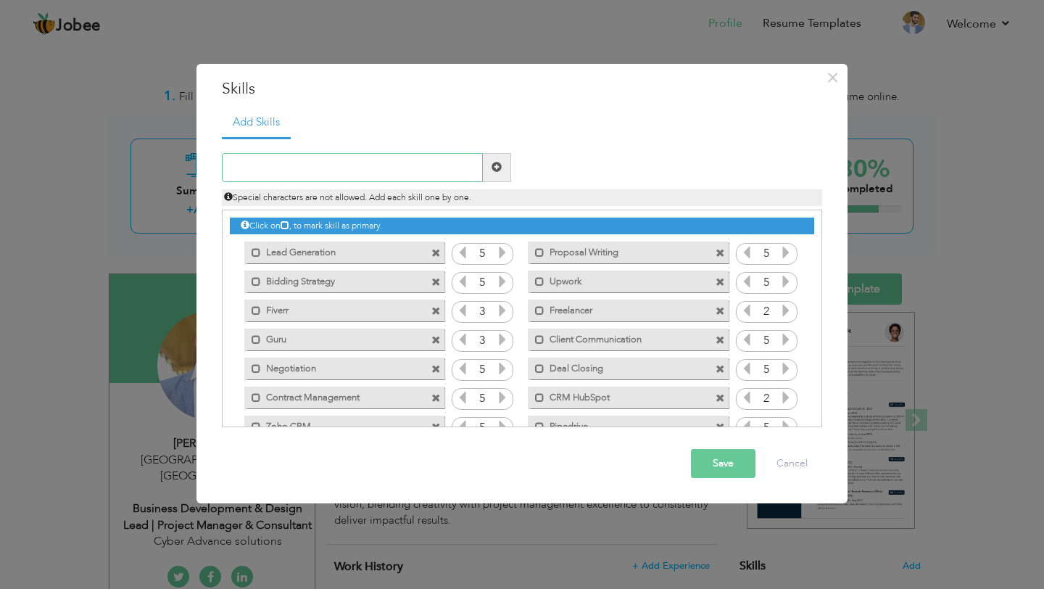
paste input "Adaptability"
type input "Adaptability"
click at [509, 170] on span at bounding box center [497, 167] width 28 height 29
click at [348, 155] on input "text" at bounding box center [352, 167] width 261 height 29
paste input "Resilience"
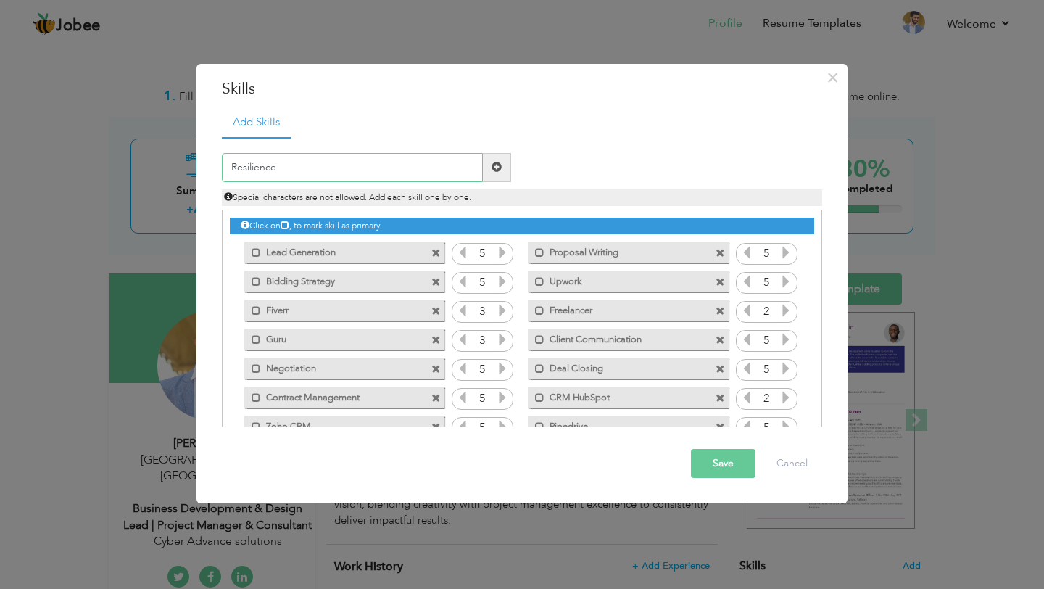
type input "Resilience"
click at [551, 157] on div "Duplicate entry" at bounding box center [677, 156] width 311 height 7
click at [485, 174] on span at bounding box center [497, 167] width 28 height 29
click at [370, 162] on input "text" at bounding box center [352, 167] width 261 height 29
paste input "Time Management"
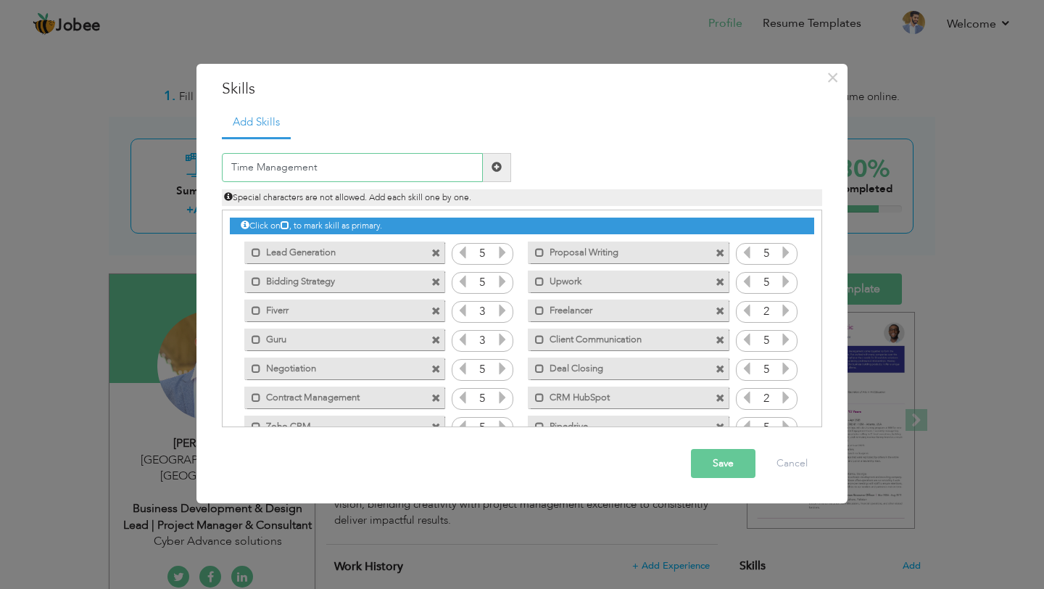
type input "Time Management"
click at [496, 159] on span at bounding box center [497, 167] width 28 height 29
click at [334, 155] on input "text" at bounding box center [352, 167] width 261 height 29
paste input "Multitasking"
type input "Multitasking"
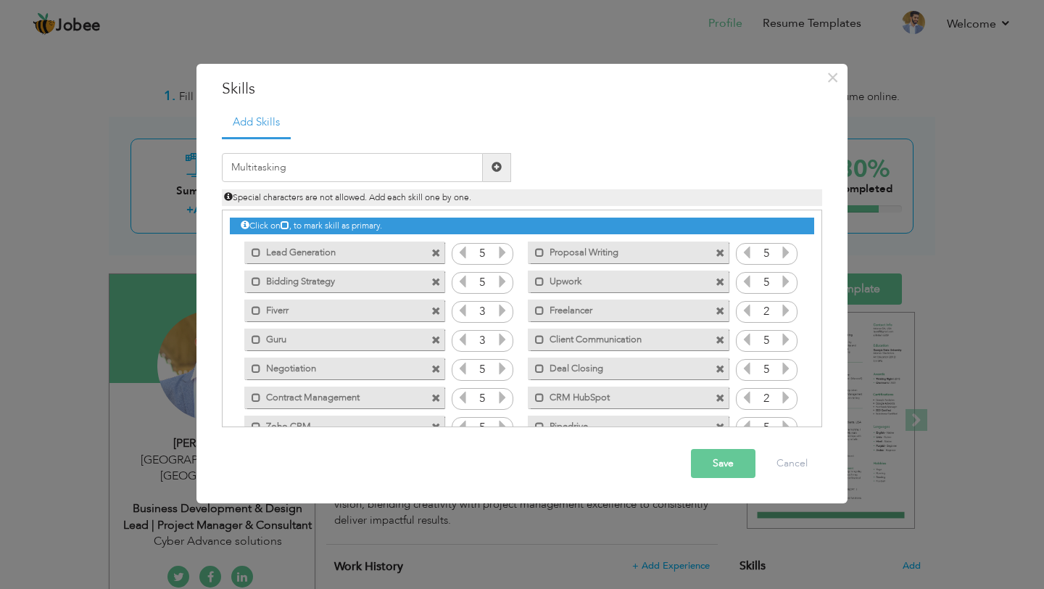
click at [507, 173] on span at bounding box center [497, 167] width 28 height 29
click at [343, 164] on input "text" at bounding box center [352, 167] width 261 height 29
paste input "Critical Thinking"
type input "Critical Thinking"
click at [503, 165] on span at bounding box center [497, 167] width 28 height 29
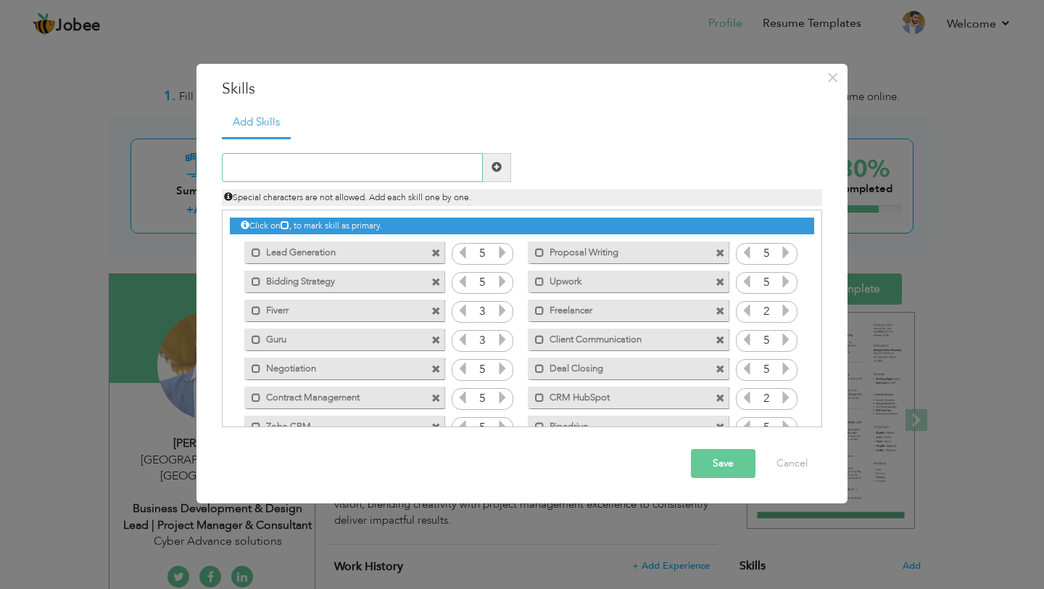
click at [353, 157] on input "text" at bounding box center [352, 167] width 261 height 29
paste input "Agile"
type input "Agile"
click at [478, 183] on div "Special characters are not allowed. Add each skill one by one." at bounding box center [522, 194] width 622 height 24
click at [486, 178] on span at bounding box center [497, 167] width 28 height 29
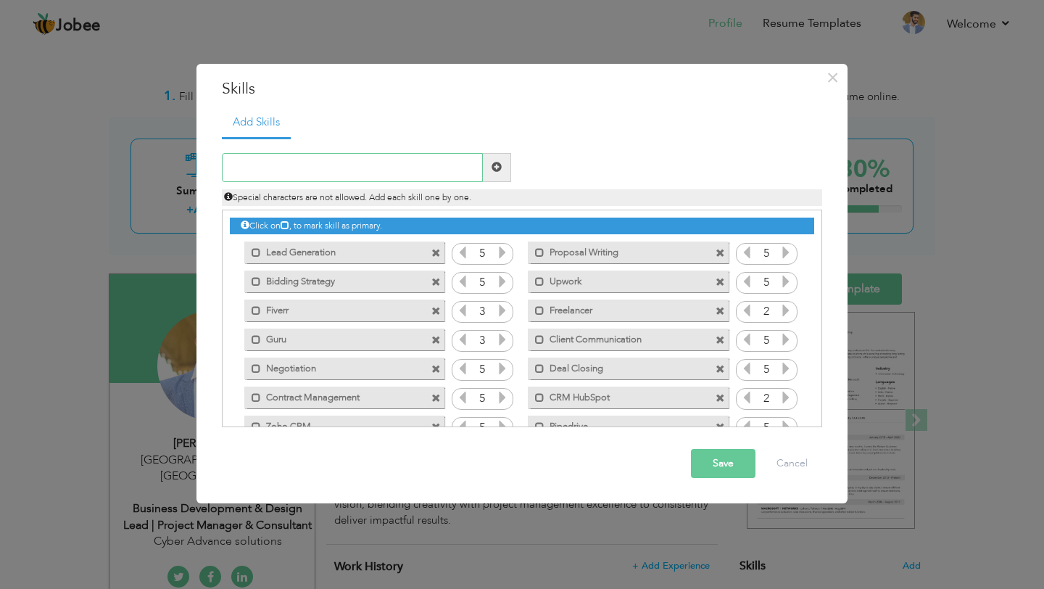
click at [297, 170] on input "text" at bounding box center [352, 167] width 261 height 29
paste input "Scrum"
type input "Scrum"
click at [501, 171] on span at bounding box center [496, 167] width 10 height 10
click at [312, 170] on input "text" at bounding box center [352, 167] width 261 height 29
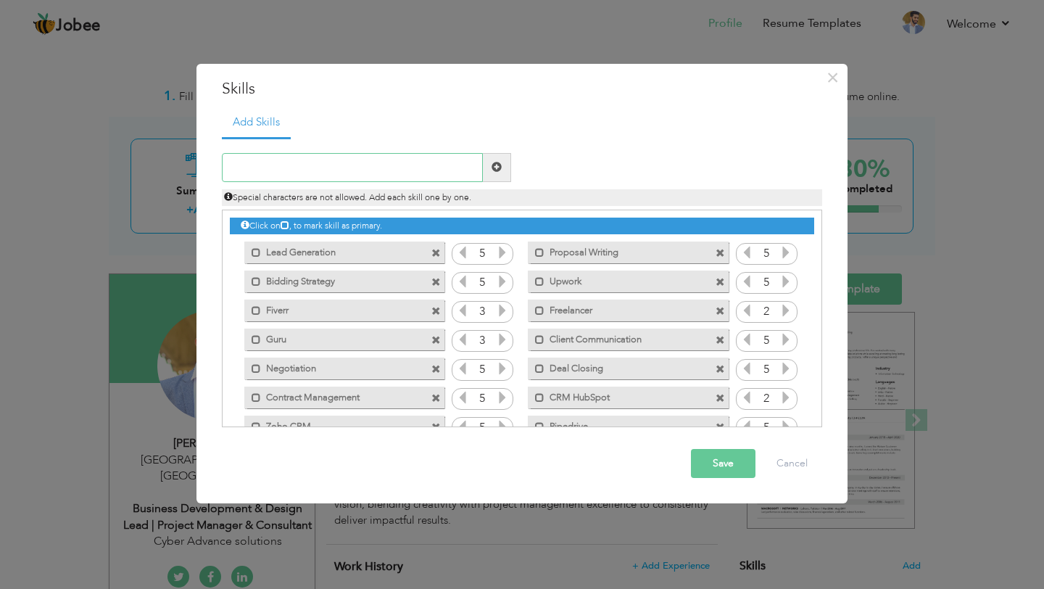
paste input "Sprint Planning"
type input "Sprint Planning"
click at [489, 173] on span at bounding box center [497, 167] width 28 height 29
click at [307, 167] on input "text" at bounding box center [352, 167] width 261 height 29
paste input "Standups"
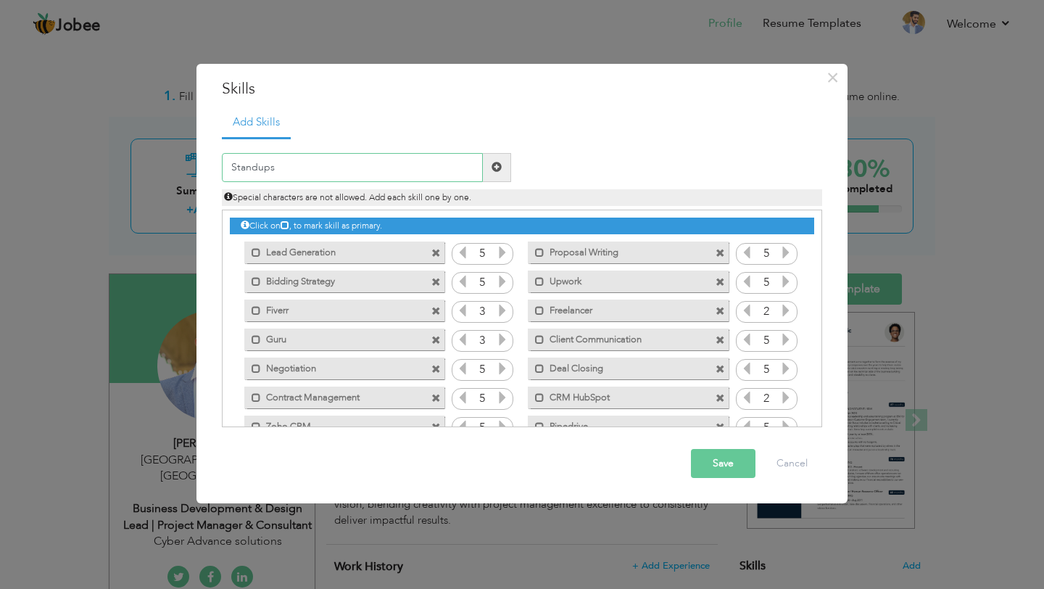
type input "Standups"
click at [509, 175] on span at bounding box center [497, 167] width 28 height 29
click at [347, 155] on input "text" at bounding box center [352, 167] width 261 height 29
paste input "Retrospectives"
type input "Retrospectives"
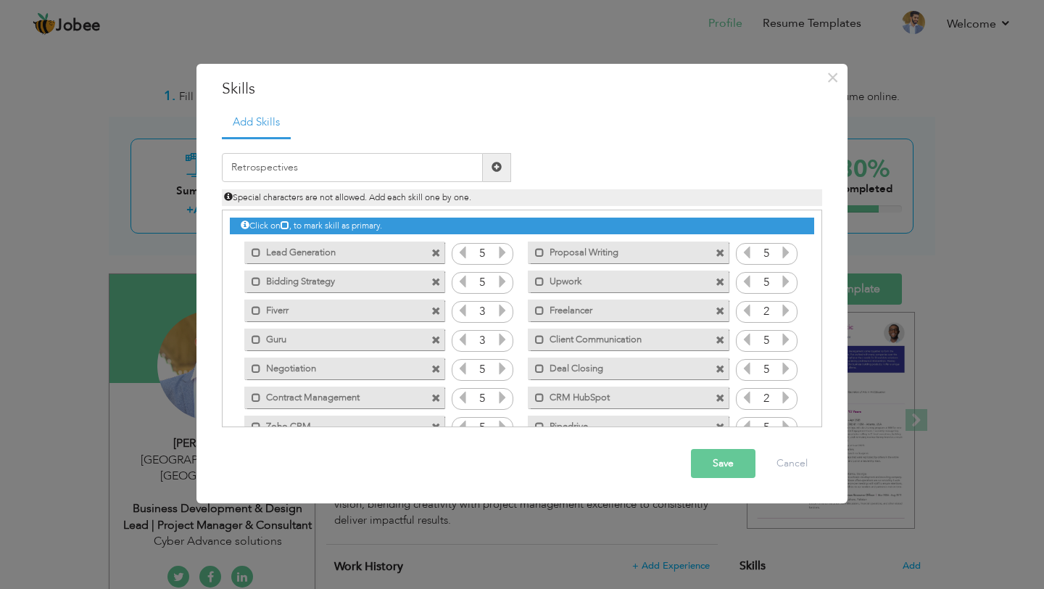
click at [504, 169] on span at bounding box center [497, 167] width 28 height 29
click at [252, 157] on input "text" at bounding box center [352, 167] width 261 height 29
paste input "Requirement Gathering"
type input "Requirement Gathering"
click at [491, 170] on span at bounding box center [496, 167] width 10 height 10
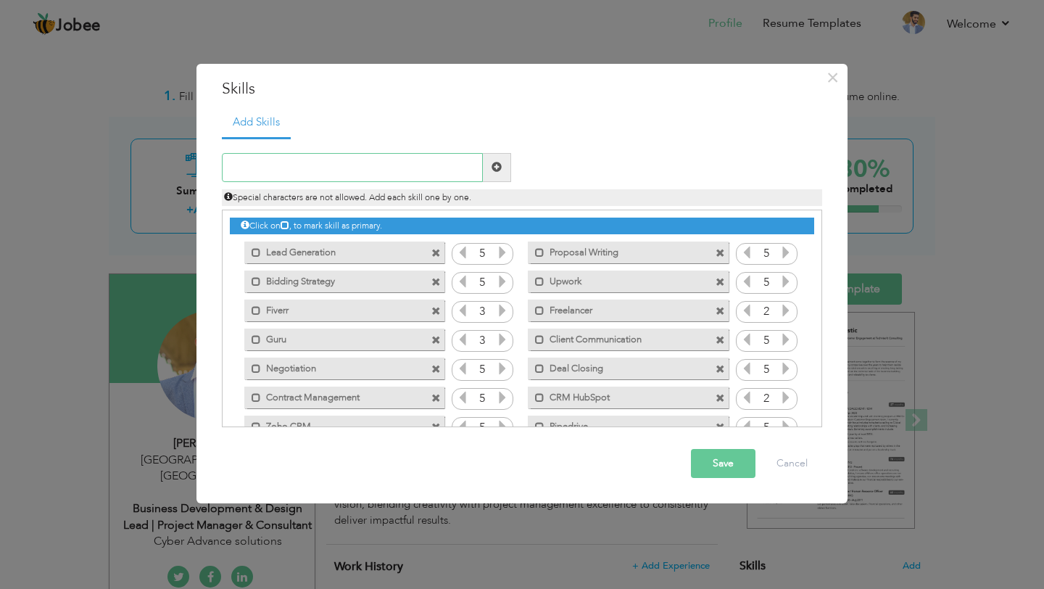
click at [356, 162] on input "text" at bounding box center [352, 167] width 261 height 29
paste input "Risk Management"
type input "Risk Management"
click at [494, 157] on span at bounding box center [497, 167] width 28 height 29
click at [378, 155] on input "text" at bounding box center [352, 167] width 261 height 29
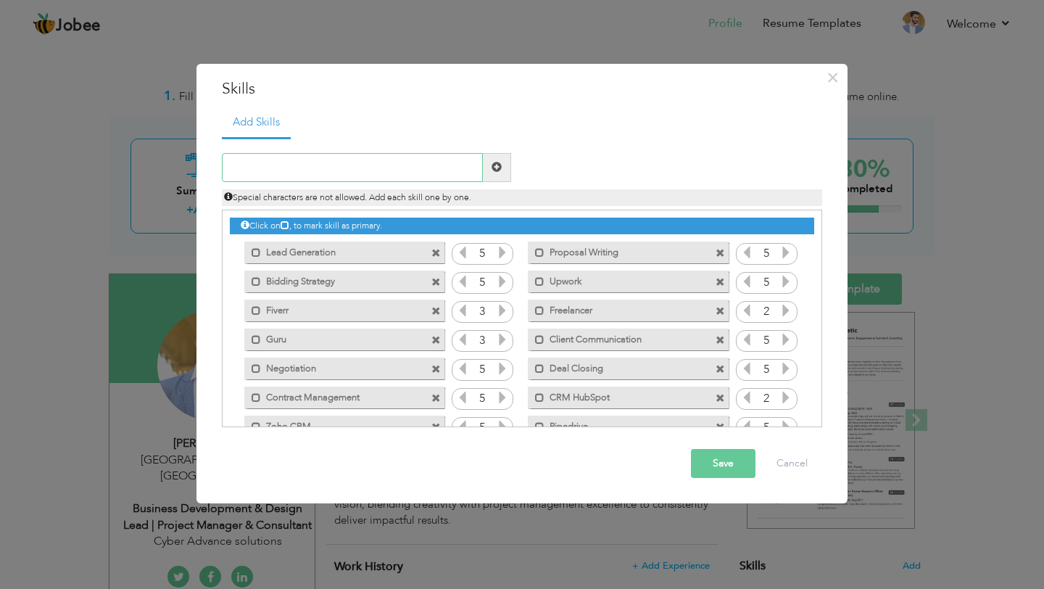
paste input "Resource Allocation"
click at [475, 173] on input "Resource Allocation" at bounding box center [352, 167] width 261 height 29
type input "Resource Allocation"
click at [507, 166] on span at bounding box center [497, 167] width 28 height 29
click at [358, 192] on span "Special characters are not allowed. Add each skill one by one." at bounding box center [347, 197] width 247 height 12
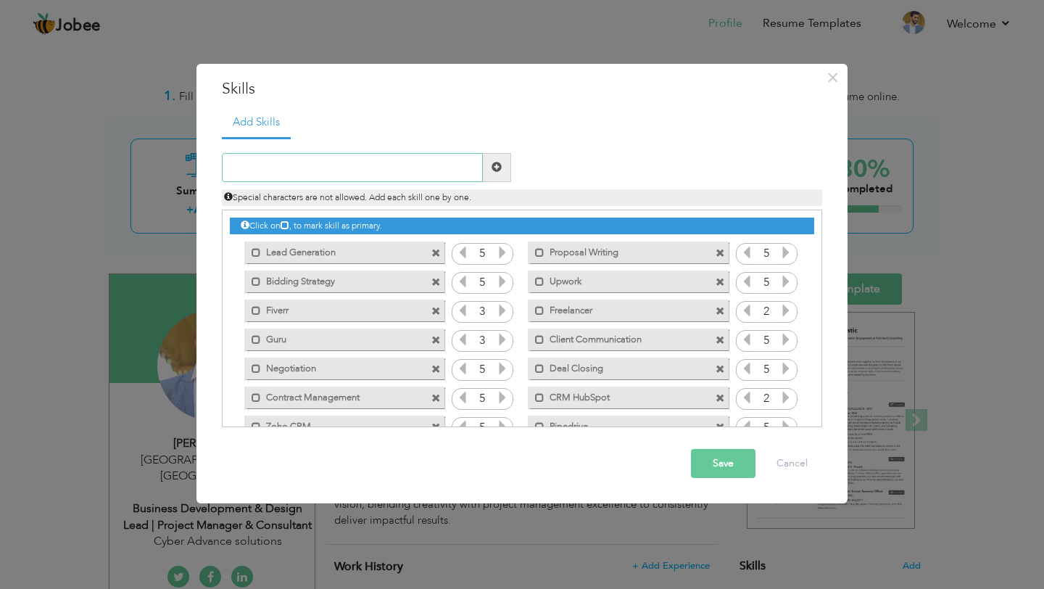
click at [352, 173] on input "text" at bounding box center [352, 167] width 261 height 29
paste input "Project Lifecycle Management"
type input "Project Lifecycle Management"
click at [483, 180] on span at bounding box center [497, 167] width 28 height 29
click at [344, 176] on input "text" at bounding box center [352, 167] width 261 height 29
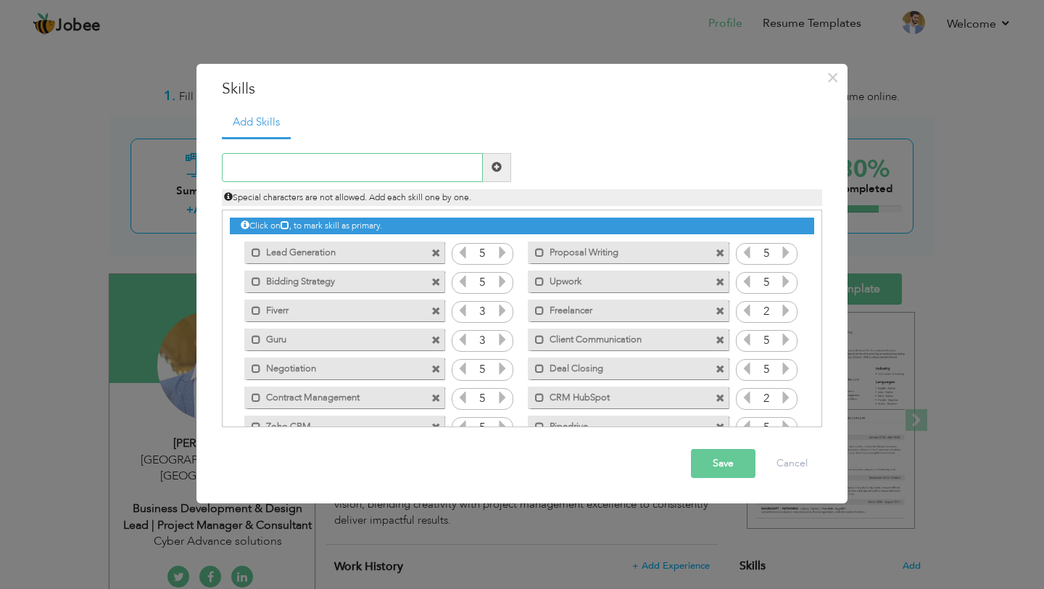
paste input "Stakeholder Communication"
type input "Stakeholder Communication"
click at [510, 174] on span at bounding box center [497, 167] width 28 height 29
click at [383, 157] on input "text" at bounding box center [352, 167] width 261 height 29
paste input "Change Management"
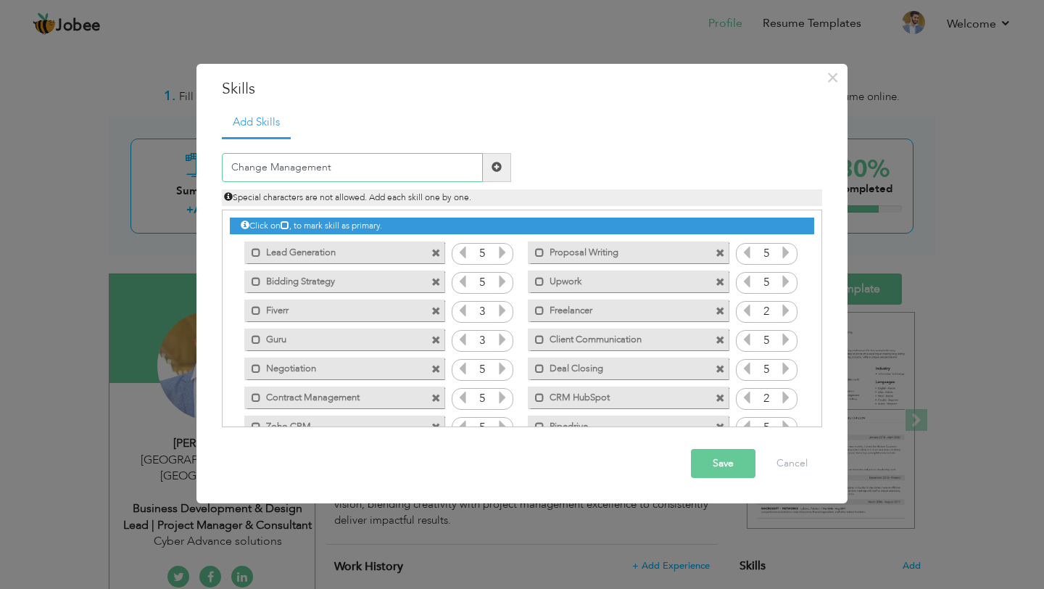
type input "Change Management"
click at [530, 154] on div "Duplicate entry" at bounding box center [677, 156] width 311 height 7
click at [481, 174] on input "Change Management" at bounding box center [352, 167] width 261 height 29
click at [499, 167] on span at bounding box center [496, 167] width 10 height 10
click at [283, 177] on input "text" at bounding box center [352, 167] width 261 height 29
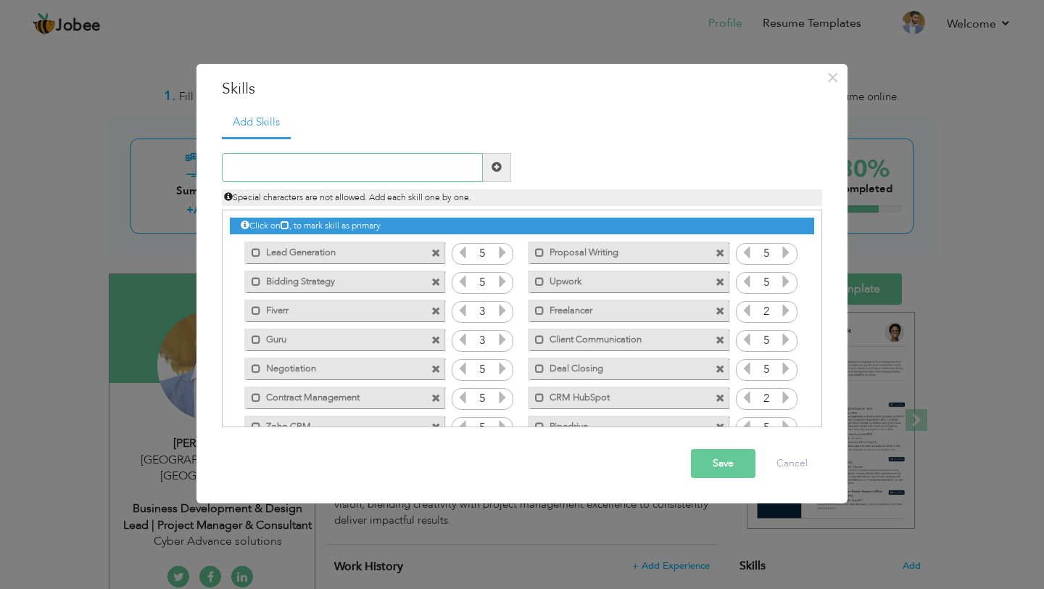
paste input "Project Scheduling"
type input "Project Scheduling"
click at [516, 167] on div "Project Scheduling" at bounding box center [366, 167] width 311 height 29
click at [503, 167] on span at bounding box center [497, 167] width 28 height 29
click at [381, 149] on div "Duplicate entry" at bounding box center [522, 282] width 600 height 290
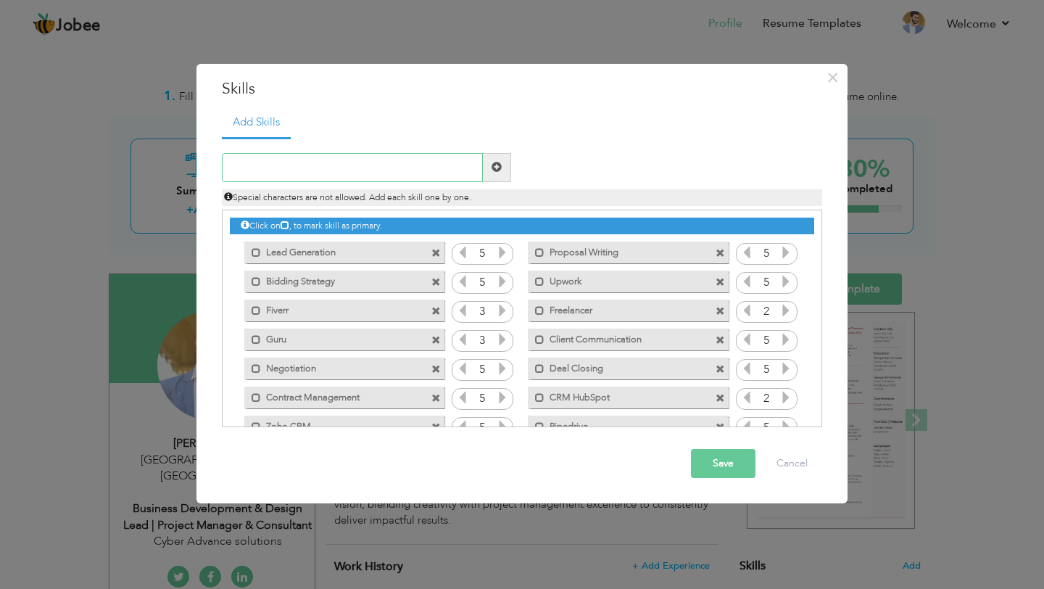
click at [381, 164] on input "text" at bounding box center [352, 167] width 261 height 29
paste input "Task Prioritization"
type input "Task Prioritization"
click at [491, 175] on span at bounding box center [497, 167] width 28 height 29
click at [344, 167] on input "text" at bounding box center [352, 167] width 261 height 29
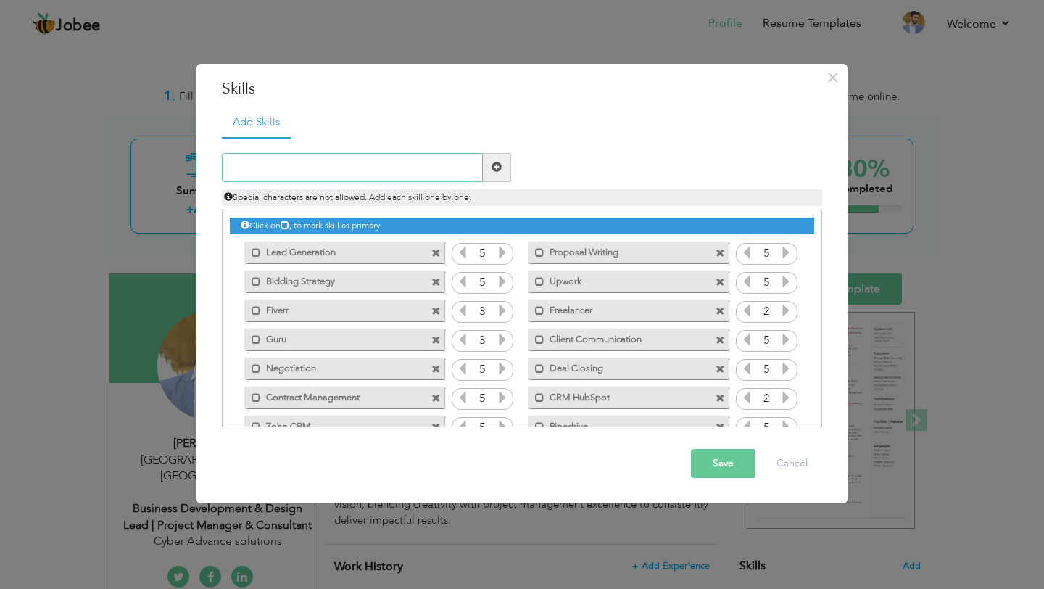
paste input "Scope Management"
type input "Scope Management"
click at [491, 168] on span at bounding box center [496, 167] width 10 height 10
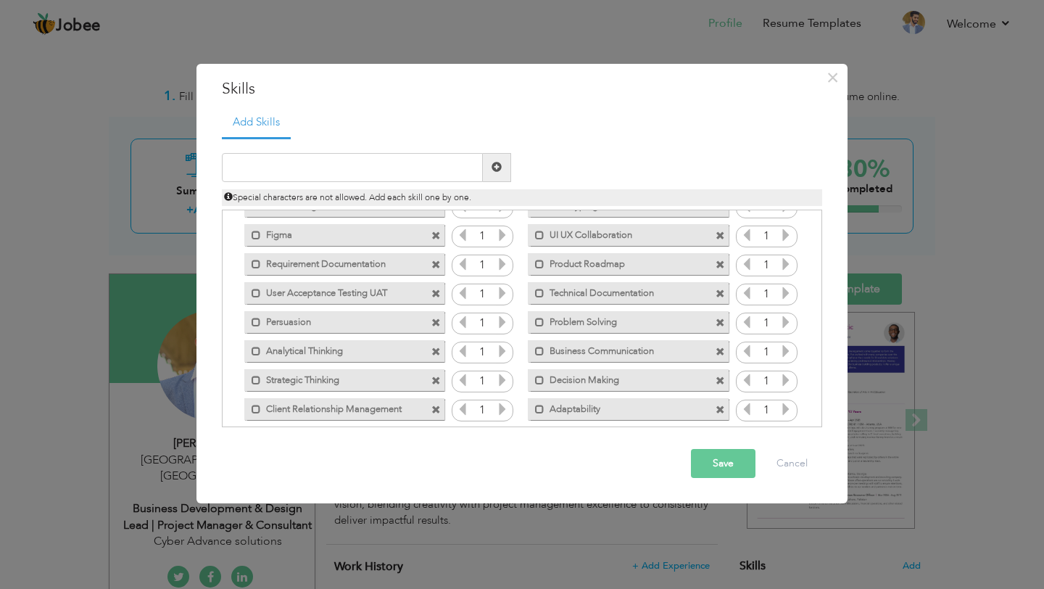
scroll to position [931, 0]
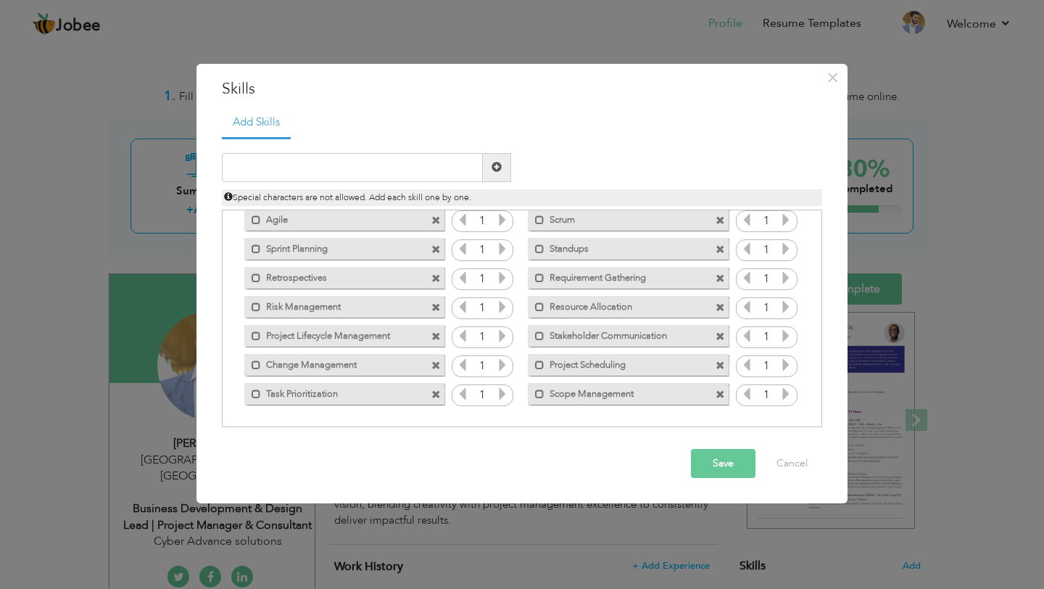
click at [782, 397] on icon at bounding box center [785, 393] width 13 height 13
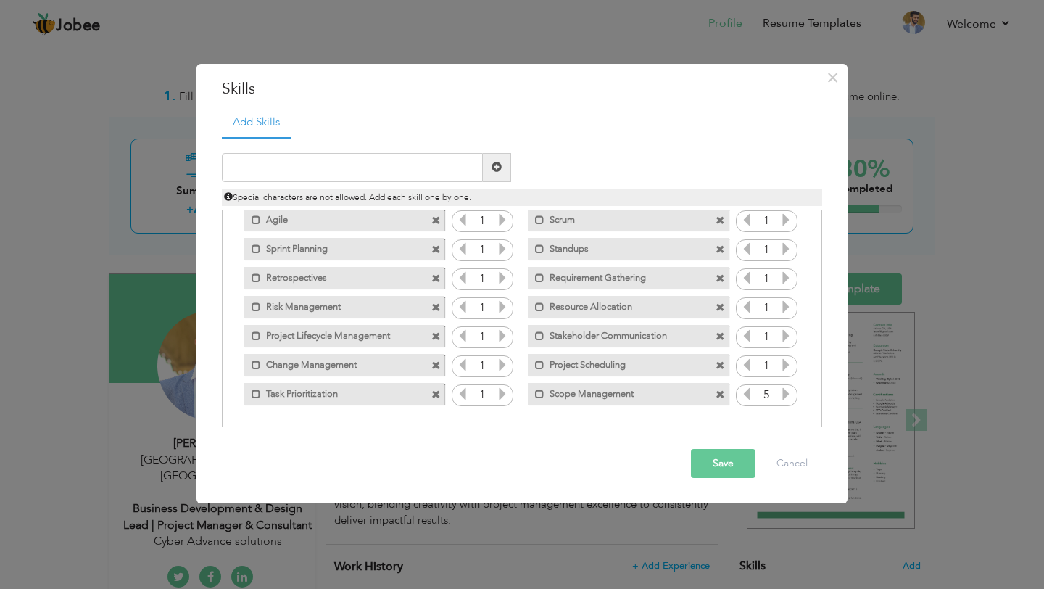
click at [501, 394] on icon at bounding box center [502, 393] width 13 height 13
click at [780, 365] on icon at bounding box center [785, 364] width 13 height 13
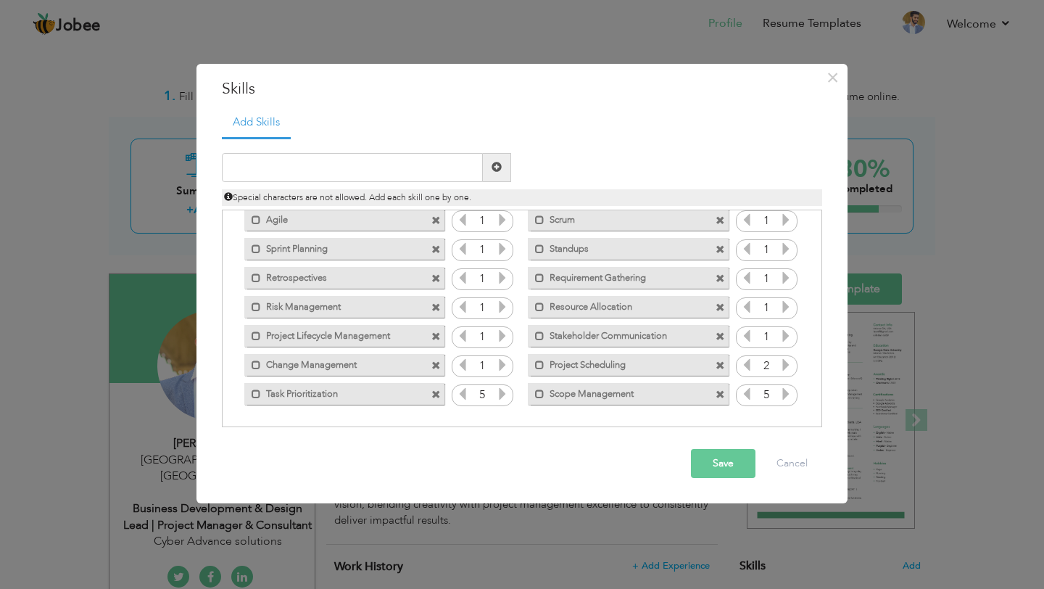
click at [780, 365] on icon at bounding box center [785, 364] width 13 height 13
click at [492, 367] on input "1" at bounding box center [482, 366] width 27 height 20
click at [501, 367] on icon at bounding box center [502, 364] width 13 height 13
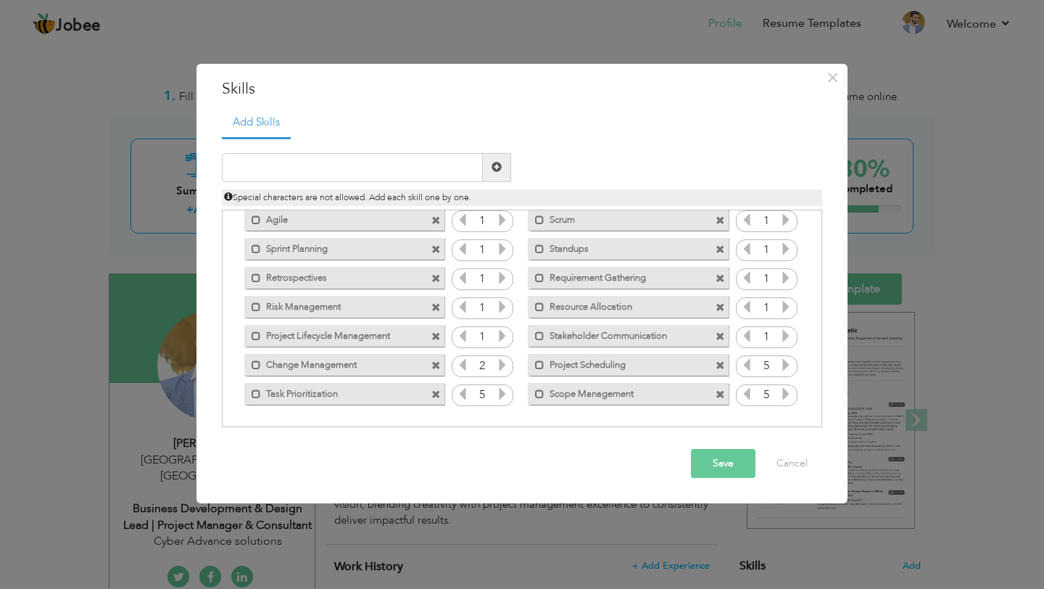
click at [501, 367] on icon at bounding box center [502, 364] width 13 height 13
click at [779, 336] on icon at bounding box center [785, 335] width 13 height 13
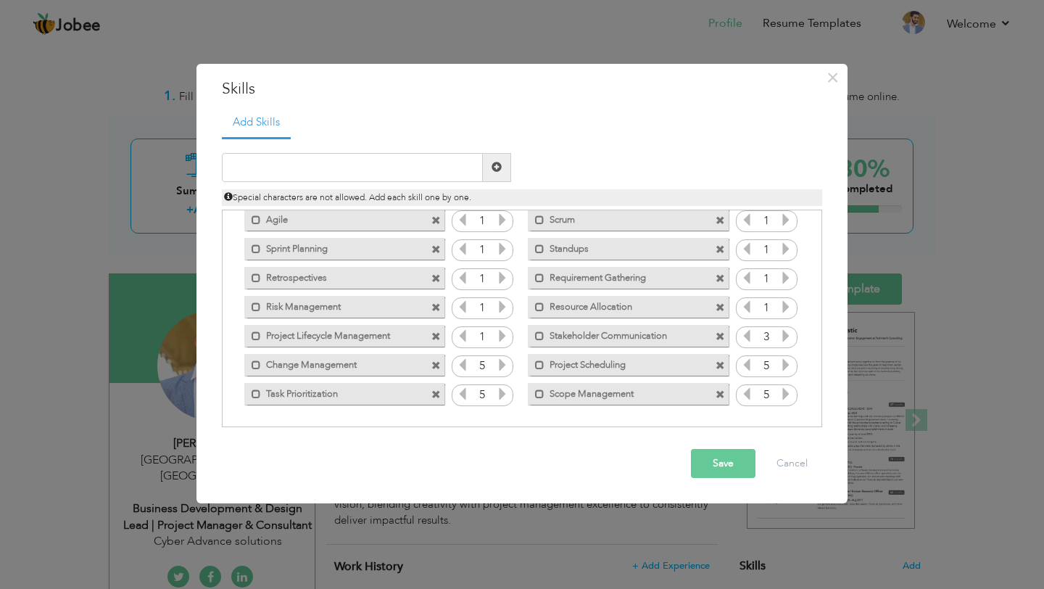
click at [779, 336] on icon at bounding box center [785, 335] width 13 height 13
click at [497, 336] on icon at bounding box center [502, 335] width 13 height 13
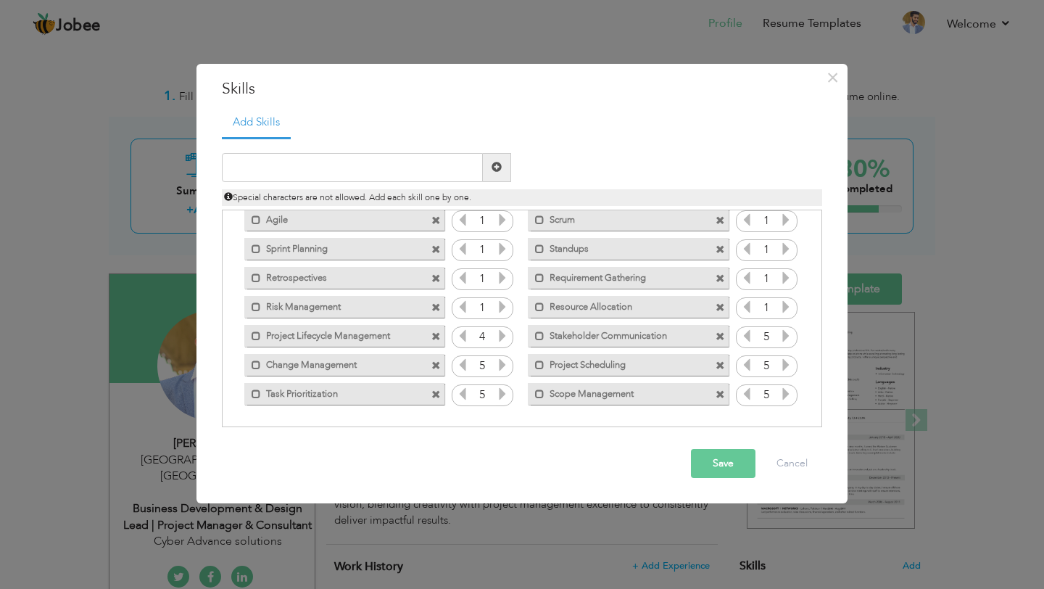
click at [784, 307] on icon at bounding box center [785, 306] width 13 height 13
click at [740, 304] on icon at bounding box center [746, 306] width 13 height 13
click at [501, 307] on icon at bounding box center [502, 306] width 13 height 13
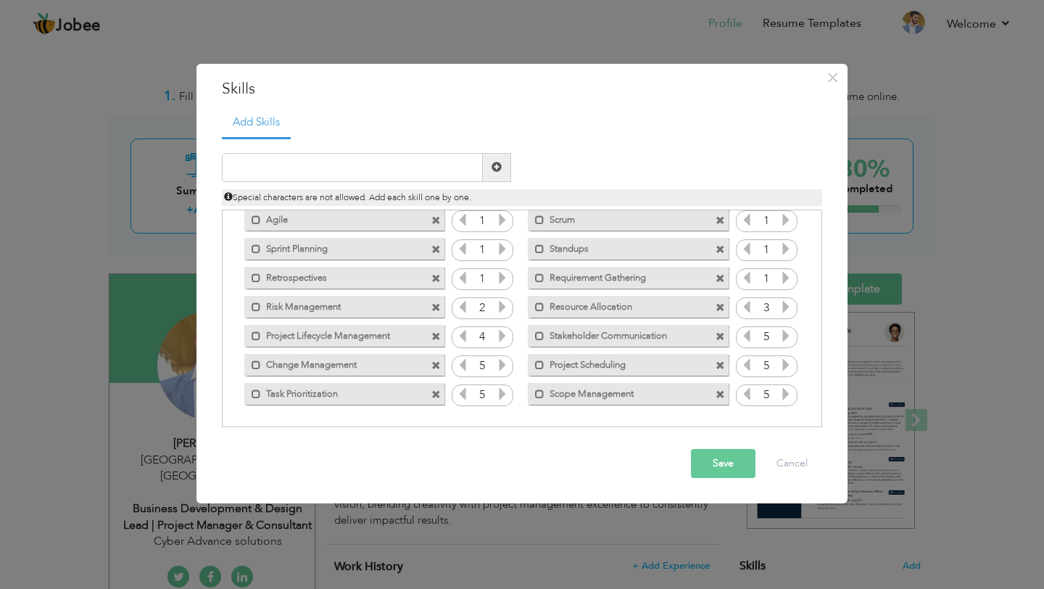
click at [501, 307] on icon at bounding box center [502, 306] width 13 height 13
click at [783, 276] on icon at bounding box center [785, 277] width 13 height 13
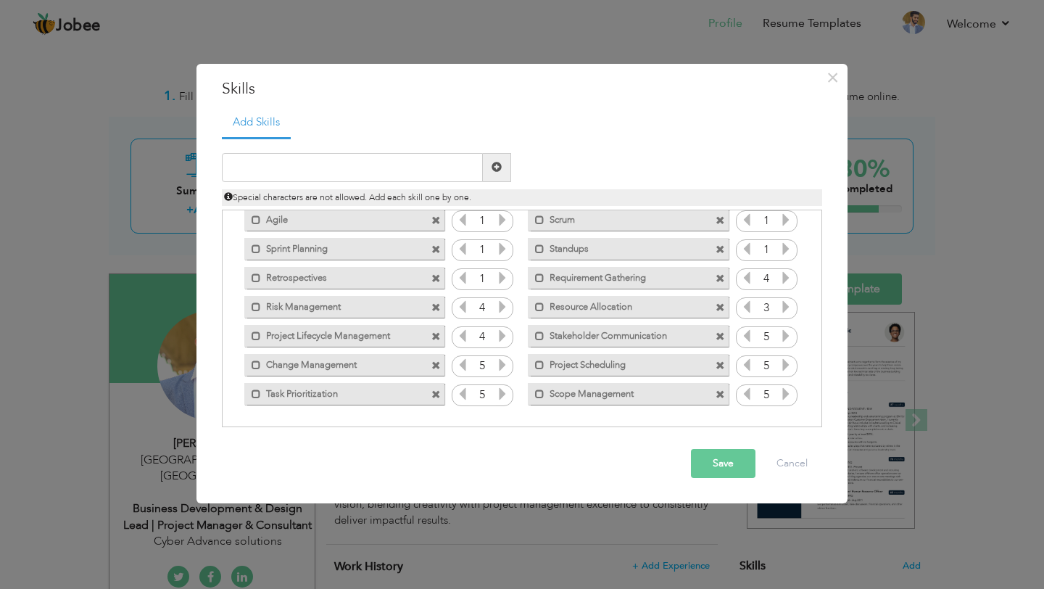
click at [783, 276] on icon at bounding box center [785, 277] width 13 height 13
click at [504, 276] on icon at bounding box center [502, 277] width 13 height 13
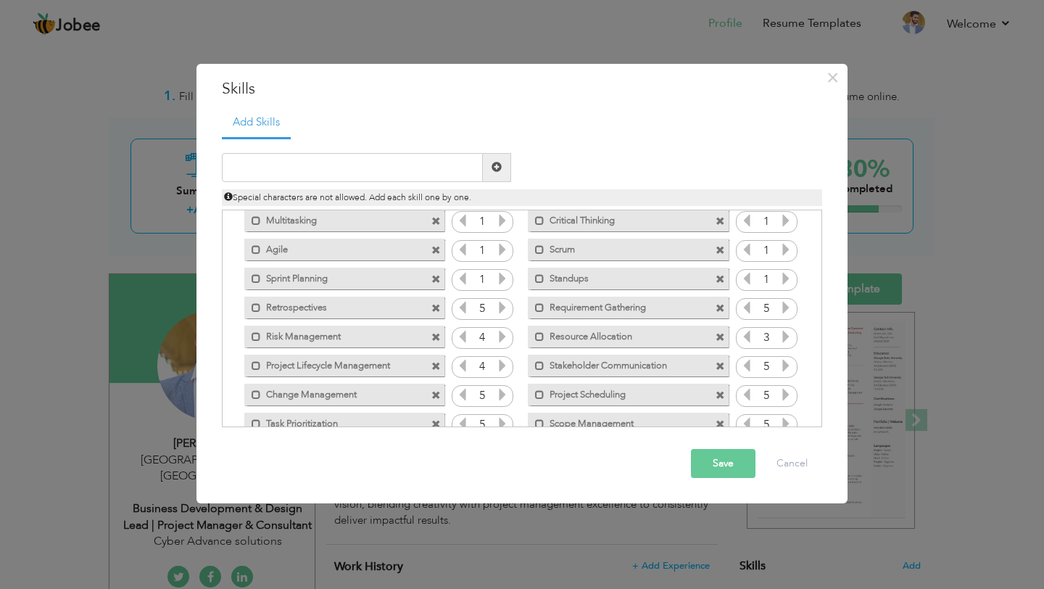
scroll to position [888, 0]
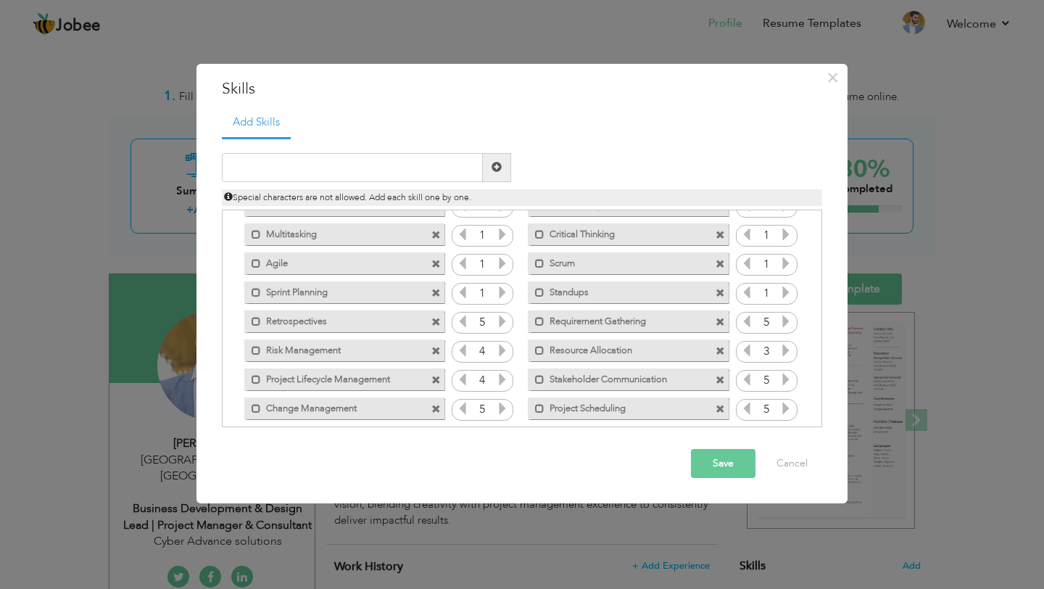
click at [497, 294] on icon at bounding box center [502, 292] width 13 height 13
click at [781, 294] on icon at bounding box center [785, 292] width 13 height 13
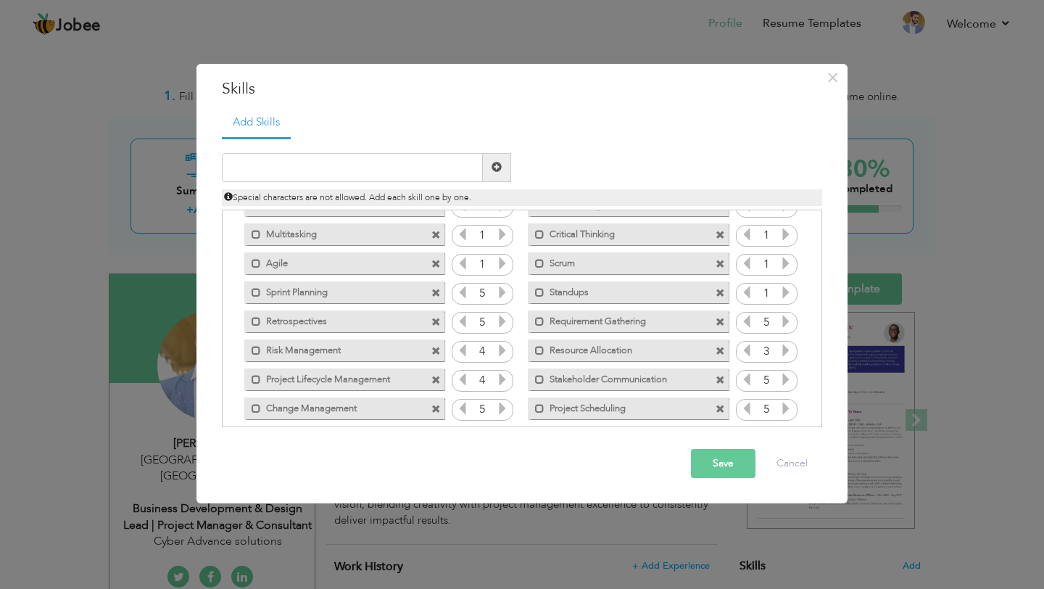
click at [781, 294] on icon at bounding box center [785, 292] width 13 height 13
click at [783, 265] on icon at bounding box center [785, 263] width 13 height 13
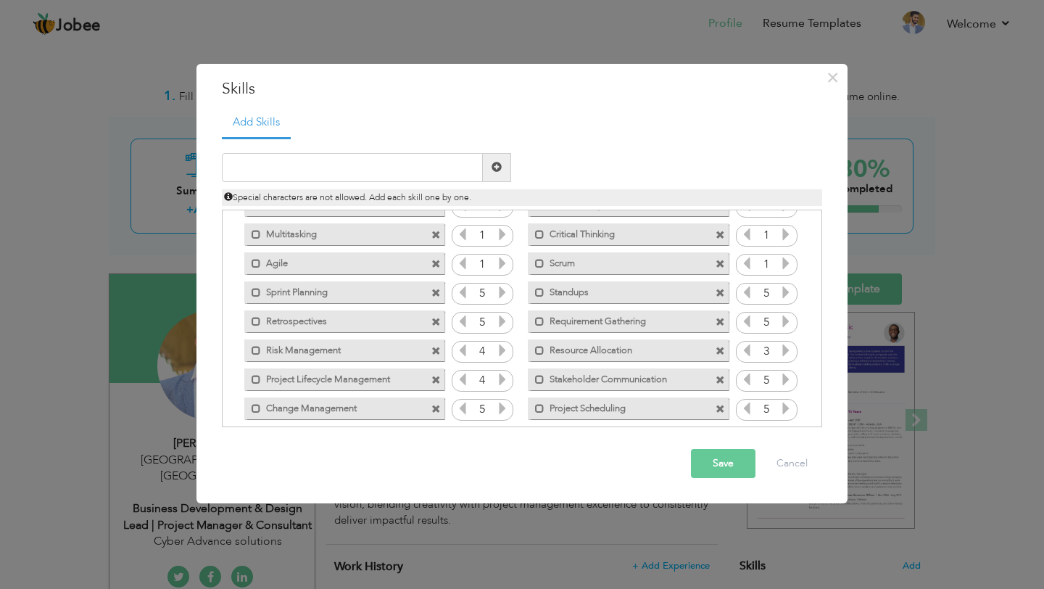
click at [783, 265] on icon at bounding box center [785, 263] width 13 height 13
click at [501, 261] on icon at bounding box center [502, 263] width 13 height 13
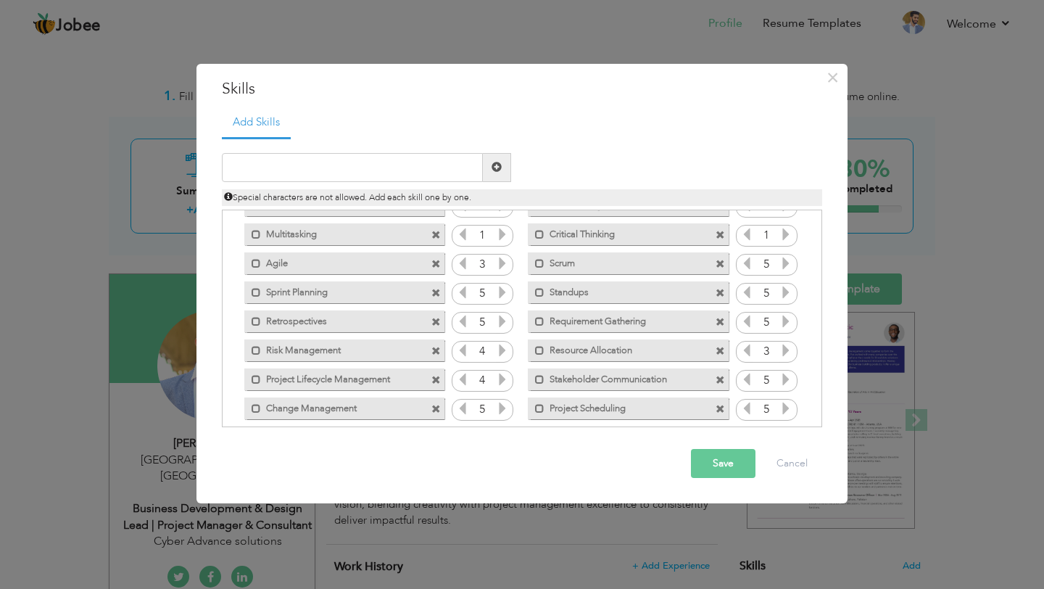
click at [501, 261] on icon at bounding box center [502, 263] width 13 height 13
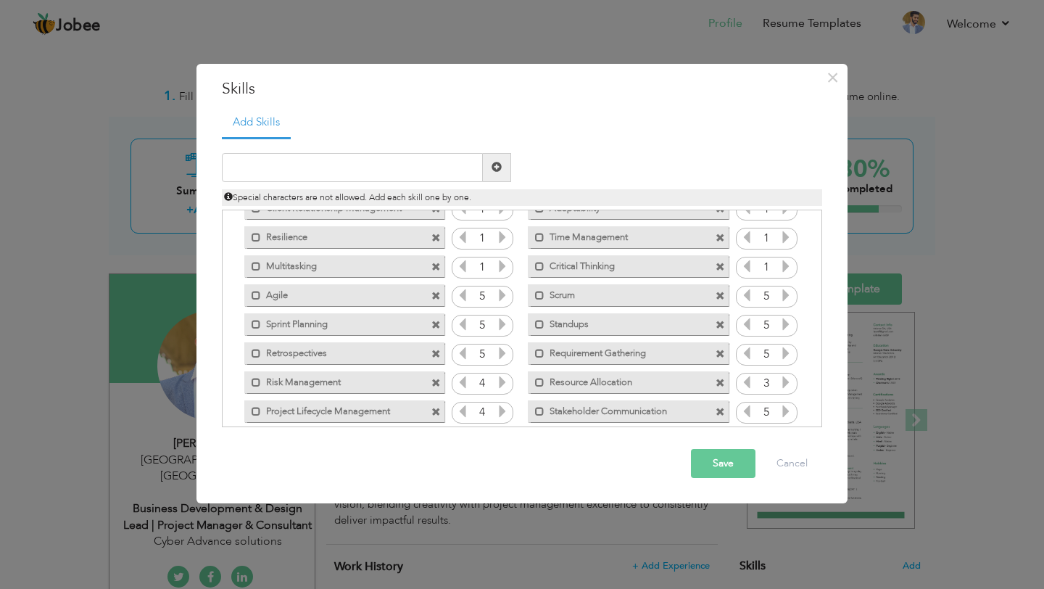
scroll to position [853, 0]
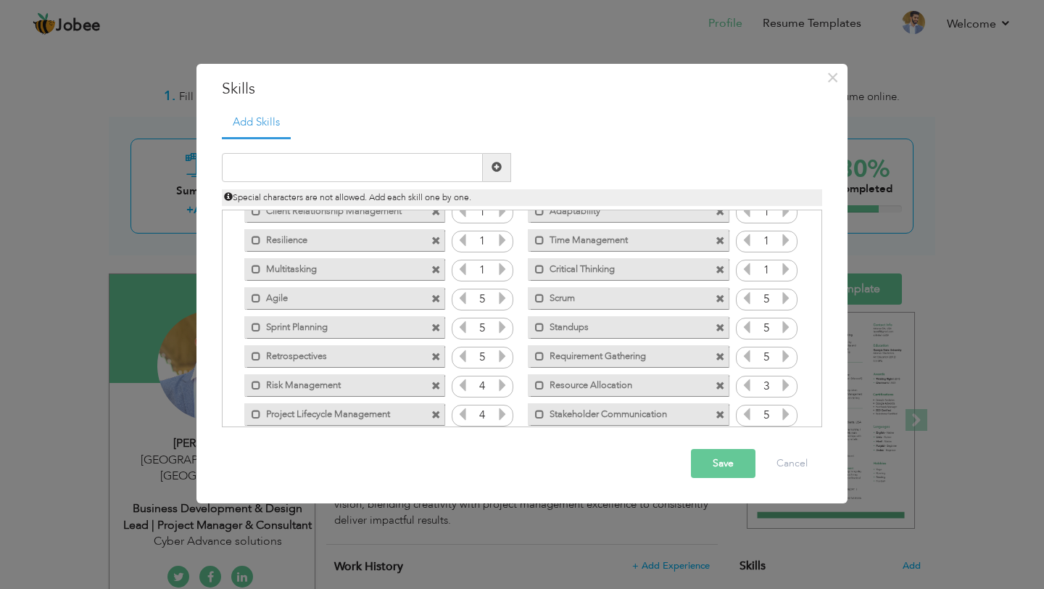
click at [501, 268] on icon at bounding box center [502, 268] width 13 height 13
click at [779, 266] on icon at bounding box center [785, 268] width 13 height 13
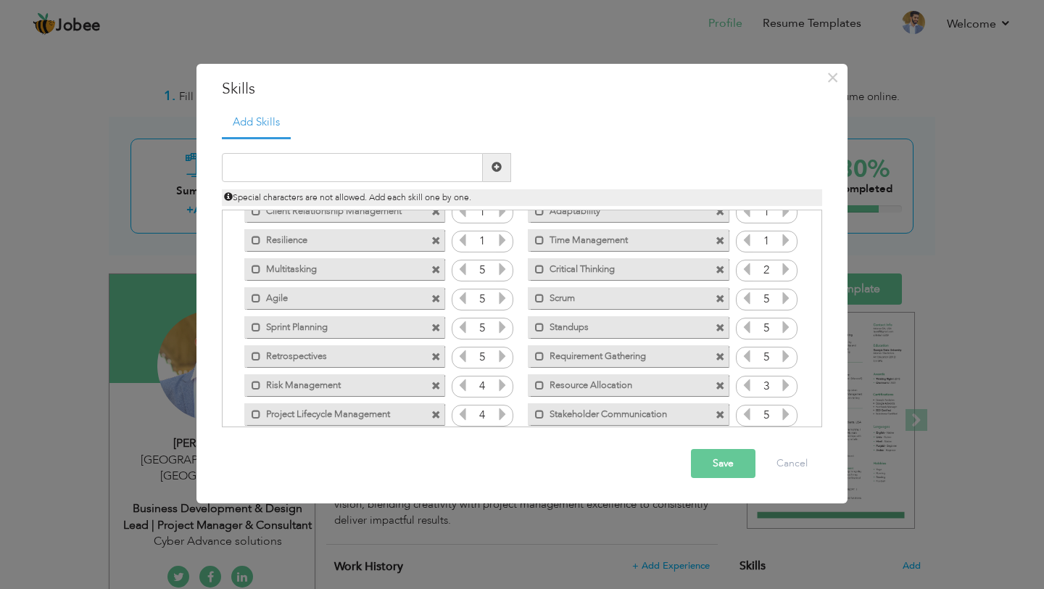
click at [779, 266] on icon at bounding box center [785, 268] width 13 height 13
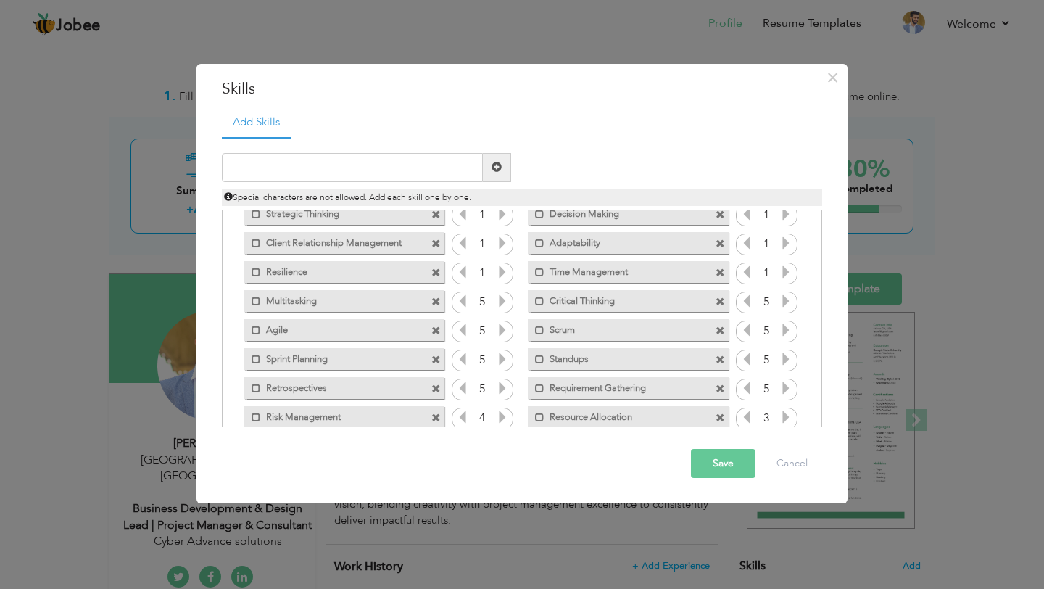
scroll to position [815, 0]
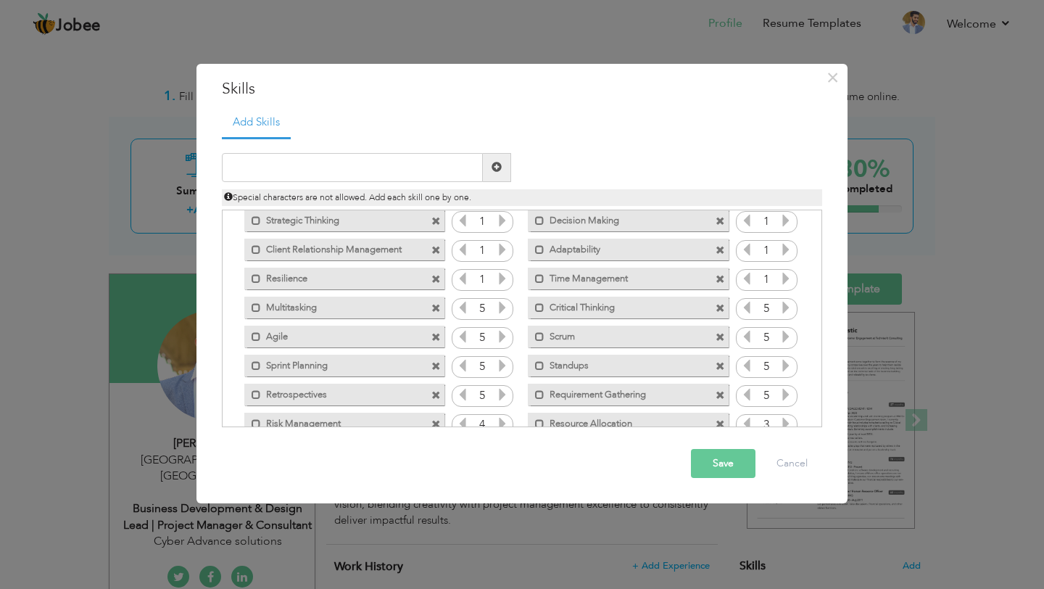
click at [781, 273] on icon at bounding box center [785, 278] width 13 height 13
click at [505, 275] on icon at bounding box center [502, 278] width 13 height 13
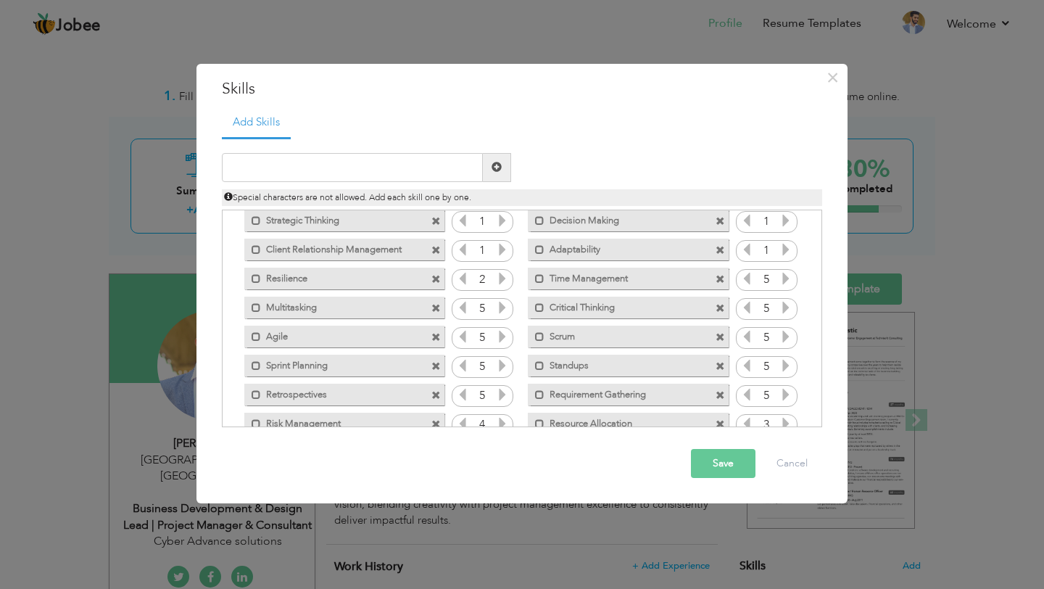
click at [505, 275] on icon at bounding box center [502, 278] width 13 height 13
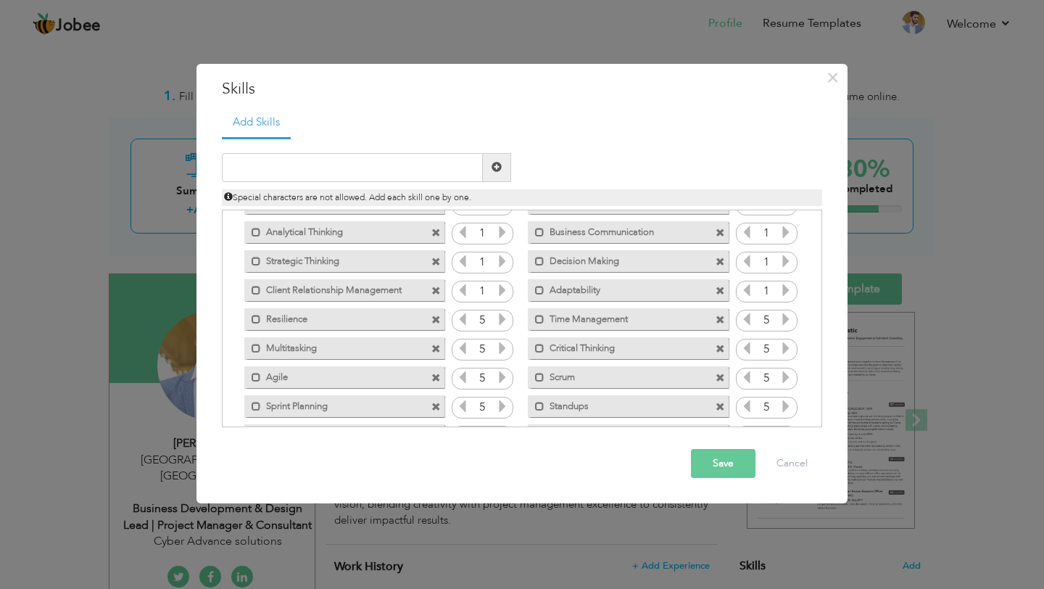
scroll to position [773, 0]
click at [501, 289] on icon at bounding box center [502, 290] width 13 height 13
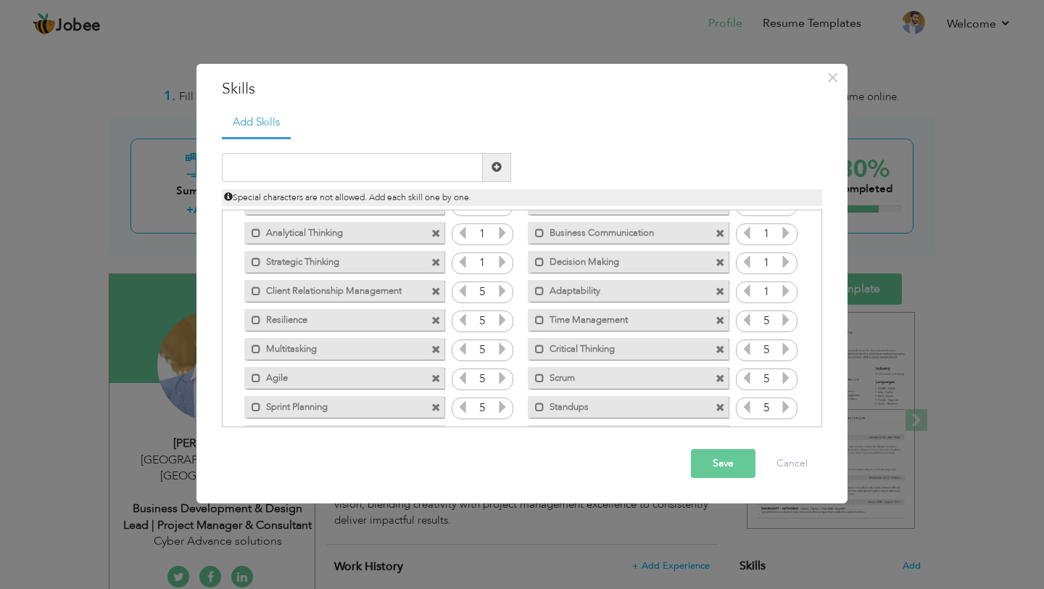
click at [789, 289] on div "1" at bounding box center [767, 292] width 62 height 22
click at [779, 288] on icon at bounding box center [785, 290] width 13 height 13
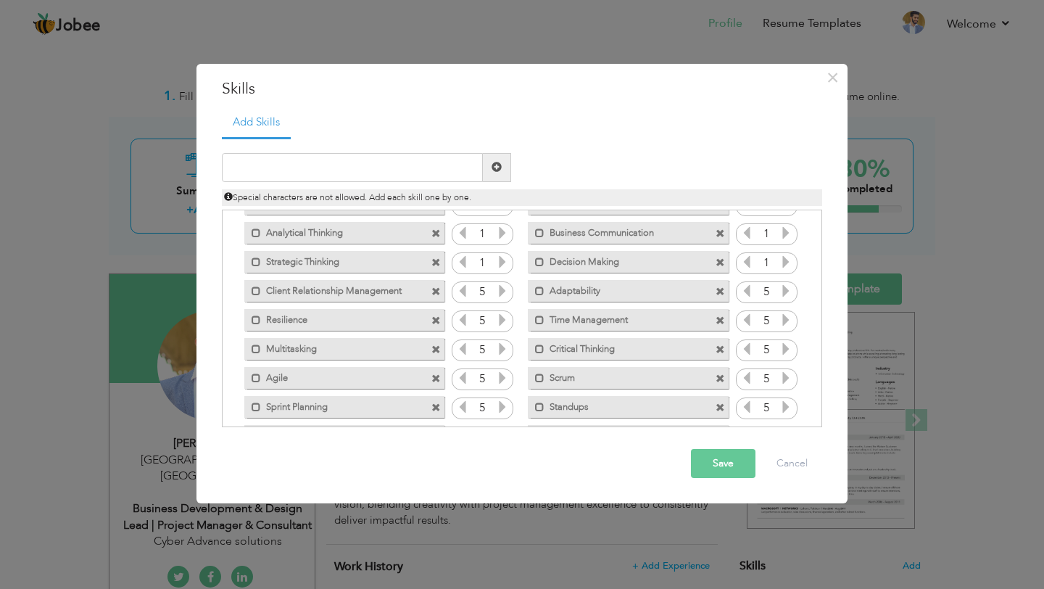
click at [779, 255] on icon at bounding box center [785, 261] width 13 height 13
click at [504, 257] on icon at bounding box center [502, 261] width 13 height 13
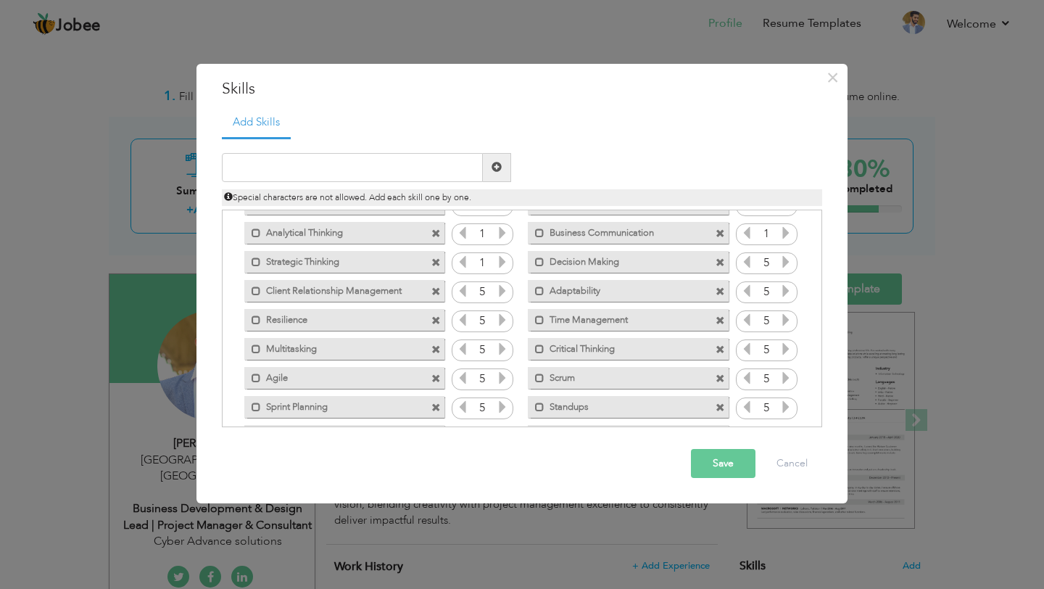
click at [504, 257] on icon at bounding box center [502, 261] width 13 height 13
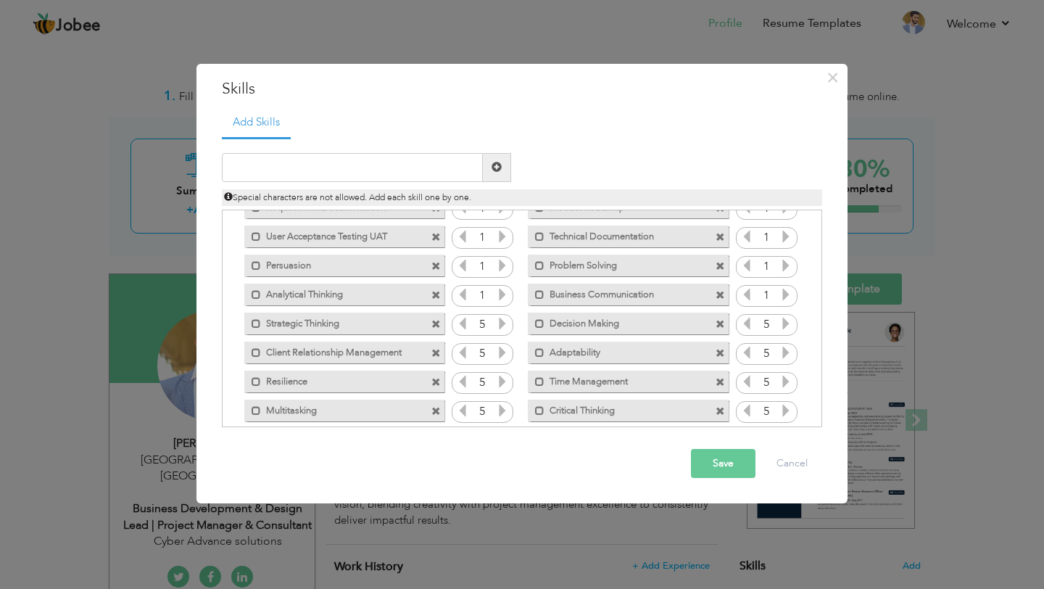
scroll to position [710, 0]
click at [499, 301] on icon at bounding box center [502, 295] width 13 height 13
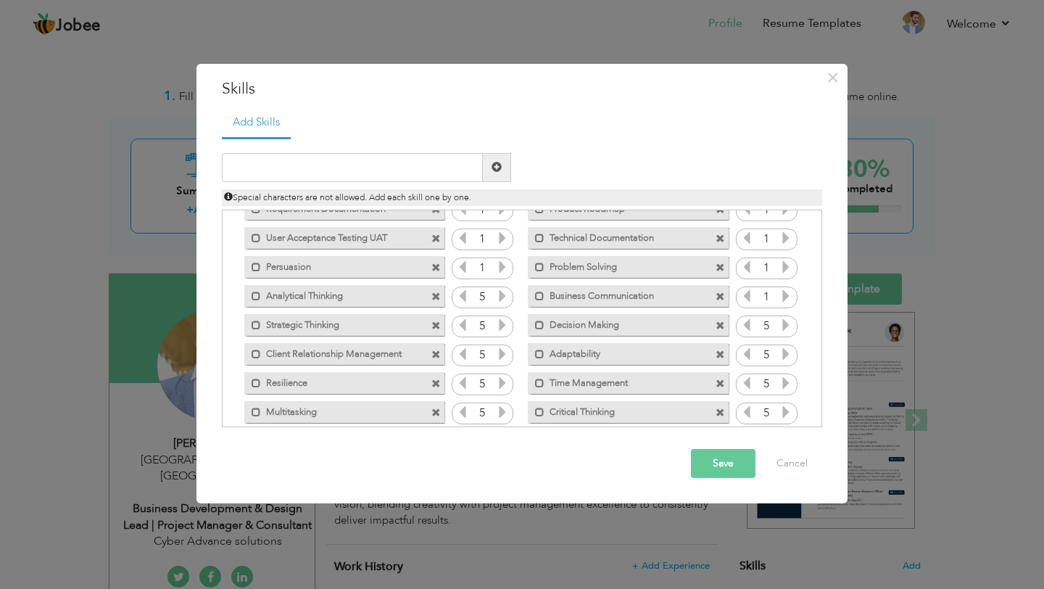
click at [784, 293] on icon at bounding box center [785, 295] width 13 height 13
click at [781, 262] on icon at bounding box center [785, 266] width 13 height 13
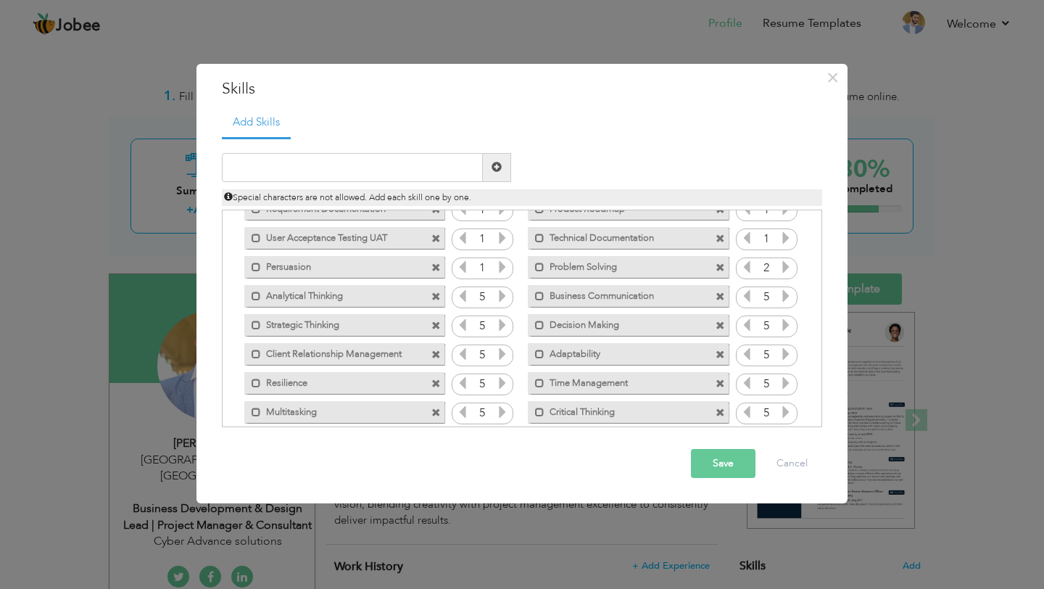
click at [781, 262] on icon at bounding box center [785, 266] width 13 height 13
click at [505, 262] on icon at bounding box center [502, 266] width 13 height 13
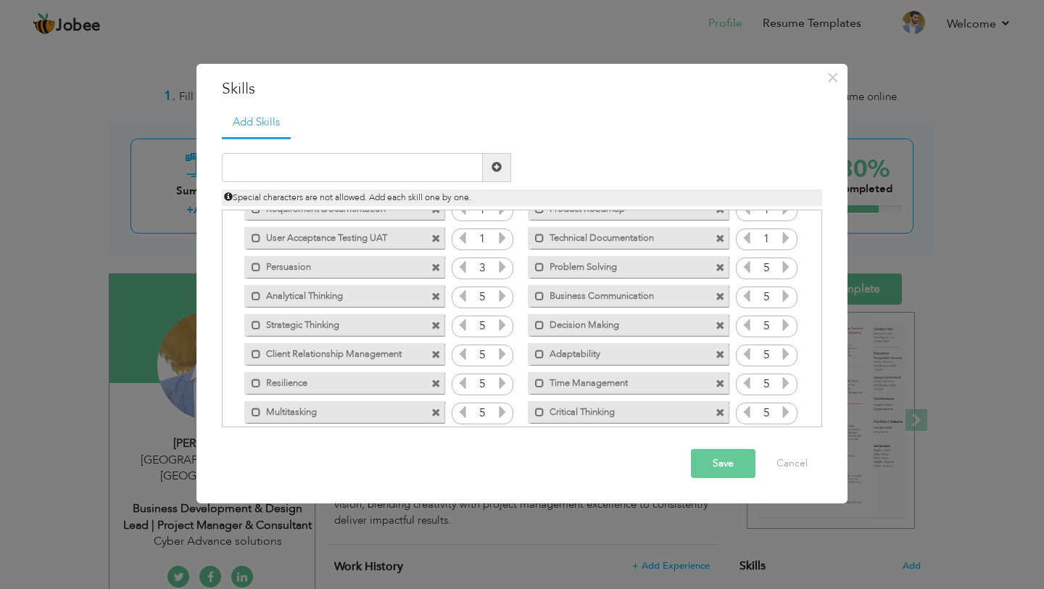
click at [505, 262] on icon at bounding box center [502, 266] width 13 height 13
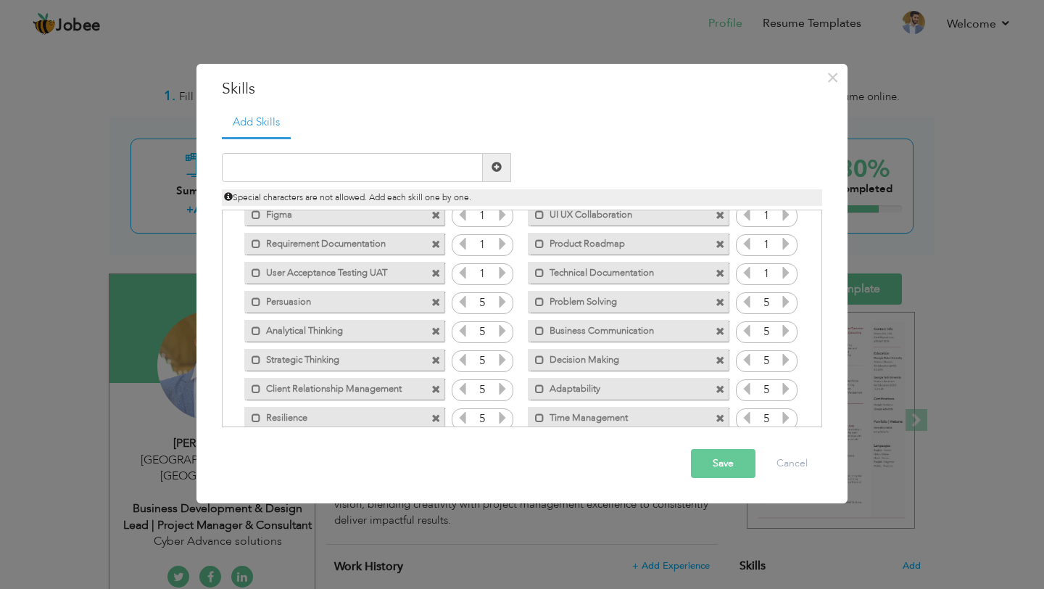
scroll to position [657, 0]
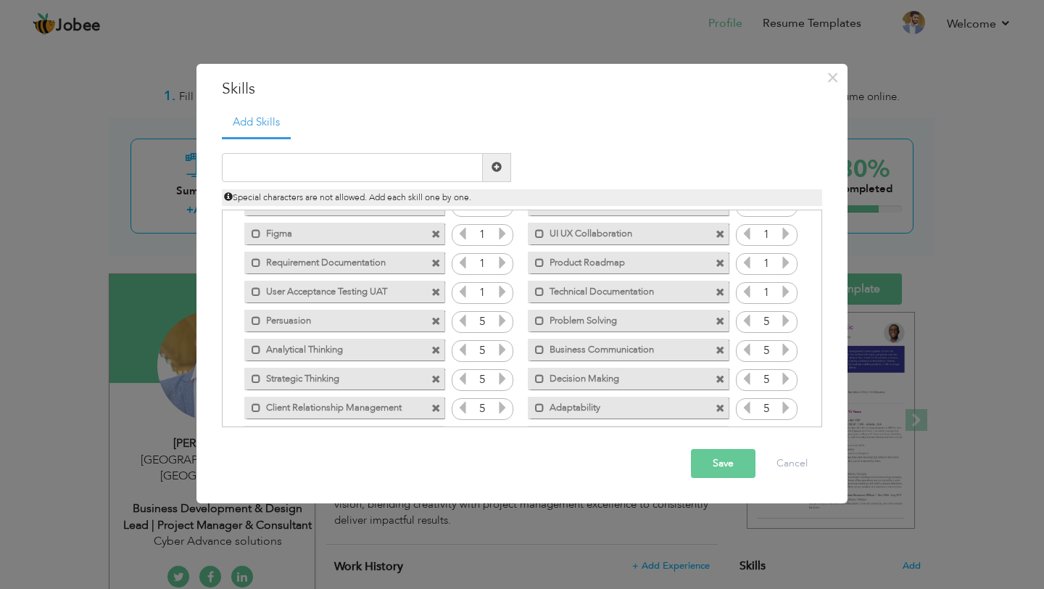
click at [502, 278] on div "Click on , to mark skill as primary. Mark as primary skill. Lead Generation 5 5…" at bounding box center [522, 118] width 584 height 1129
click at [502, 286] on icon at bounding box center [502, 291] width 13 height 13
click at [780, 296] on icon at bounding box center [785, 291] width 13 height 13
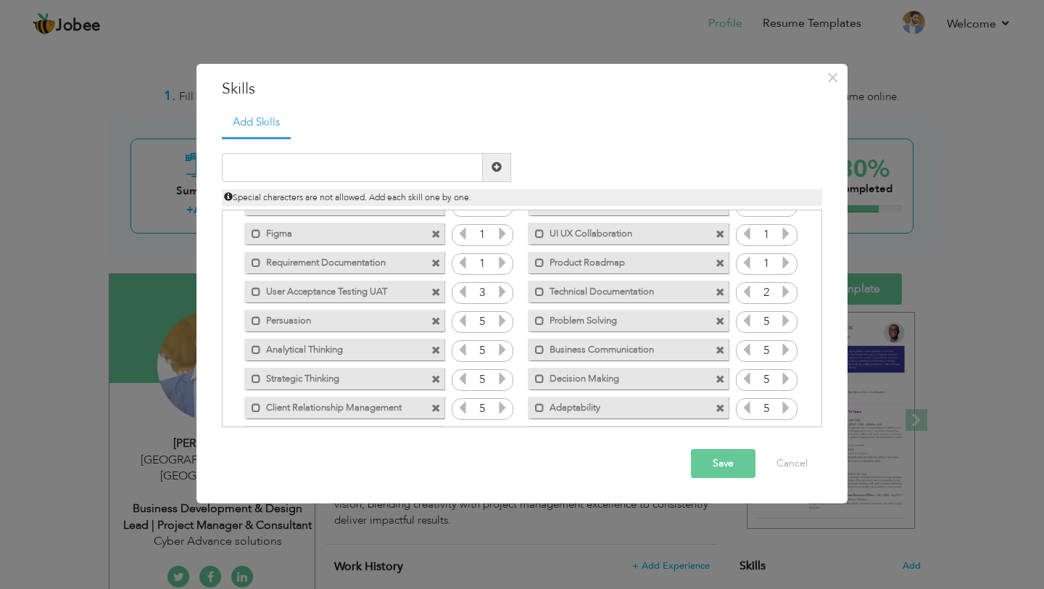
click at [780, 296] on icon at bounding box center [785, 291] width 13 height 13
click at [782, 259] on icon at bounding box center [785, 262] width 13 height 13
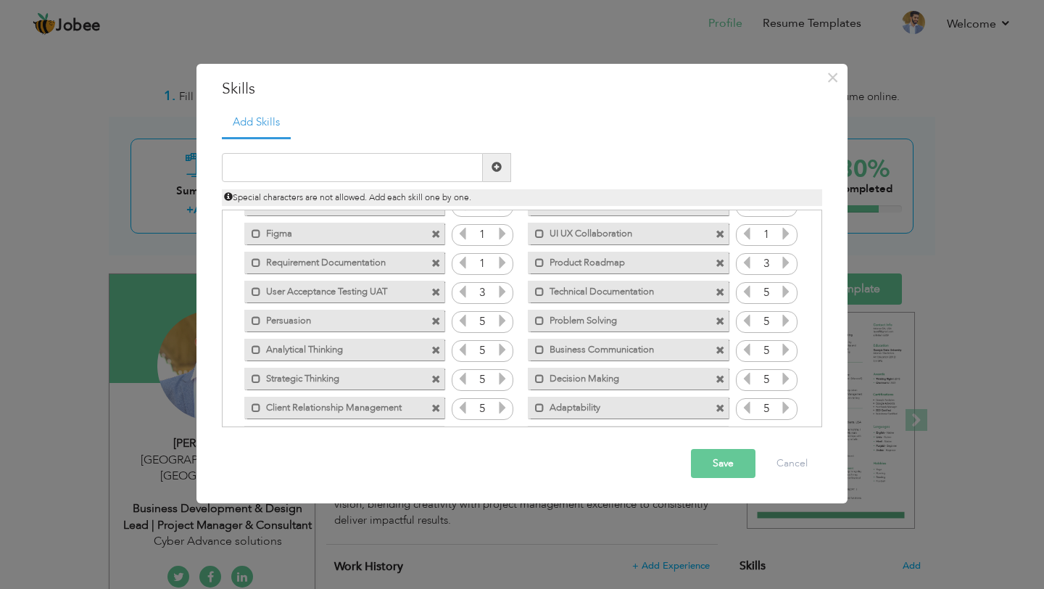
click at [782, 259] on icon at bounding box center [785, 262] width 13 height 13
click at [499, 263] on icon at bounding box center [502, 262] width 13 height 13
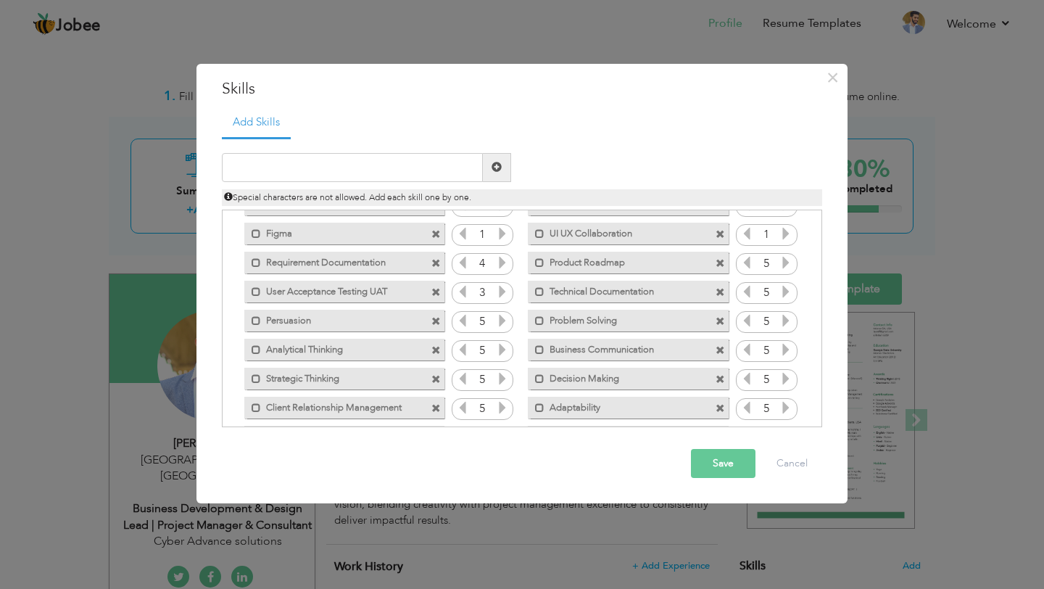
click at [499, 263] on icon at bounding box center [502, 262] width 13 height 13
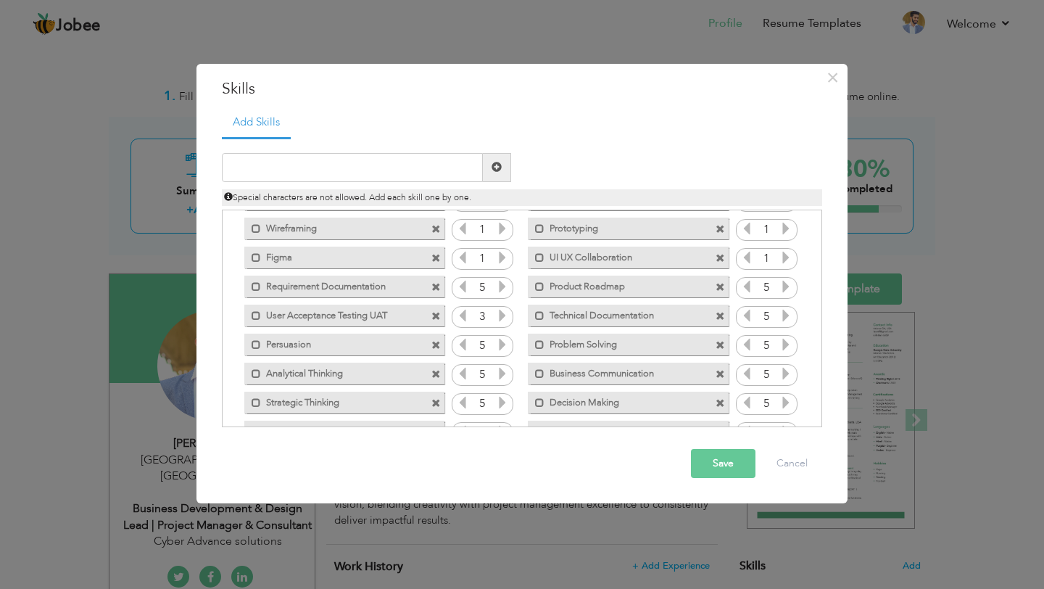
scroll to position [626, 0]
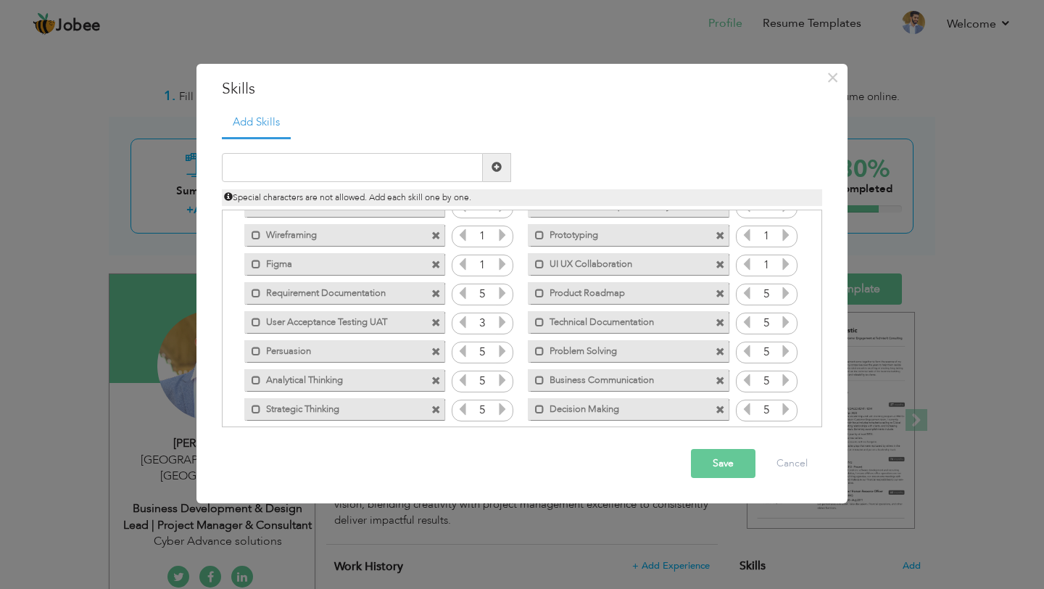
click at [499, 264] on icon at bounding box center [502, 263] width 13 height 13
click at [782, 263] on icon at bounding box center [785, 263] width 13 height 13
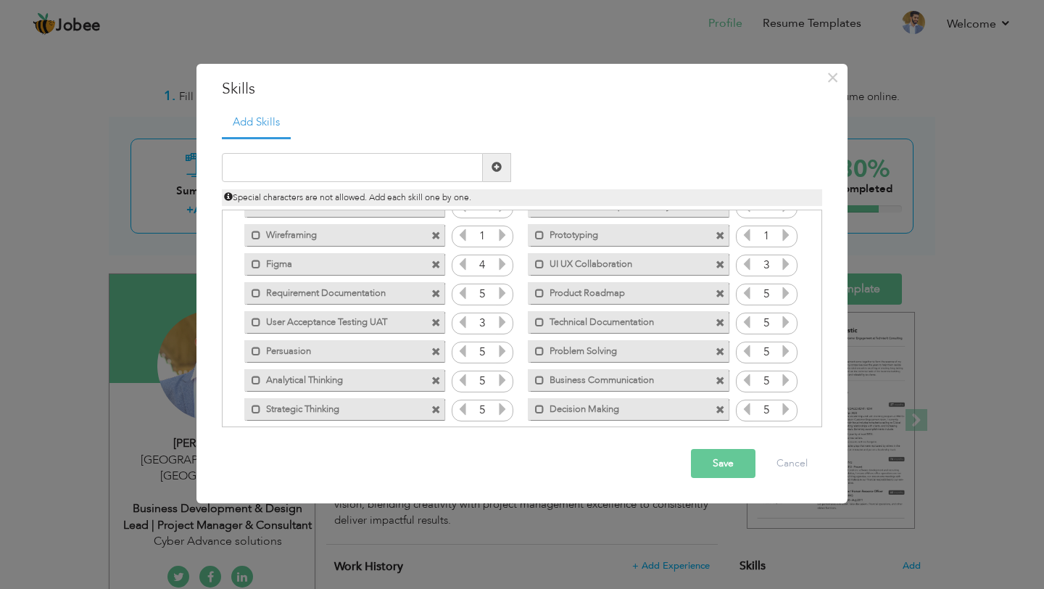
click at [782, 263] on icon at bounding box center [785, 263] width 13 height 13
click at [780, 229] on icon at bounding box center [785, 234] width 13 height 13
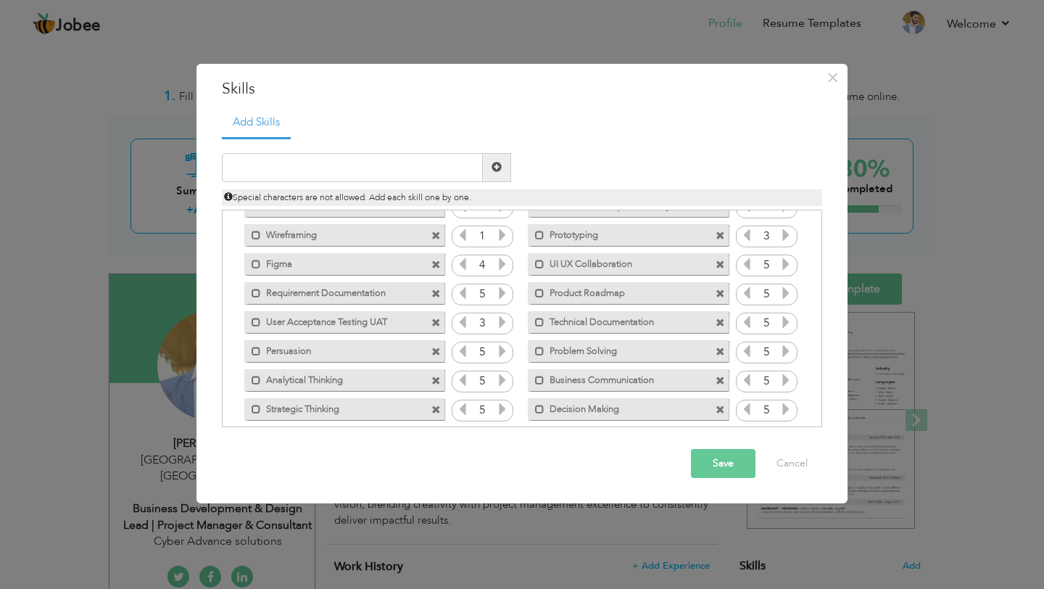
click at [780, 229] on icon at bounding box center [785, 234] width 13 height 13
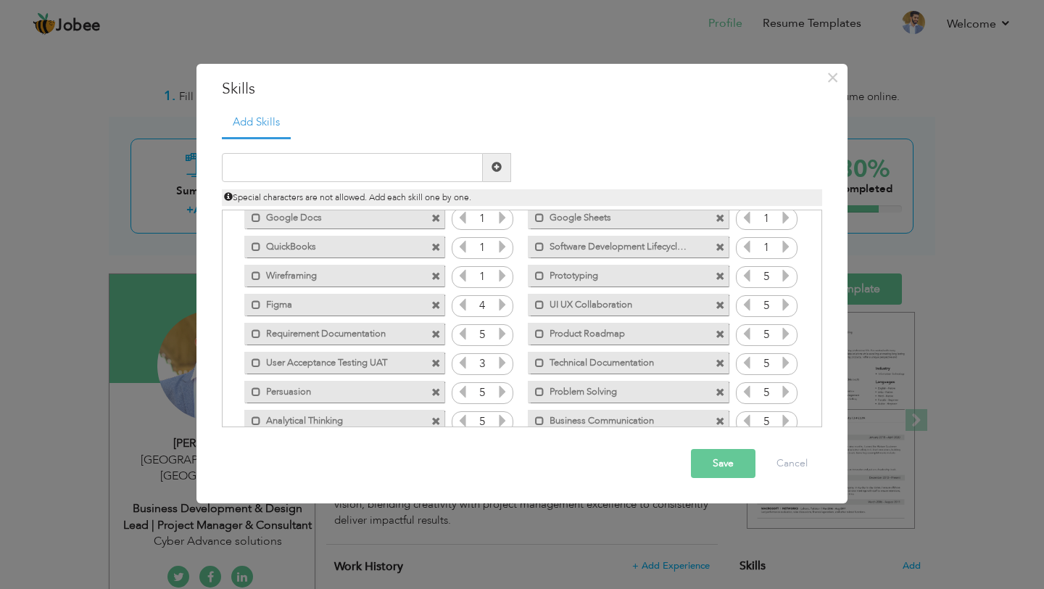
click at [497, 278] on icon at bounding box center [502, 275] width 13 height 13
click at [500, 249] on icon at bounding box center [502, 246] width 13 height 13
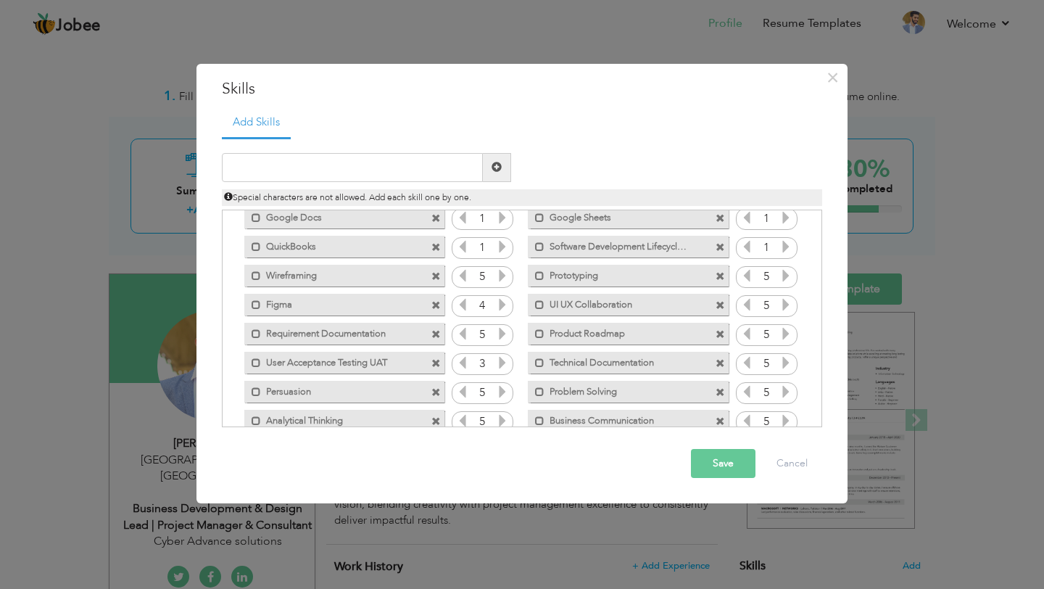
click at [500, 249] on icon at bounding box center [502, 246] width 13 height 13
click at [786, 245] on icon at bounding box center [785, 246] width 13 height 13
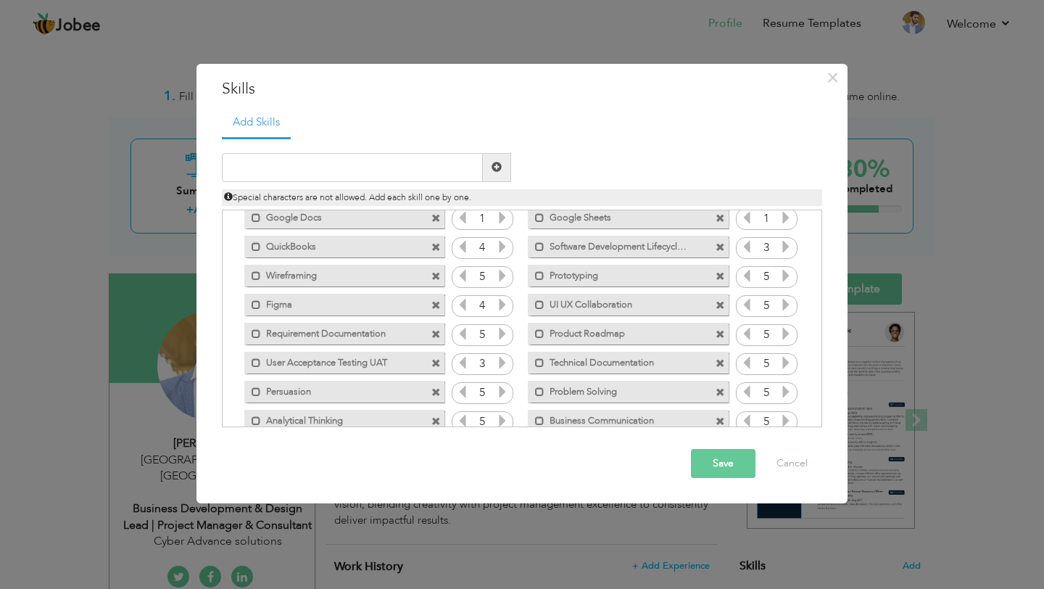
click at [786, 245] on icon at bounding box center [785, 246] width 13 height 13
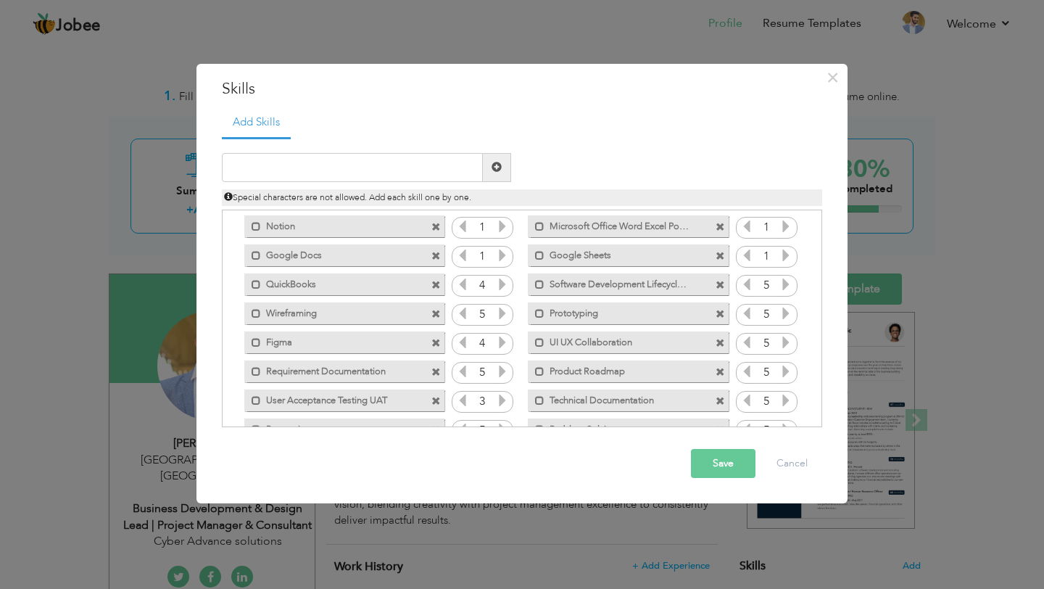
scroll to position [544, 0]
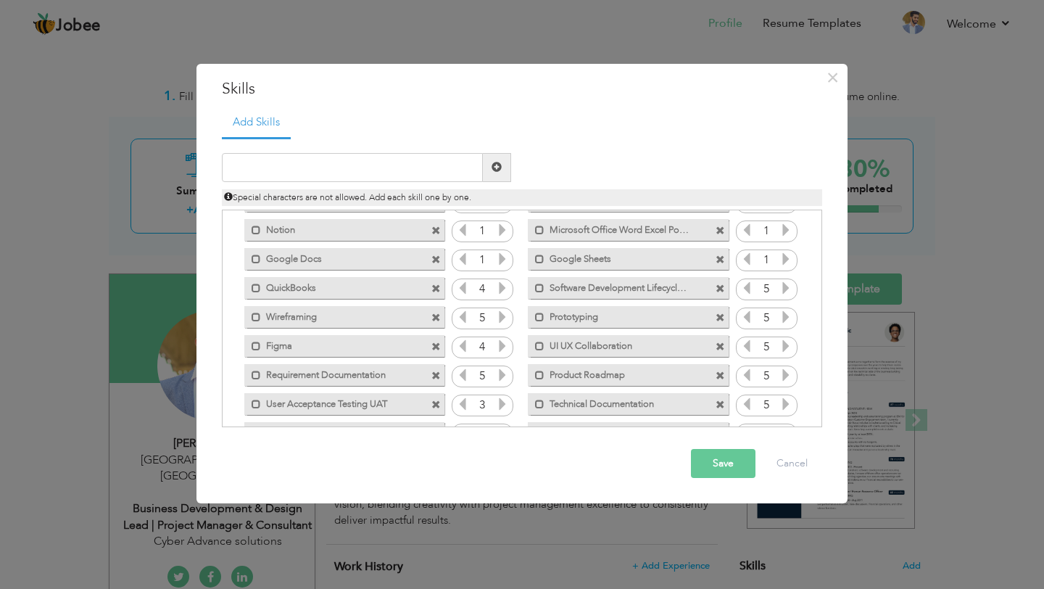
click at [781, 254] on icon at bounding box center [785, 258] width 13 height 13
click at [783, 228] on icon at bounding box center [785, 229] width 13 height 13
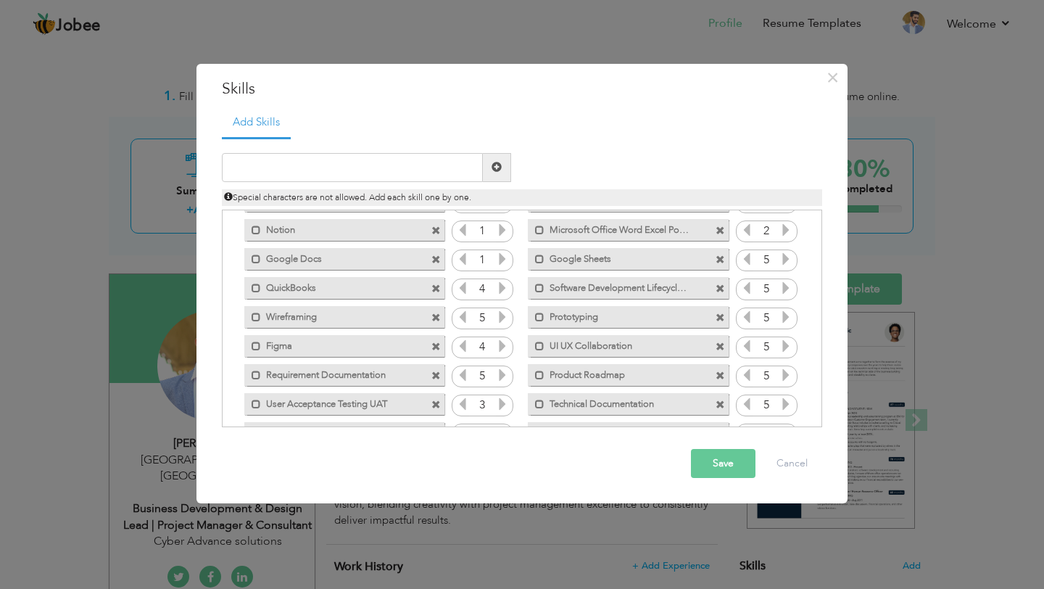
click at [783, 228] on icon at bounding box center [785, 229] width 13 height 13
click at [496, 232] on icon at bounding box center [502, 229] width 13 height 13
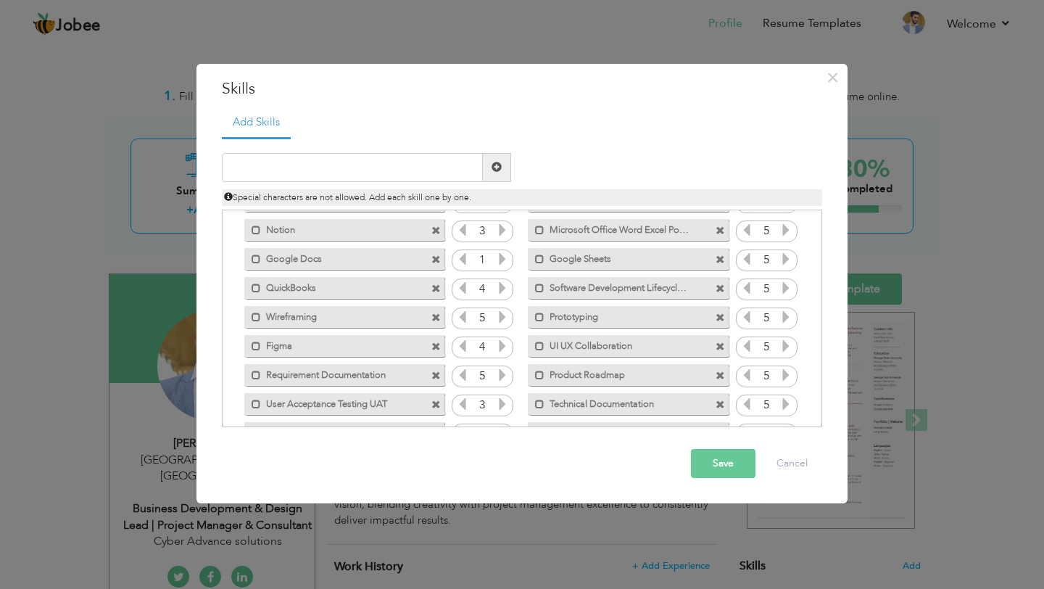
click at [496, 232] on icon at bounding box center [502, 229] width 13 height 13
click at [496, 255] on icon at bounding box center [502, 258] width 13 height 13
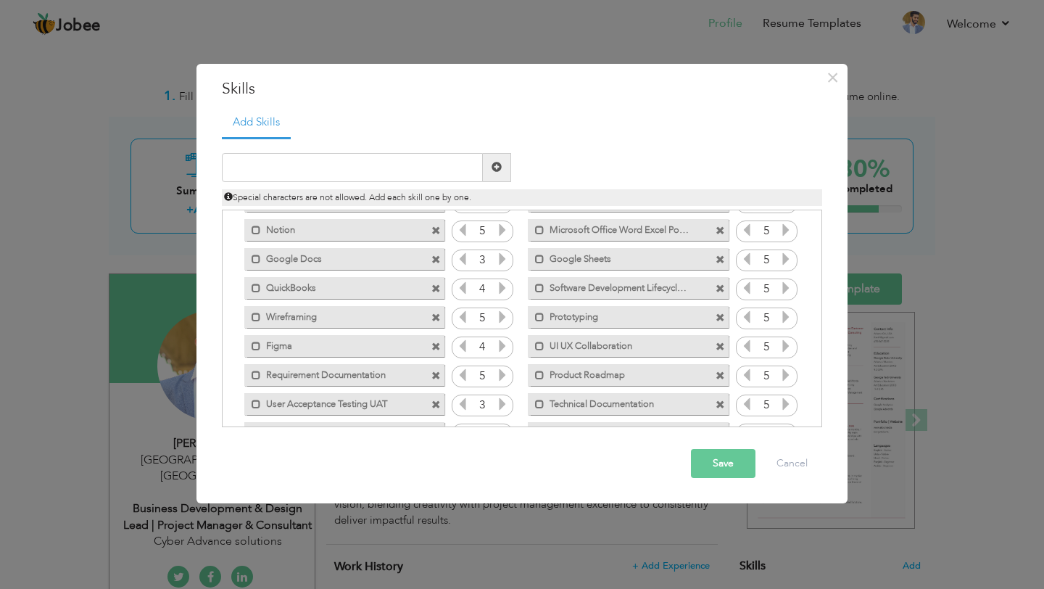
click at [496, 255] on icon at bounding box center [502, 258] width 13 height 13
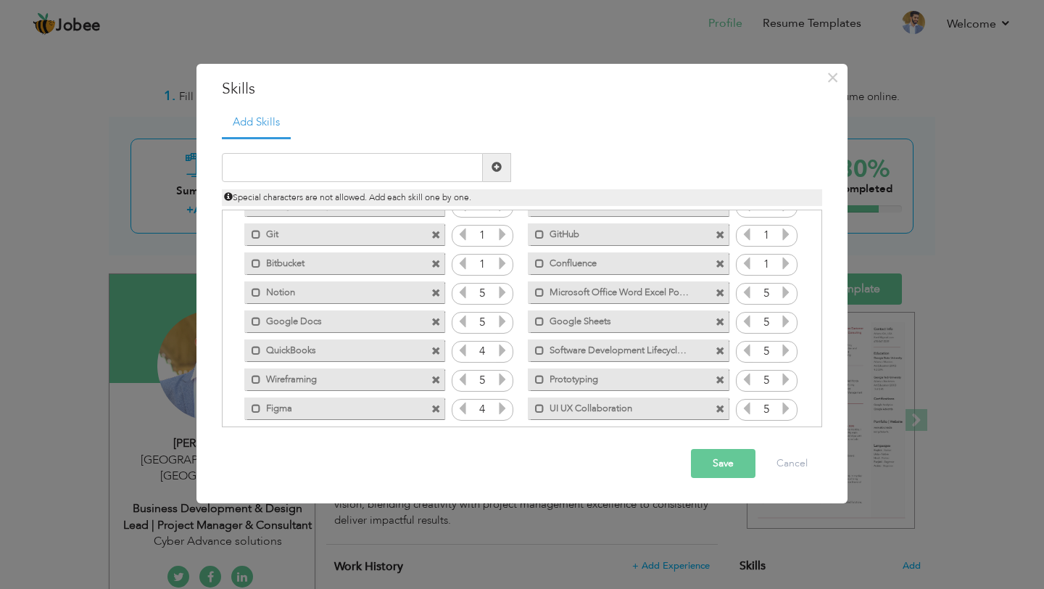
scroll to position [468, 0]
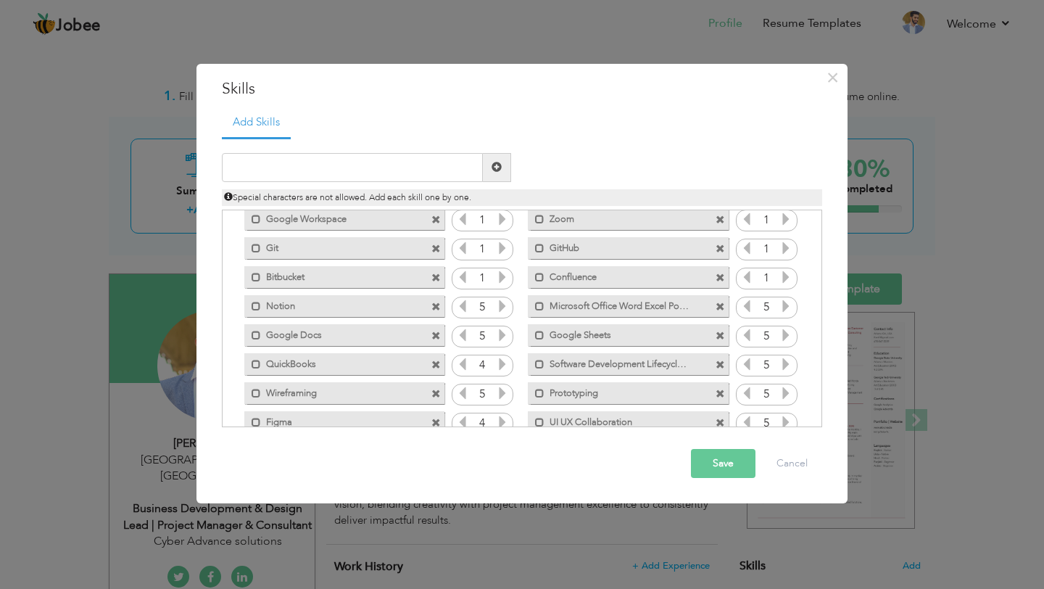
click at [502, 274] on icon at bounding box center [502, 276] width 13 height 13
click at [462, 280] on icon at bounding box center [462, 276] width 13 height 13
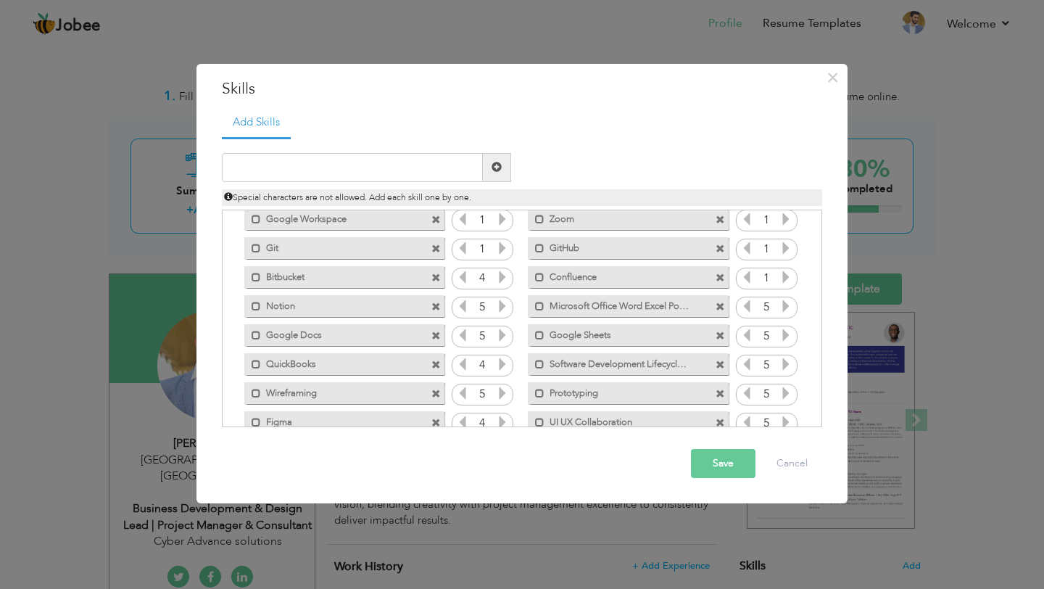
click at [462, 280] on icon at bounding box center [462, 276] width 13 height 13
click at [786, 249] on icon at bounding box center [785, 247] width 13 height 13
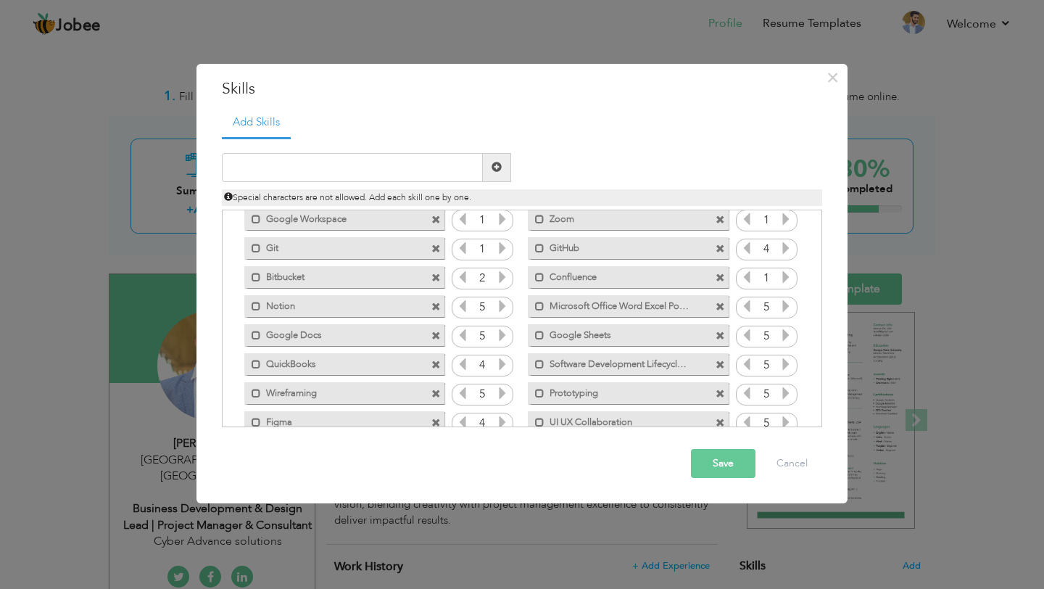
click at [496, 252] on icon at bounding box center [502, 247] width 13 height 13
click at [775, 281] on input "1" at bounding box center [766, 278] width 27 height 20
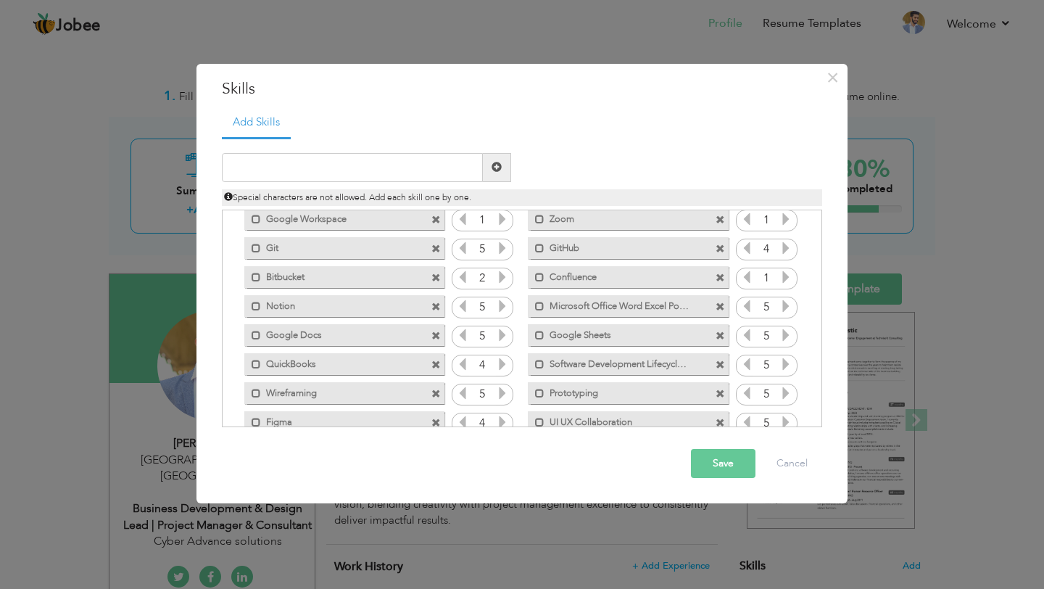
click at [780, 280] on icon at bounding box center [785, 276] width 13 height 13
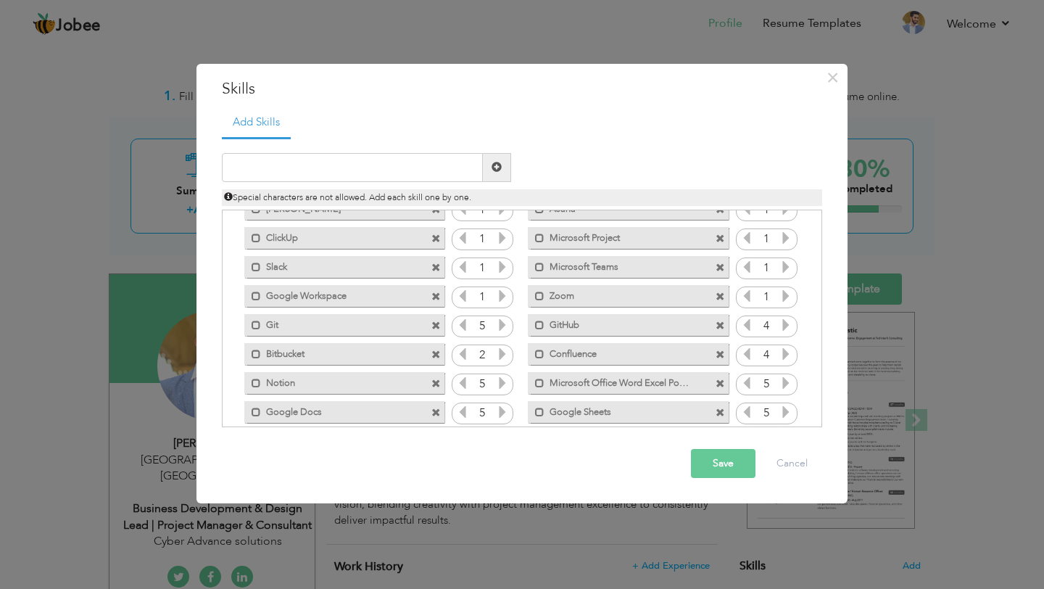
scroll to position [389, 0]
click at [786, 304] on icon at bounding box center [785, 297] width 13 height 13
click at [786, 303] on icon at bounding box center [785, 297] width 13 height 13
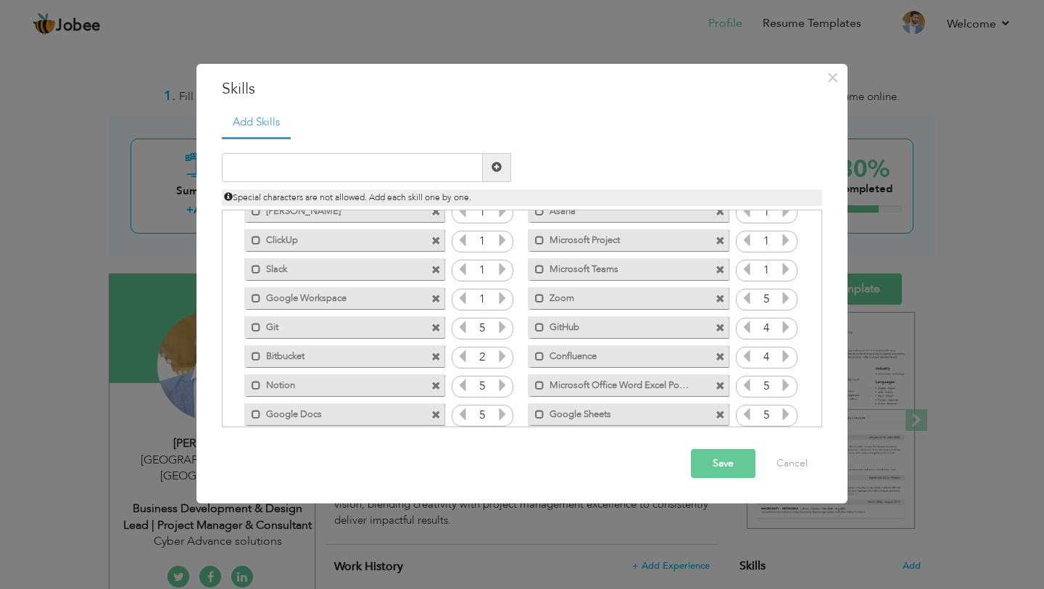
click at [781, 266] on icon at bounding box center [785, 268] width 13 height 13
click at [505, 265] on icon at bounding box center [502, 268] width 13 height 13
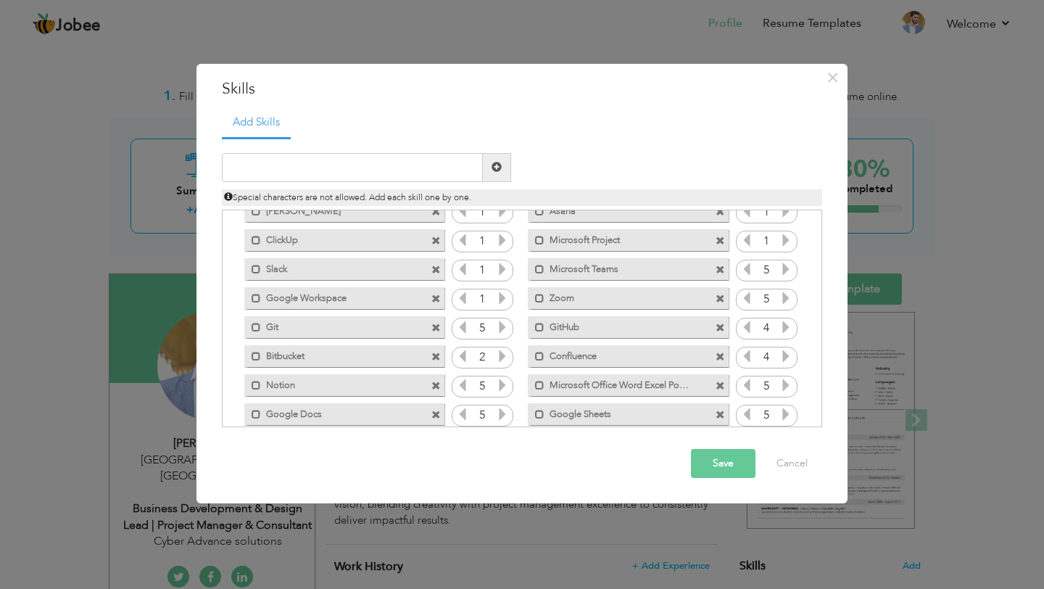
click at [505, 265] on icon at bounding box center [502, 268] width 13 height 13
click at [498, 294] on icon at bounding box center [502, 297] width 13 height 13
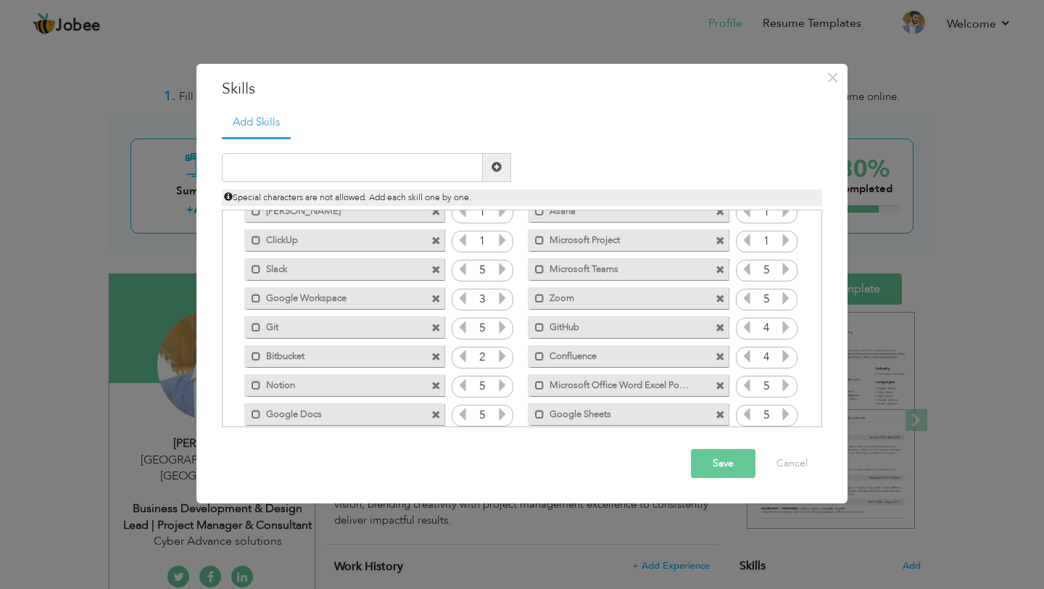
click at [498, 294] on icon at bounding box center [502, 297] width 13 height 13
click at [504, 294] on icon at bounding box center [502, 297] width 13 height 13
click at [781, 242] on icon at bounding box center [785, 239] width 13 height 13
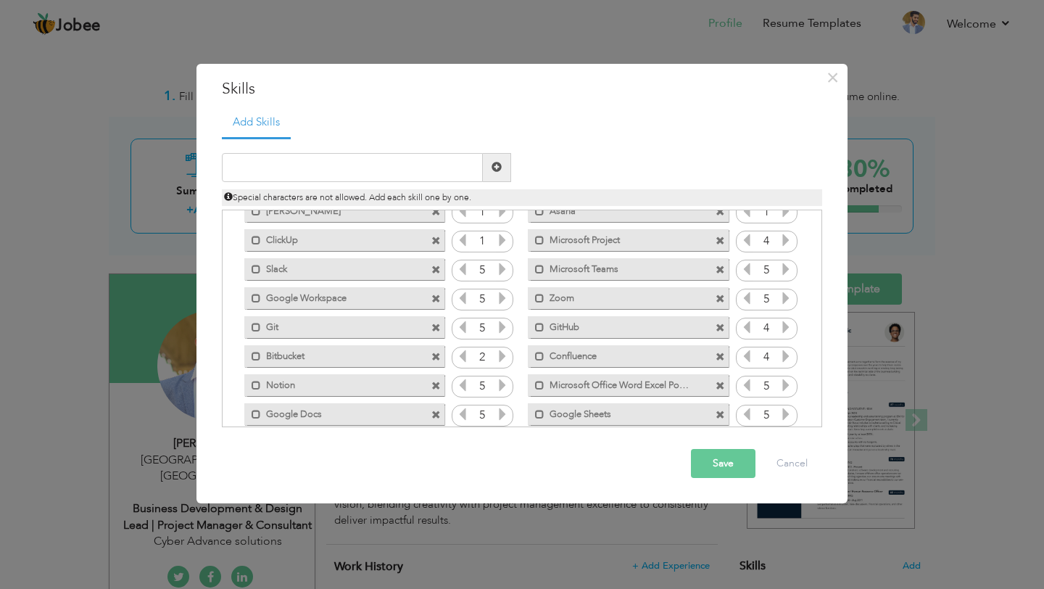
click at [781, 242] on icon at bounding box center [785, 239] width 13 height 13
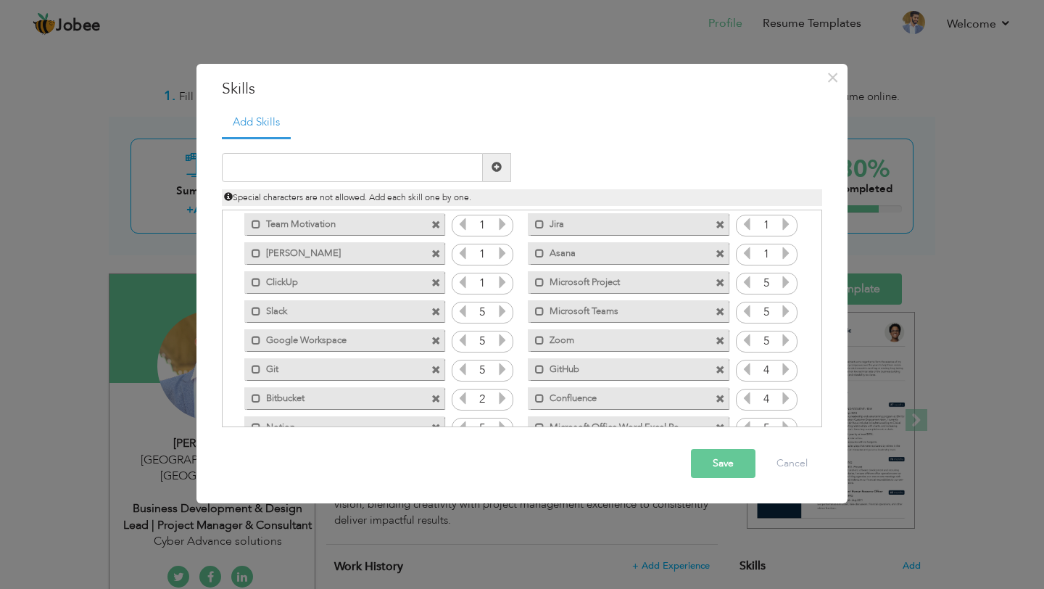
scroll to position [317, 0]
click at [785, 285] on icon at bounding box center [785, 283] width 13 height 13
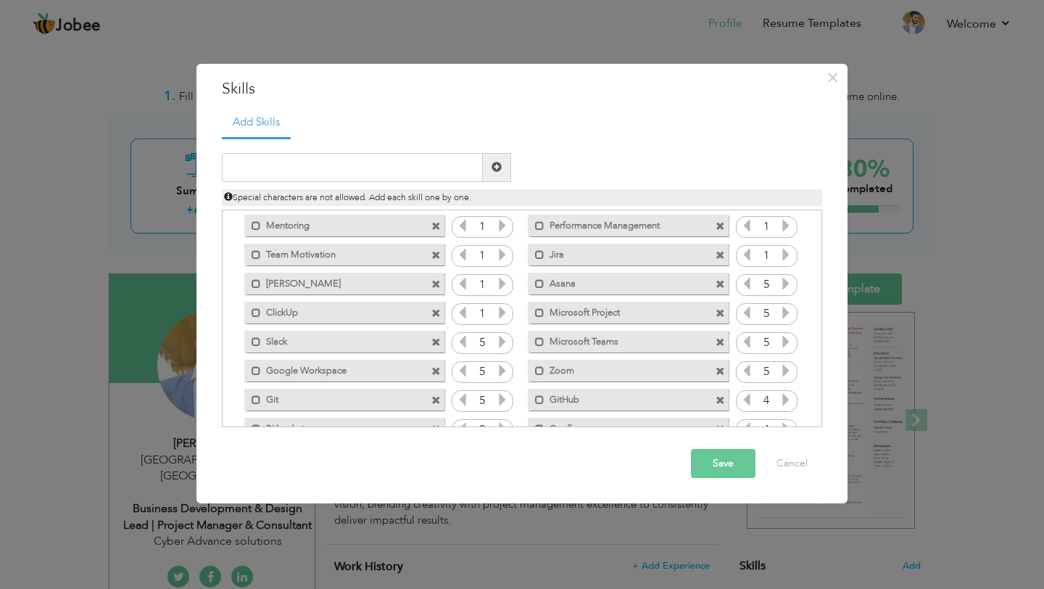
click at [785, 285] on icon at bounding box center [785, 283] width 13 height 13
click at [784, 249] on icon at bounding box center [785, 254] width 13 height 13
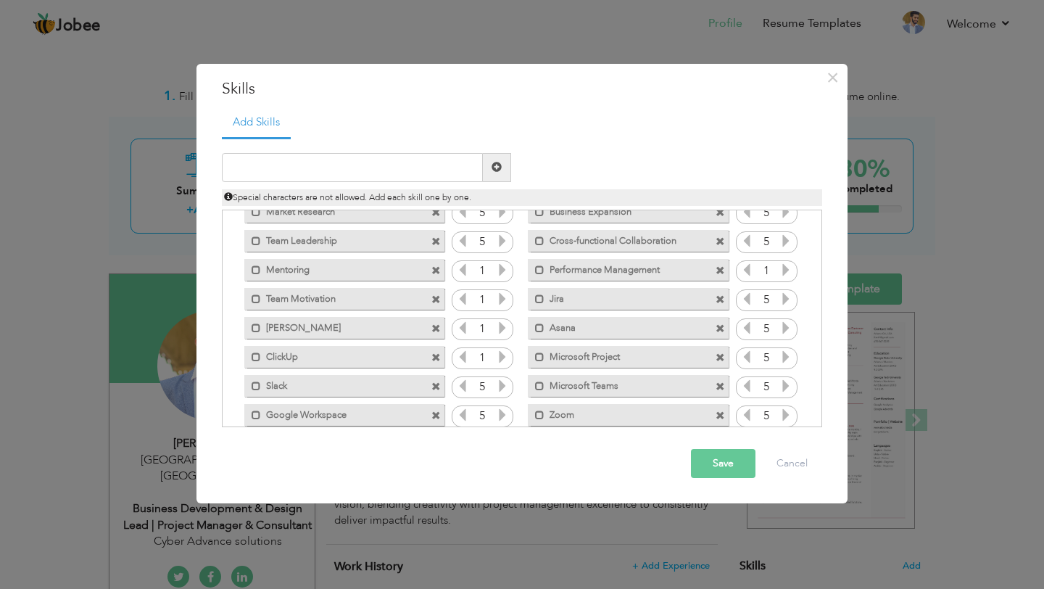
scroll to position [248, 0]
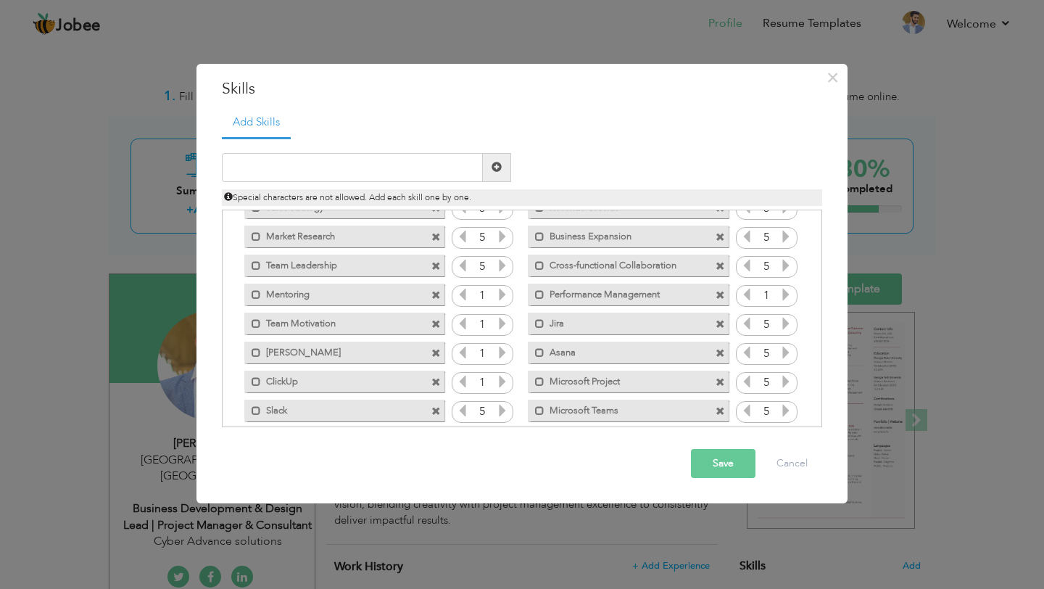
click at [784, 294] on icon at bounding box center [785, 294] width 13 height 13
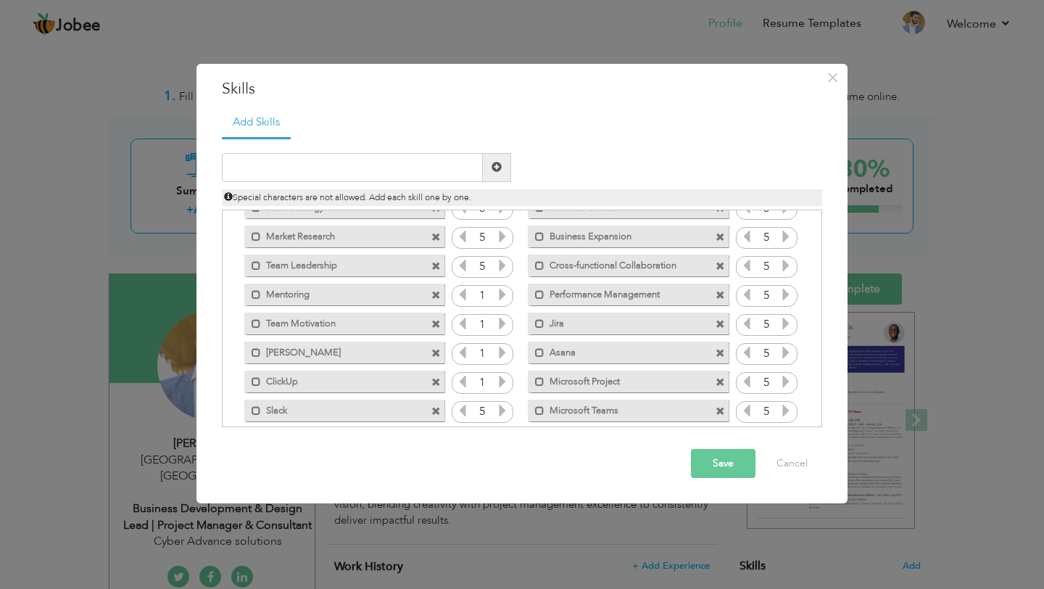
click at [500, 390] on span at bounding box center [502, 383] width 13 height 19
click at [502, 352] on icon at bounding box center [502, 352] width 13 height 13
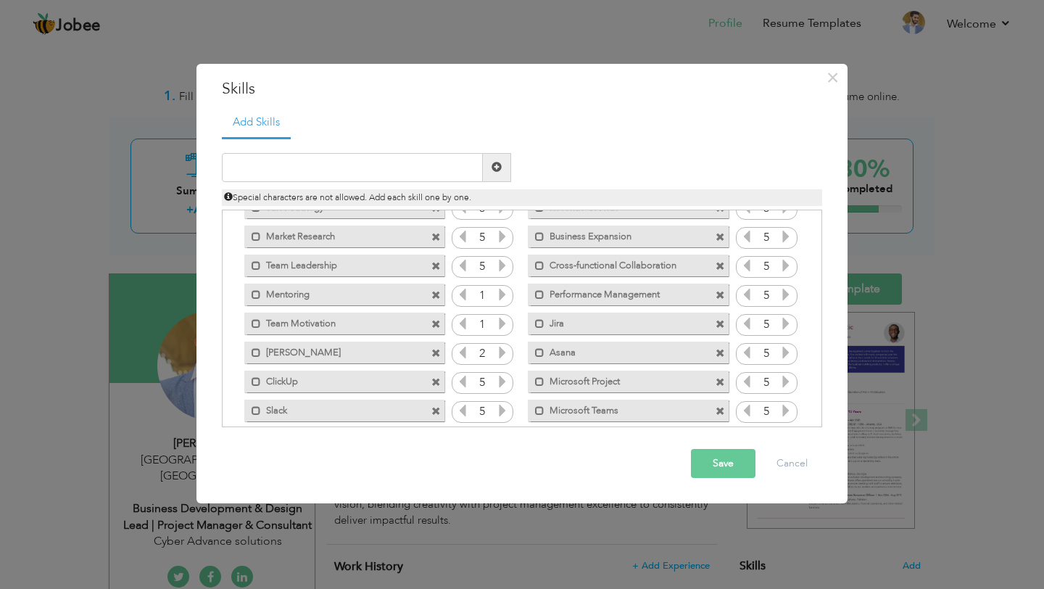
click at [502, 352] on icon at bounding box center [502, 352] width 13 height 13
click at [502, 319] on icon at bounding box center [502, 323] width 13 height 13
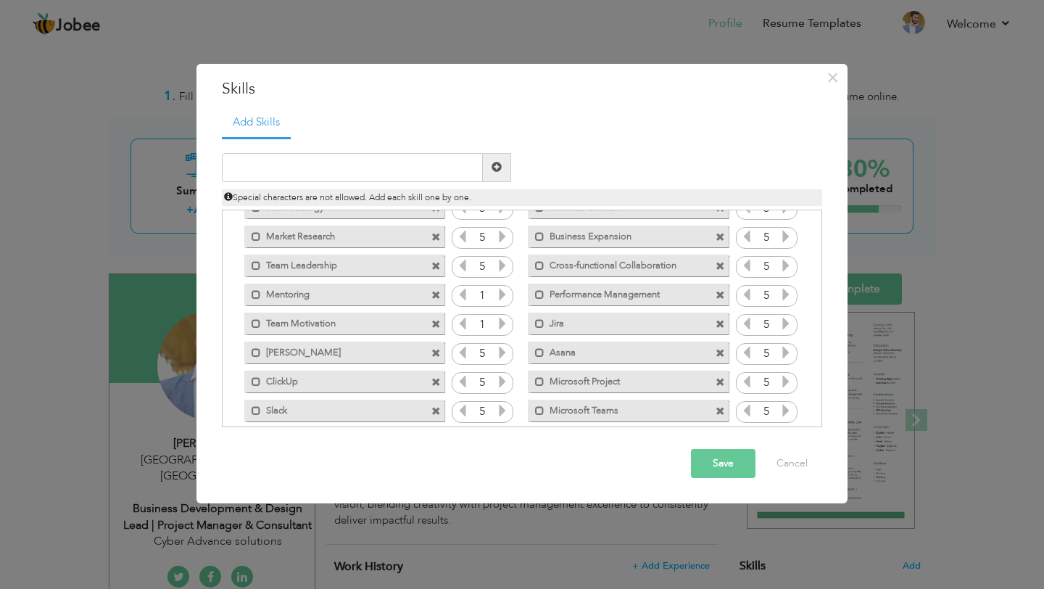
click at [502, 319] on icon at bounding box center [502, 323] width 13 height 13
click at [500, 301] on icon at bounding box center [502, 294] width 13 height 13
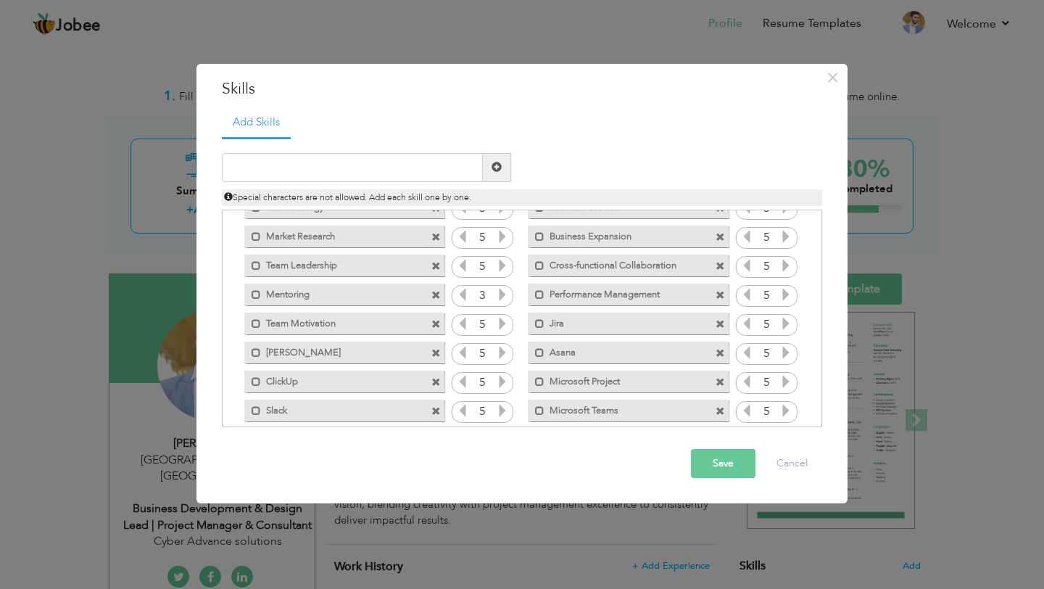
click at [500, 301] on icon at bounding box center [502, 294] width 13 height 13
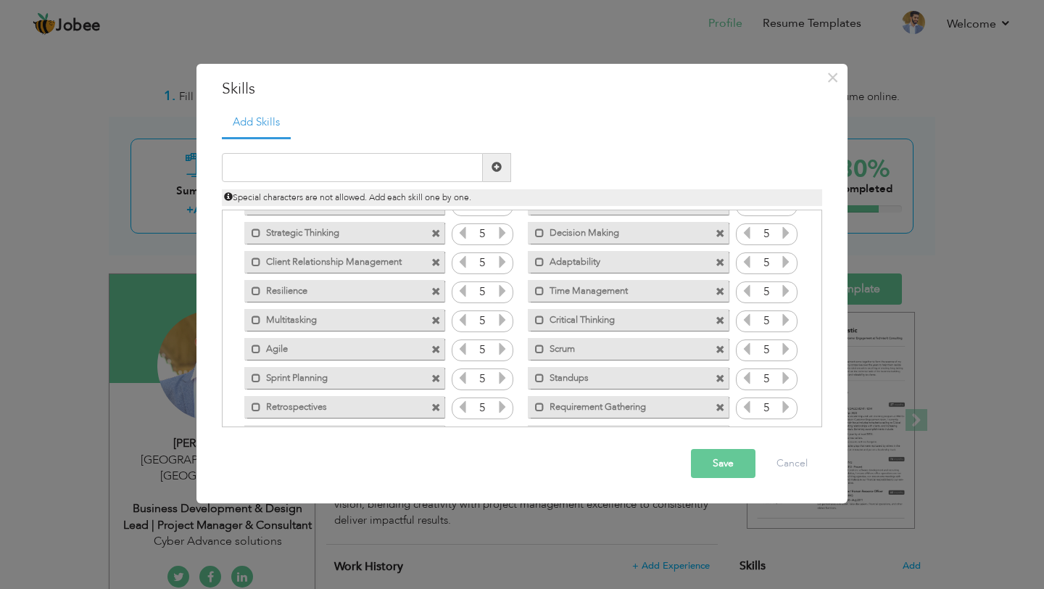
scroll to position [931, 0]
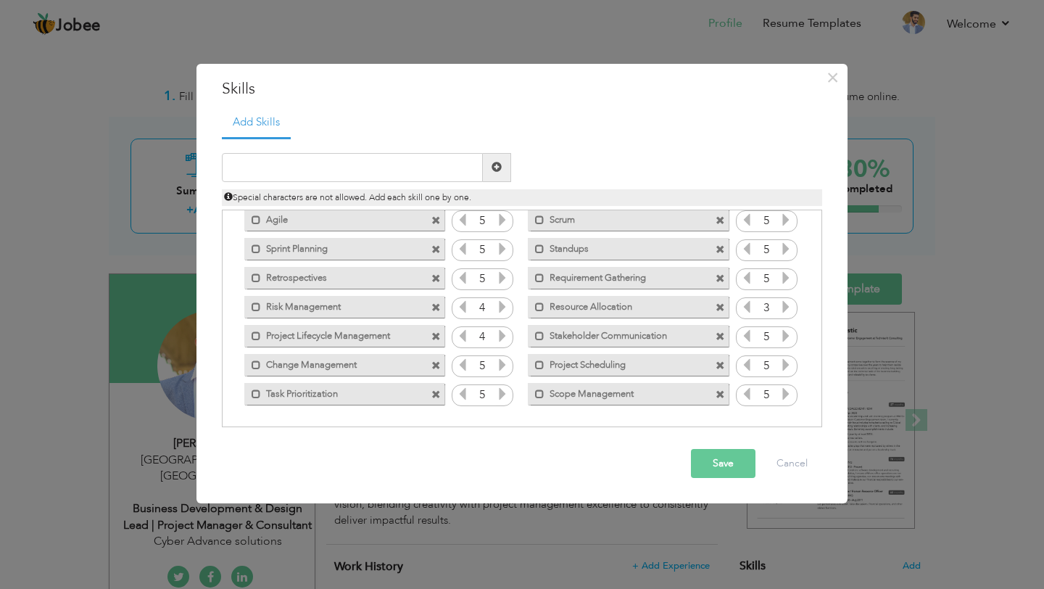
click at [711, 460] on button "Save" at bounding box center [723, 463] width 65 height 29
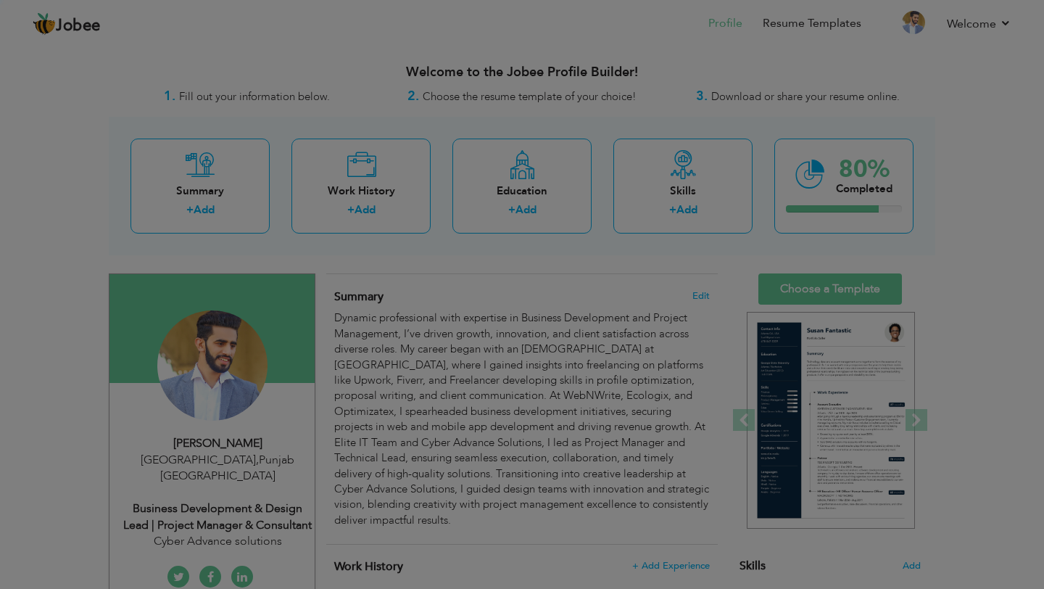
scroll to position [0, 0]
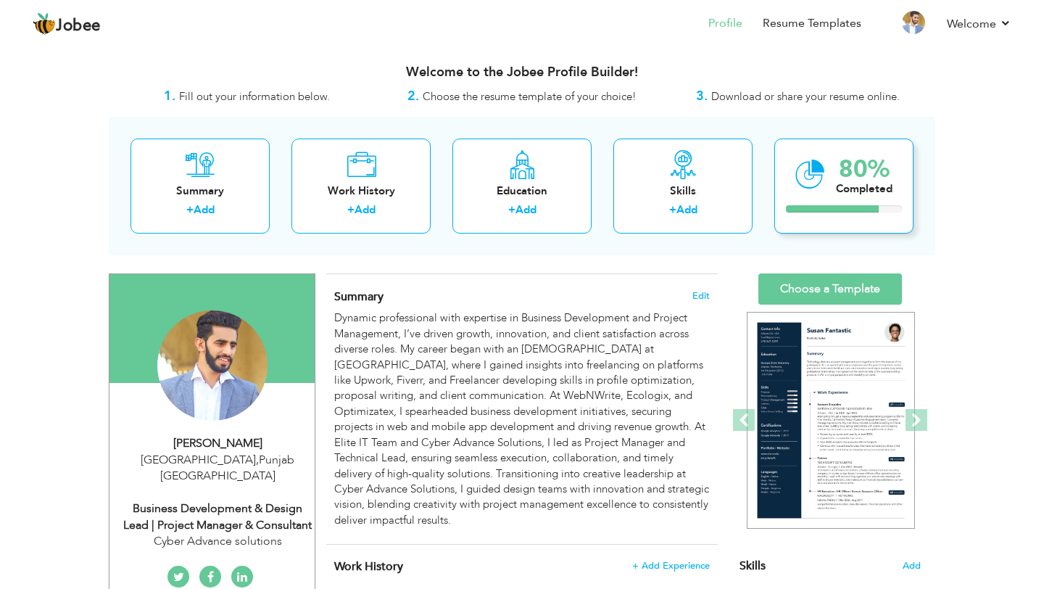
click at [836, 194] on div "Completed" at bounding box center [864, 188] width 57 height 15
click at [871, 212] on div at bounding box center [832, 208] width 93 height 7
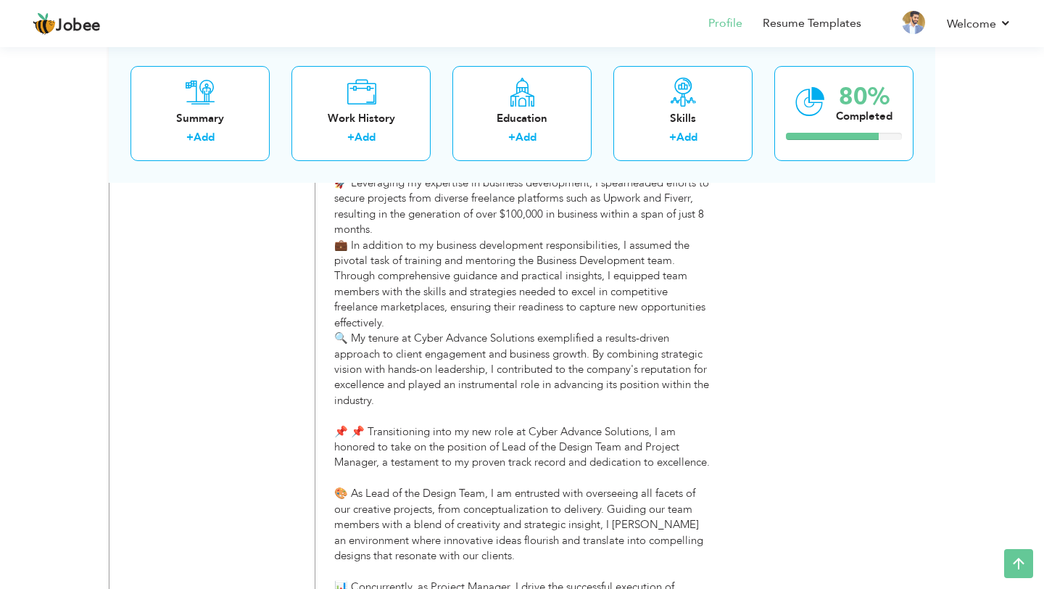
scroll to position [4720, 0]
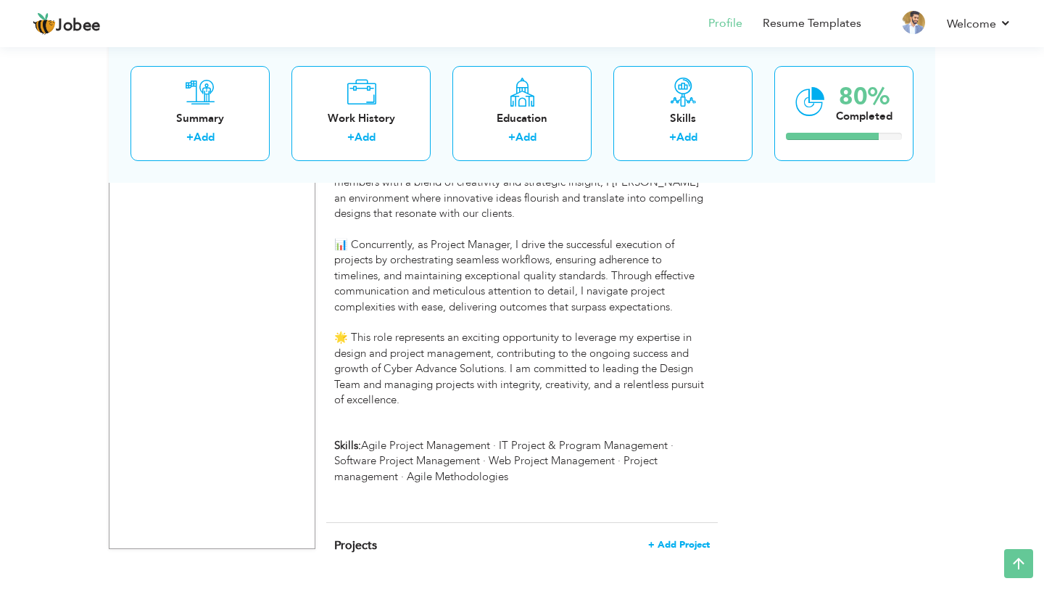
click at [673, 539] on span "+ Add Project" at bounding box center [679, 544] width 62 height 10
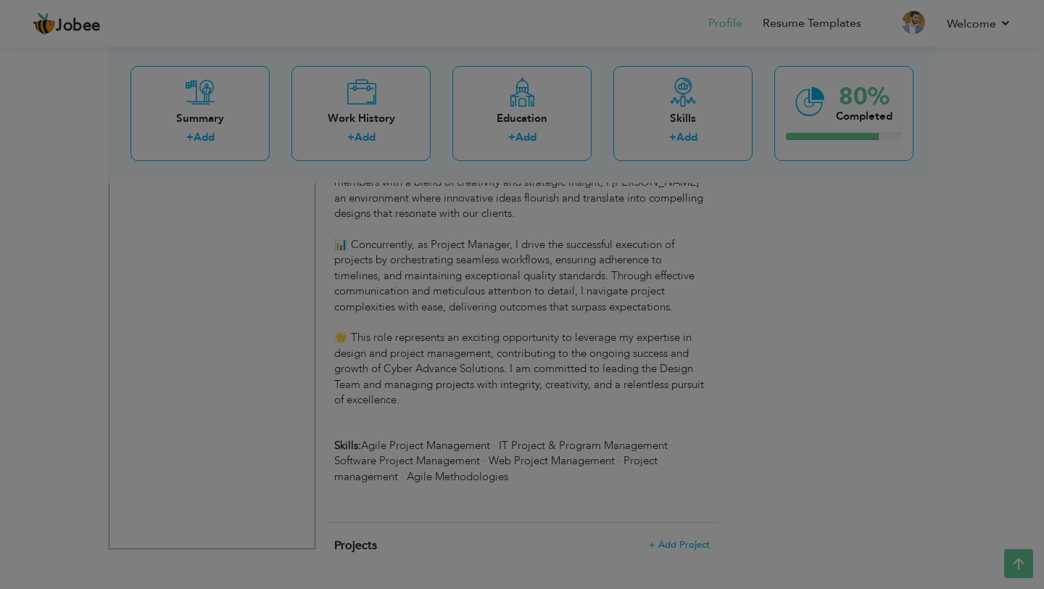
scroll to position [0, 0]
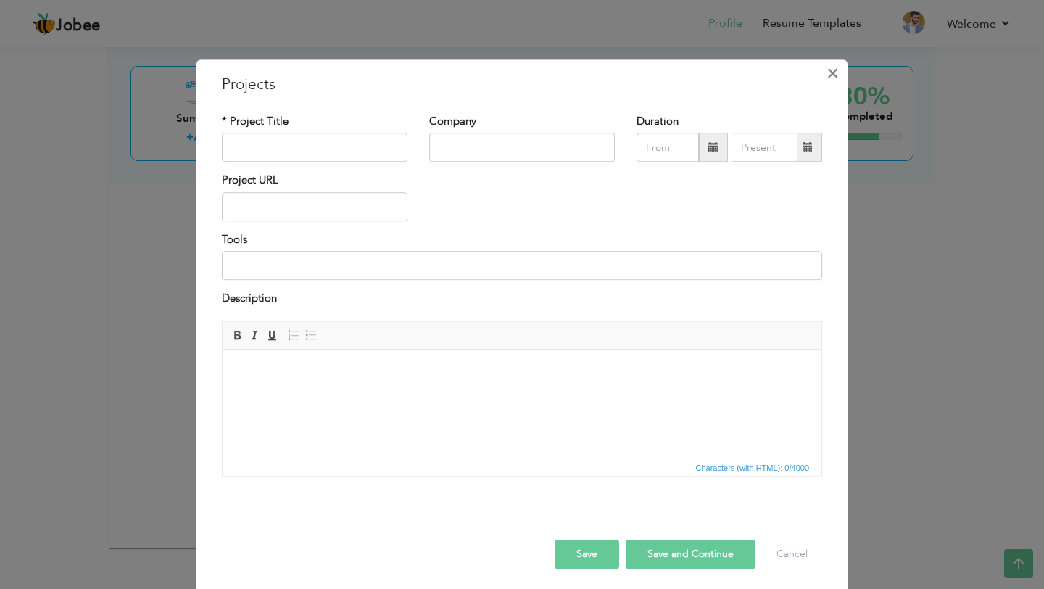
click at [828, 67] on span "×" at bounding box center [832, 73] width 12 height 26
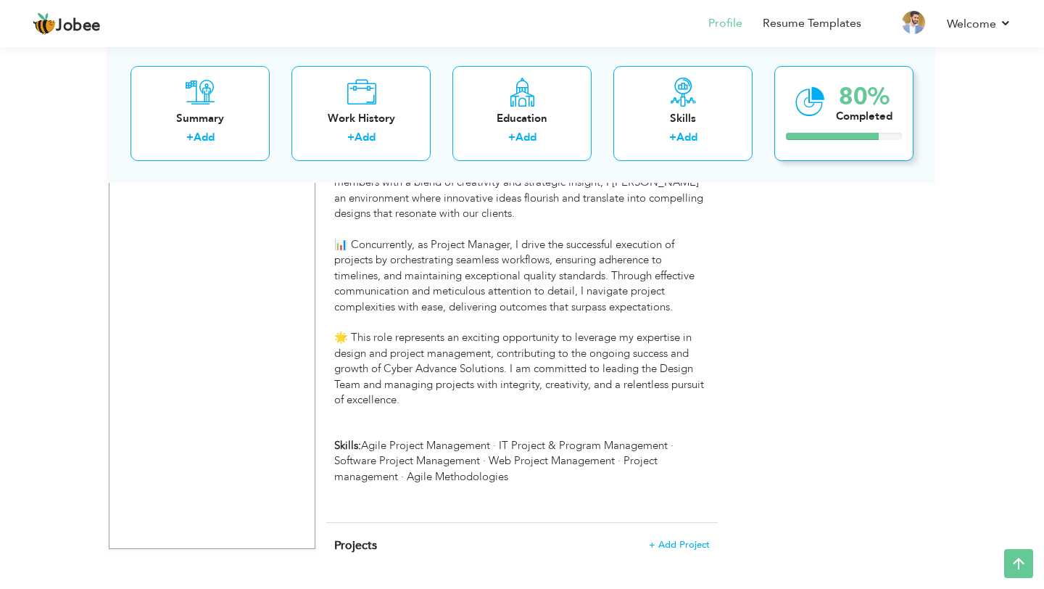
click at [844, 104] on div "80%" at bounding box center [864, 96] width 57 height 24
click at [693, 523] on div "Projects + Add Project × Projects * Project Title Company Tools" at bounding box center [521, 553] width 391 height 60
click at [689, 539] on span "+ Add Project" at bounding box center [679, 544] width 62 height 10
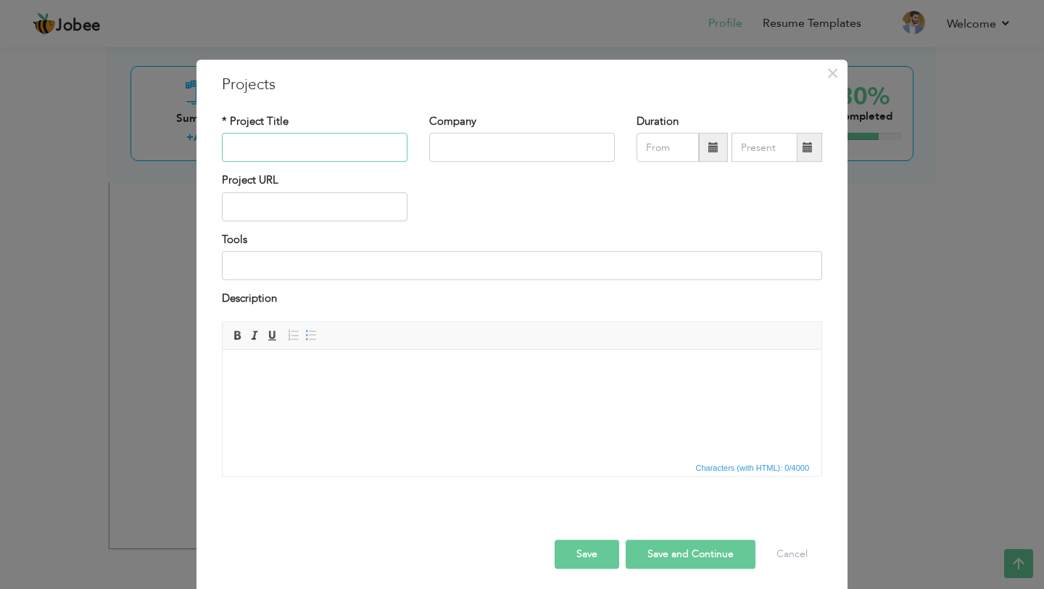
paste input "Sand Caddie – Electric Motorized Beach Wagon Rental App"
click at [246, 146] on input "Sand Caddie – Electric Motorized Beach Wagon Rental App" at bounding box center [315, 147] width 186 height 29
type input "Sand Caddie – Electric Motorized Beach Wagon Rental App"
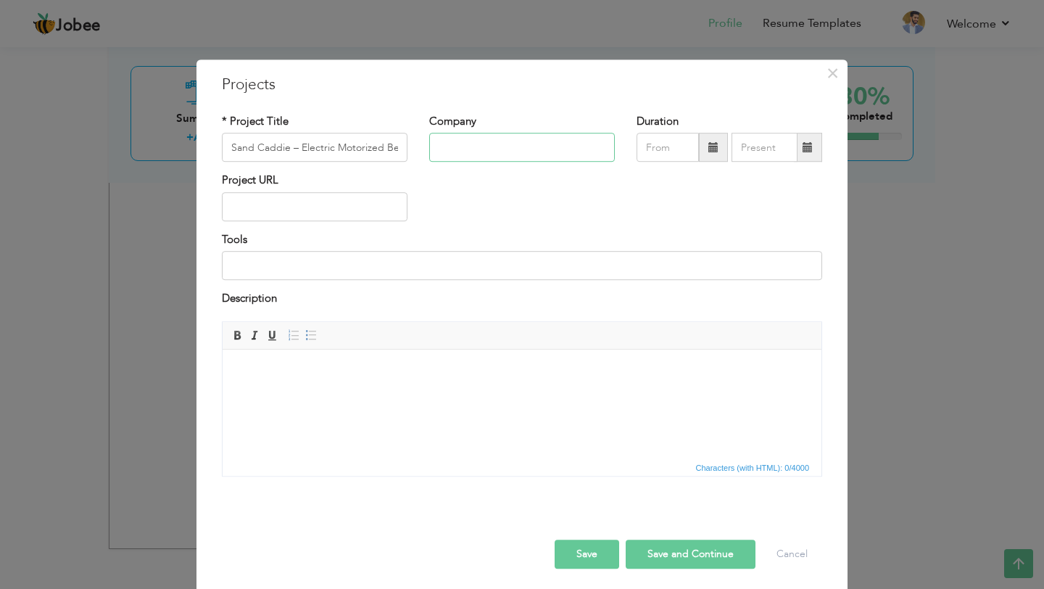
click at [470, 134] on input "text" at bounding box center [522, 147] width 186 height 29
paste input "Cyber Advance Solutions"
click at [494, 149] on input "Cyber Advance Solutions" at bounding box center [522, 147] width 186 height 29
type input "Cyber Advance Solutions"
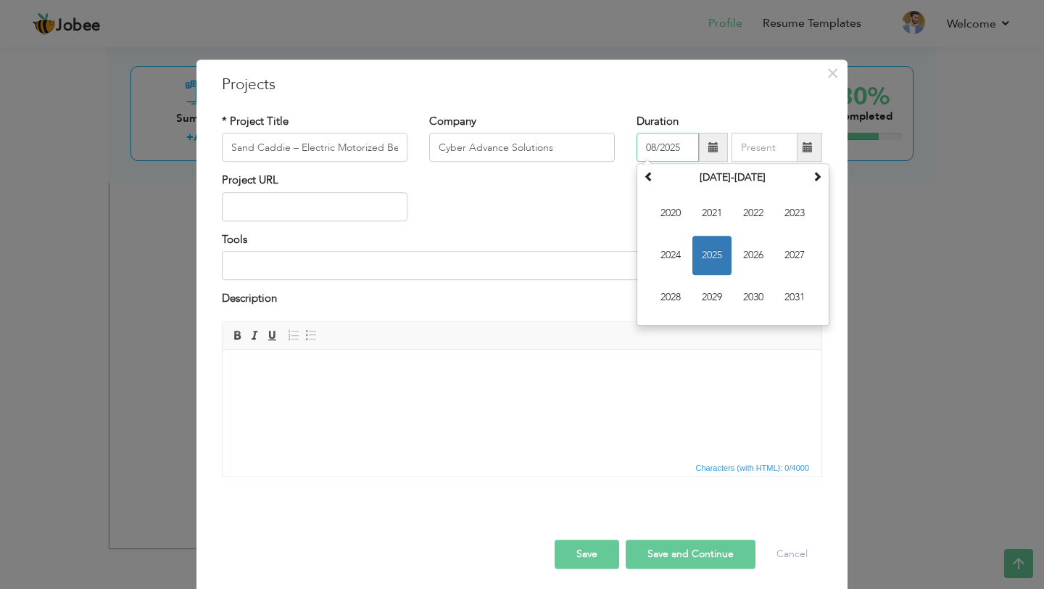
click at [691, 144] on input "08/2025" at bounding box center [667, 147] width 62 height 29
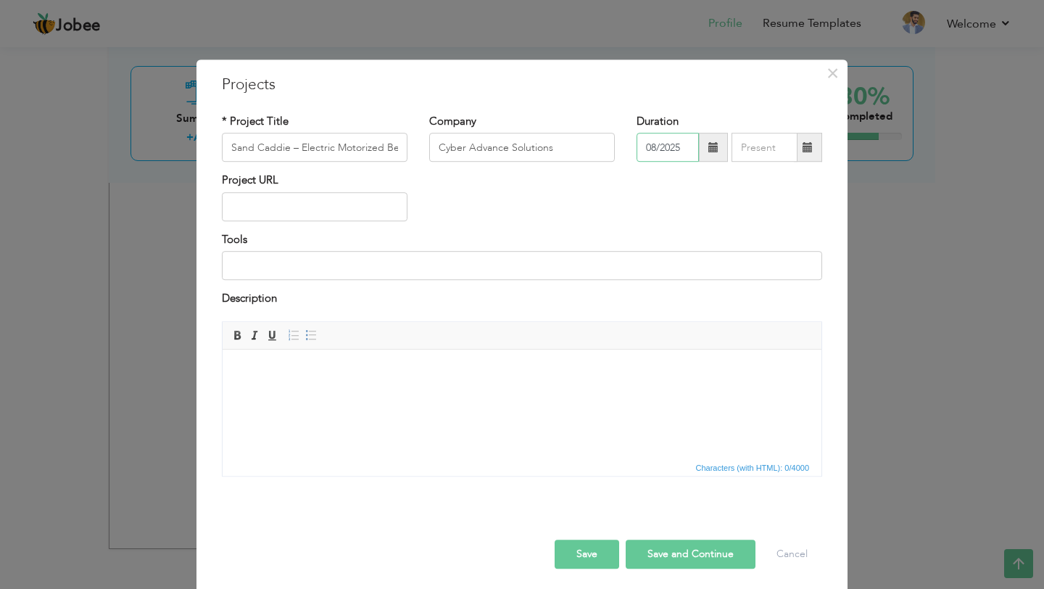
click at [682, 151] on input "08/2025" at bounding box center [667, 147] width 62 height 29
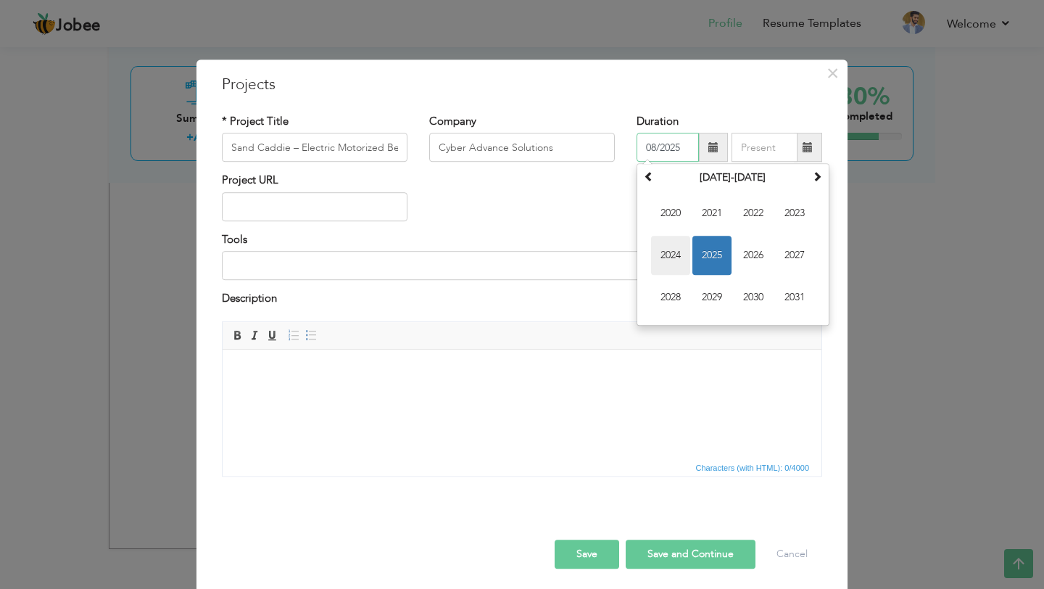
click at [678, 256] on span "2024" at bounding box center [670, 255] width 39 height 39
click at [748, 211] on span "Mar" at bounding box center [753, 213] width 39 height 39
type input "03/2024"
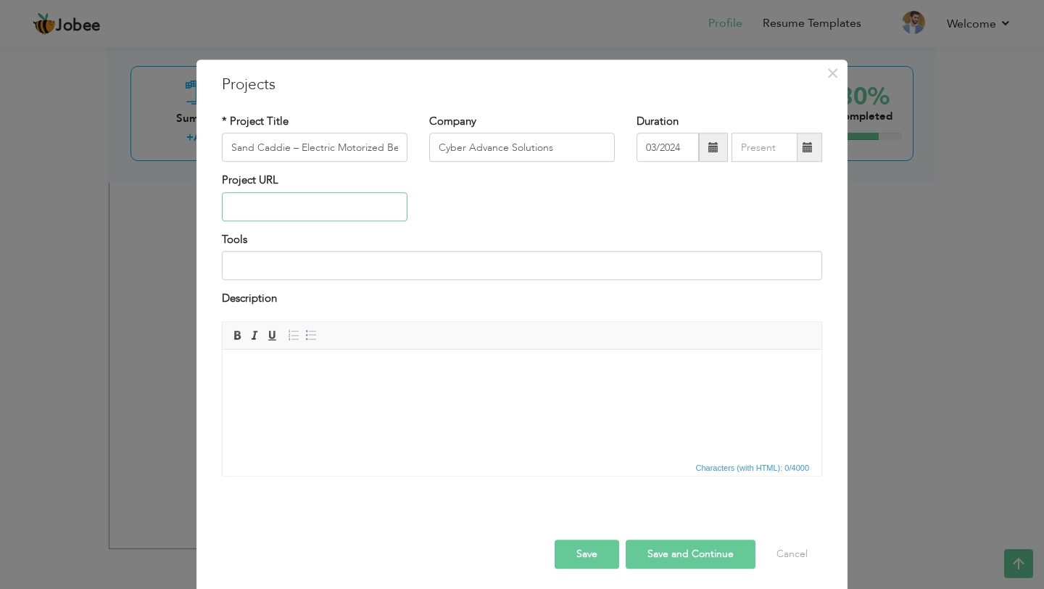
click at [258, 207] on input "text" at bounding box center [315, 206] width 186 height 29
paste input "[URL][DOMAIN_NAME]"
type input "[URL][DOMAIN_NAME]"
click at [291, 270] on input at bounding box center [522, 265] width 600 height 29
paste input "Mobile Development: React Native Backend: Node.js, Express.js Database: MongoDB…"
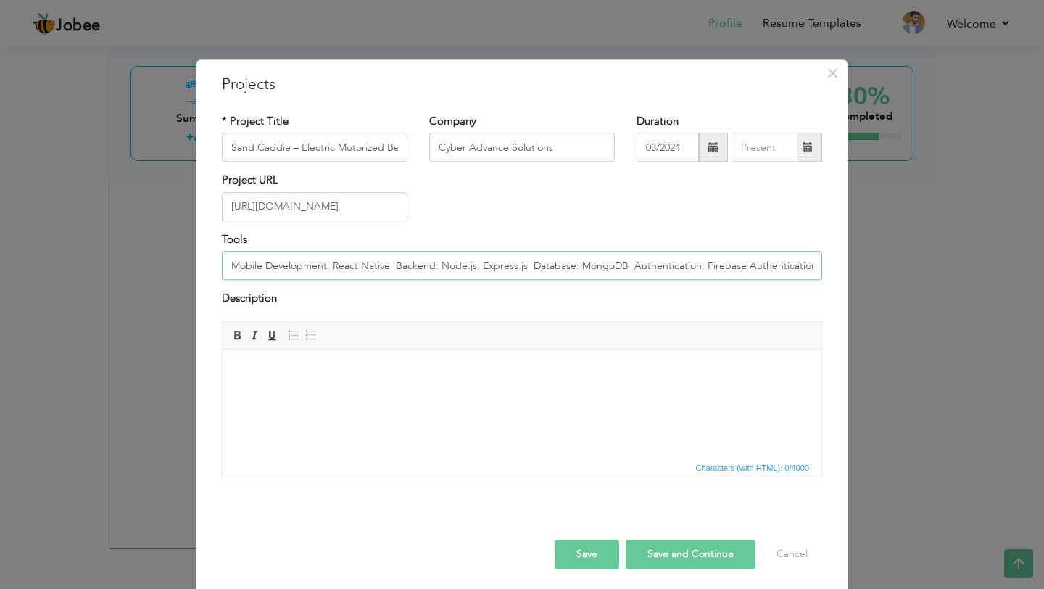
scroll to position [0, 130]
type input "Mobile Development: React Native Backend: Node.js, Express.js Database: MongoDB…"
click at [336, 391] on html at bounding box center [522, 371] width 599 height 44
click at [276, 393] on html at bounding box center [522, 371] width 599 height 44
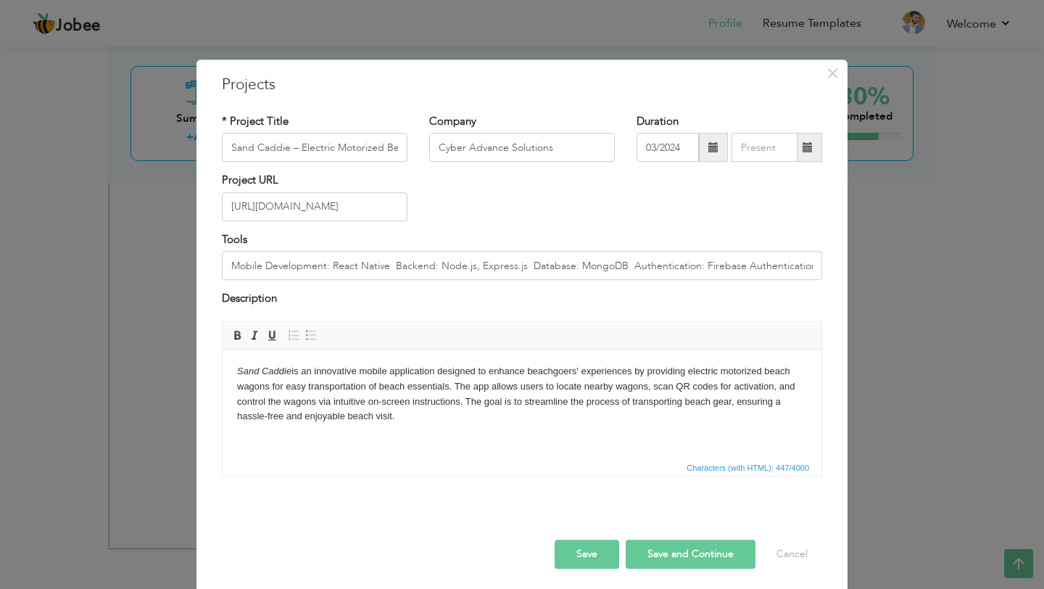
click at [681, 554] on button "Save and Continue" at bounding box center [691, 553] width 130 height 29
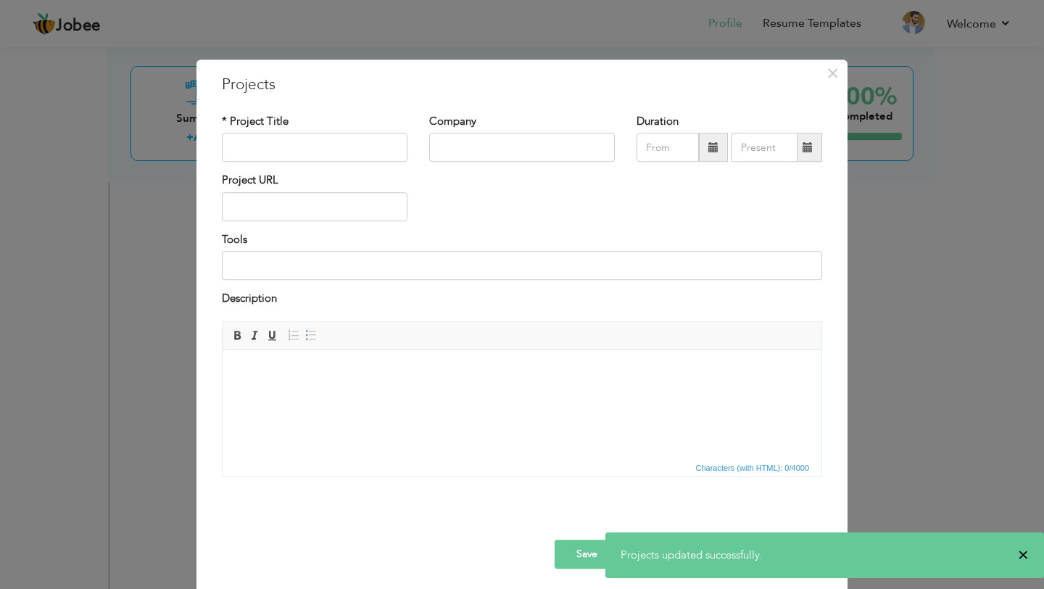
click at [1023, 550] on span "×" at bounding box center [1023, 554] width 11 height 14
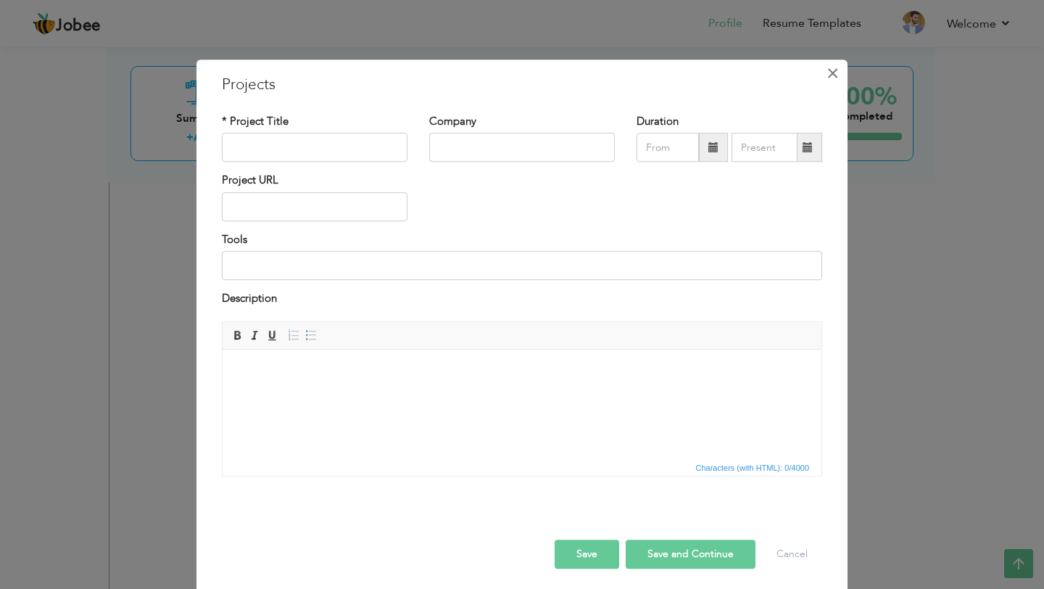
click at [835, 71] on span "×" at bounding box center [832, 73] width 12 height 26
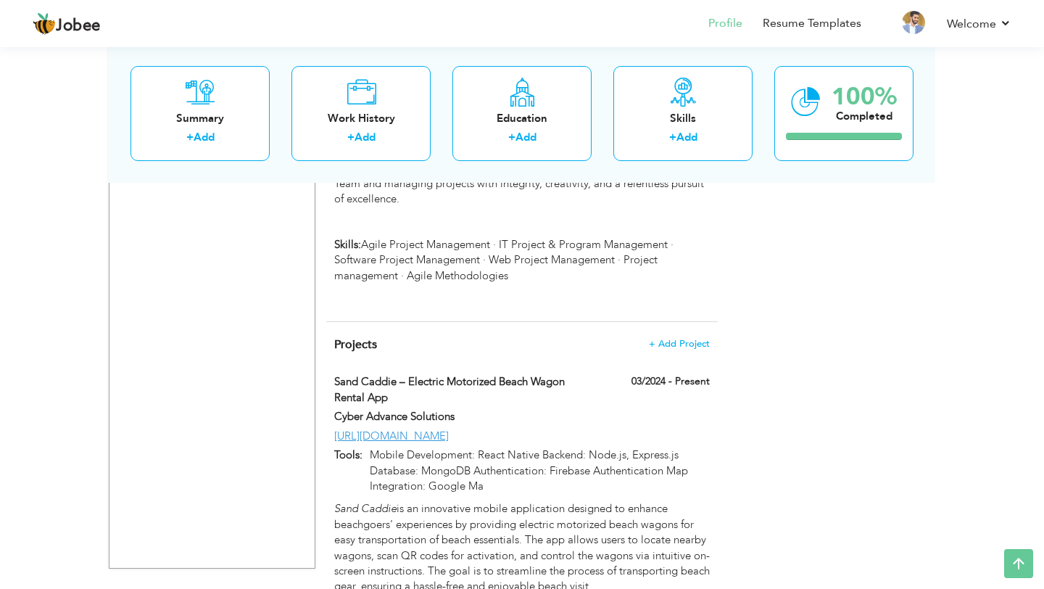
scroll to position [4940, 0]
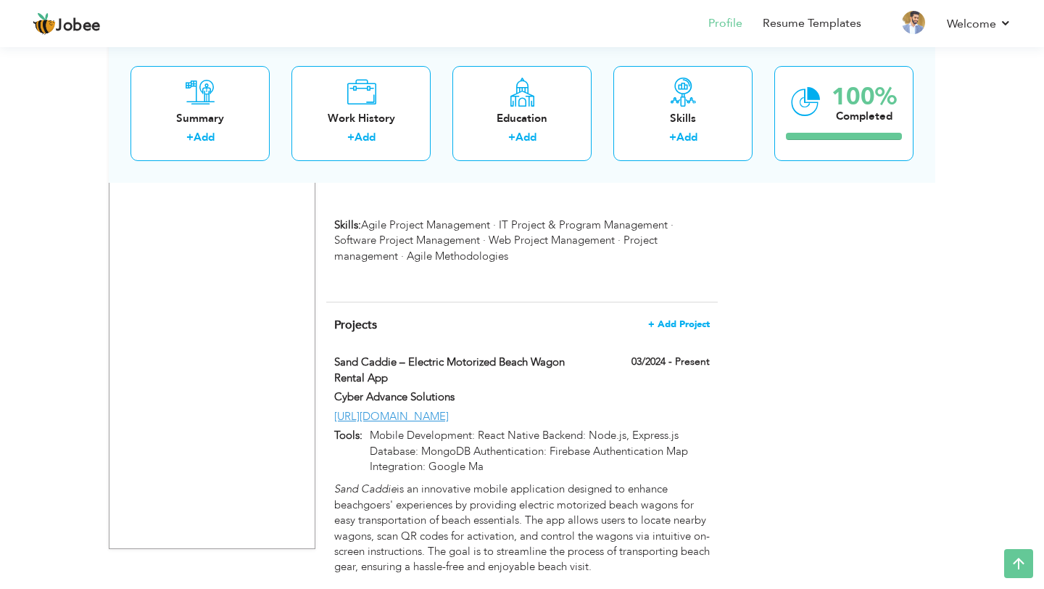
click at [677, 319] on span "+ Add Project" at bounding box center [679, 324] width 62 height 10
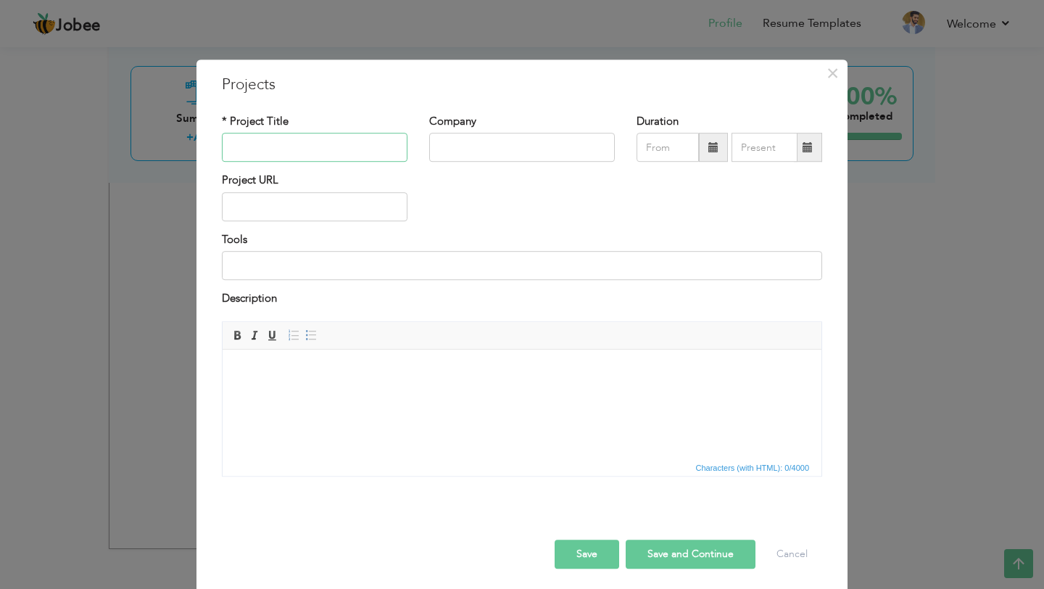
click at [296, 151] on input "text" at bounding box center [315, 147] width 186 height 29
paste input "Cinewoo – Canadian Film Talent Platform"
type input "Cinewoo – Canadian Film Talent Platform"
click at [486, 146] on input "text" at bounding box center [522, 147] width 186 height 29
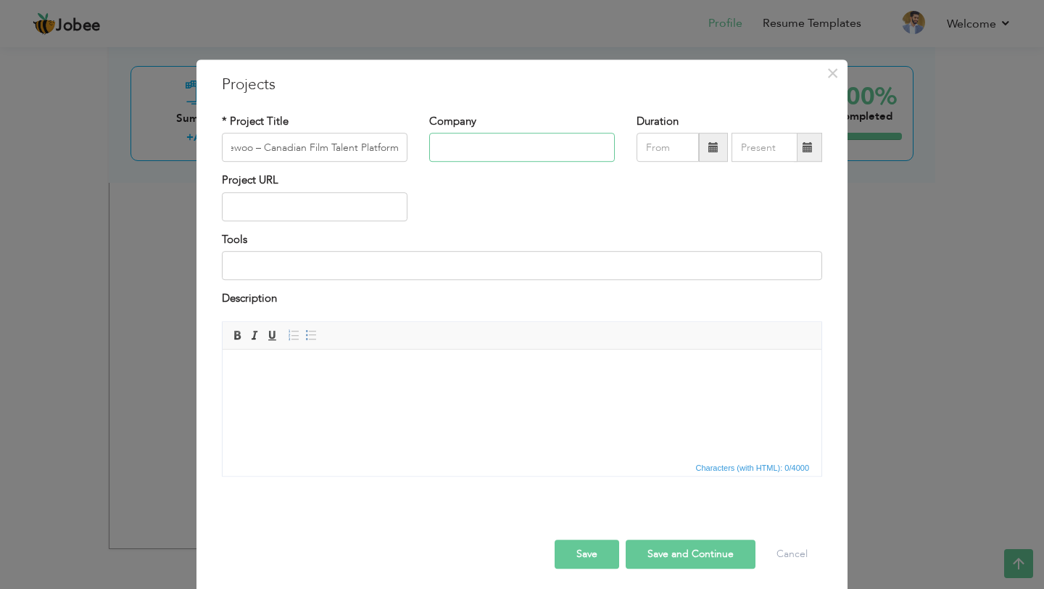
scroll to position [0, 0]
paste input "Cyber Advance Solutions"
type input "Cyber Advance Solutions"
click at [680, 149] on input "text" at bounding box center [667, 147] width 62 height 29
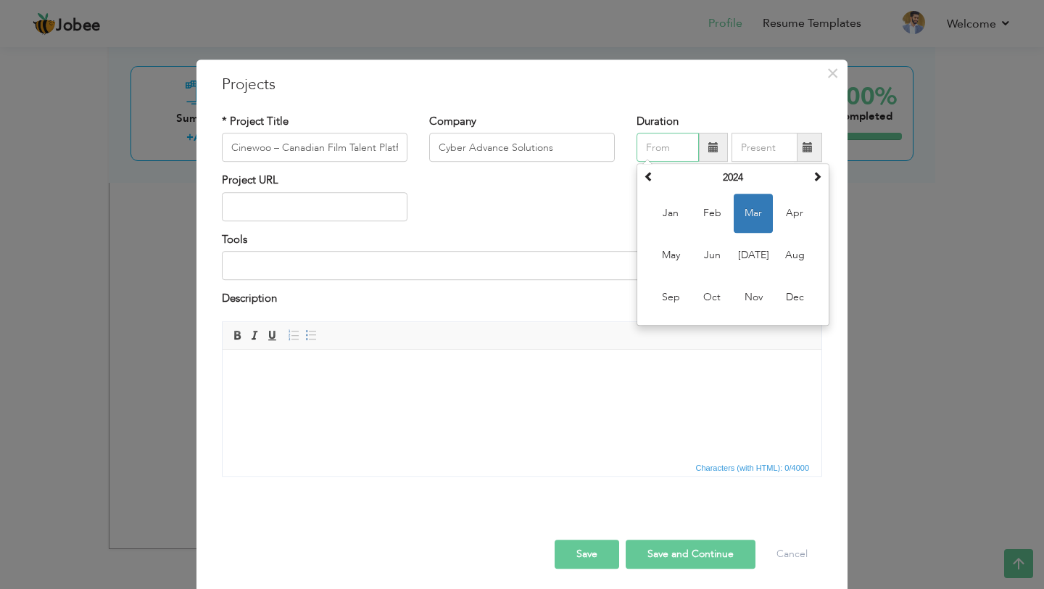
click at [761, 220] on span "Mar" at bounding box center [753, 213] width 39 height 39
type input "03/2024"
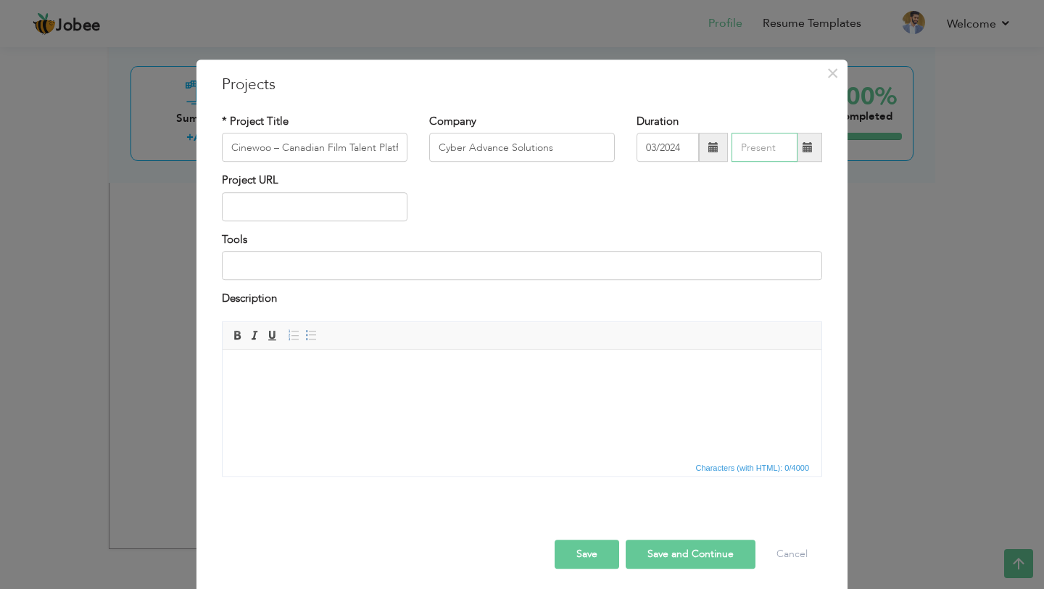
type input "08/2025"
click at [784, 151] on input "08/2025" at bounding box center [764, 147] width 66 height 29
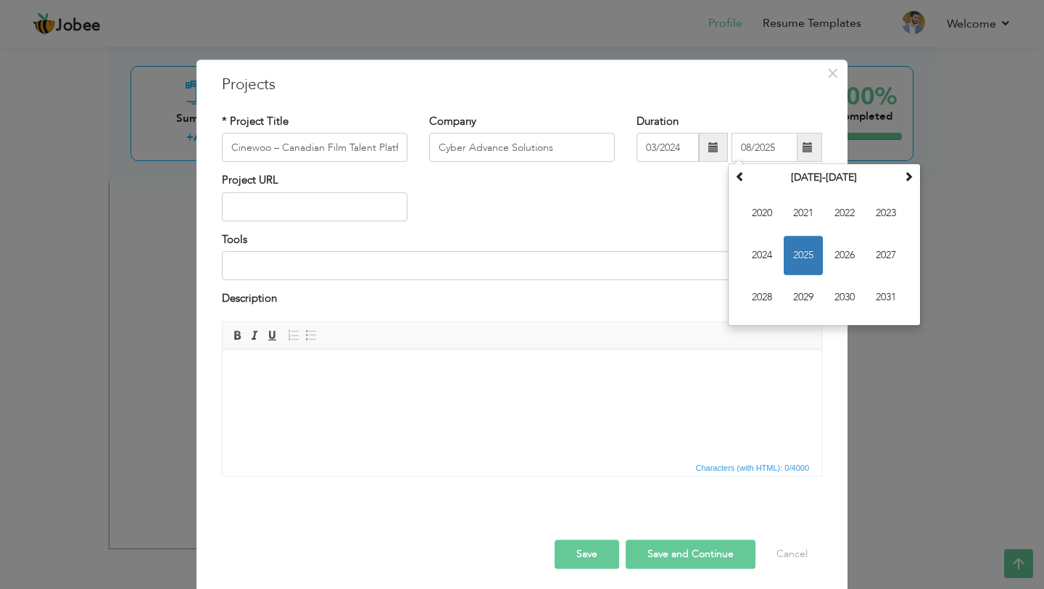
click at [578, 232] on div "Tools" at bounding box center [522, 256] width 600 height 48
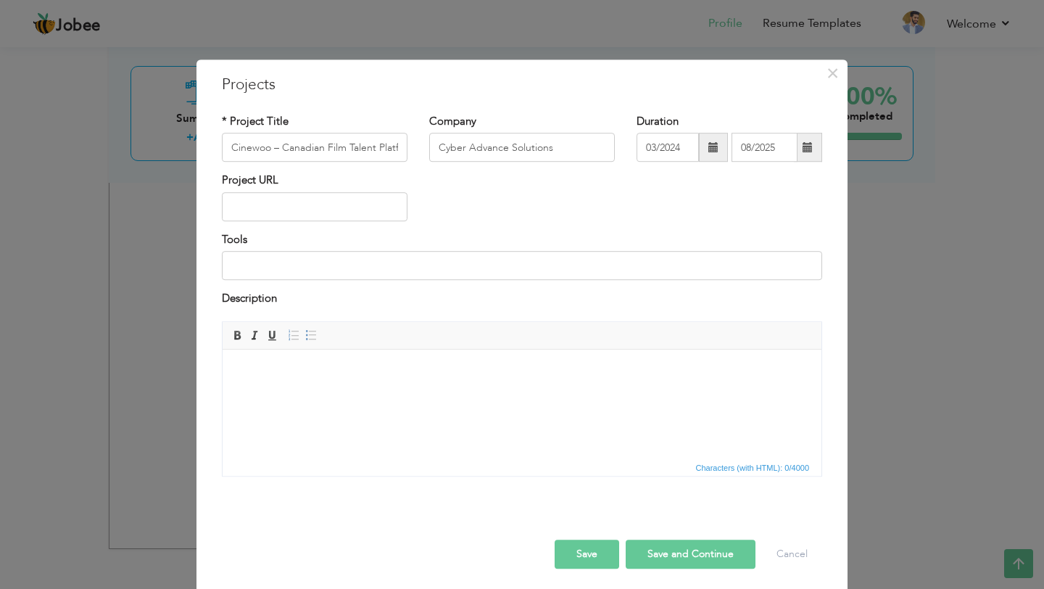
click at [360, 191] on div "Project URL" at bounding box center [315, 197] width 186 height 48
click at [265, 204] on input "text" at bounding box center [315, 206] width 186 height 29
paste
type input "[URL][DOMAIN_NAME]"
click at [257, 268] on input at bounding box center [522, 265] width 600 height 29
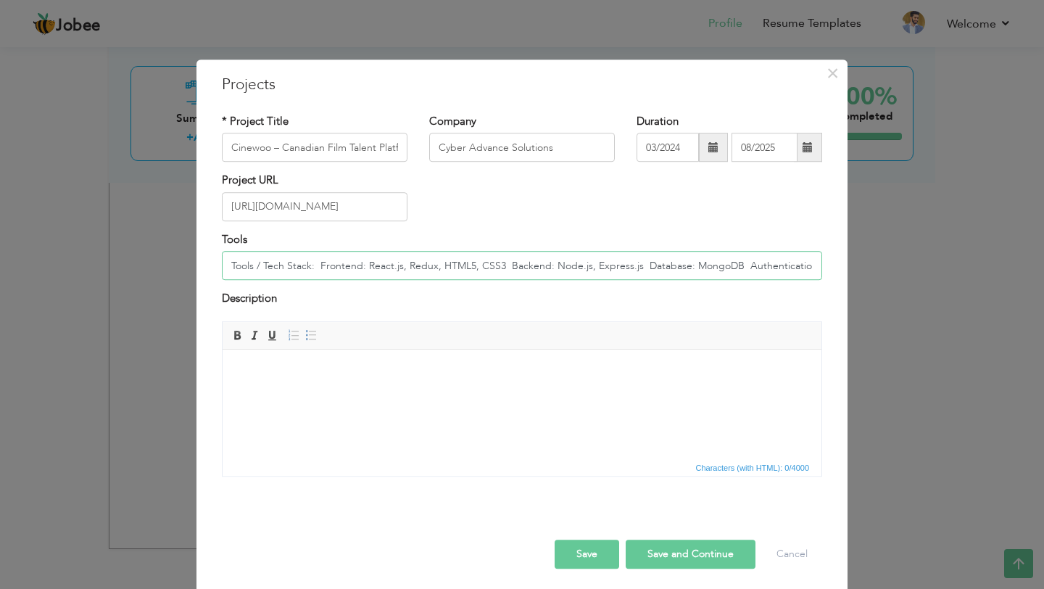
scroll to position [0, 111]
type input "Tools / Tech Stack: Frontend: React.js, Redux, HTML5, CSS3 Backend: Node.js, Ex…"
click at [288, 381] on html at bounding box center [522, 371] width 599 height 44
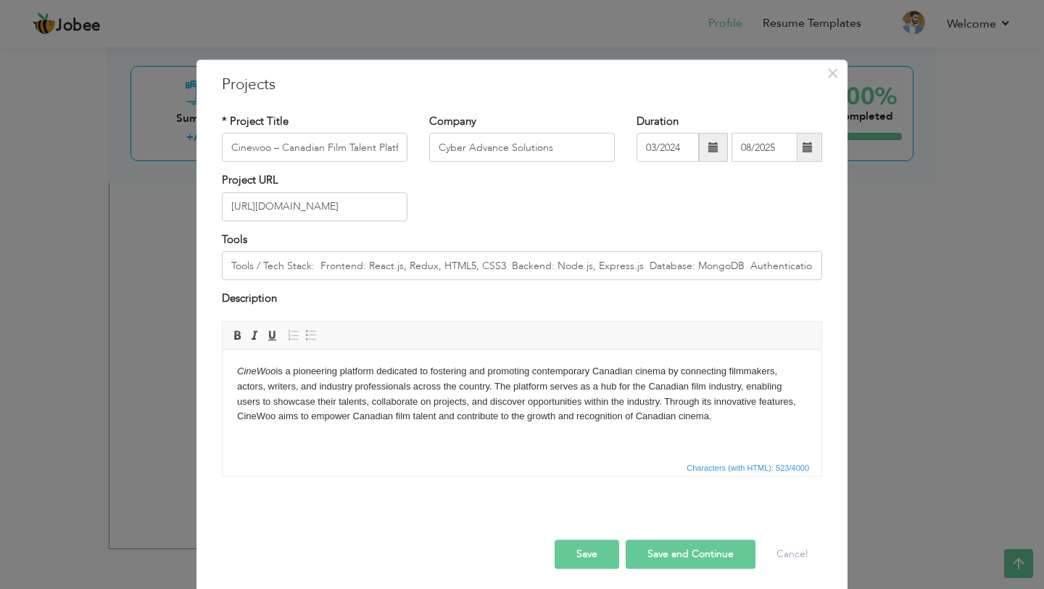
click at [605, 557] on button "Save" at bounding box center [587, 553] width 65 height 29
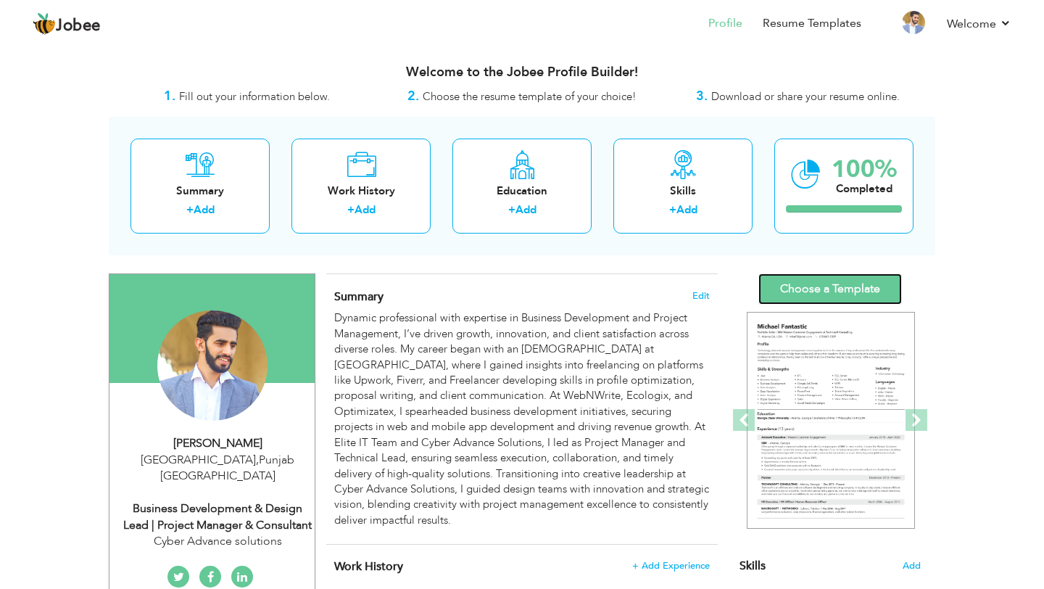
click at [844, 292] on link "Choose a Template" at bounding box center [830, 288] width 144 height 31
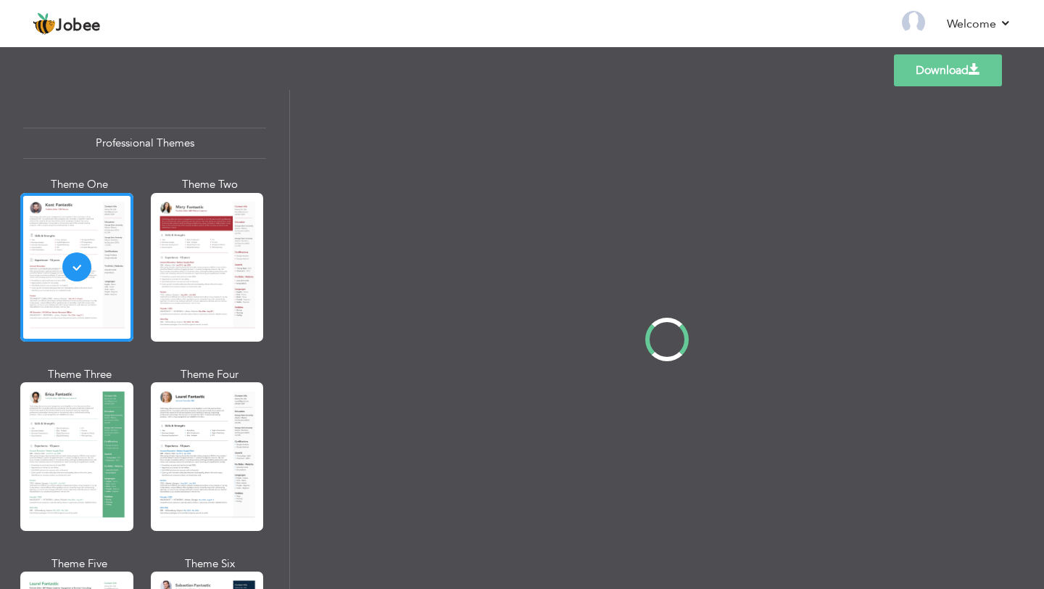
click at [78, 431] on div "Professional Themes Theme One Theme Two Theme Three Theme Four" at bounding box center [522, 339] width 1044 height 499
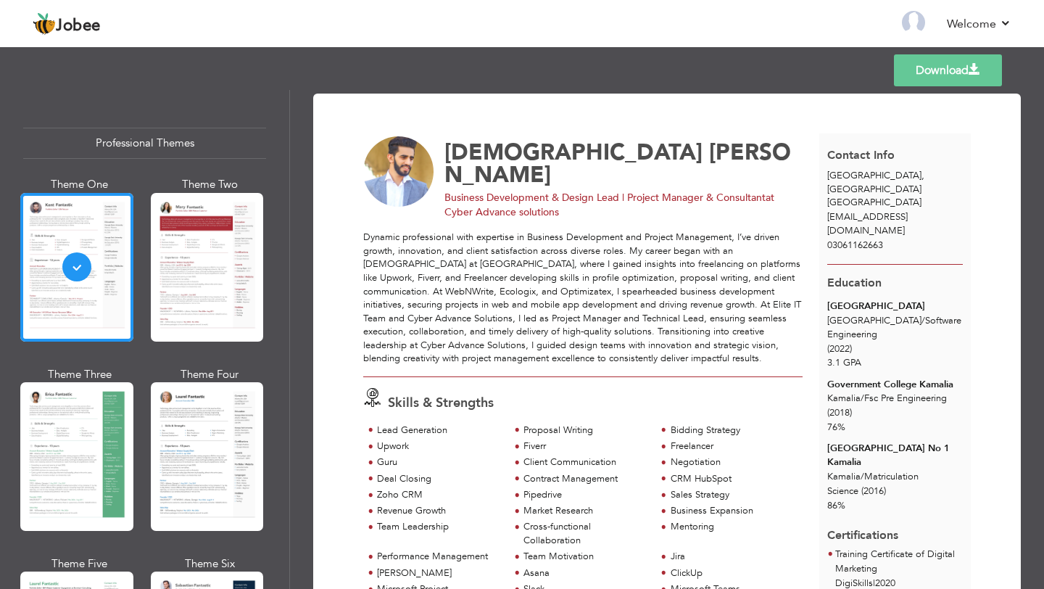
click at [78, 431] on div at bounding box center [76, 456] width 113 height 149
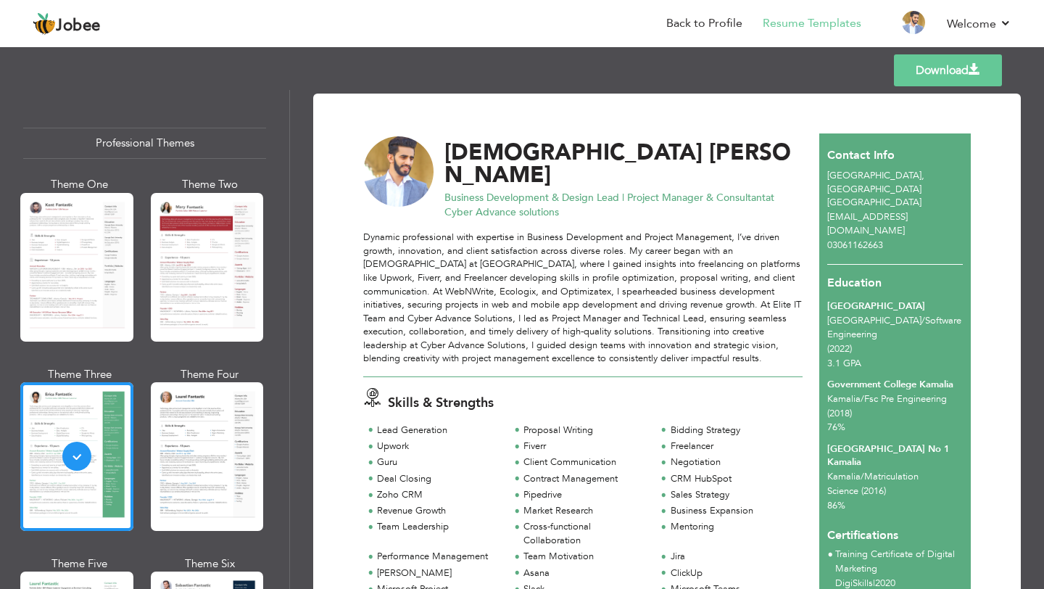
click at [927, 73] on link "Download" at bounding box center [948, 70] width 108 height 32
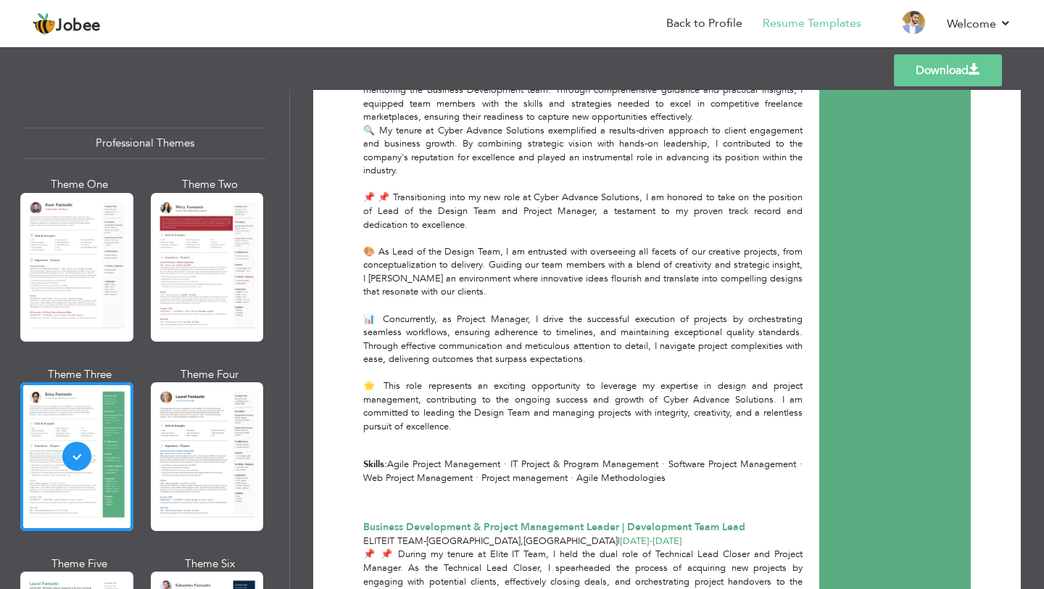
scroll to position [1527, 0]
